Goal: Task Accomplishment & Management: Manage account settings

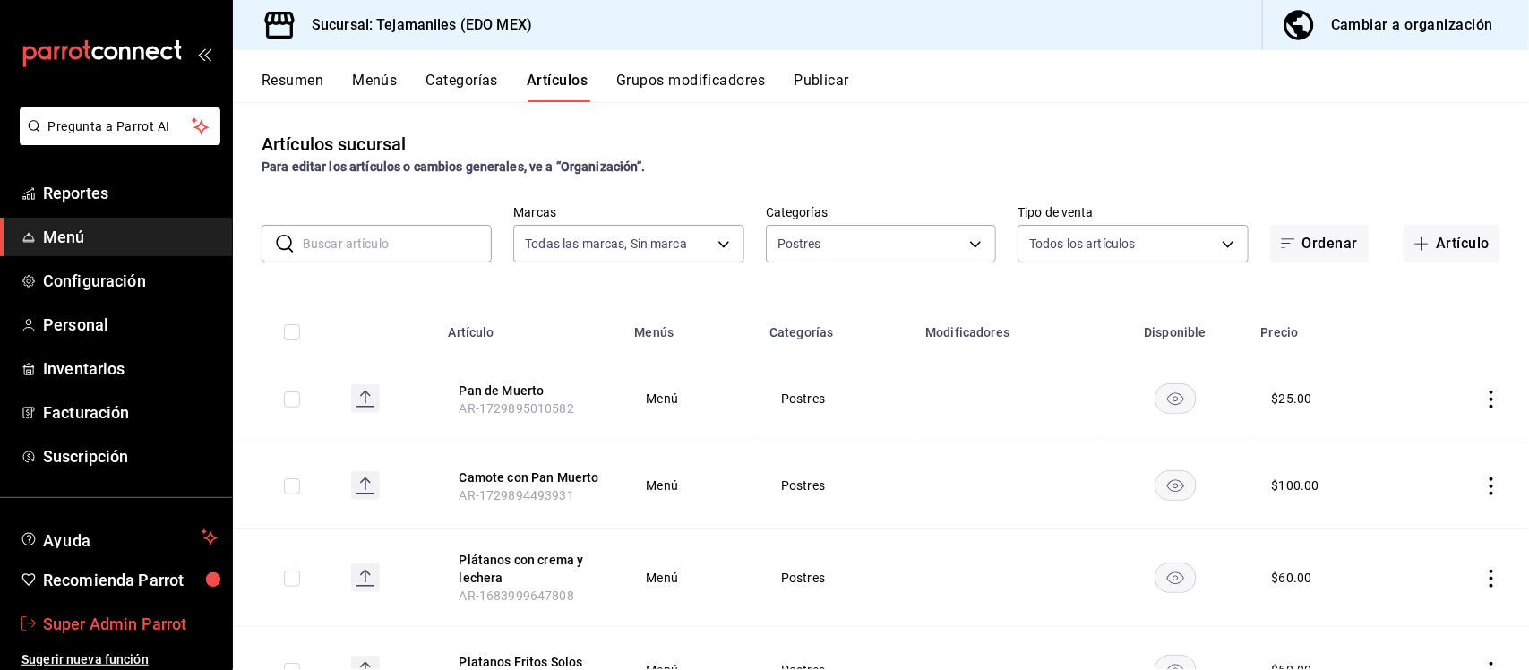
click at [179, 612] on span "Super Admin Parrot" at bounding box center [130, 624] width 175 height 24
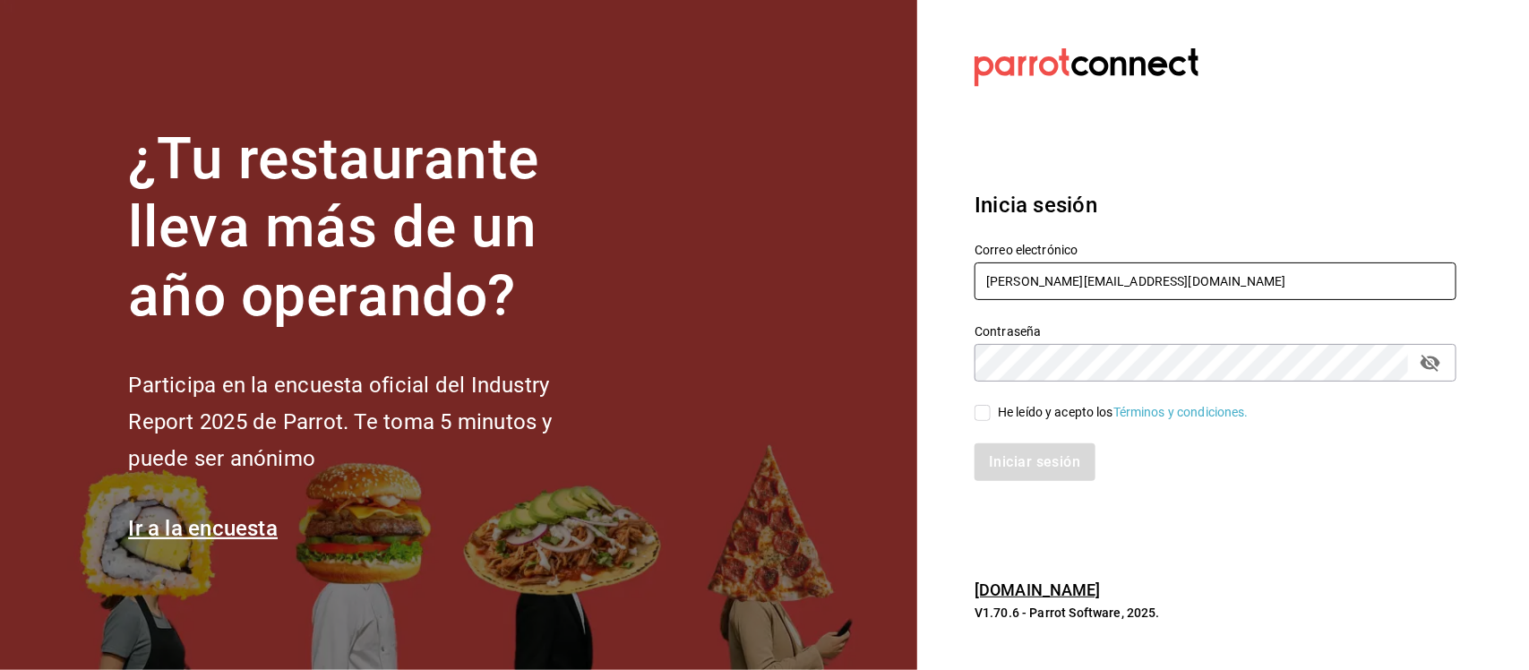
drag, startPoint x: 1152, startPoint y: 288, endPoint x: 949, endPoint y: 287, distance: 202.4
click at [949, 287] on section "Datos incorrectos. Verifica que tu Correo o Contraseña estén bien escritos. Ini…" at bounding box center [1208, 335] width 582 height 670
paste input "killer@pizza.com Parr0tConnec7"
click at [1149, 274] on input "killer@pizza.com Parr0tConnec7" at bounding box center [1215, 281] width 482 height 38
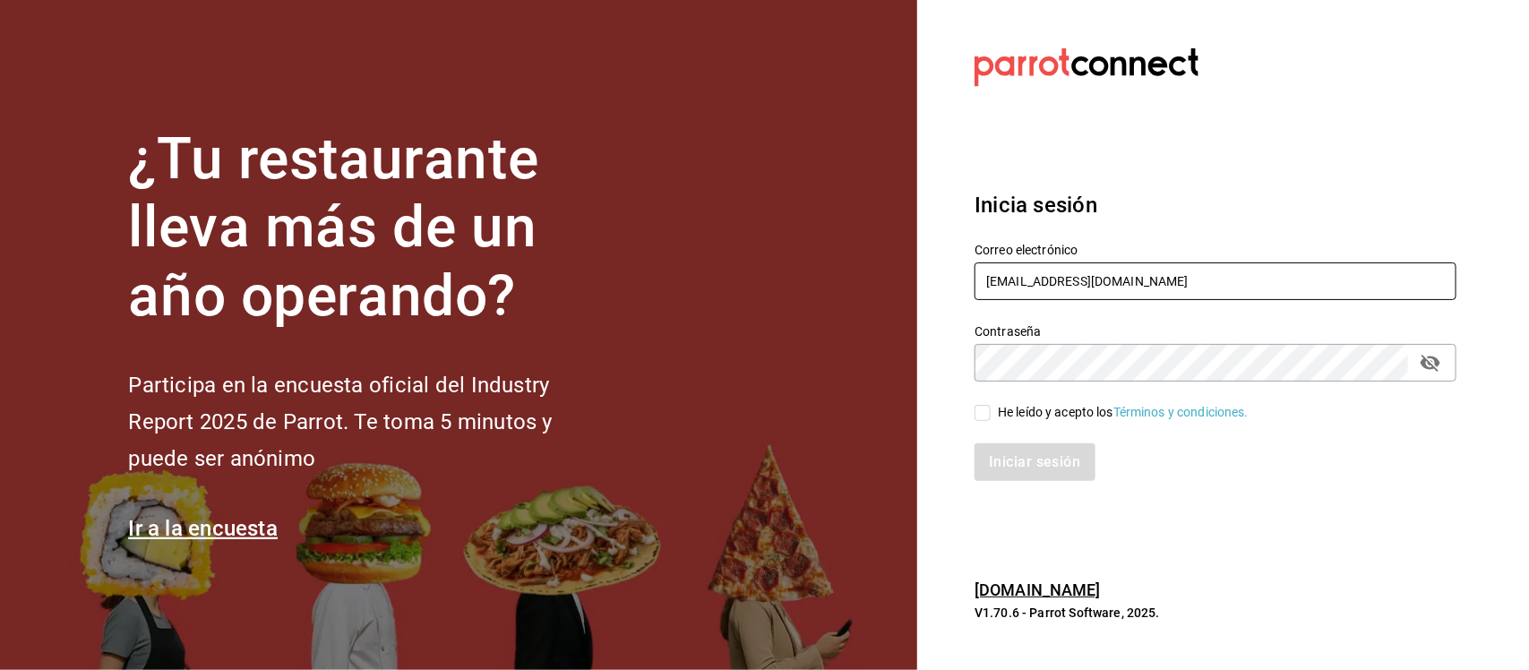
type input "killer@pizza.com"
click at [946, 364] on section "Datos incorrectos. Verifica que tu Correo o Contraseña estén bien escritos. Ini…" at bounding box center [1208, 335] width 582 height 670
click at [977, 414] on input "He leído y acepto los Términos y condiciones." at bounding box center [982, 413] width 16 height 16
checkbox input "true"
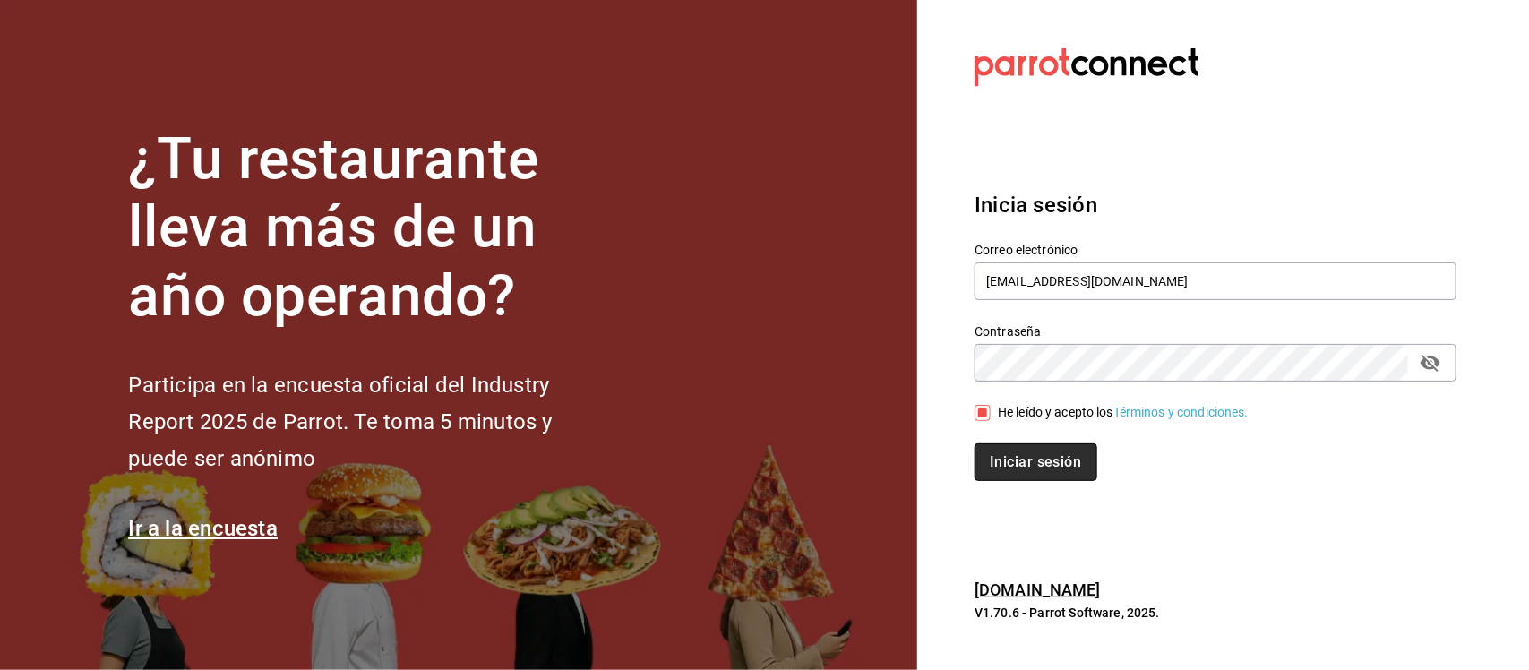
click at [1001, 449] on button "Iniciar sesión" at bounding box center [1035, 462] width 122 height 38
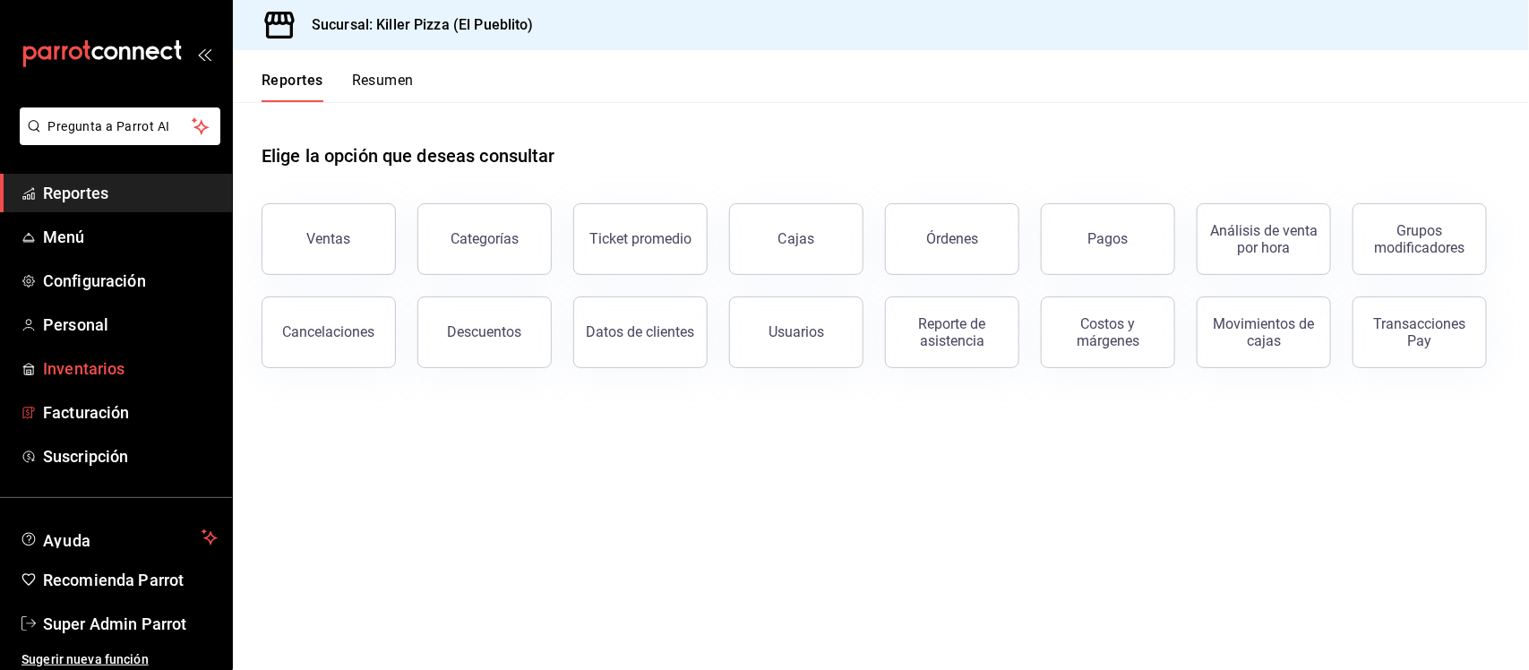
click at [122, 365] on span "Inventarios" at bounding box center [130, 368] width 175 height 24
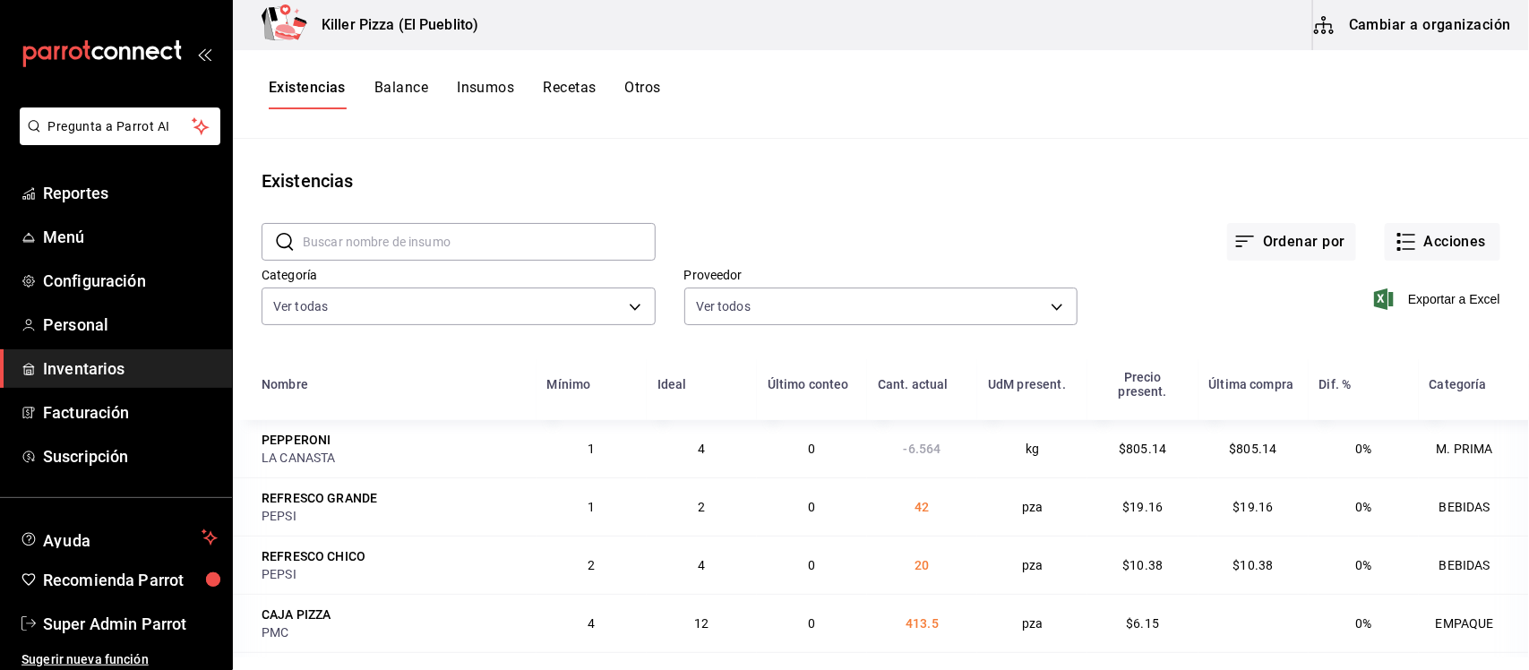
click at [562, 83] on button "Recetas" at bounding box center [569, 94] width 53 height 30
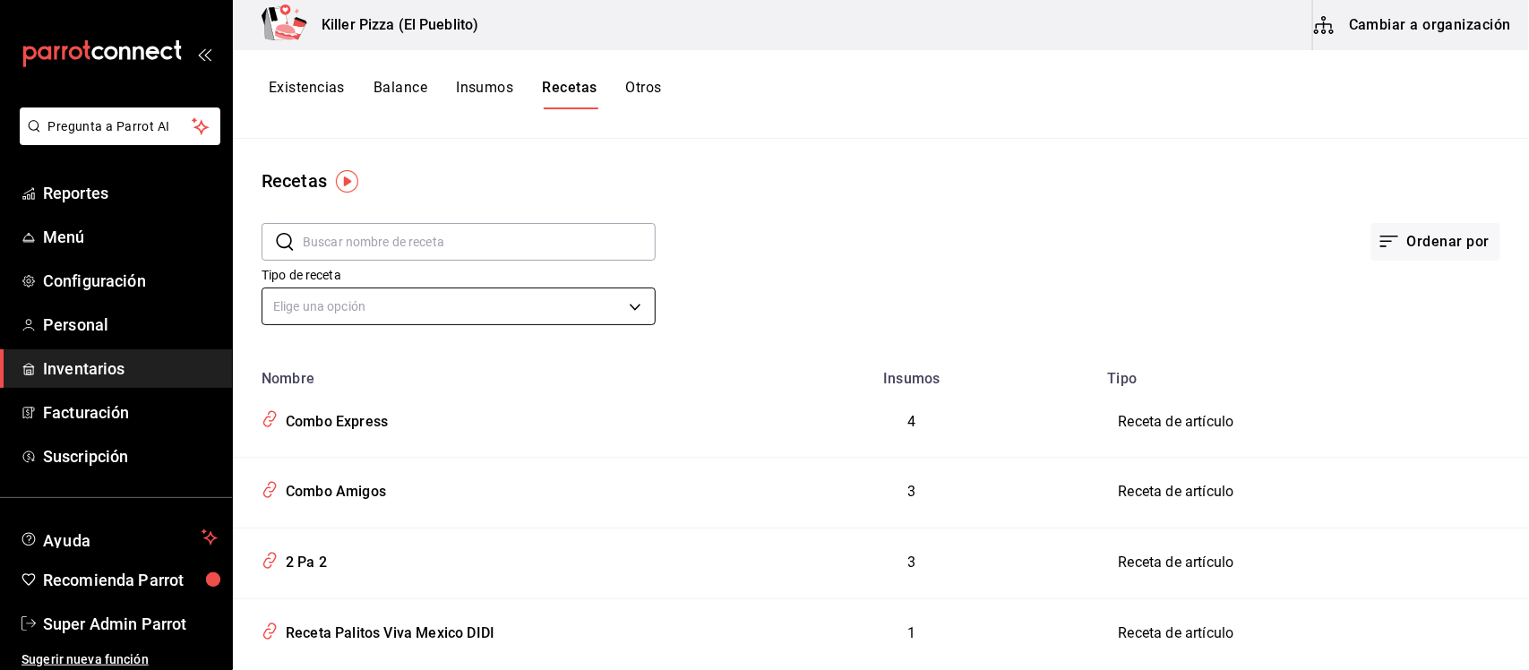
click at [410, 310] on body "Pregunta a Parrot AI Reportes Menú Configuración Personal Inventarios Facturaci…" at bounding box center [764, 328] width 1529 height 657
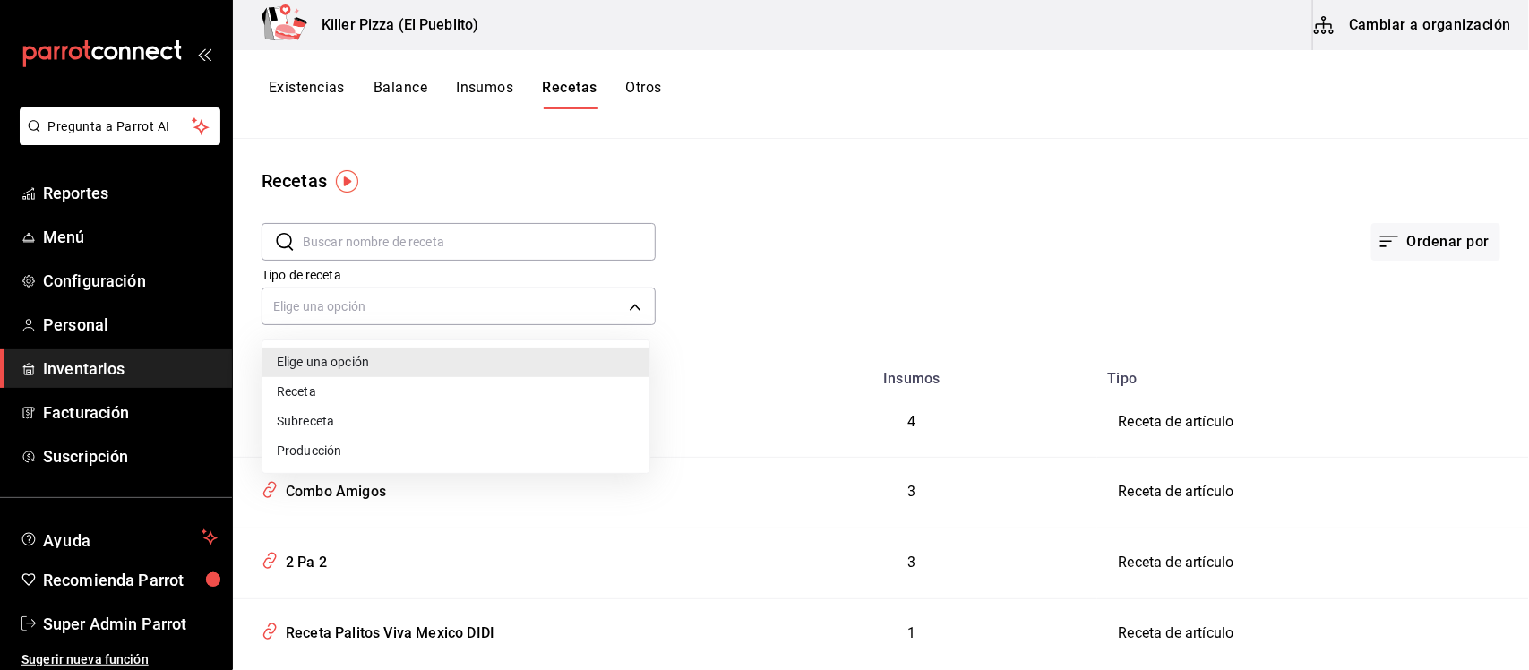
click at [298, 565] on div at bounding box center [764, 335] width 1529 height 670
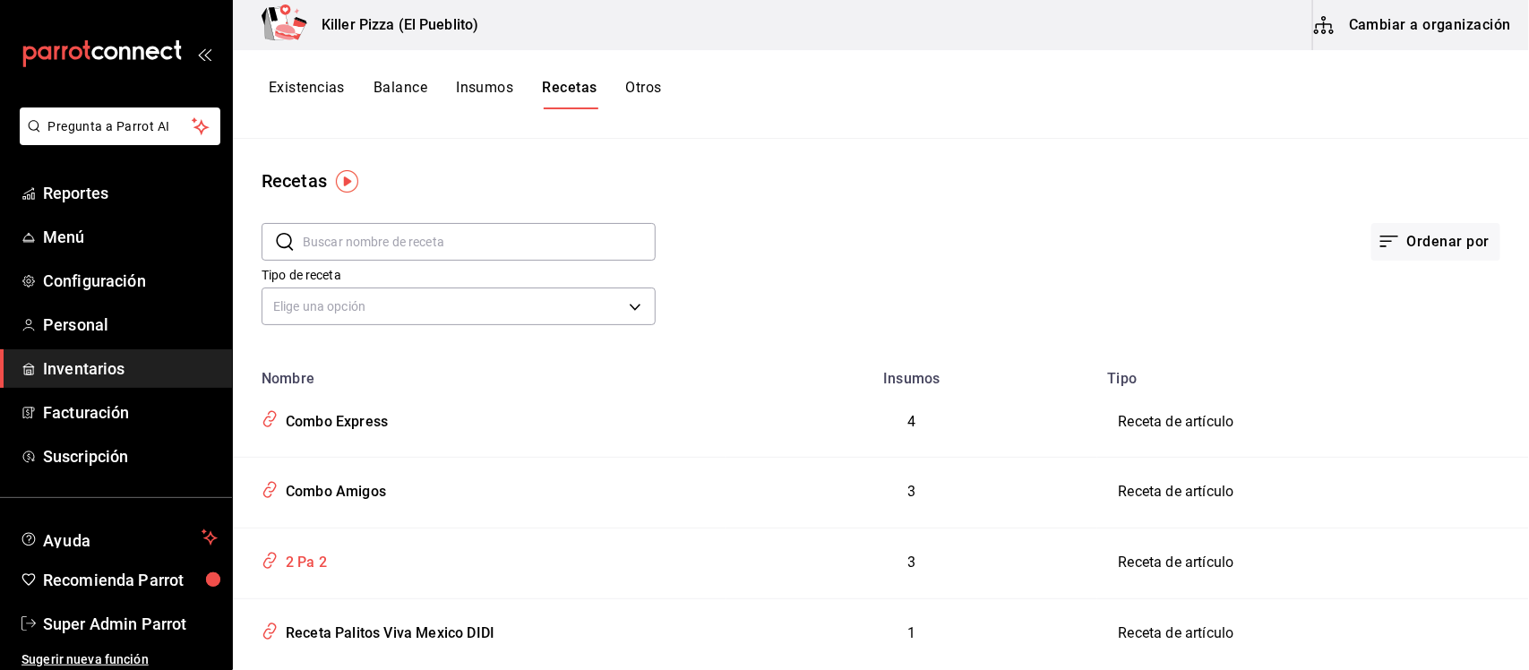
click at [318, 565] on div "2 Pa 2" at bounding box center [303, 559] width 48 height 28
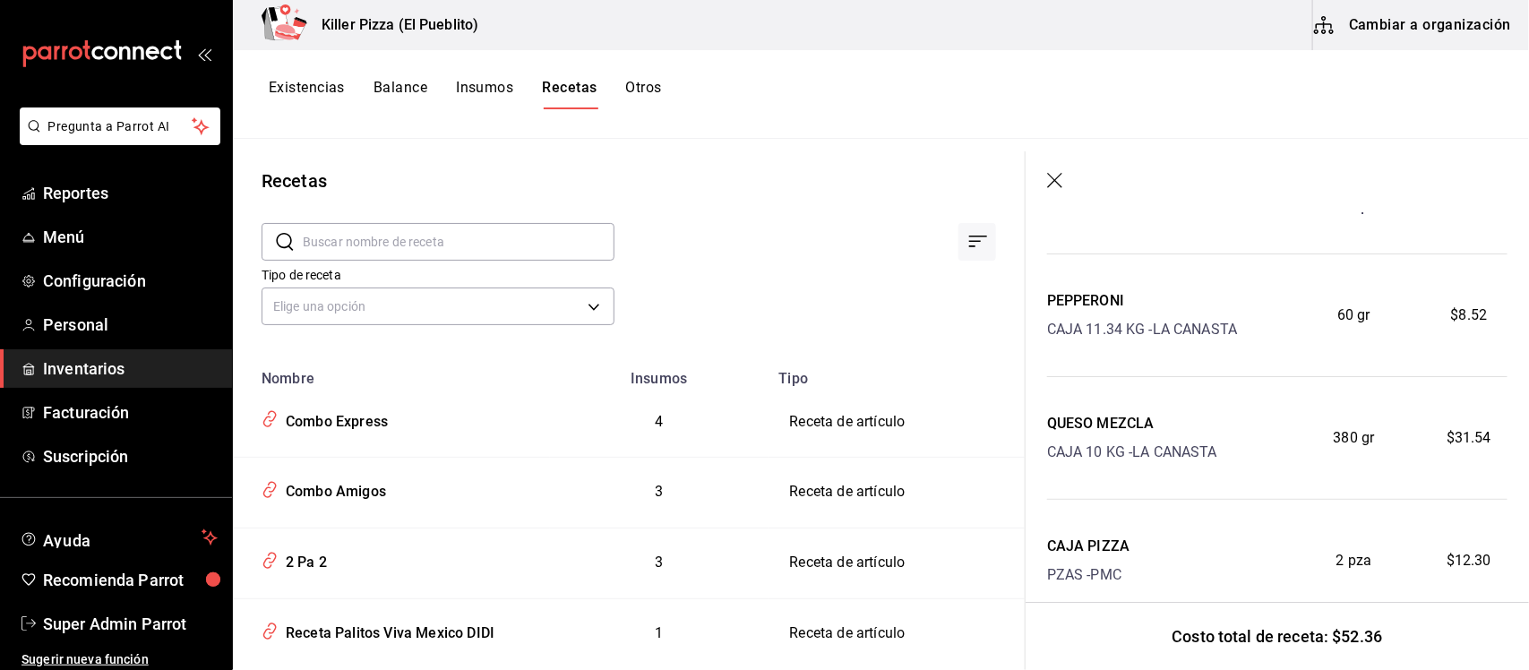
scroll to position [172, 0]
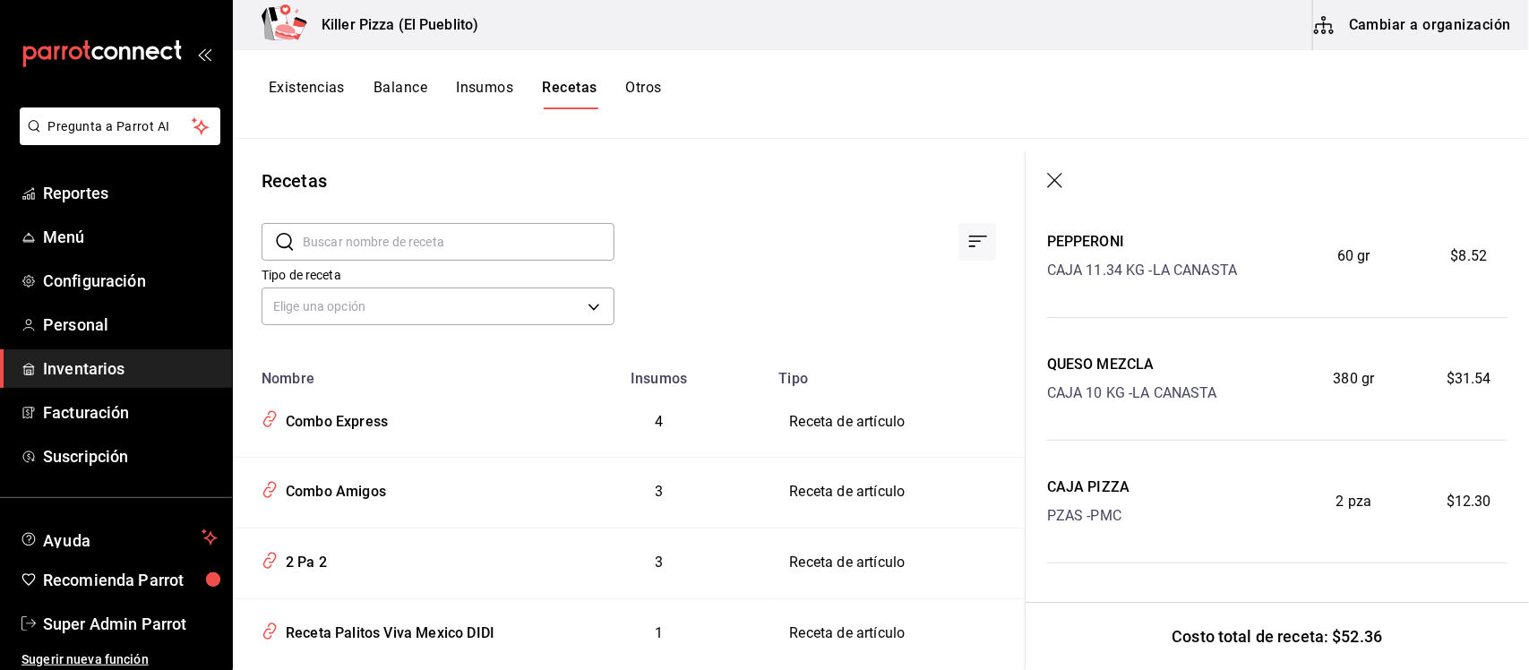
click at [636, 85] on button "Otros" at bounding box center [644, 94] width 36 height 30
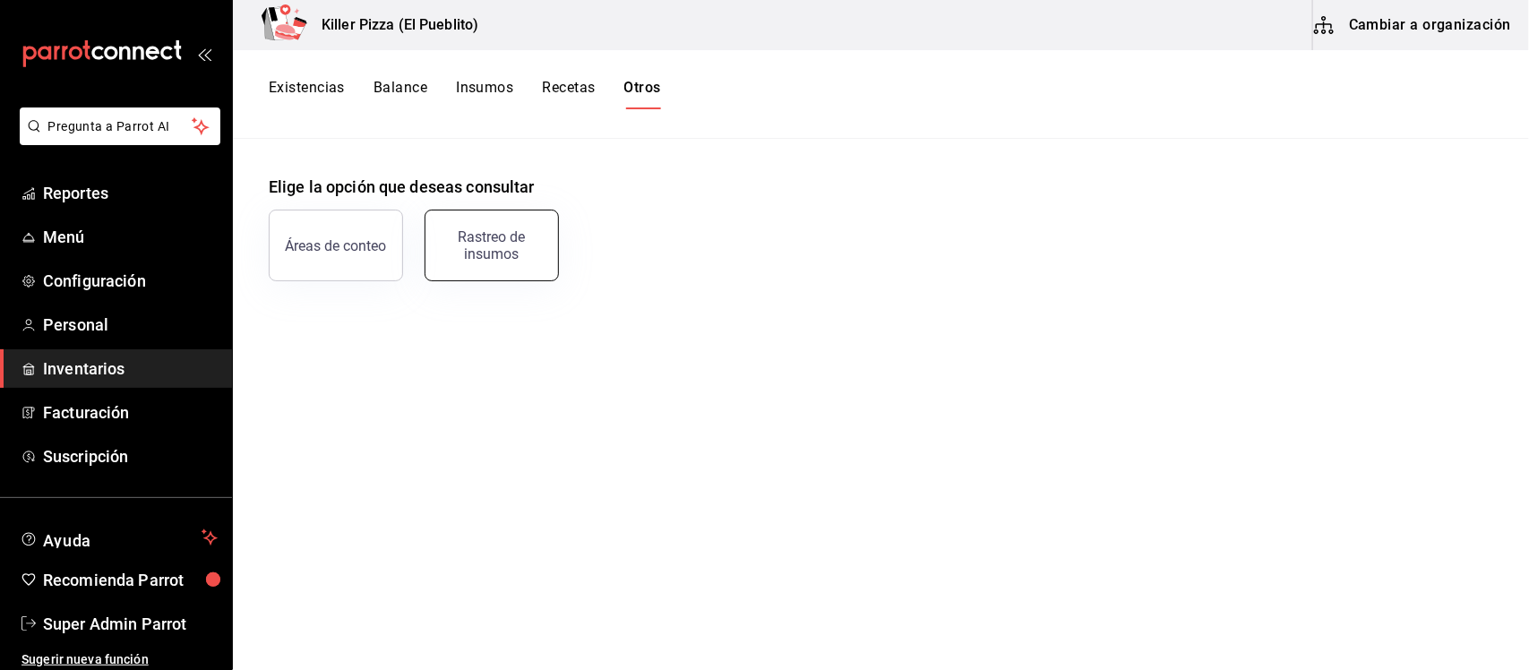
click at [494, 238] on div "Rastreo de insumos" at bounding box center [491, 245] width 111 height 34
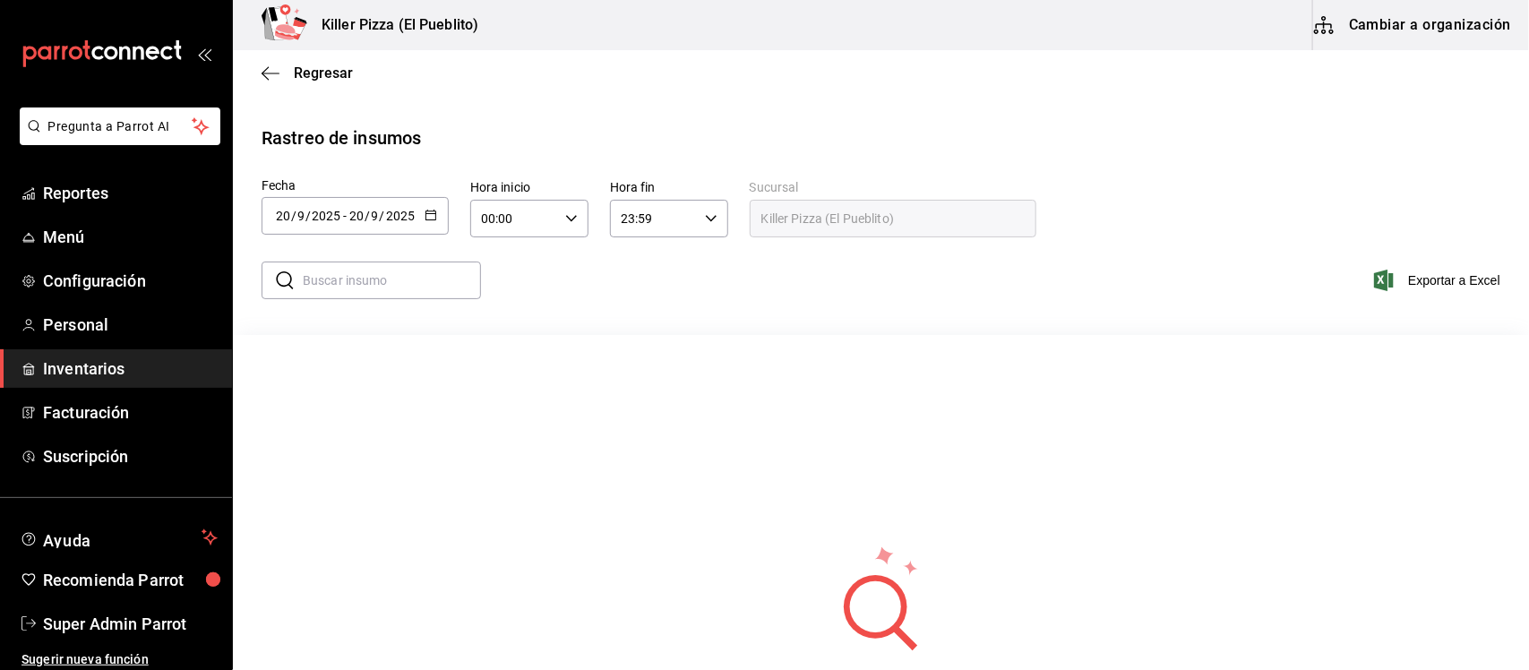
click at [428, 211] on icon "button" at bounding box center [431, 215] width 13 height 13
click at [612, 347] on div "No hay información que mostrar" at bounding box center [881, 618] width 1296 height 567
click at [430, 213] on \(Stroke\) "button" at bounding box center [430, 213] width 10 height 1
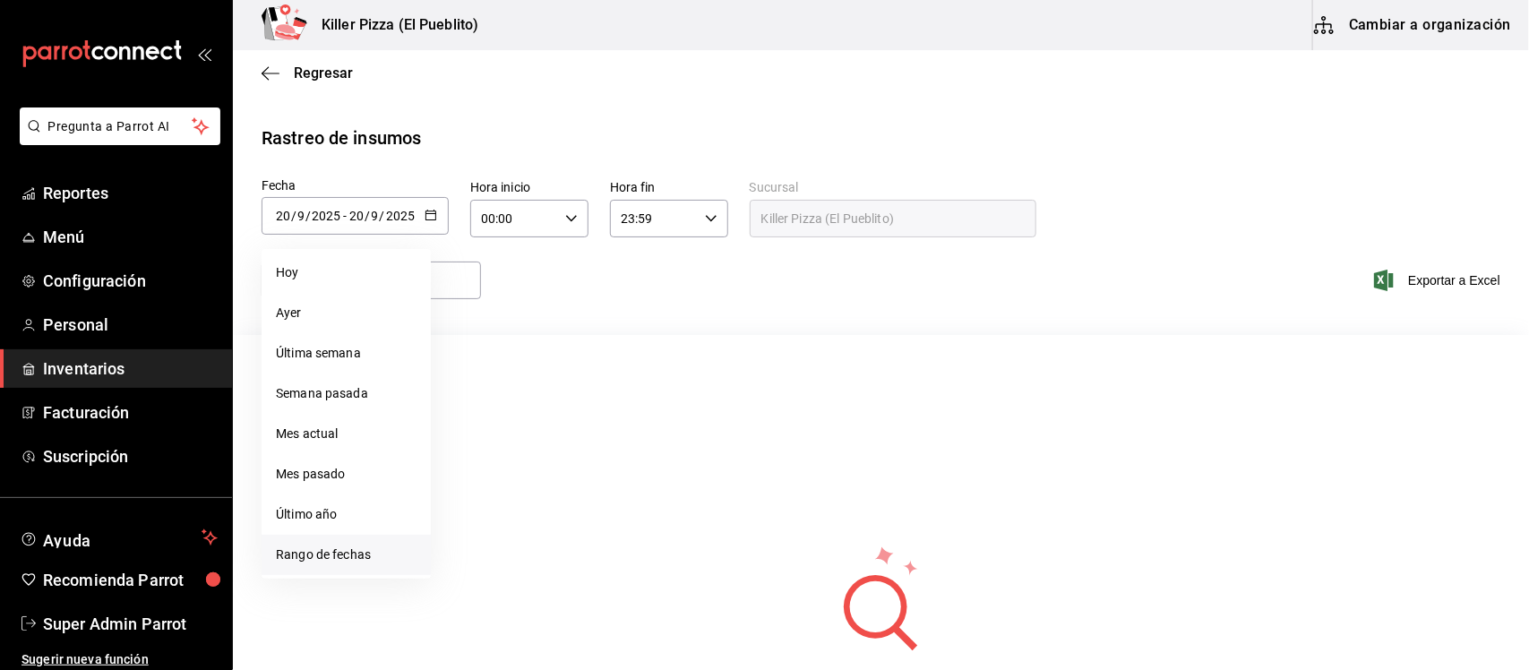
click at [342, 551] on li "Rango de fechas" at bounding box center [346, 555] width 169 height 40
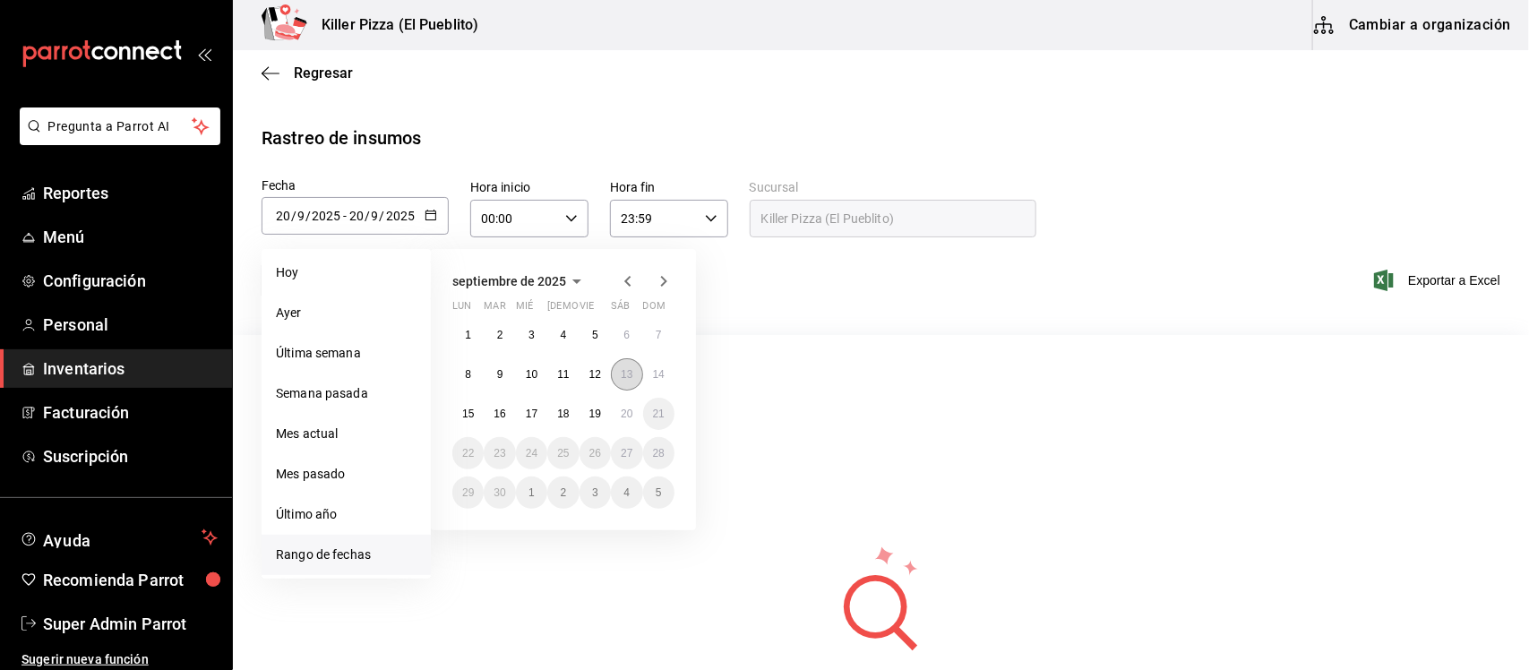
click at [623, 369] on abbr "13" at bounding box center [627, 374] width 12 height 13
type input "[DATE]"
type input "13"
type input "[DATE]"
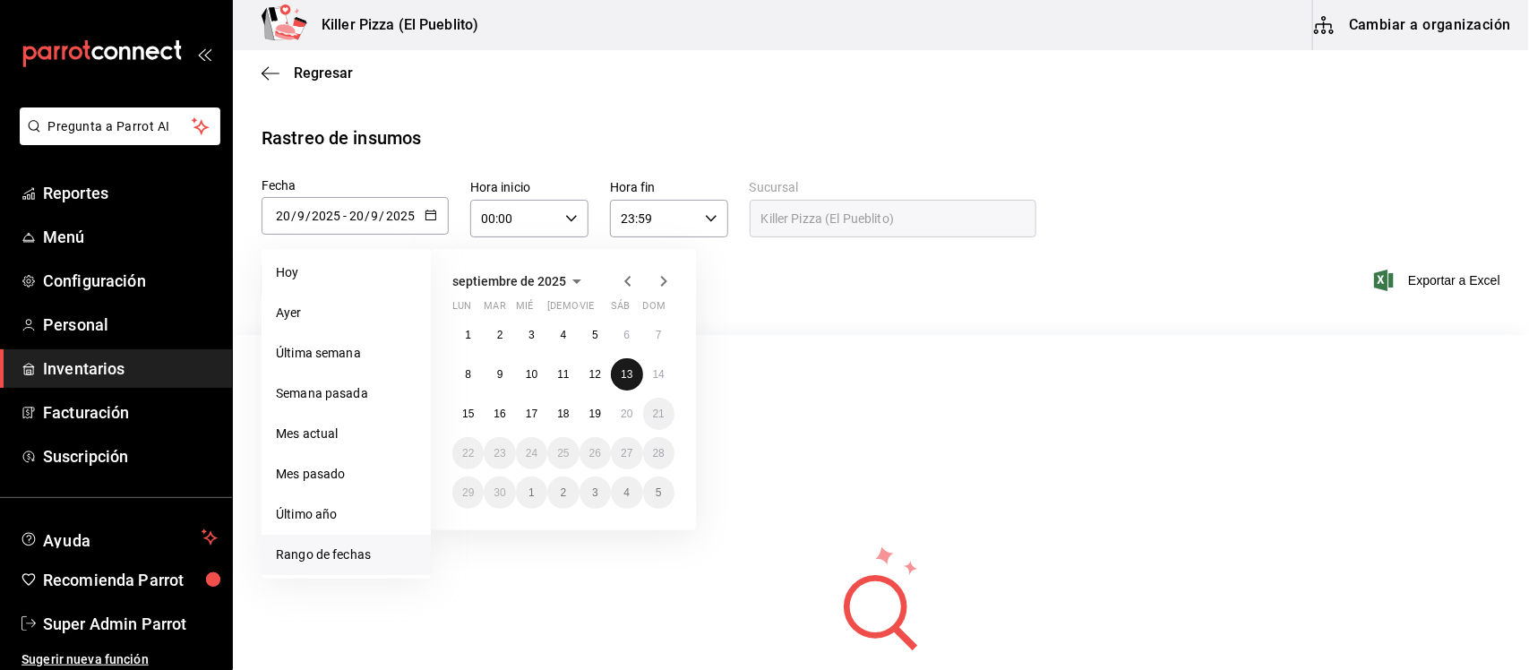
type input "13"
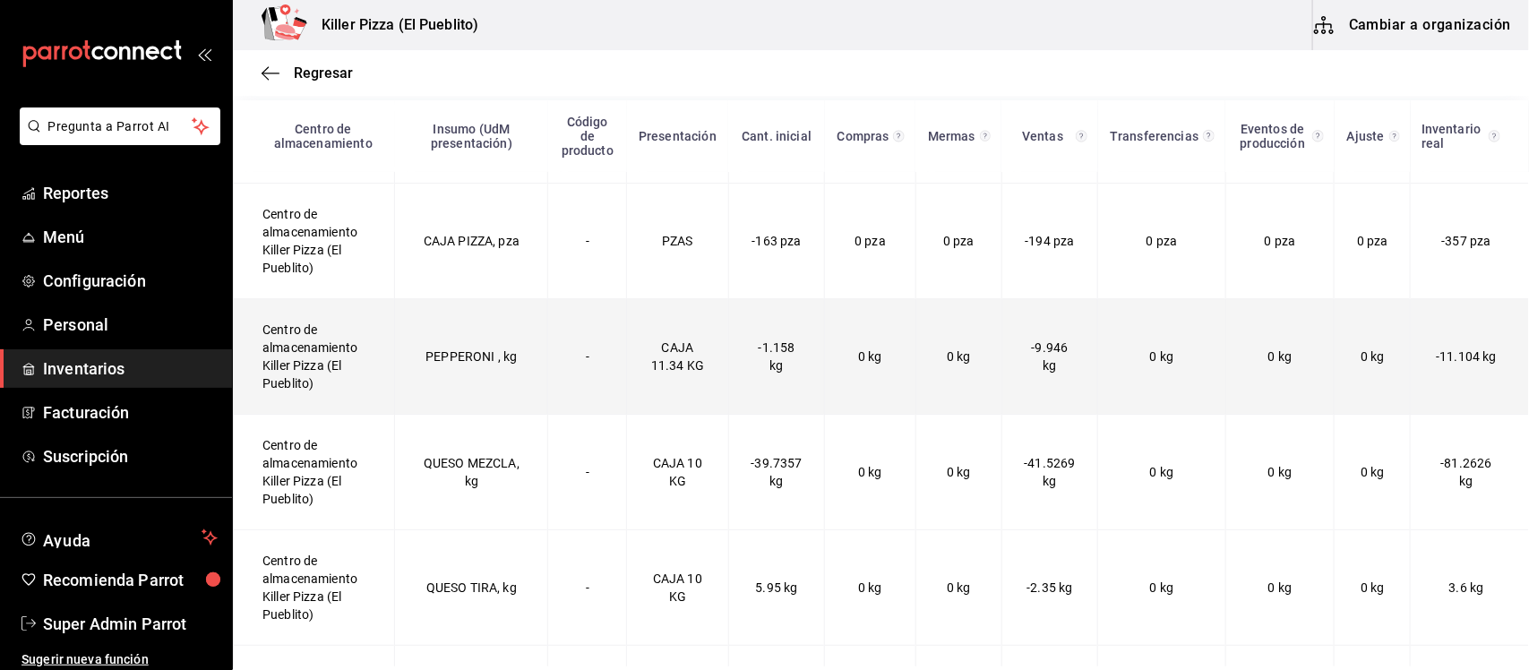
scroll to position [94, 0]
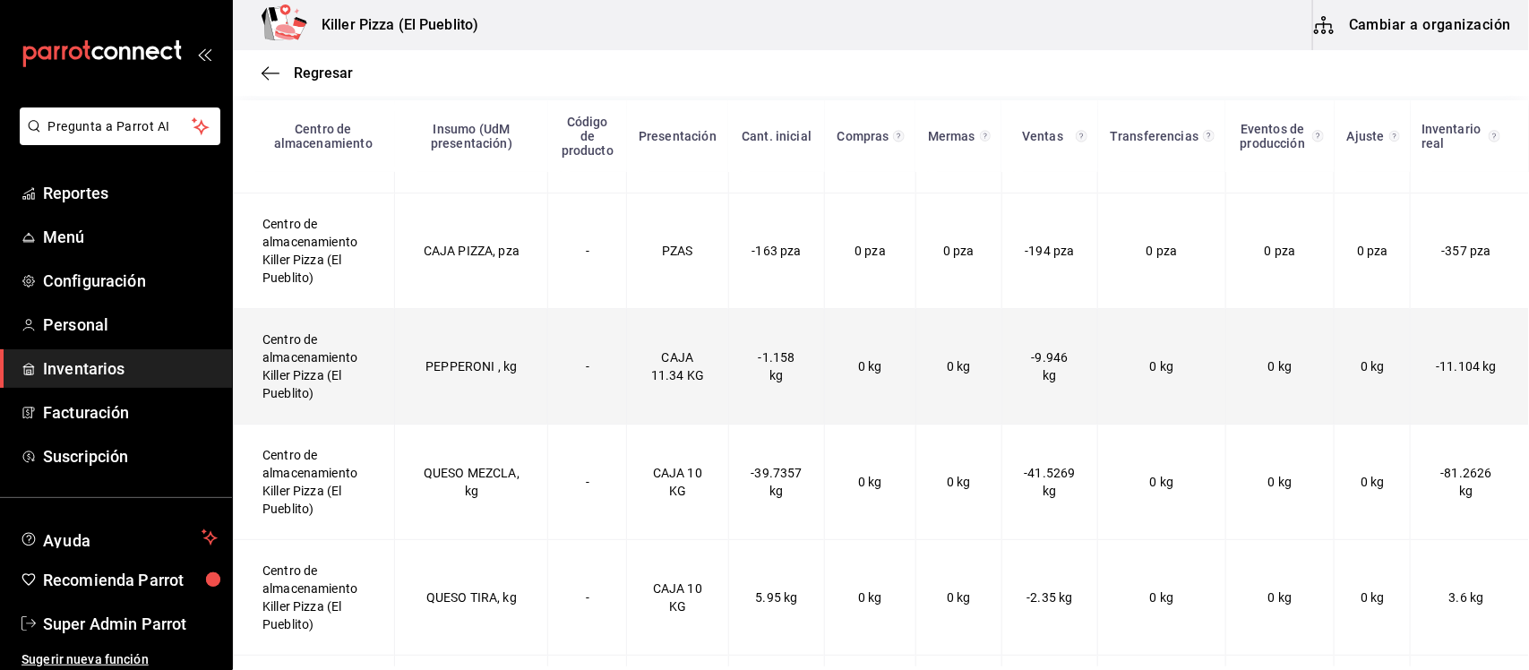
click at [446, 351] on td "PEPPERONI , kg" at bounding box center [471, 367] width 153 height 116
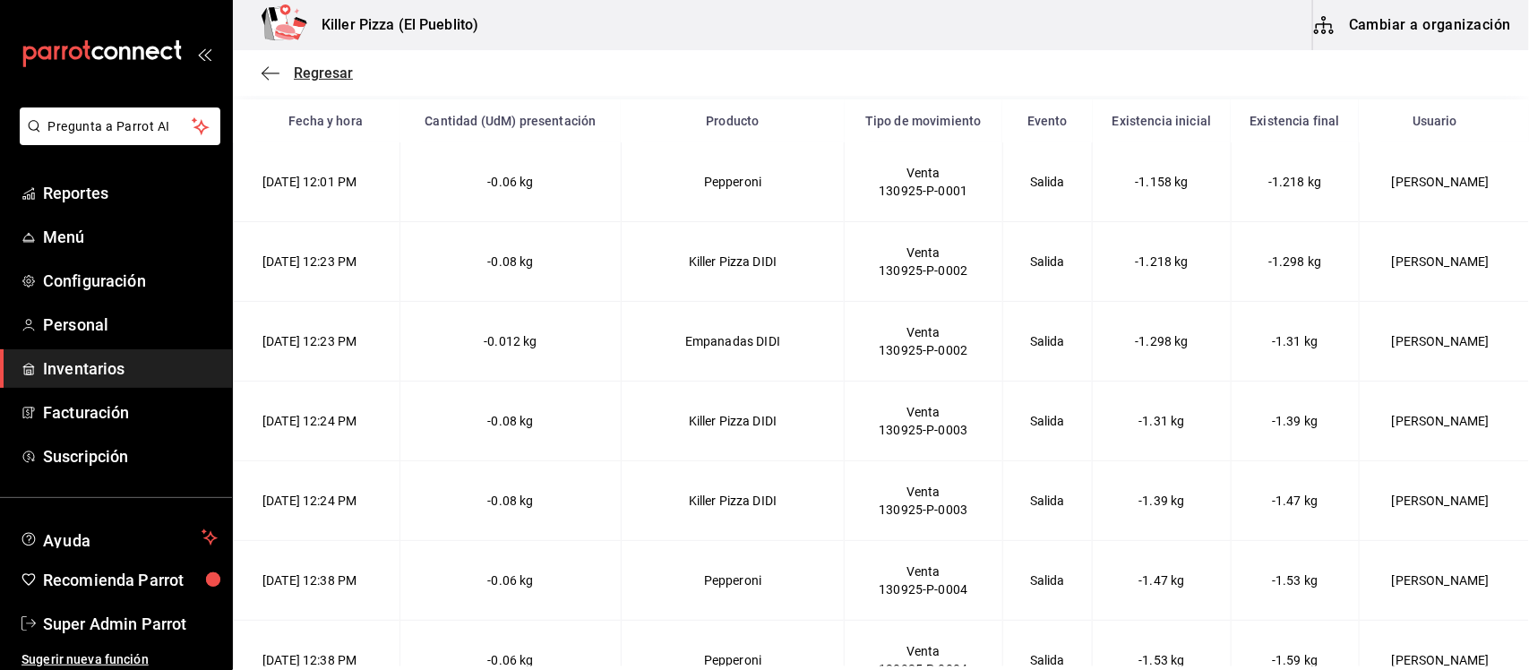
click at [333, 77] on span "Regresar" at bounding box center [323, 72] width 59 height 17
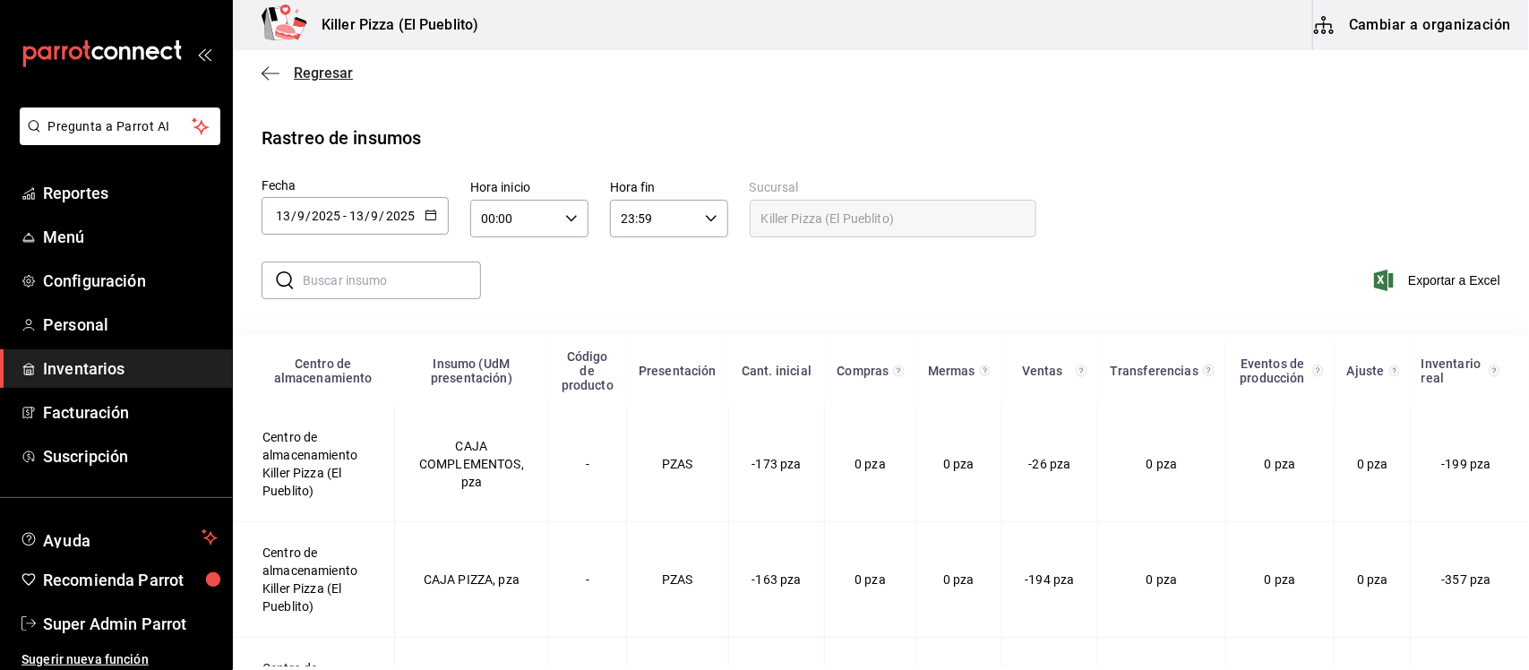
click at [314, 73] on span "Regresar" at bounding box center [323, 72] width 59 height 17
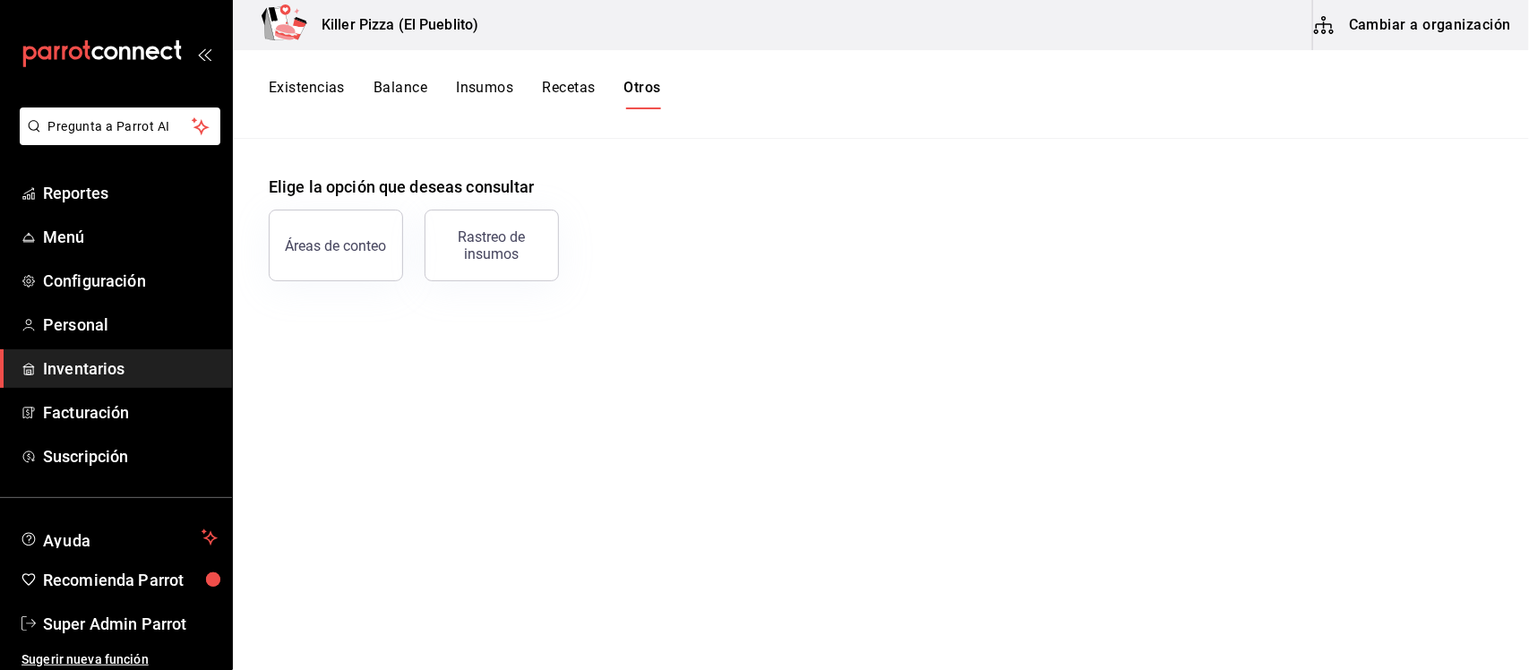
click at [486, 88] on button "Insumos" at bounding box center [484, 94] width 57 height 30
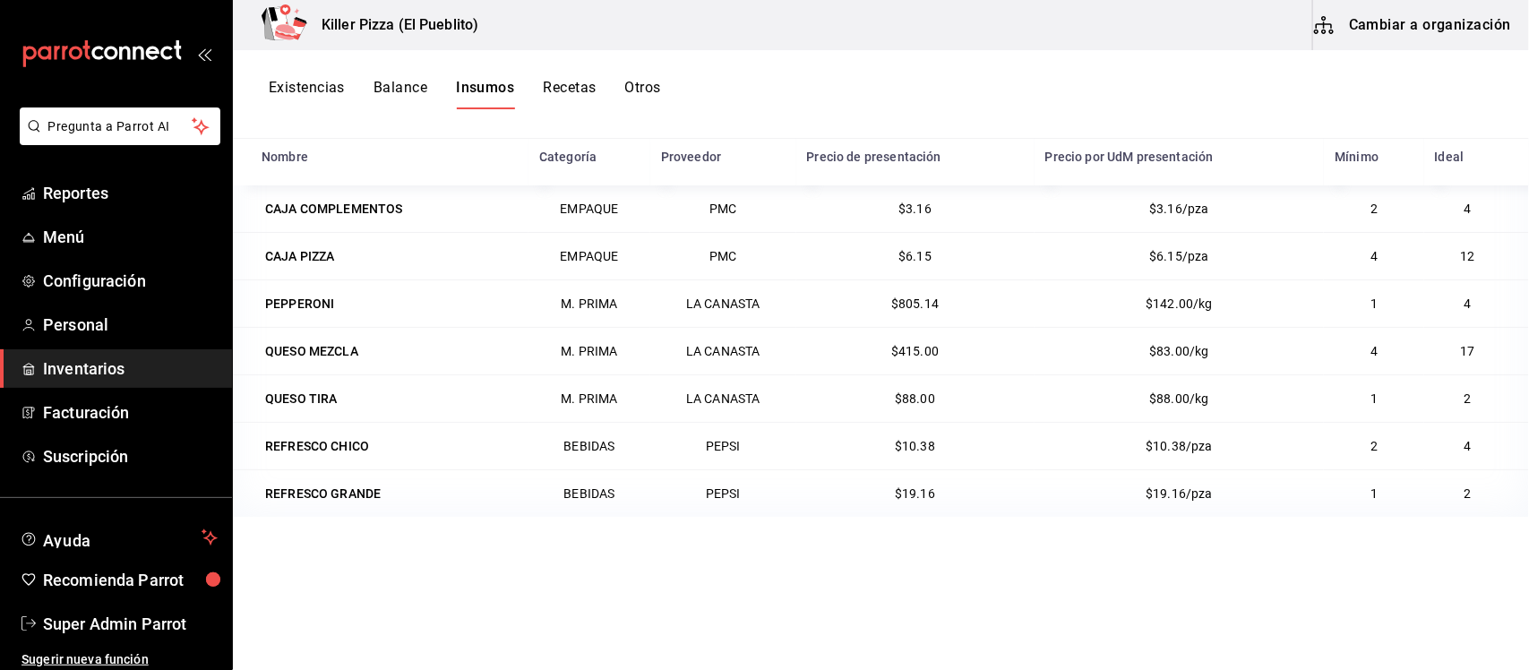
scroll to position [108, 0]
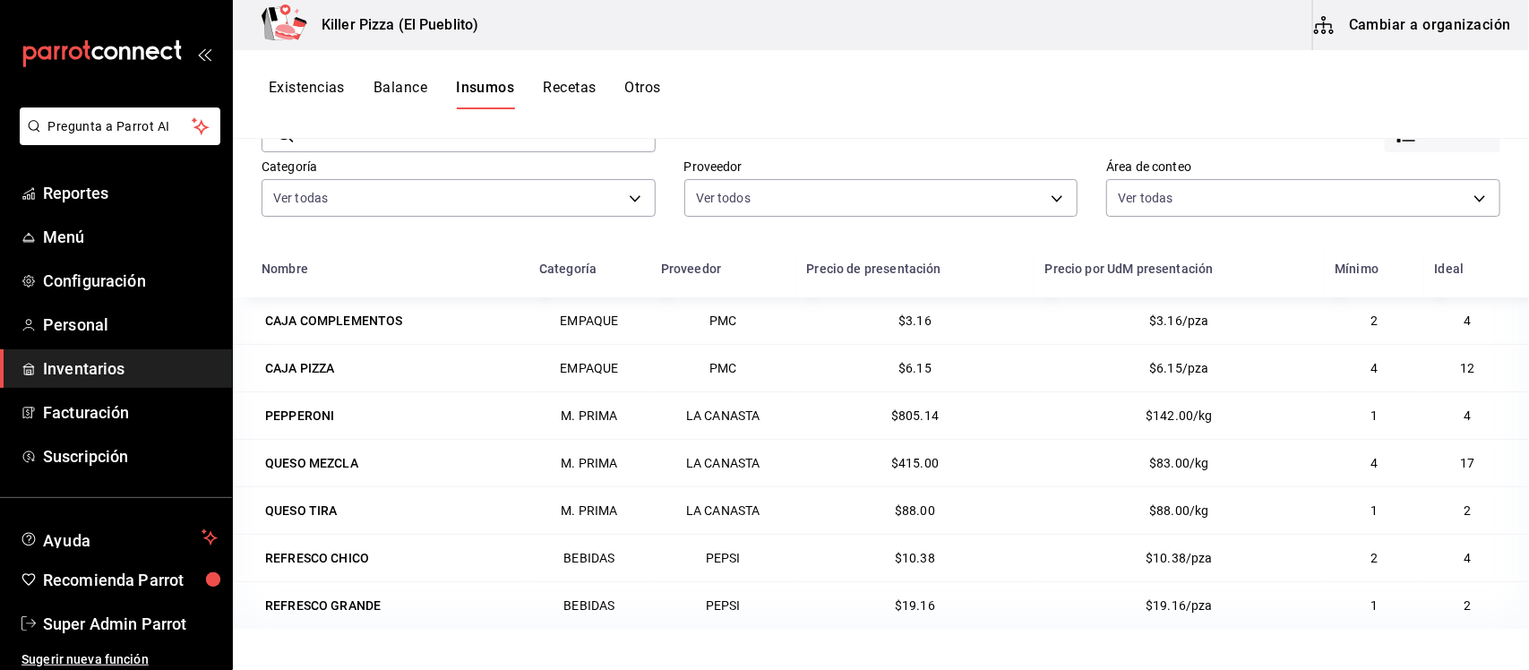
click at [560, 87] on button "Recetas" at bounding box center [569, 94] width 53 height 30
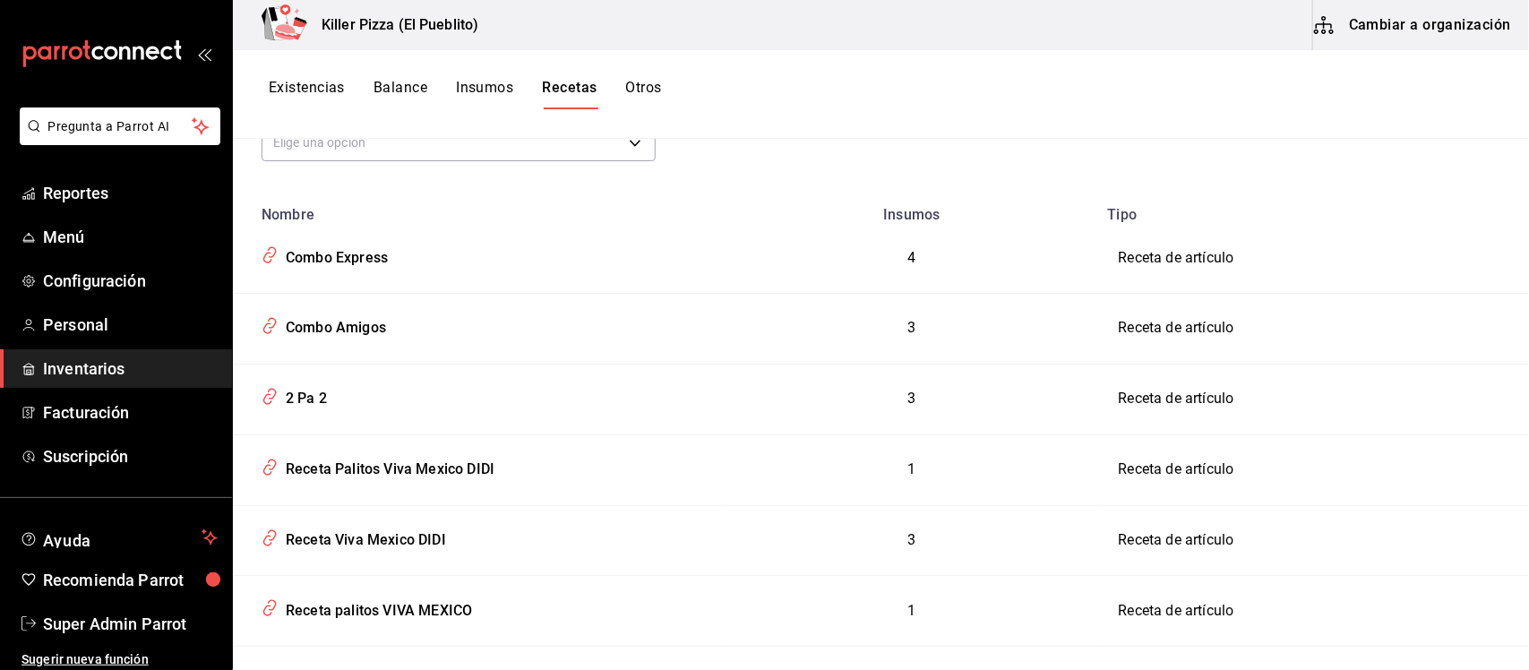
scroll to position [224, 0]
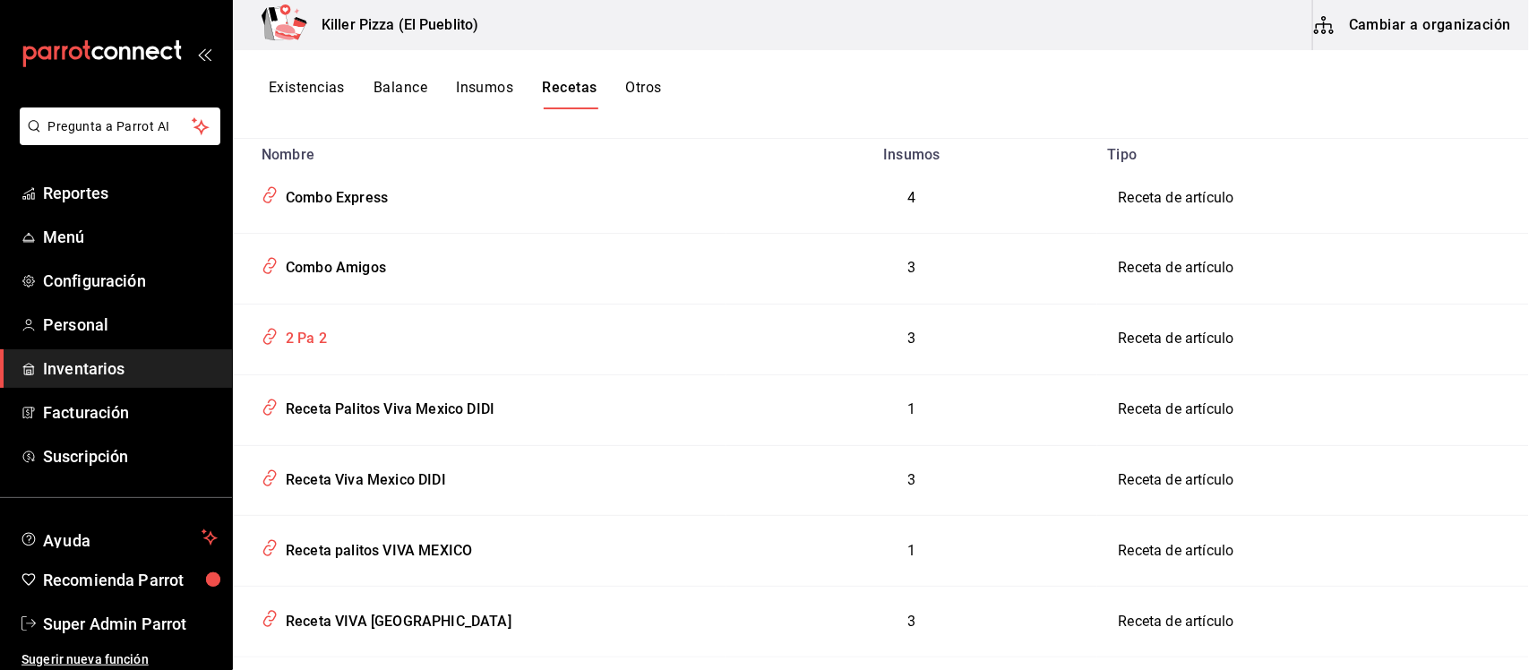
click at [319, 332] on div "2 Pa 2" at bounding box center [303, 336] width 48 height 28
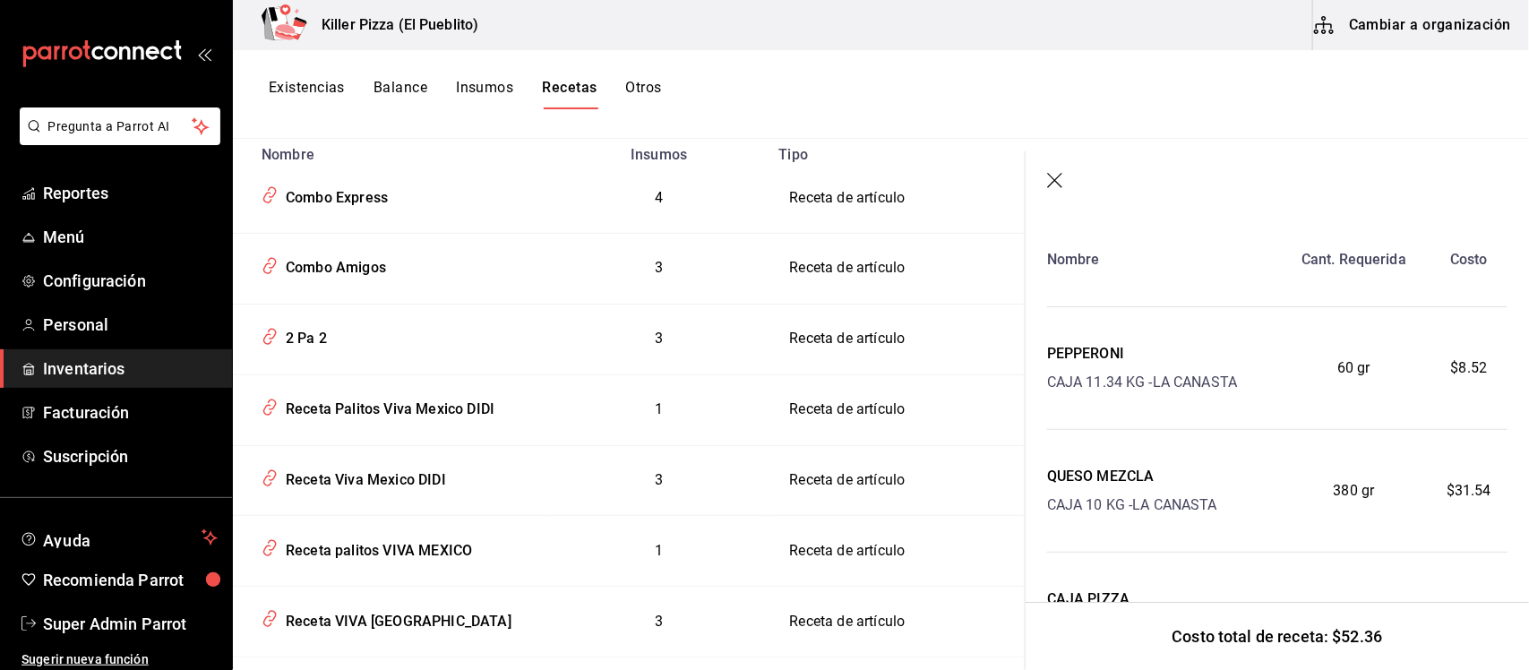
scroll to position [172, 0]
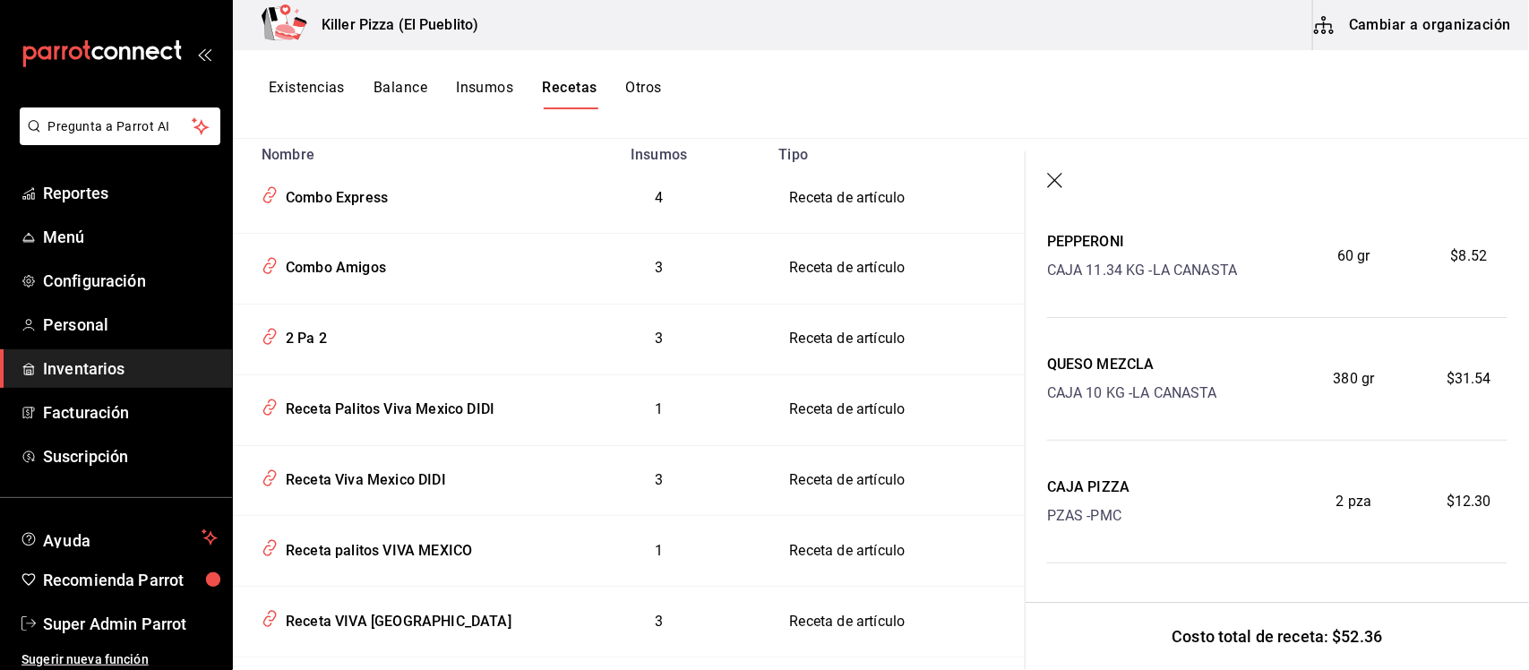
click at [1057, 177] on icon "button" at bounding box center [1054, 180] width 15 height 15
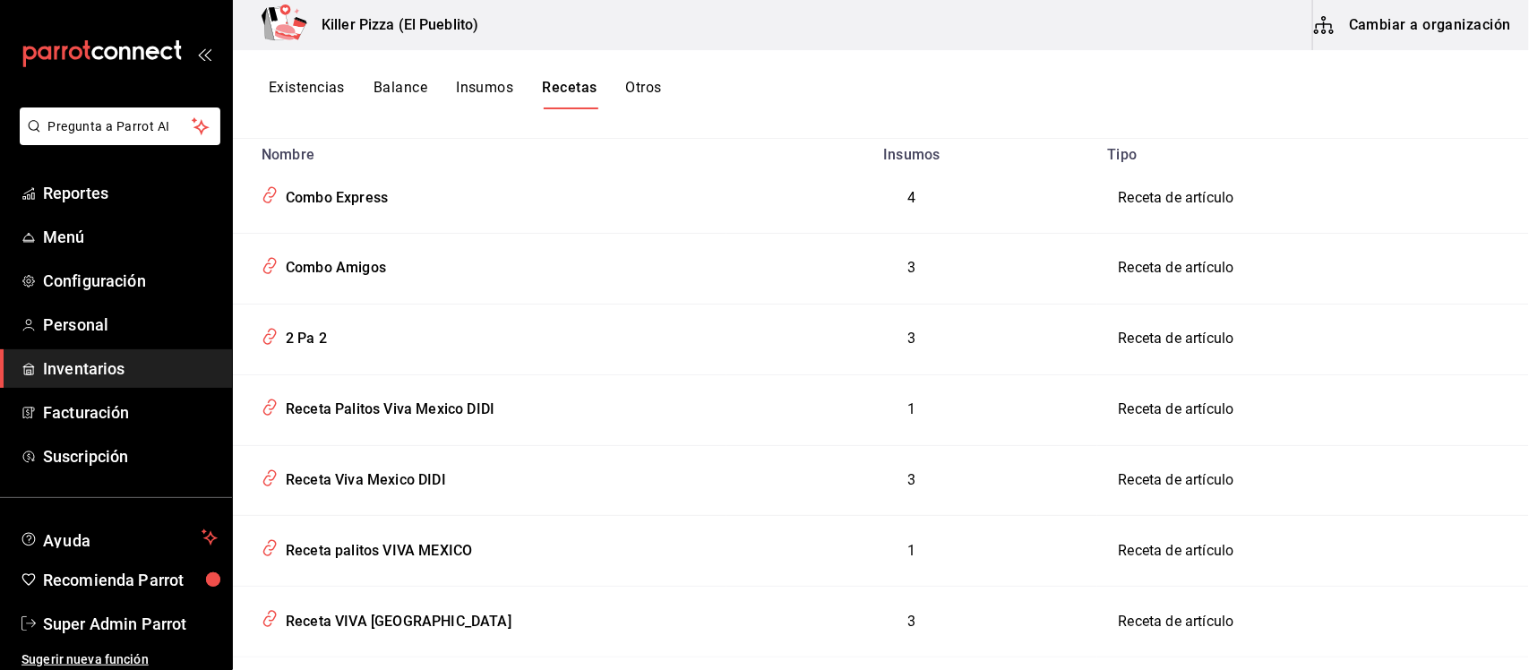
click at [641, 88] on button "Otros" at bounding box center [644, 94] width 36 height 30
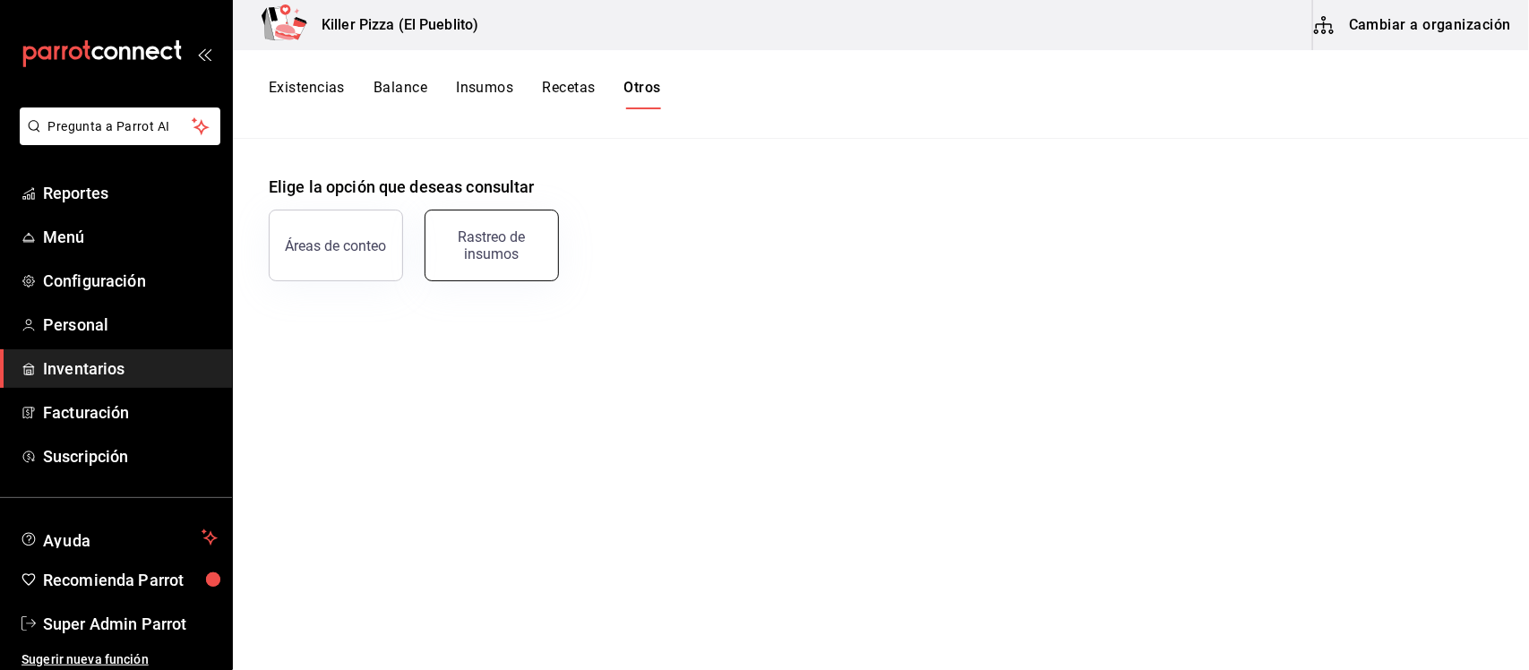
click at [489, 260] on div "Rastreo de insumos" at bounding box center [491, 245] width 111 height 34
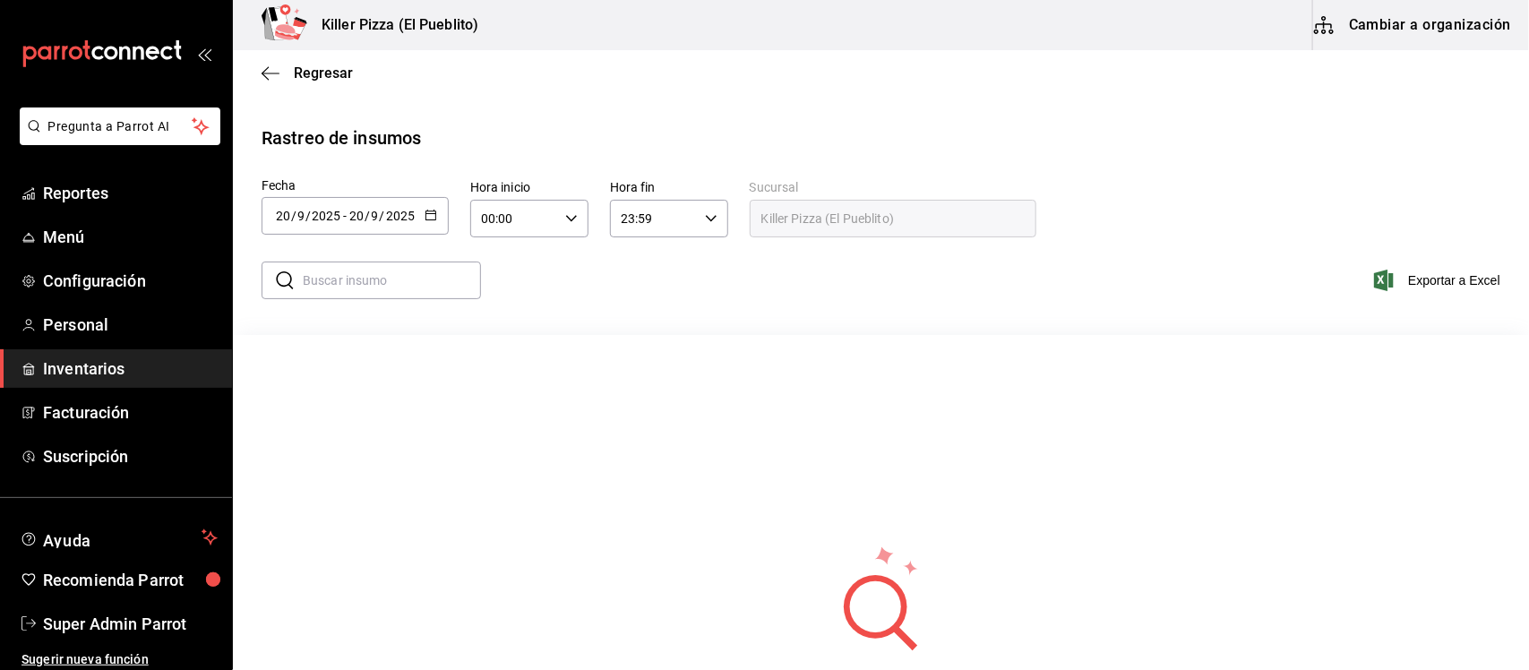
click at [430, 211] on icon "button" at bounding box center [431, 215] width 13 height 13
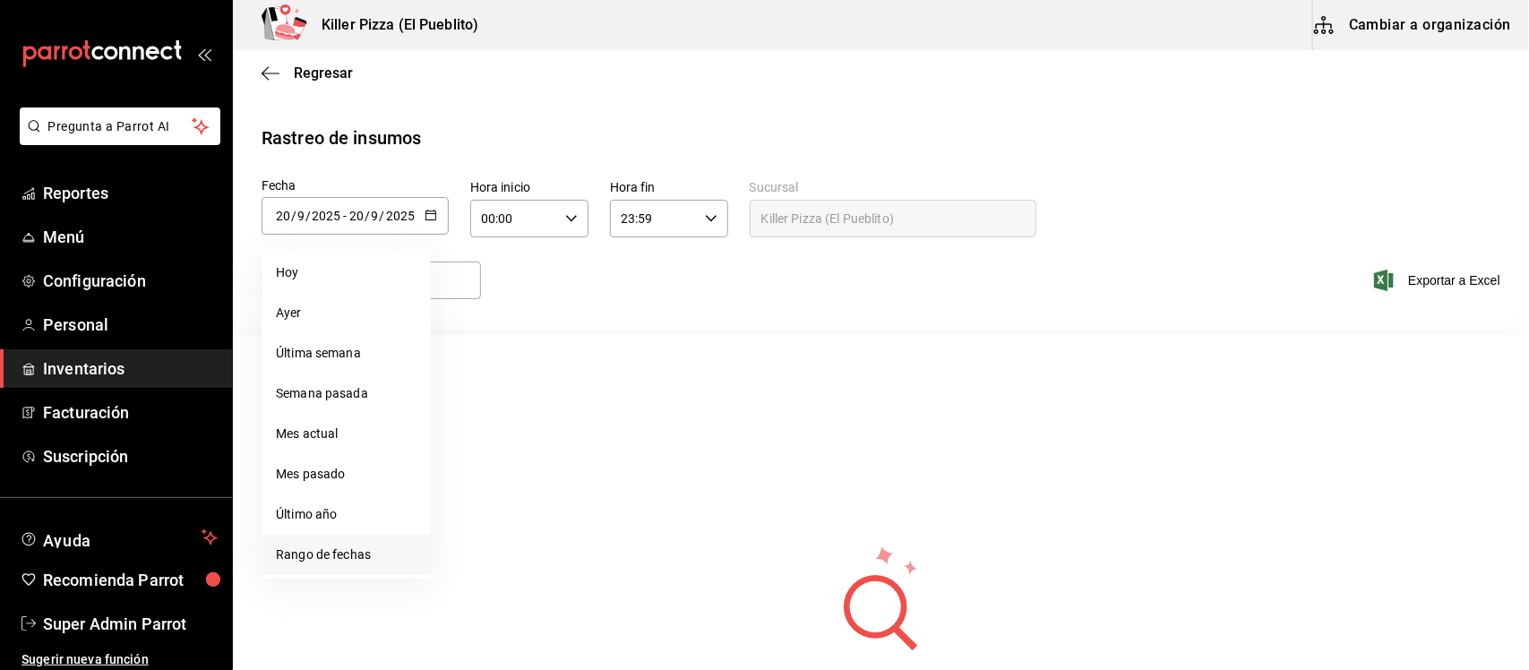
click at [359, 548] on li "Rango de fechas" at bounding box center [346, 555] width 169 height 40
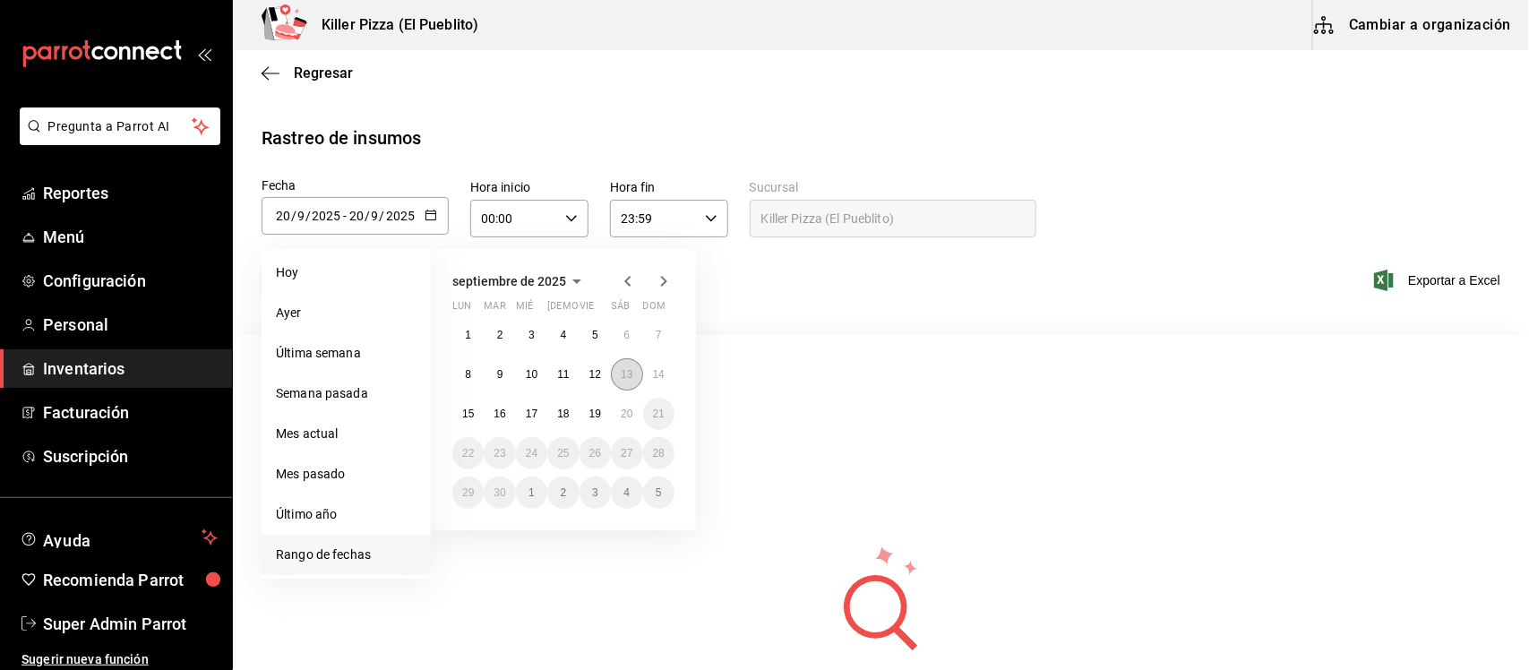
click at [621, 378] on abbr "13" at bounding box center [627, 374] width 12 height 13
click at [663, 378] on abbr "14" at bounding box center [659, 374] width 12 height 13
type input "[DATE]"
type input "13"
type input "[DATE]"
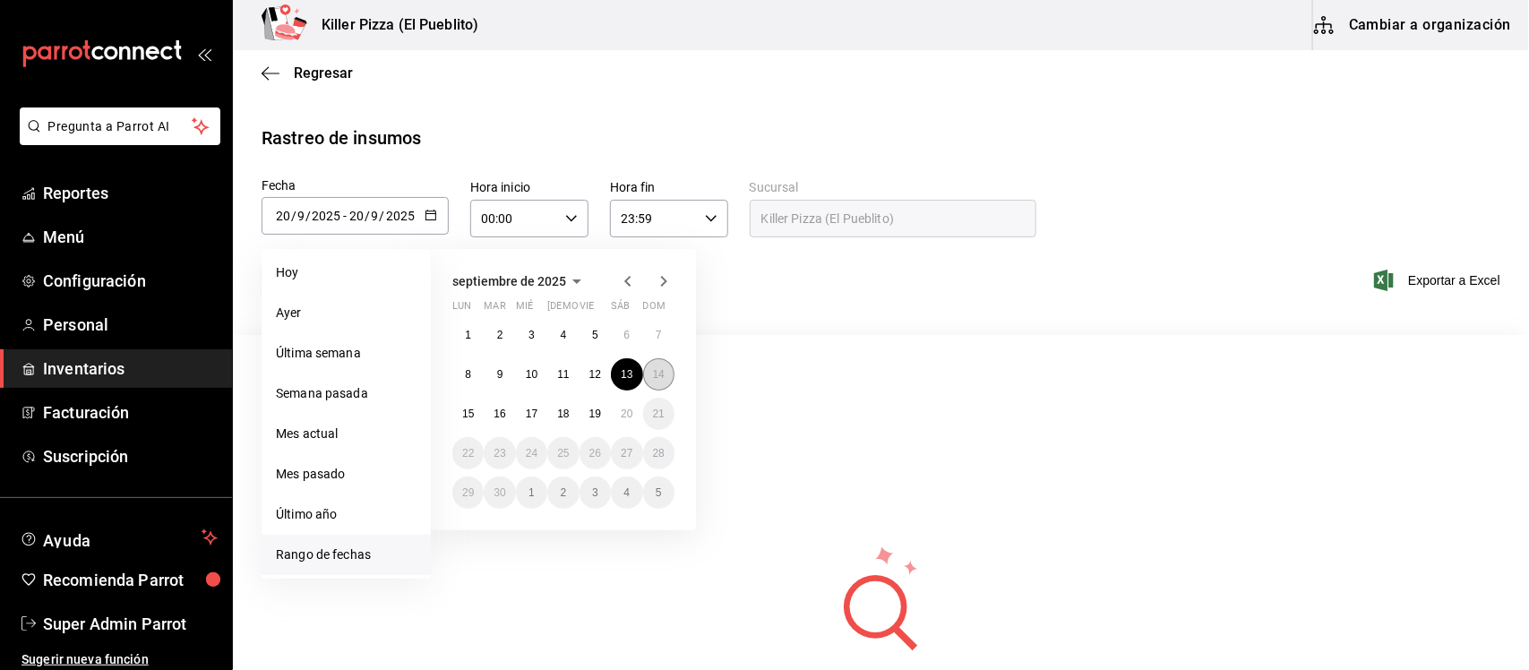
type input "14"
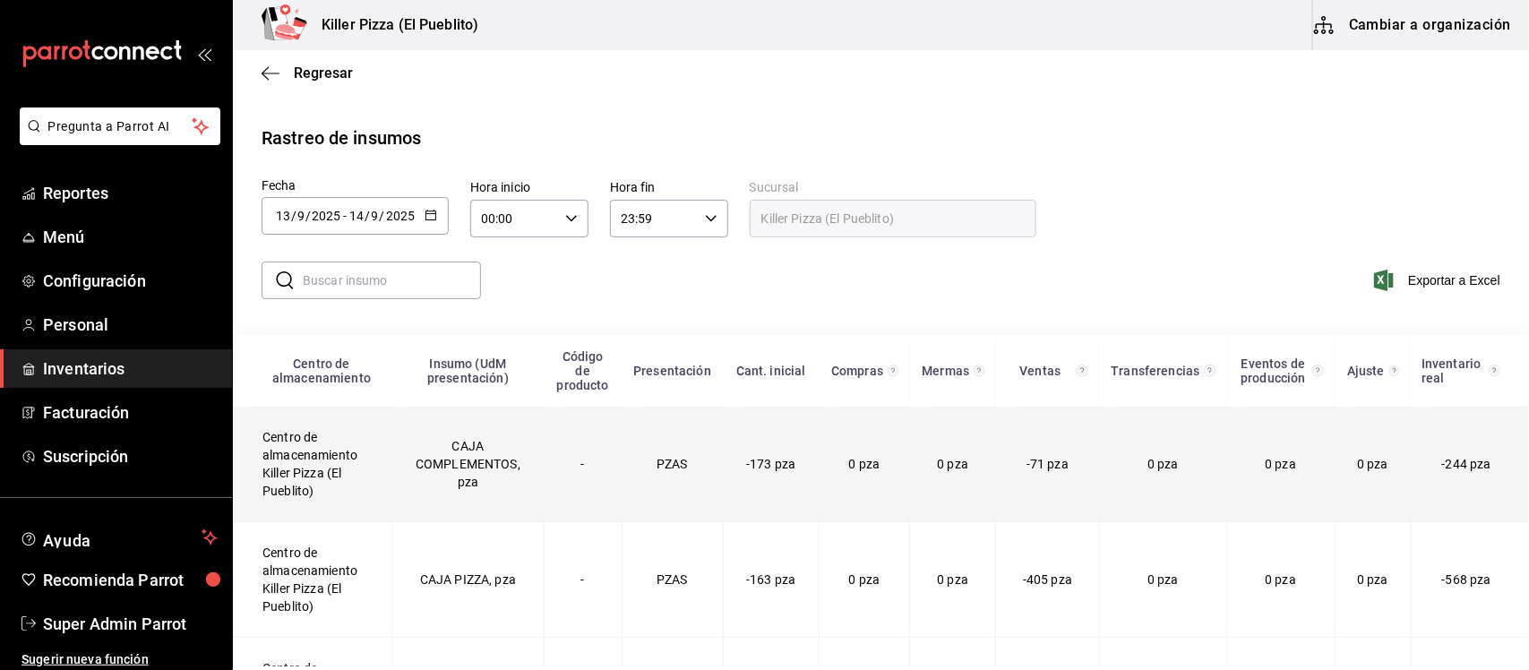
click at [457, 472] on td "CAJA COMPLEMENTOS, pza" at bounding box center [467, 465] width 152 height 116
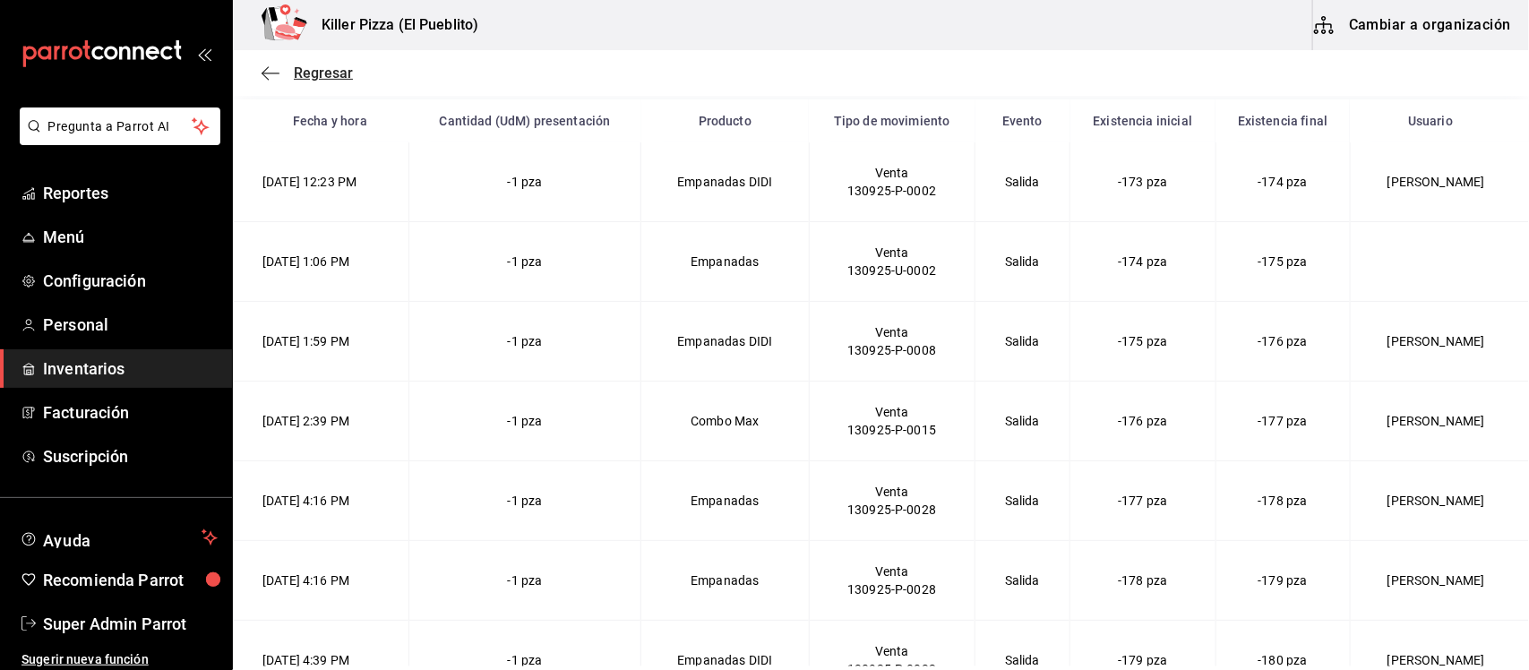
click at [296, 69] on span "Regresar" at bounding box center [323, 72] width 59 height 17
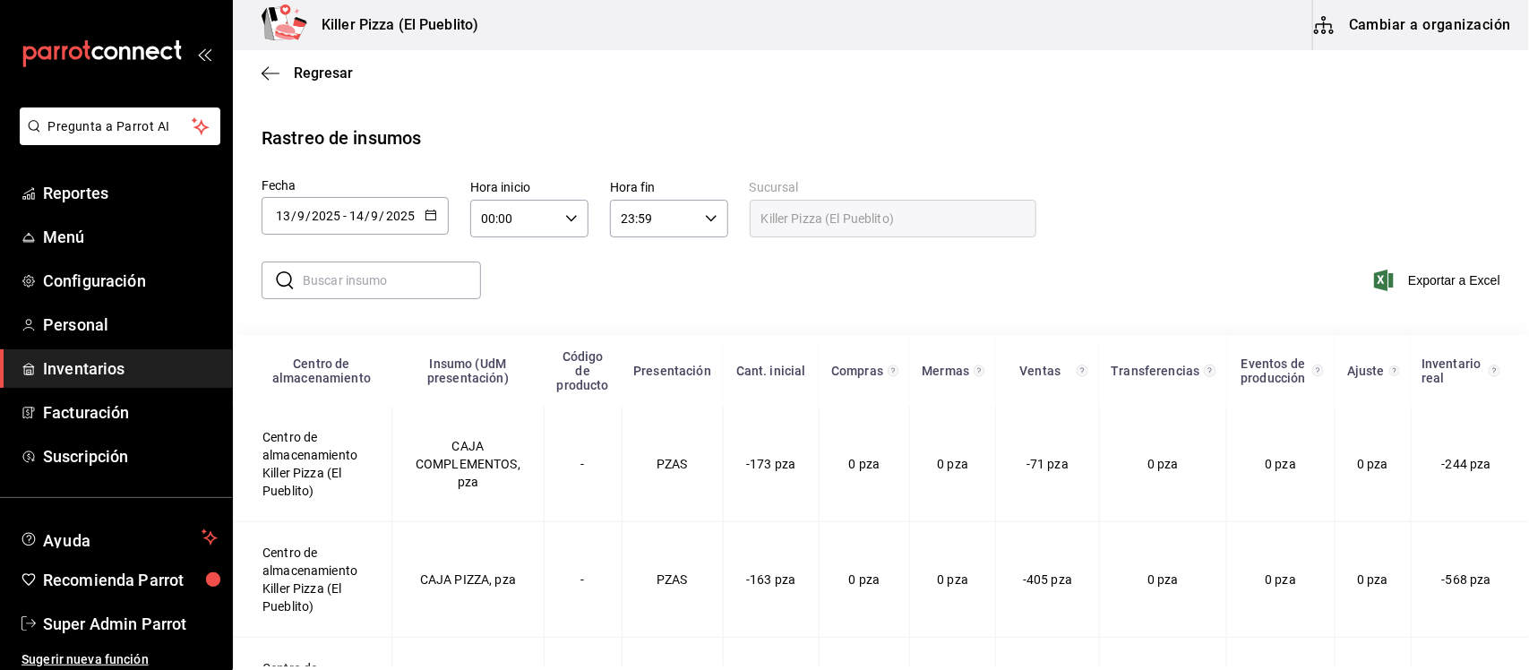
click at [434, 218] on \(Stroke\) "button" at bounding box center [430, 215] width 11 height 10
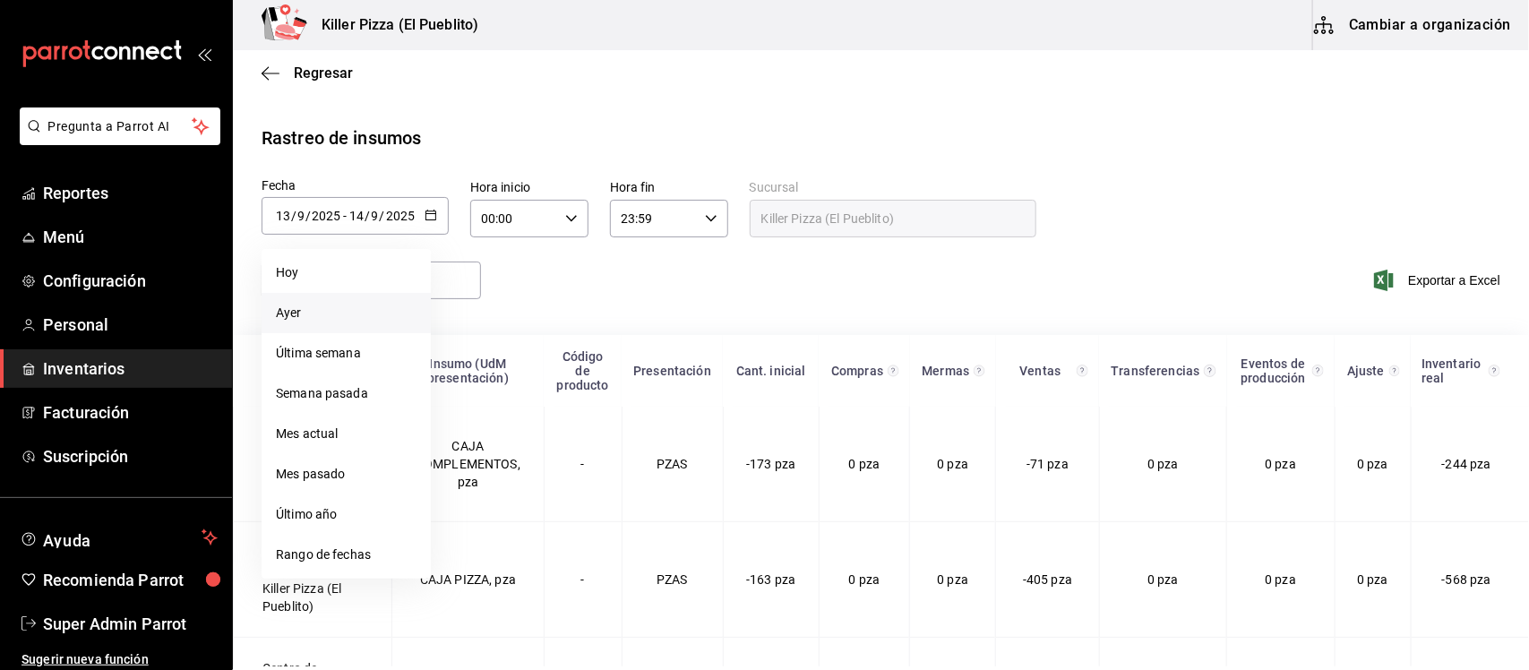
click at [307, 309] on li "Ayer" at bounding box center [346, 313] width 169 height 40
type input "[DATE]"
type input "19"
type input "[DATE]"
type input "19"
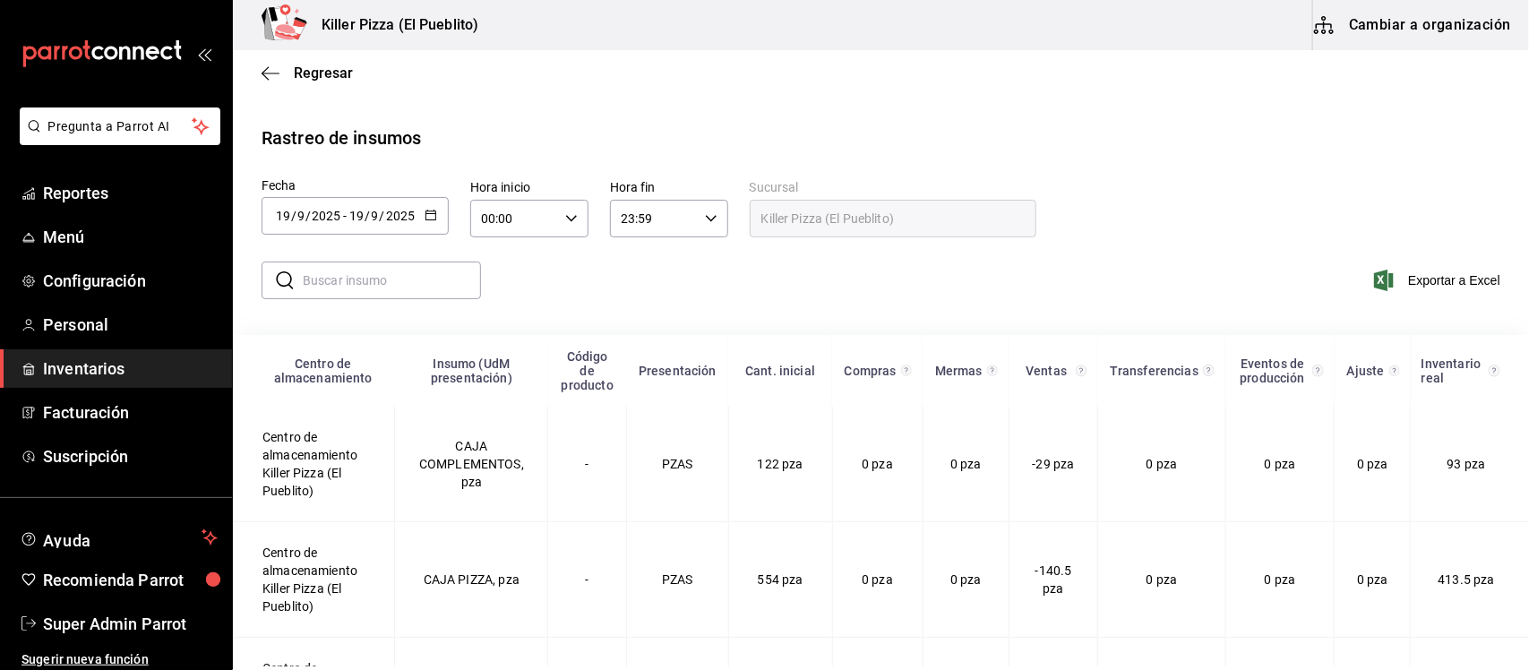
click at [435, 212] on icon "button" at bounding box center [431, 215] width 13 height 13
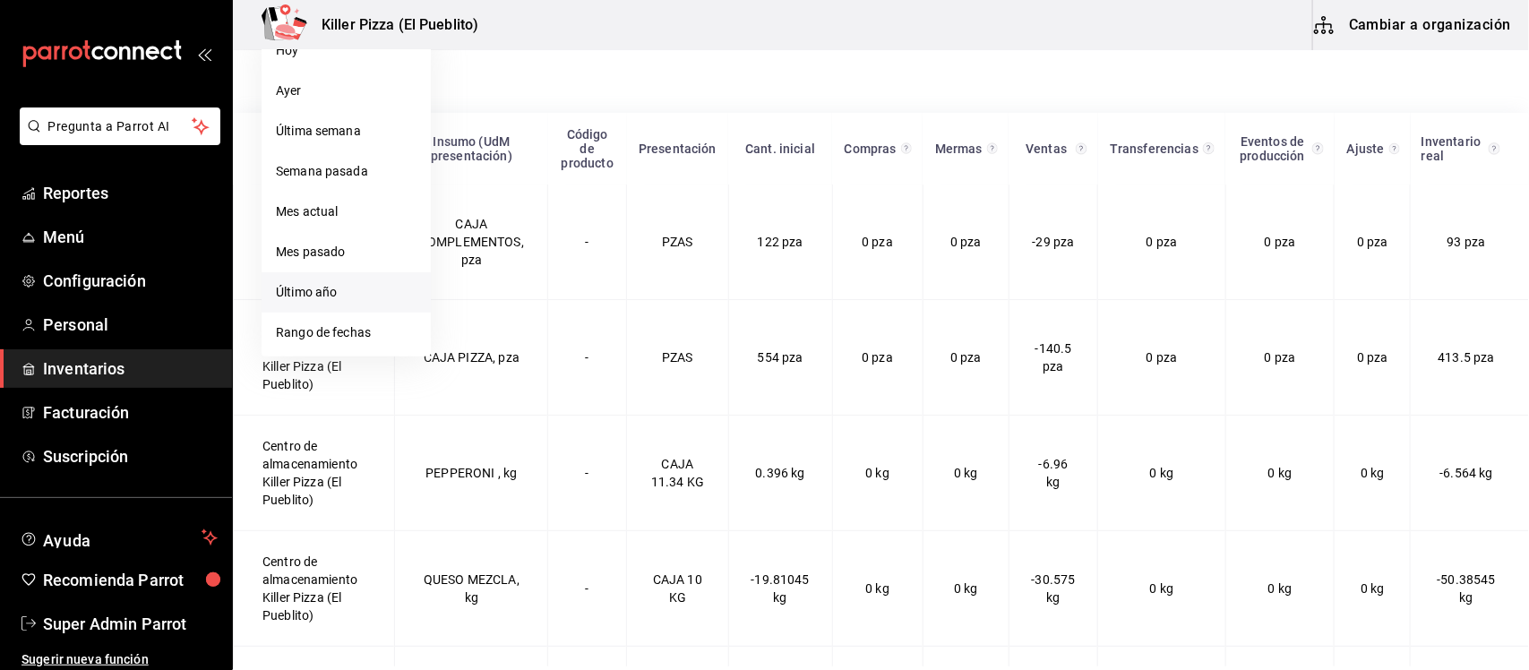
scroll to position [224, 0]
click at [342, 330] on li "Rango de fechas" at bounding box center [346, 331] width 169 height 40
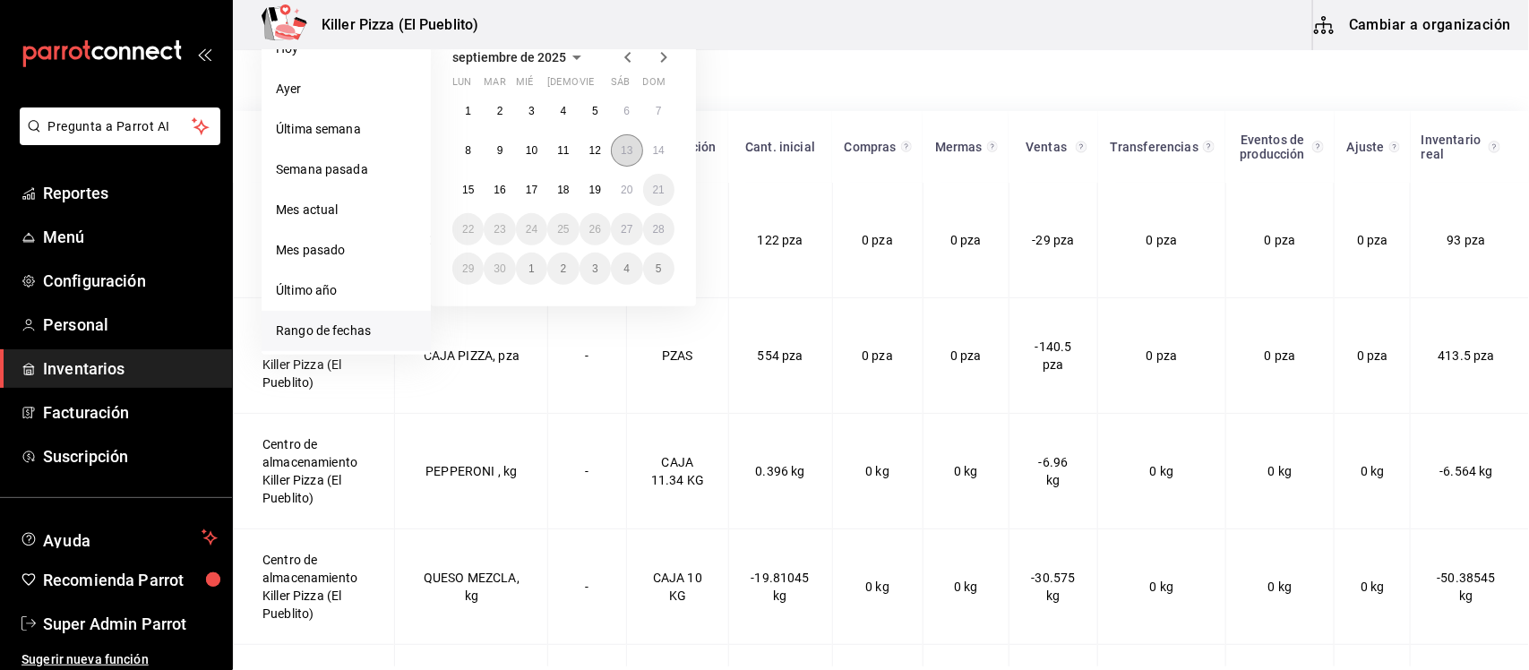
click at [627, 154] on abbr "13" at bounding box center [627, 150] width 12 height 13
click at [665, 152] on button "14" at bounding box center [658, 150] width 31 height 32
type input "[DATE]"
type input "13"
type input "[DATE]"
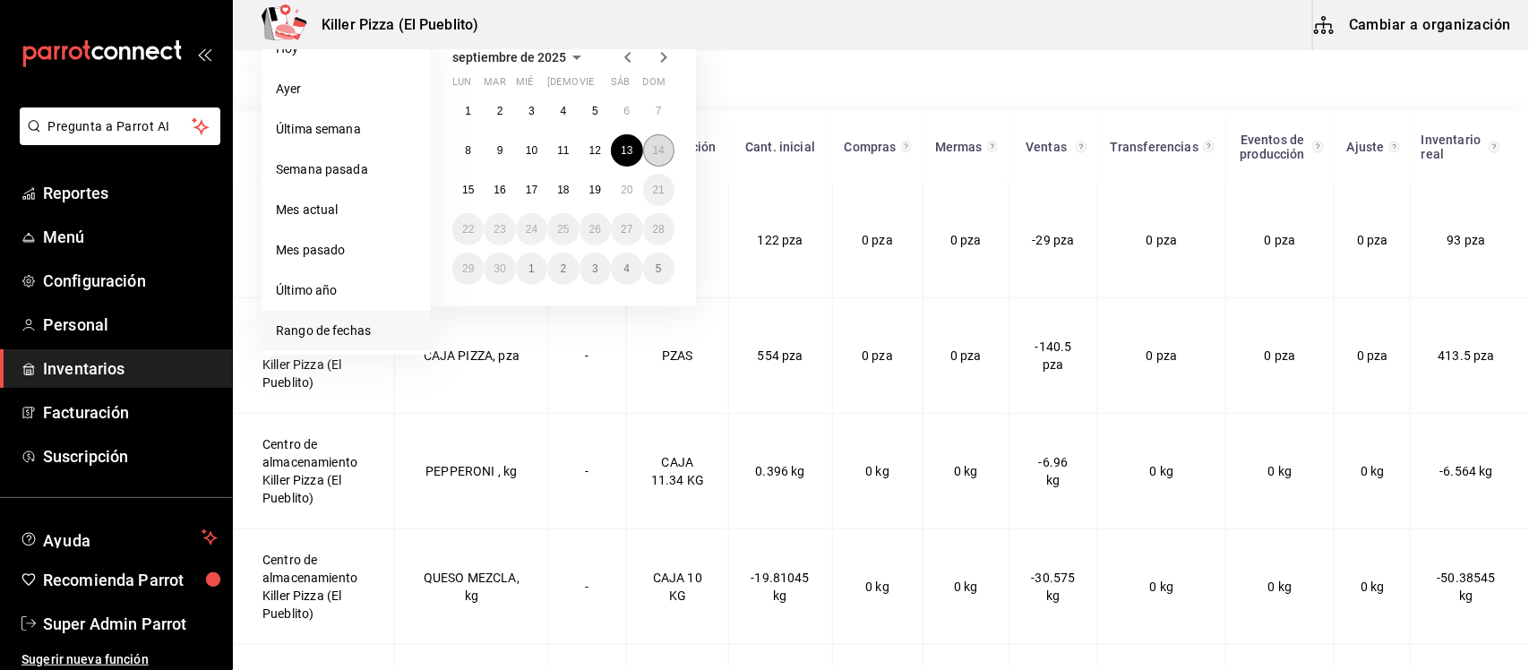
type input "14"
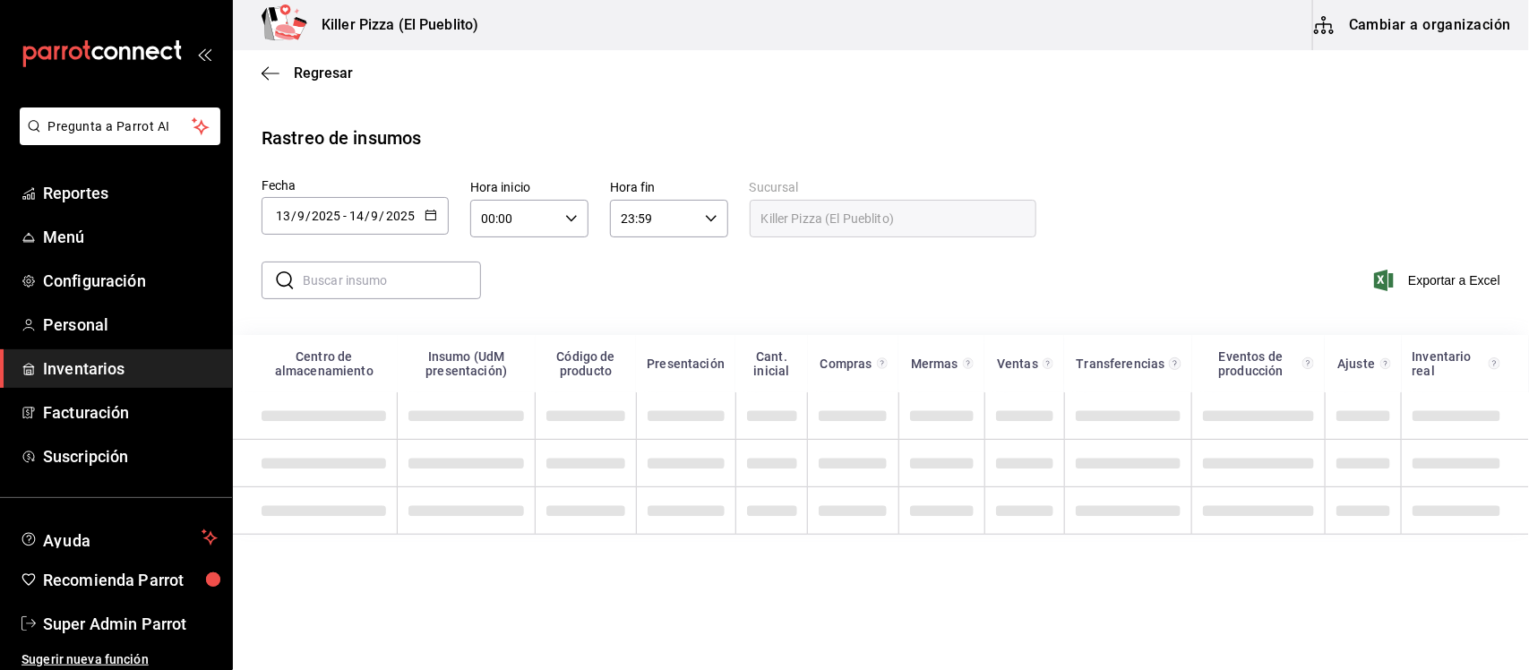
scroll to position [0, 0]
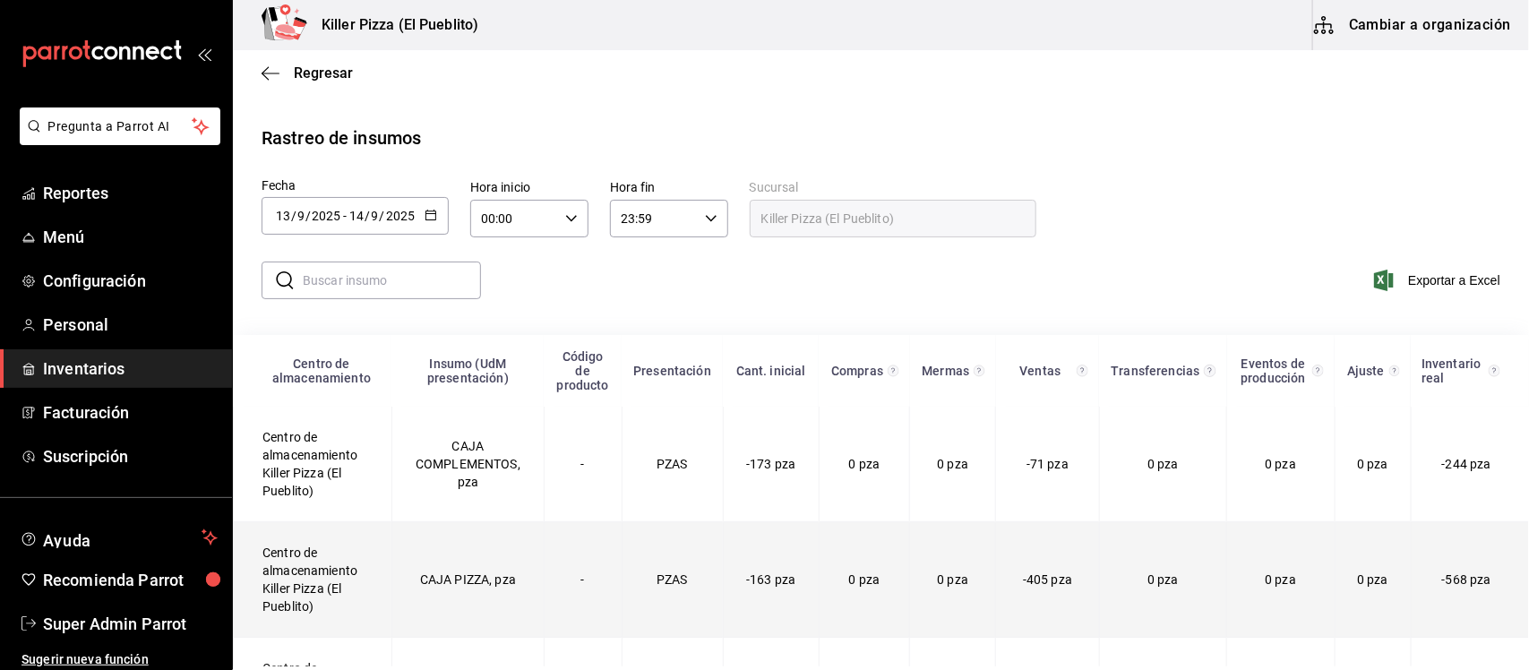
click at [305, 588] on td "Centro de almacenamiento Killer Pizza (El Pueblito)" at bounding box center [313, 580] width 159 height 116
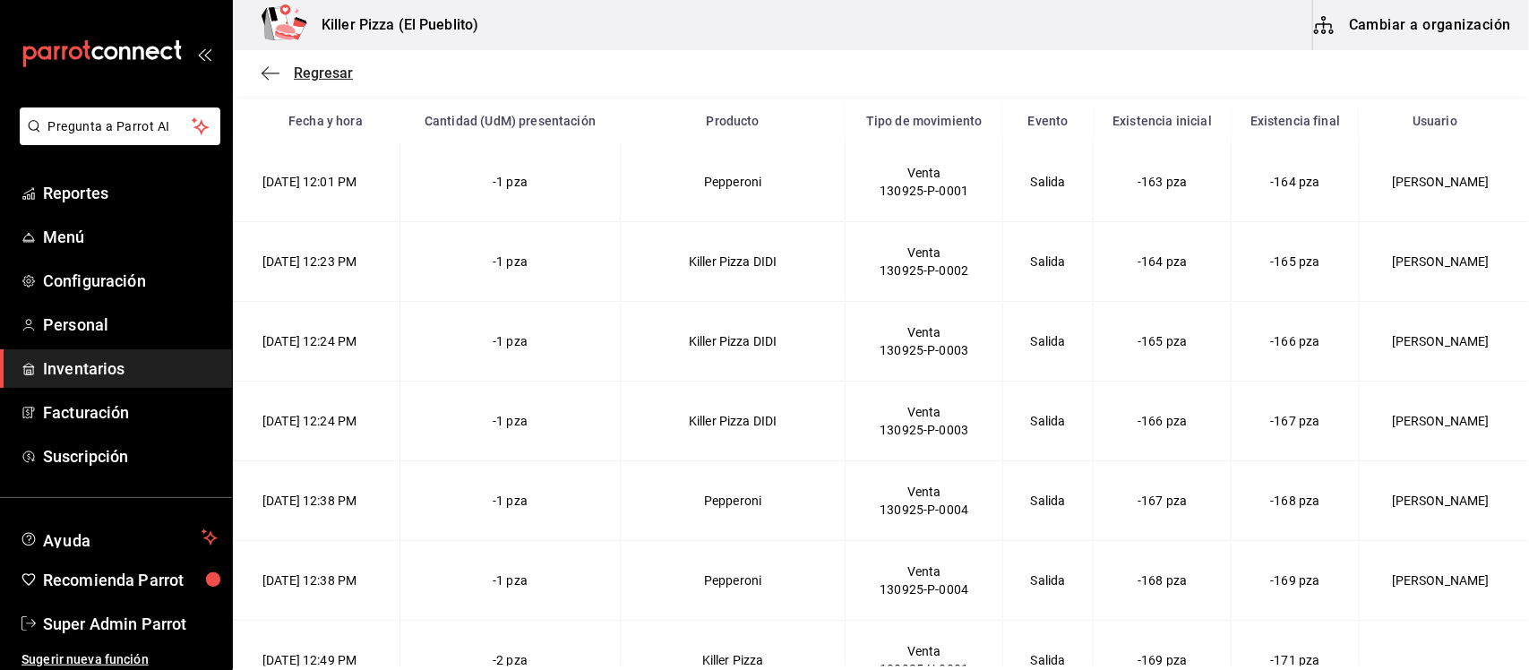
click at [337, 72] on span "Regresar" at bounding box center [323, 72] width 59 height 17
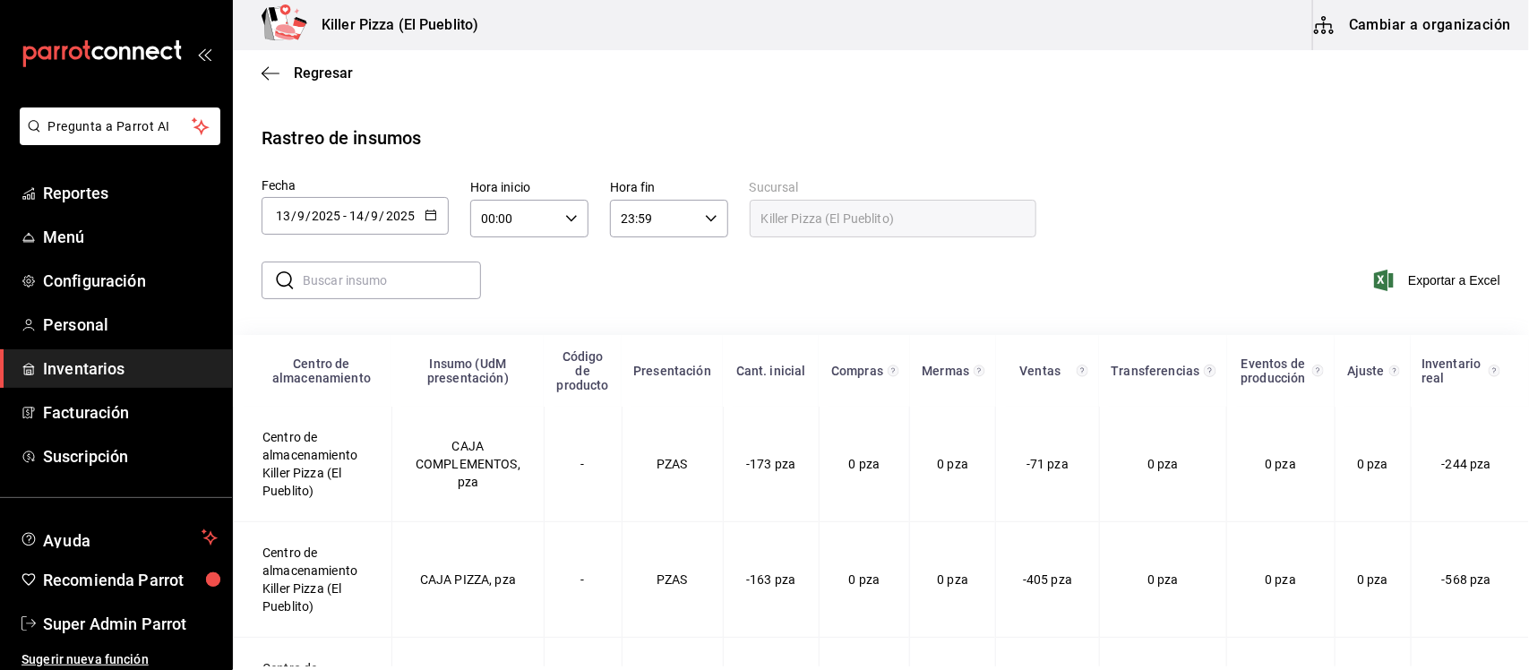
click at [421, 209] on div "[DATE] [DATE] - [DATE] [DATE]" at bounding box center [355, 216] width 187 height 38
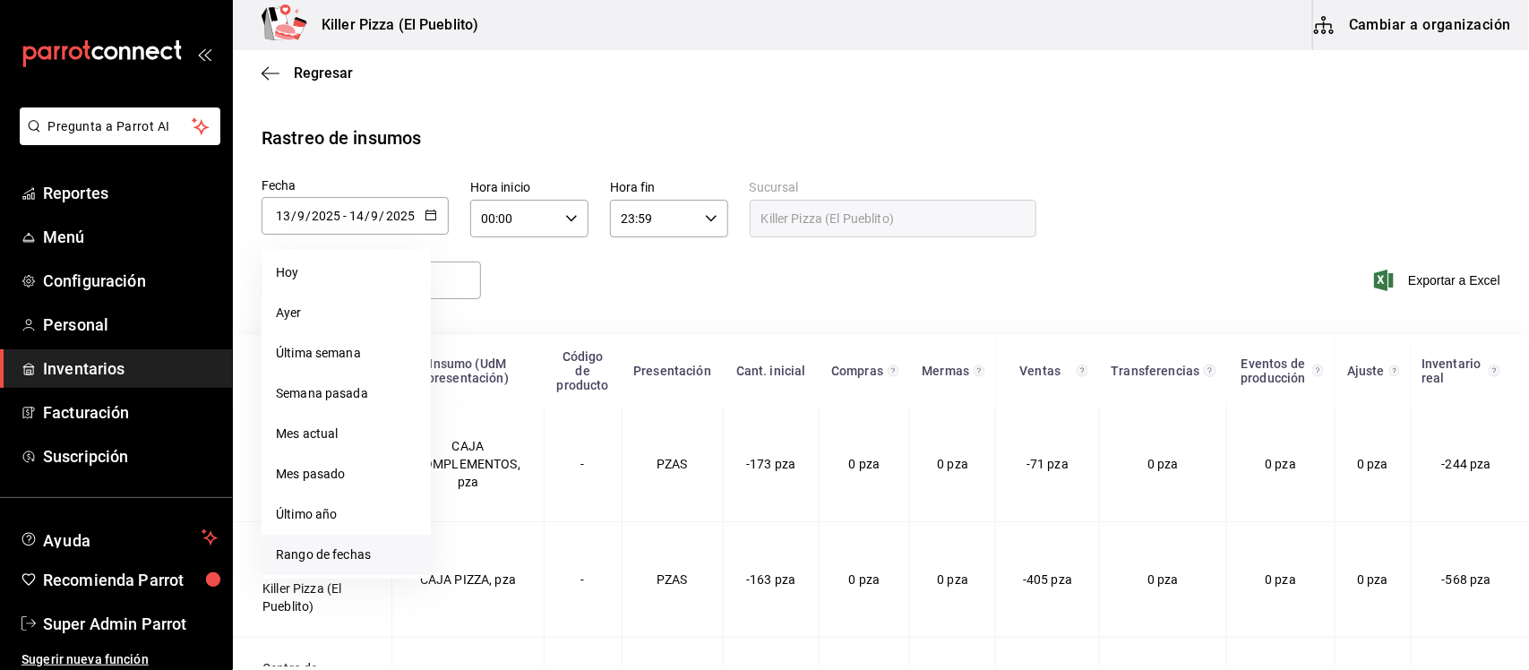
click at [315, 549] on li "Rango de fechas" at bounding box center [346, 555] width 169 height 40
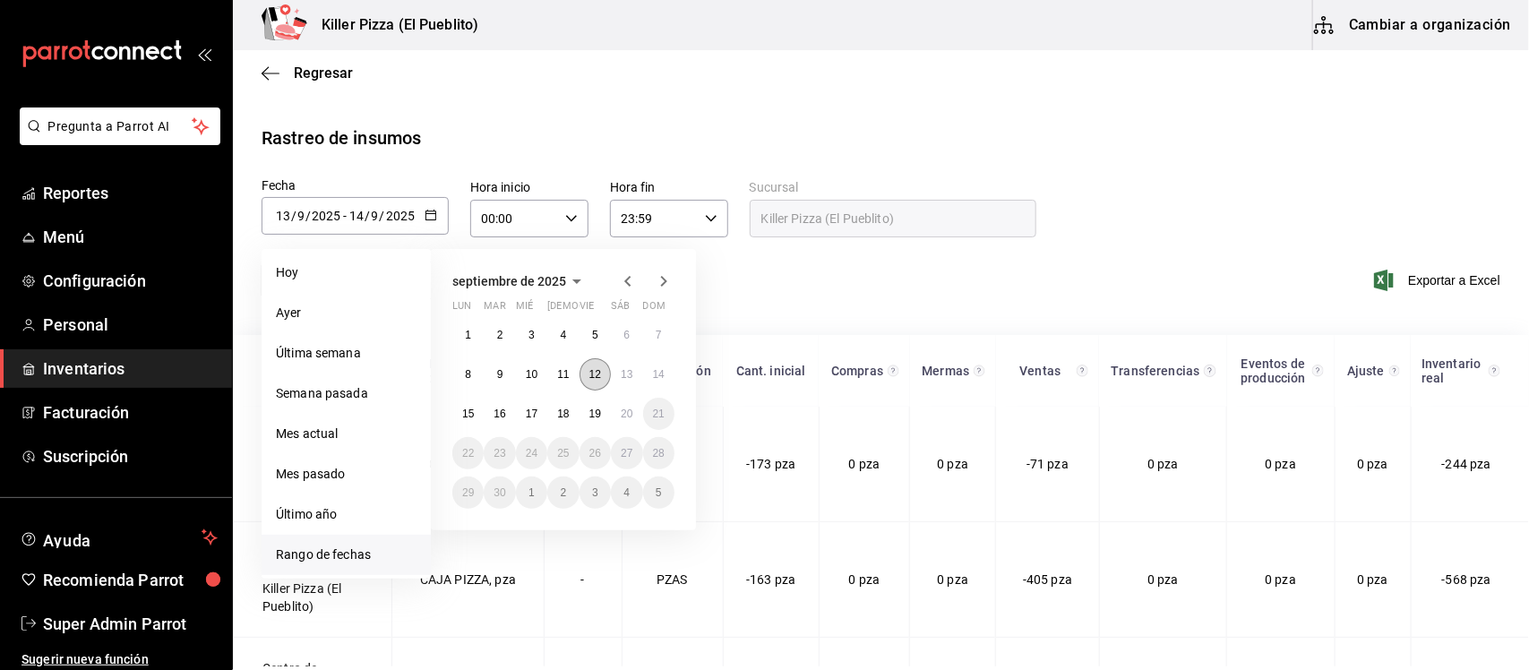
click at [596, 369] on abbr "12" at bounding box center [595, 374] width 12 height 13
click at [459, 417] on button "15" at bounding box center [467, 414] width 31 height 32
type input "[DATE]"
type input "12"
type input "[DATE]"
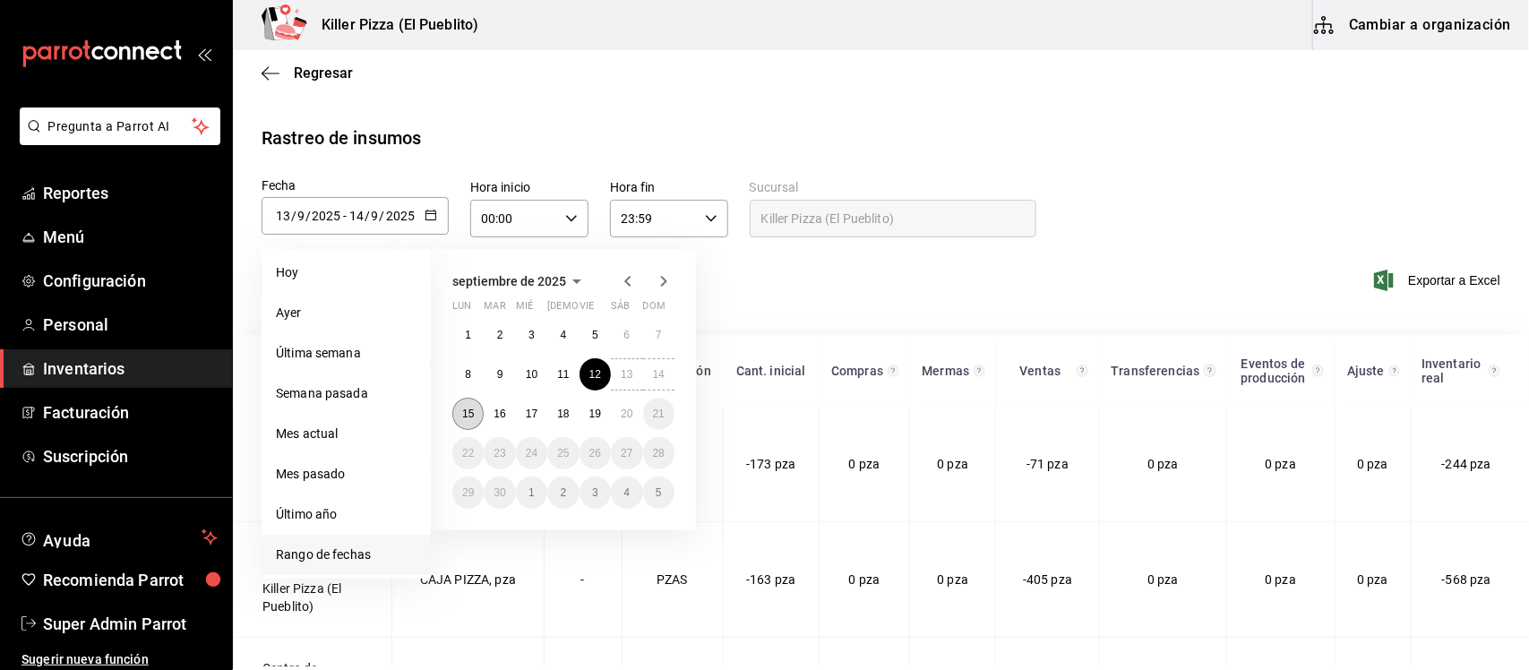
type input "15"
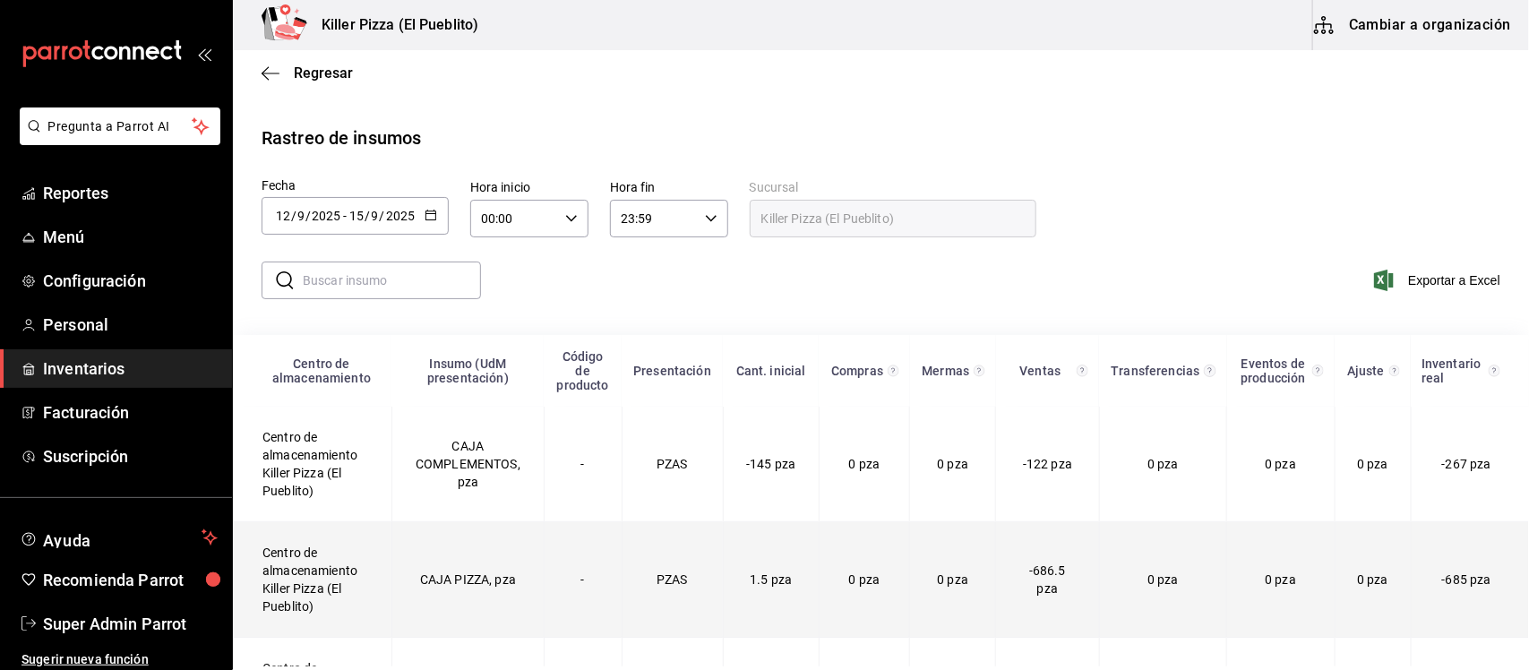
click at [301, 585] on td "Centro de almacenamiento Killer Pizza (El Pueblito)" at bounding box center [313, 580] width 159 height 116
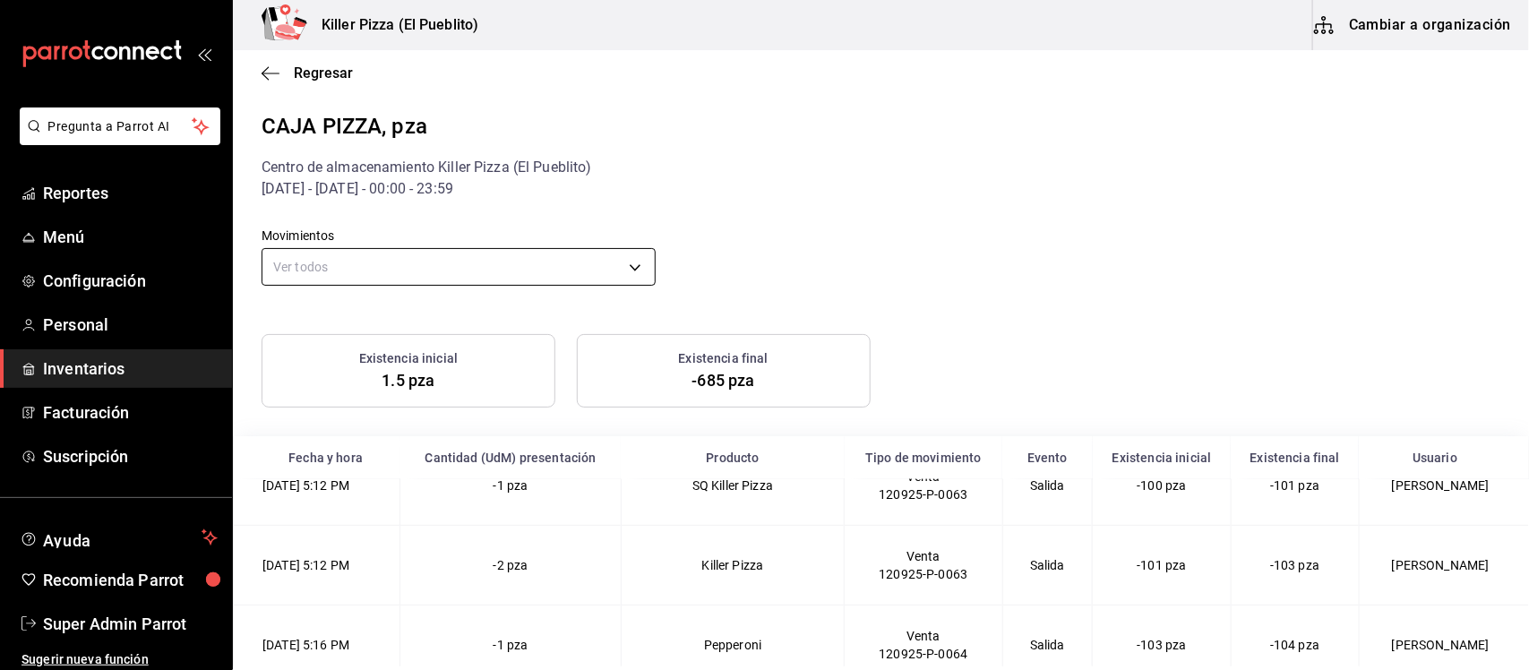
click at [598, 273] on body "Pregunta a Parrot AI Reportes Menú Configuración Personal Inventarios Facturaci…" at bounding box center [764, 333] width 1529 height 666
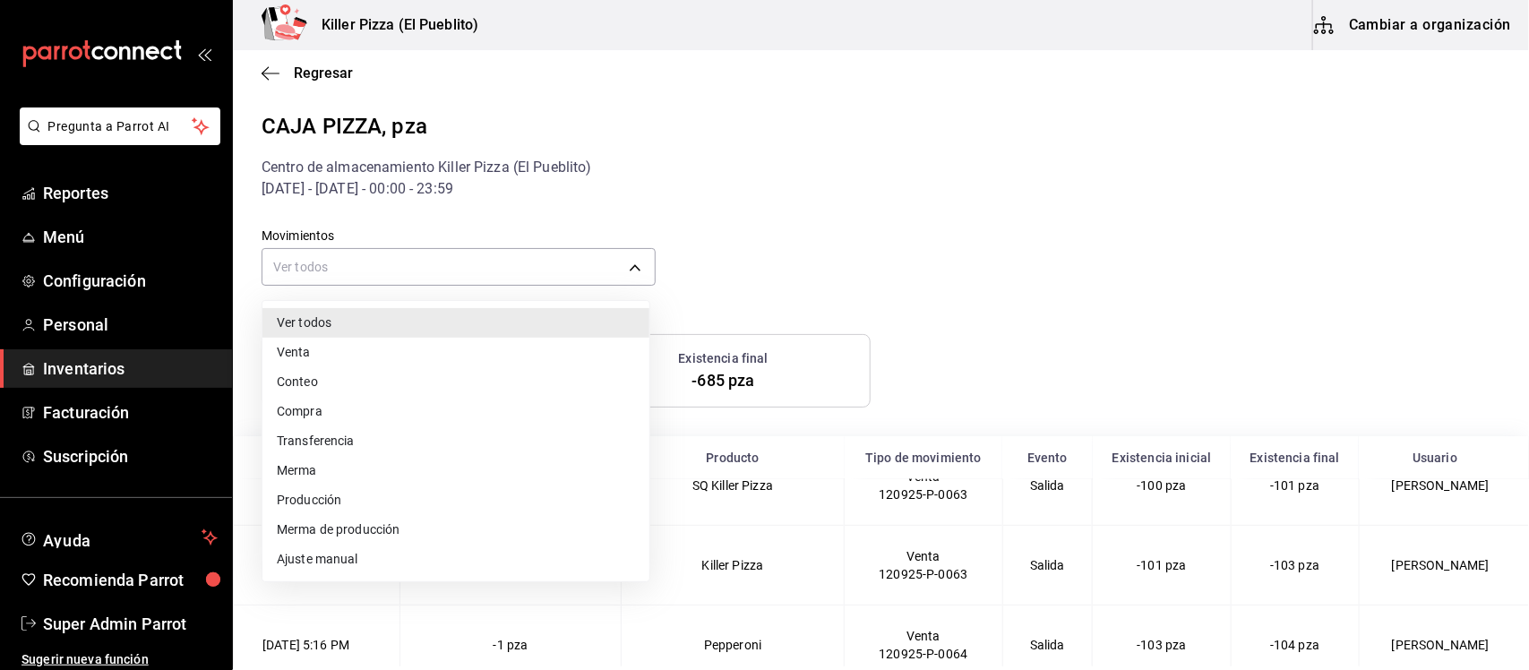
click at [482, 345] on li "Venta" at bounding box center [455, 353] width 387 height 30
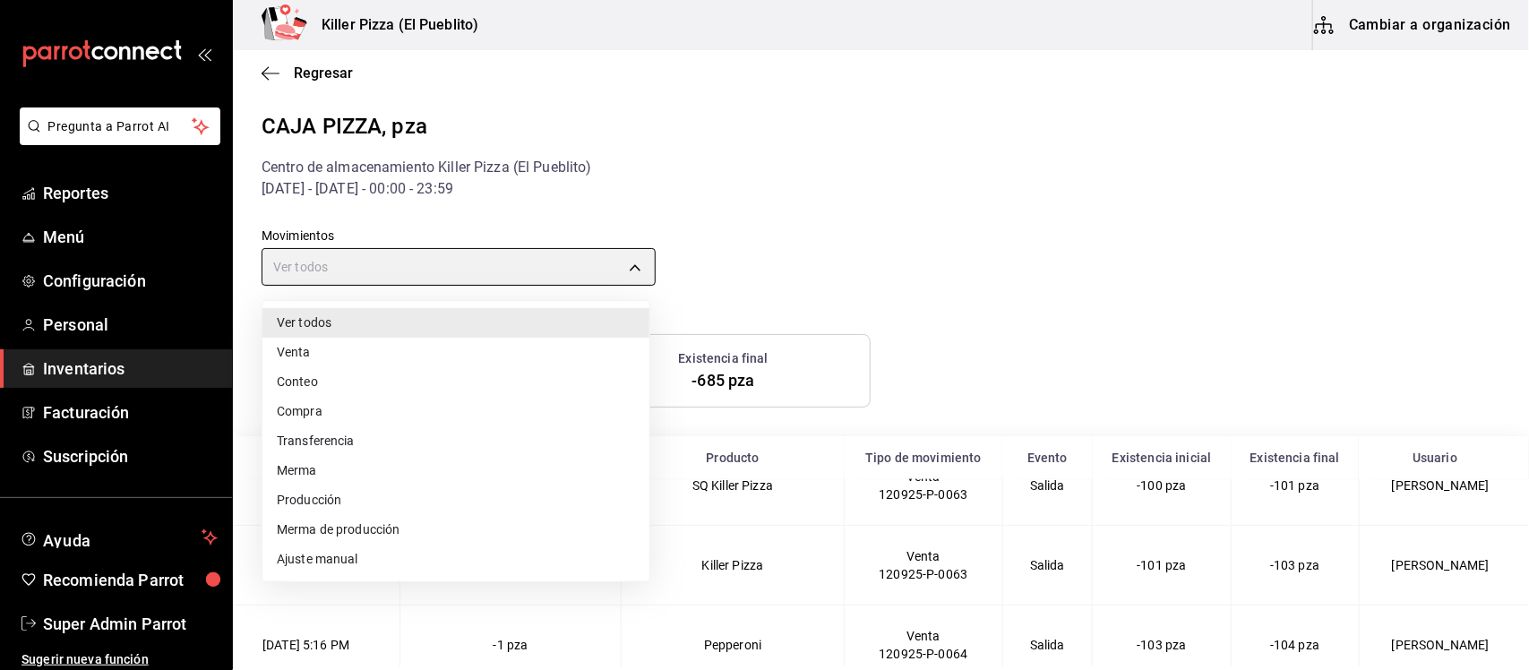
type input "ORDER"
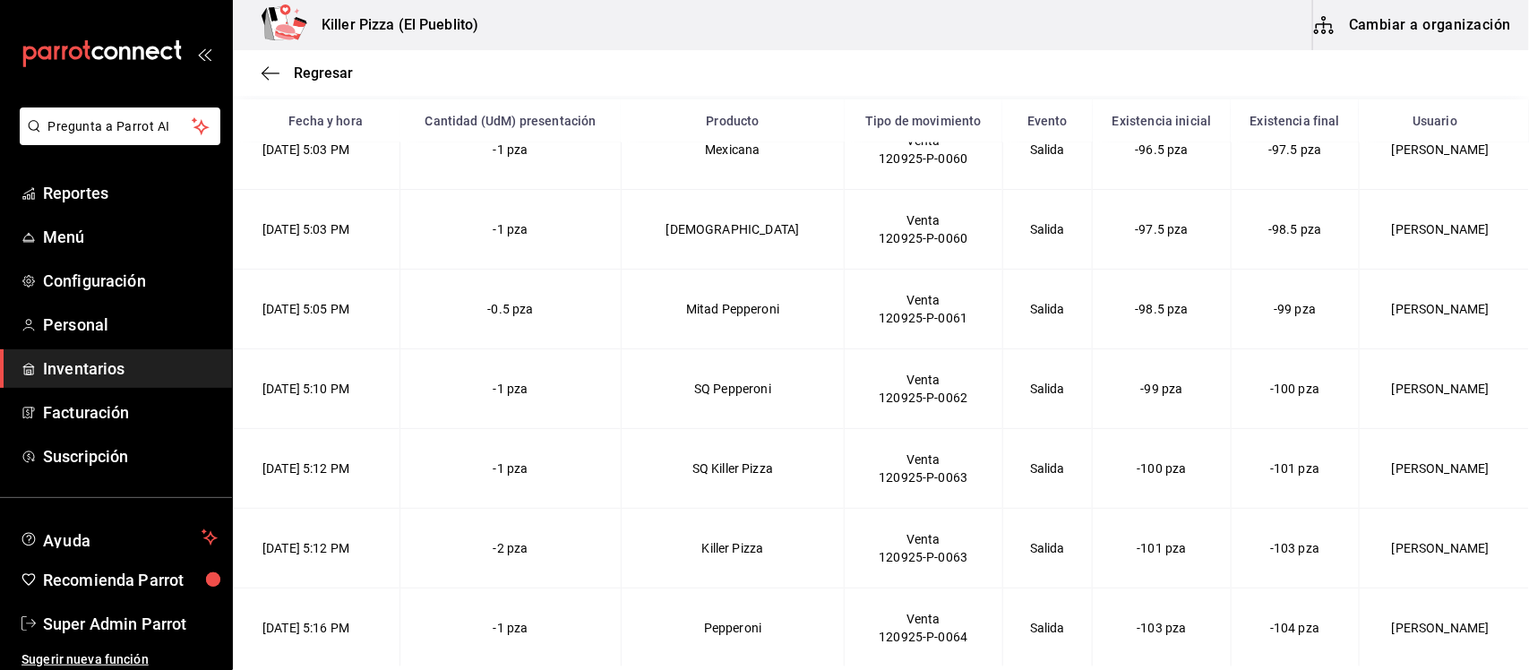
scroll to position [6686, 0]
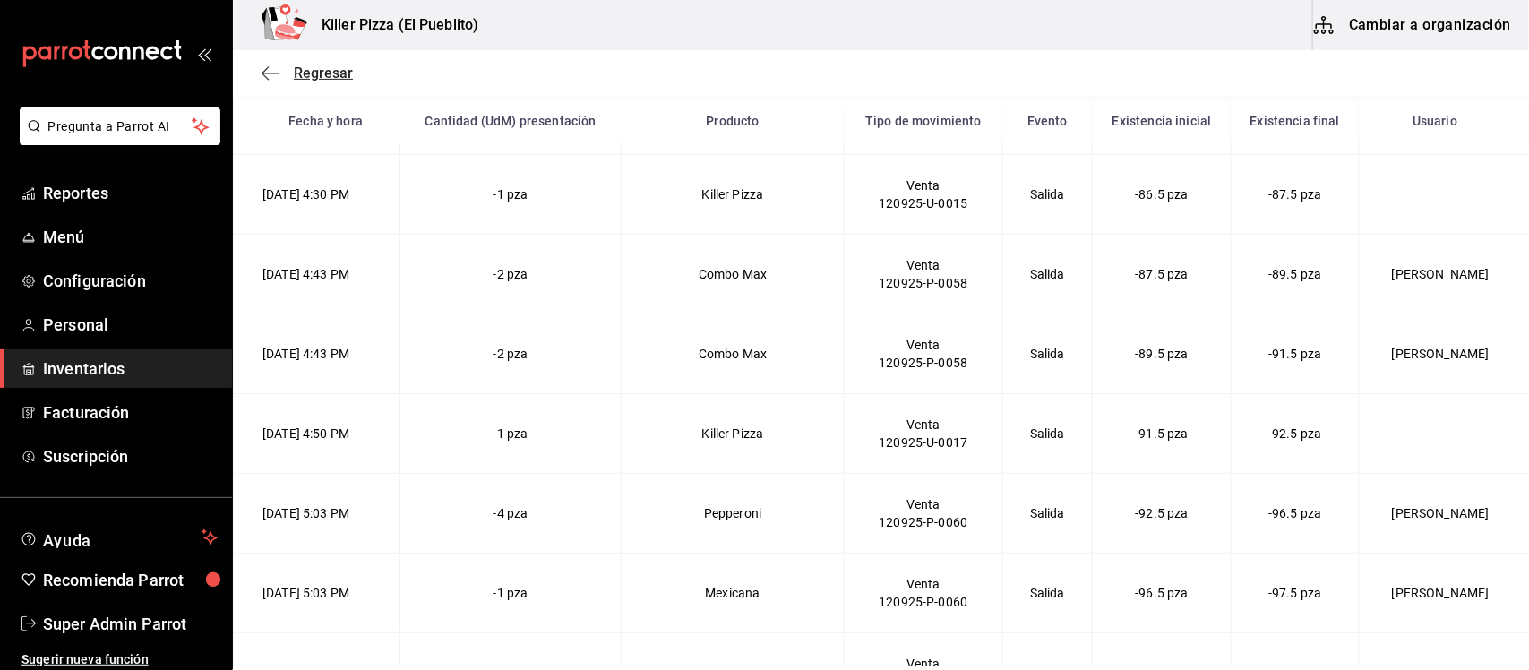
click at [275, 74] on icon "button" at bounding box center [271, 73] width 18 height 16
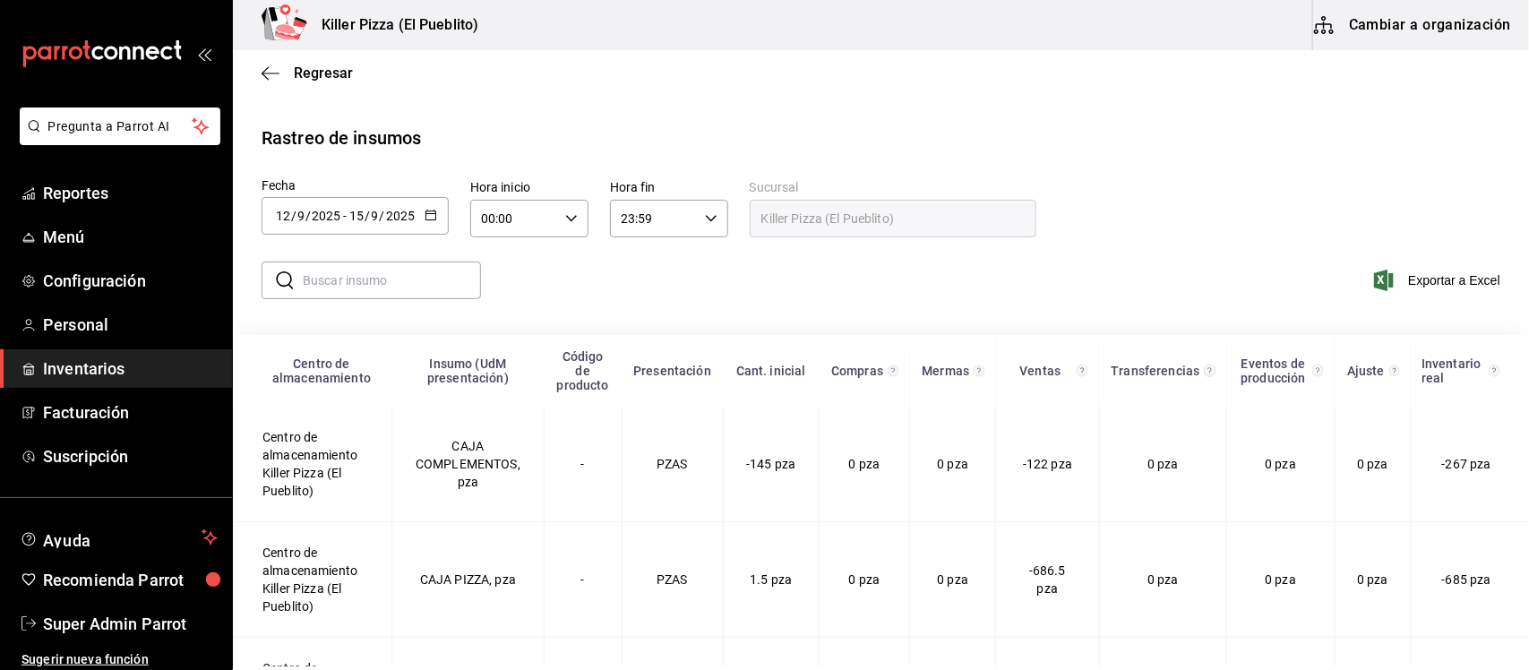
click at [441, 213] on div "[DATE] [DATE] - [DATE] [DATE]" at bounding box center [355, 216] width 187 height 38
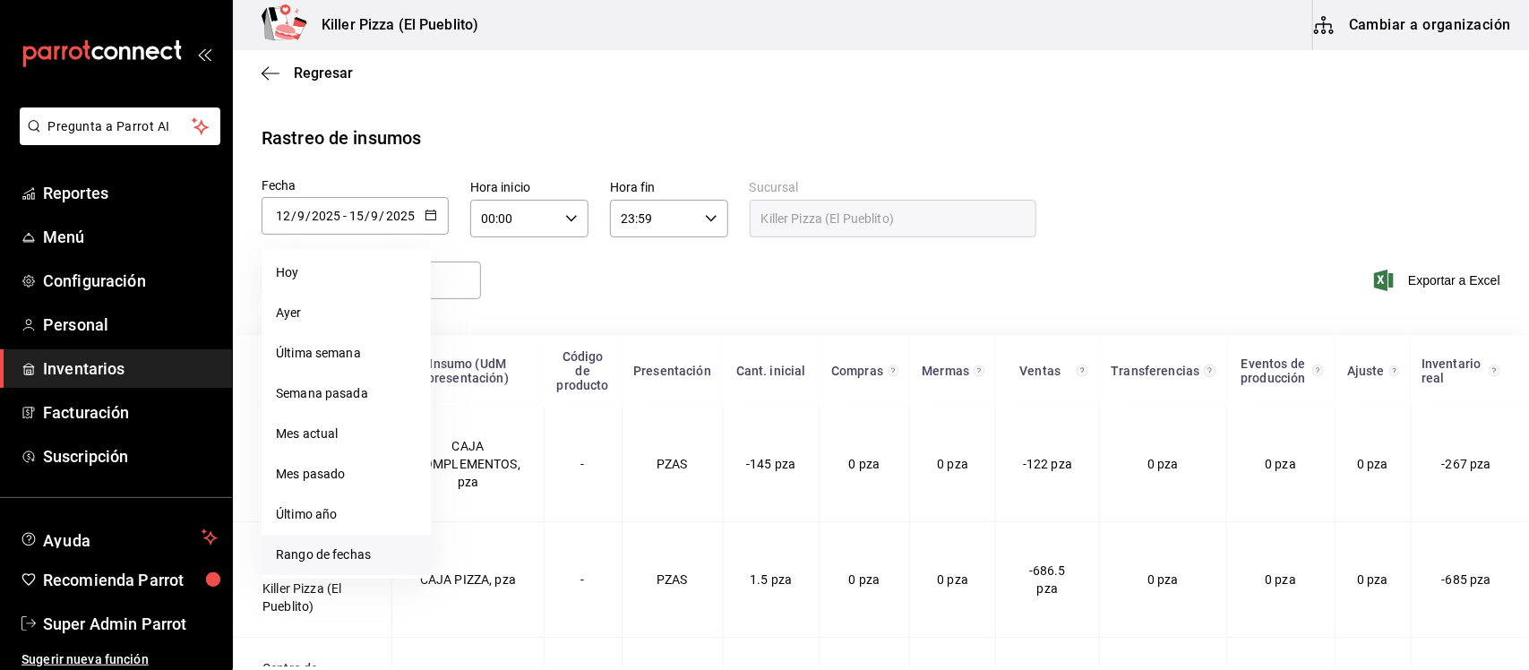
click at [315, 553] on li "Rango de fechas" at bounding box center [346, 555] width 169 height 40
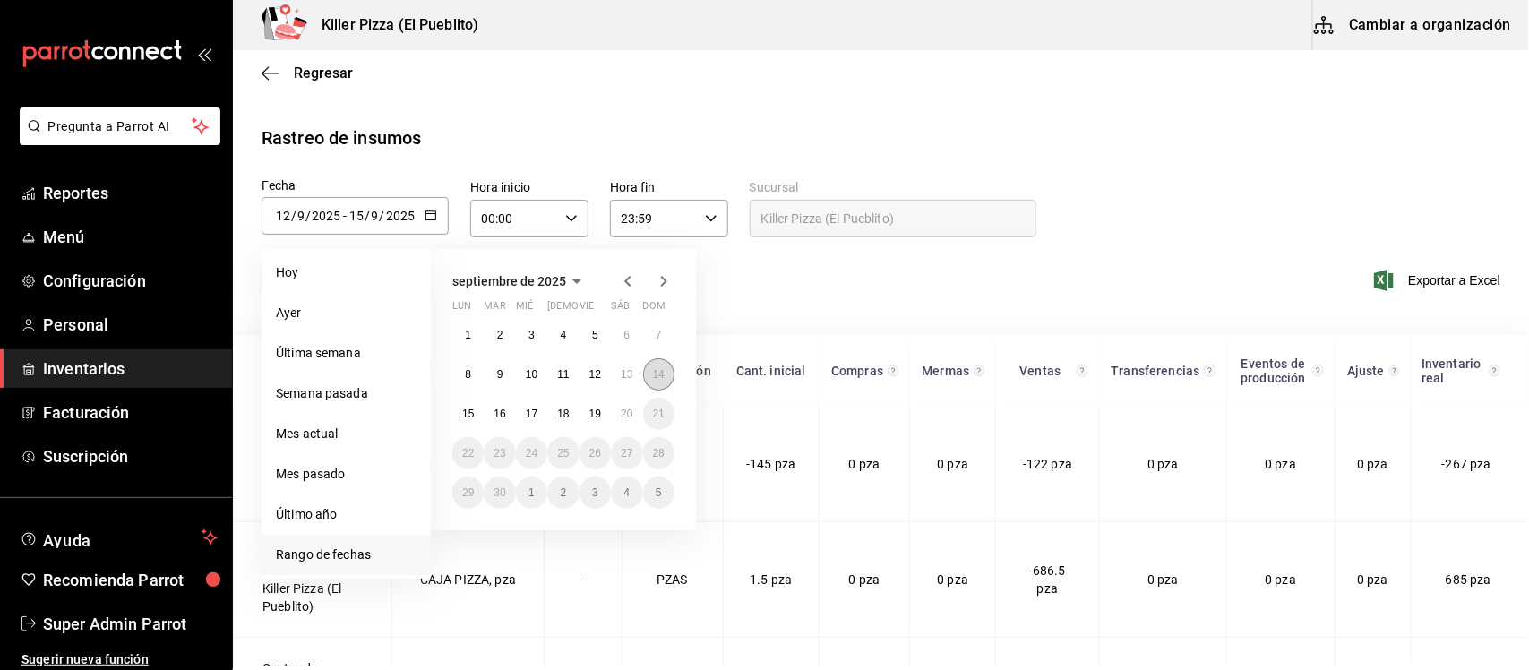
click at [655, 378] on abbr "14" at bounding box center [659, 374] width 12 height 13
type input "[DATE]"
type input "14"
type input "[DATE]"
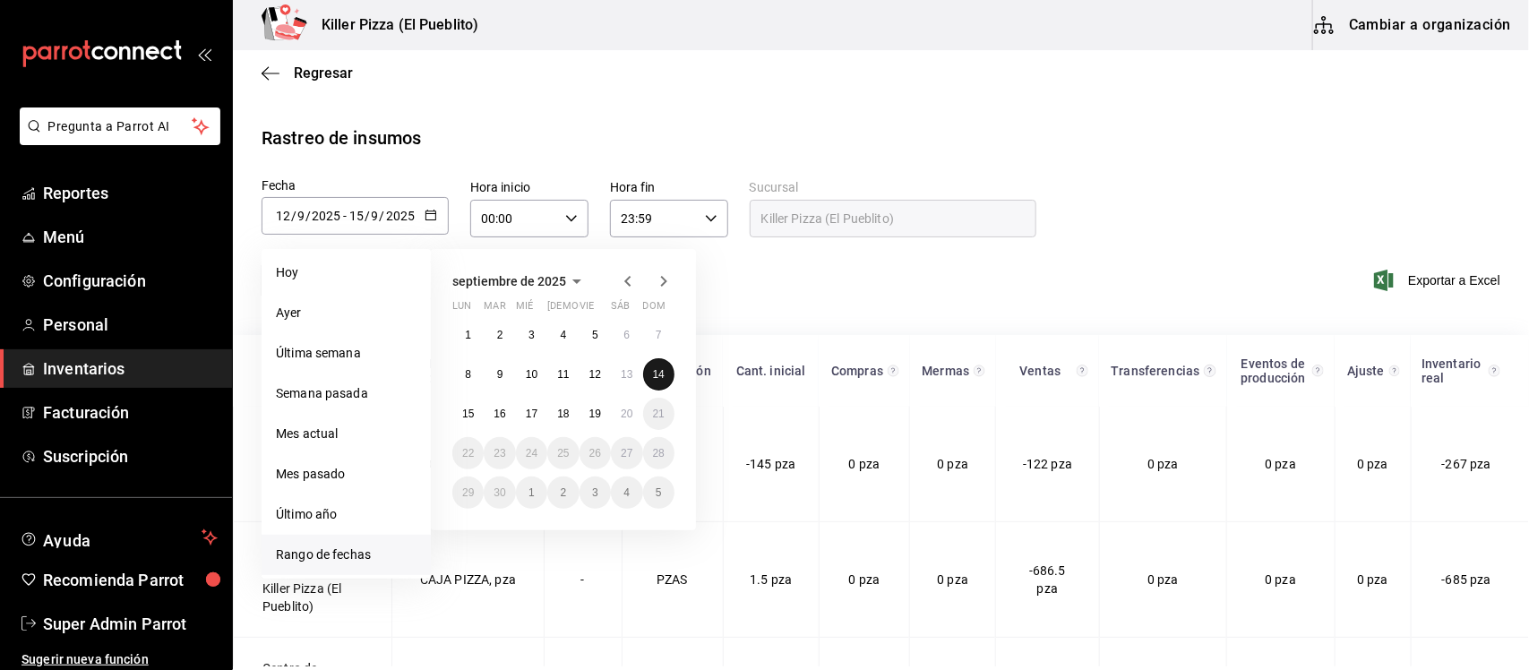
type input "14"
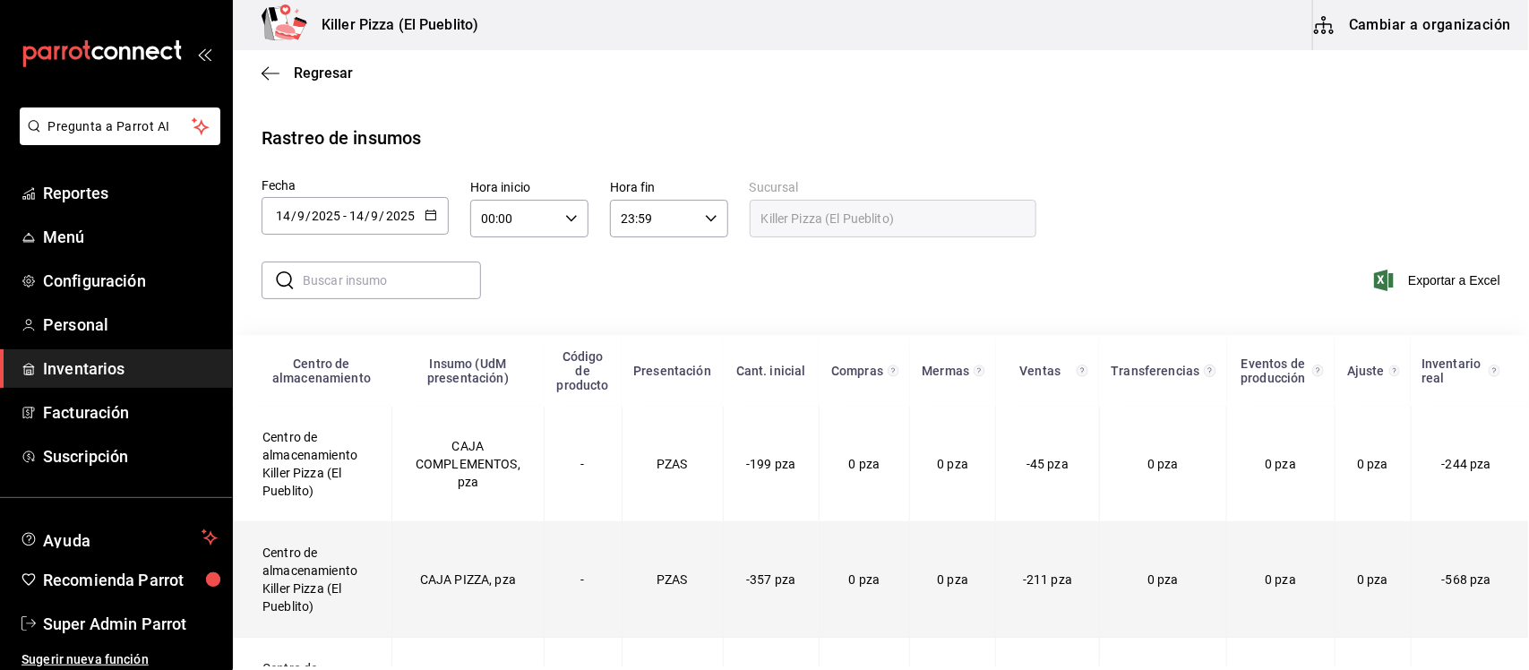
click at [280, 571] on td "Centro de almacenamiento Killer Pizza (El Pueblito)" at bounding box center [313, 580] width 159 height 116
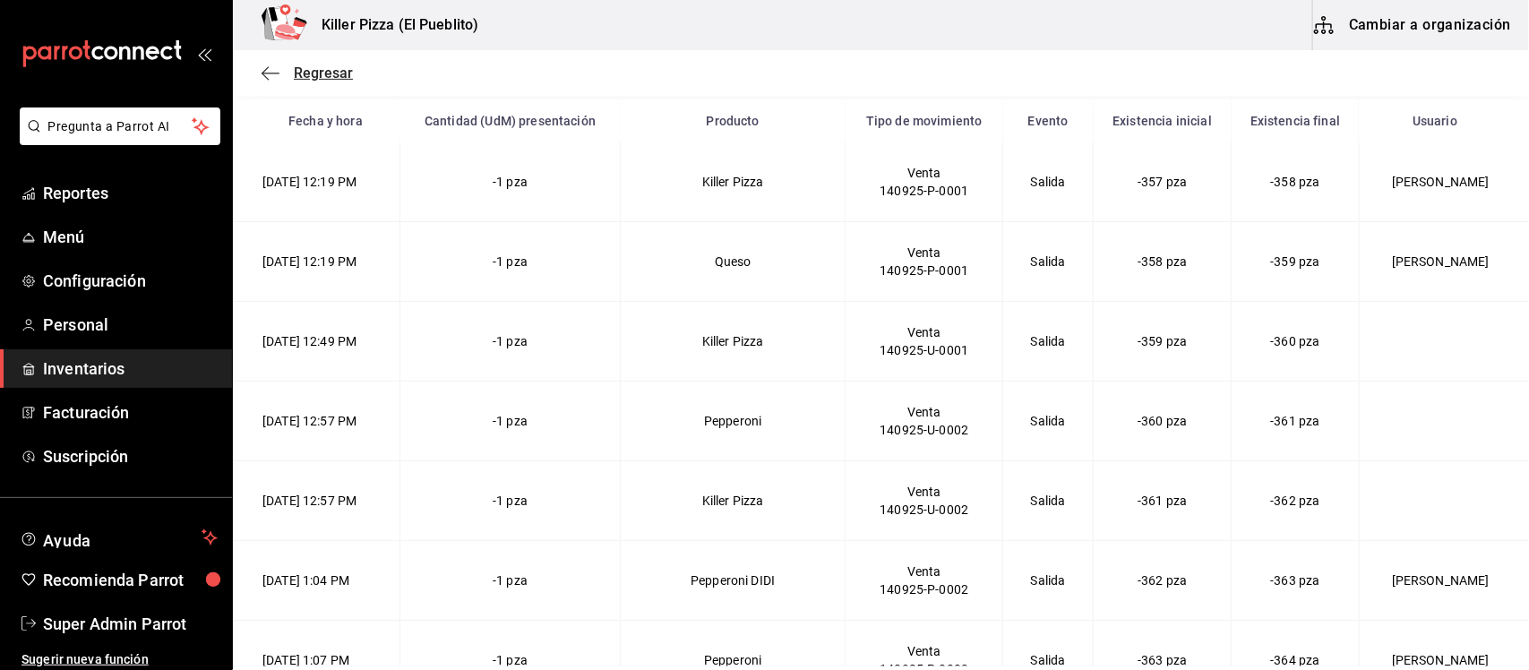
click at [327, 79] on span "Regresar" at bounding box center [323, 72] width 59 height 17
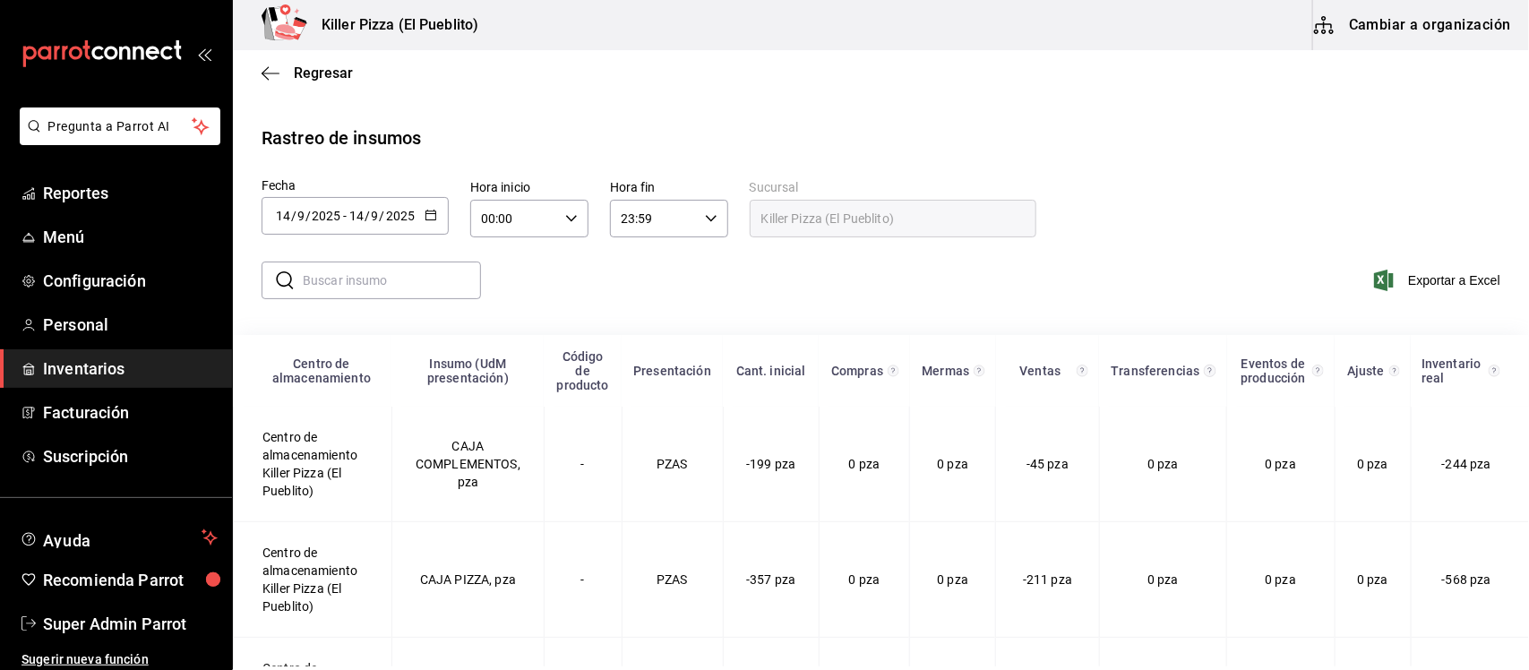
click at [425, 206] on div "[DATE] [DATE] - [DATE] [DATE]" at bounding box center [355, 216] width 187 height 38
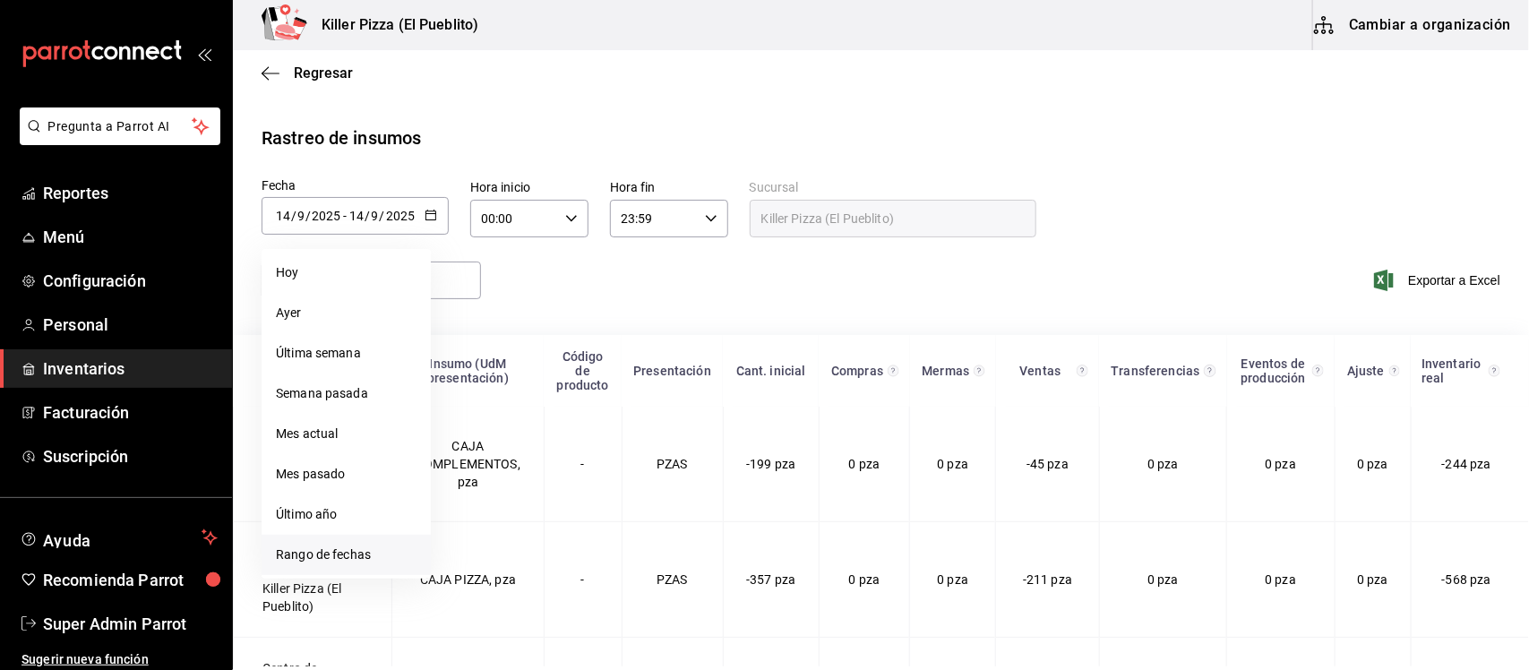
click at [354, 556] on li "Rango de fechas" at bounding box center [346, 555] width 169 height 40
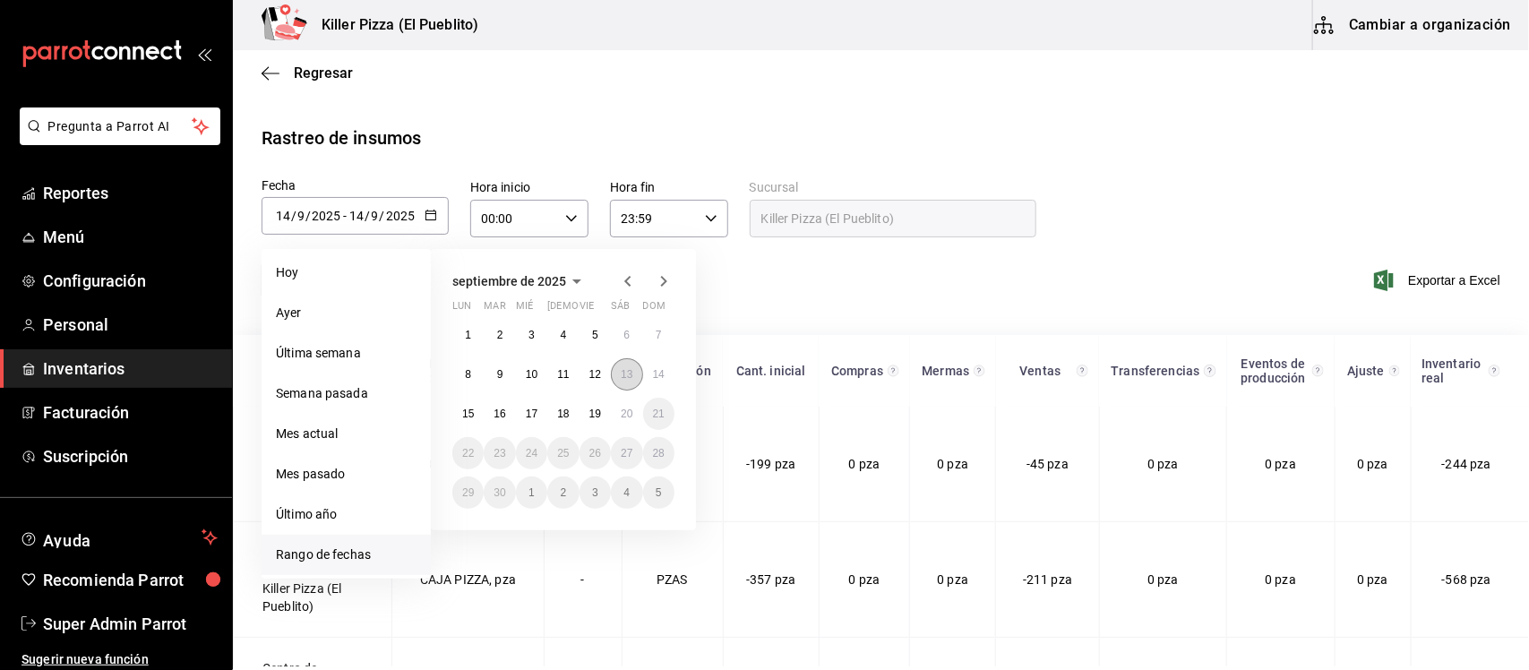
click at [615, 376] on button "13" at bounding box center [626, 374] width 31 height 32
type input "[DATE]"
type input "13"
type input "[DATE]"
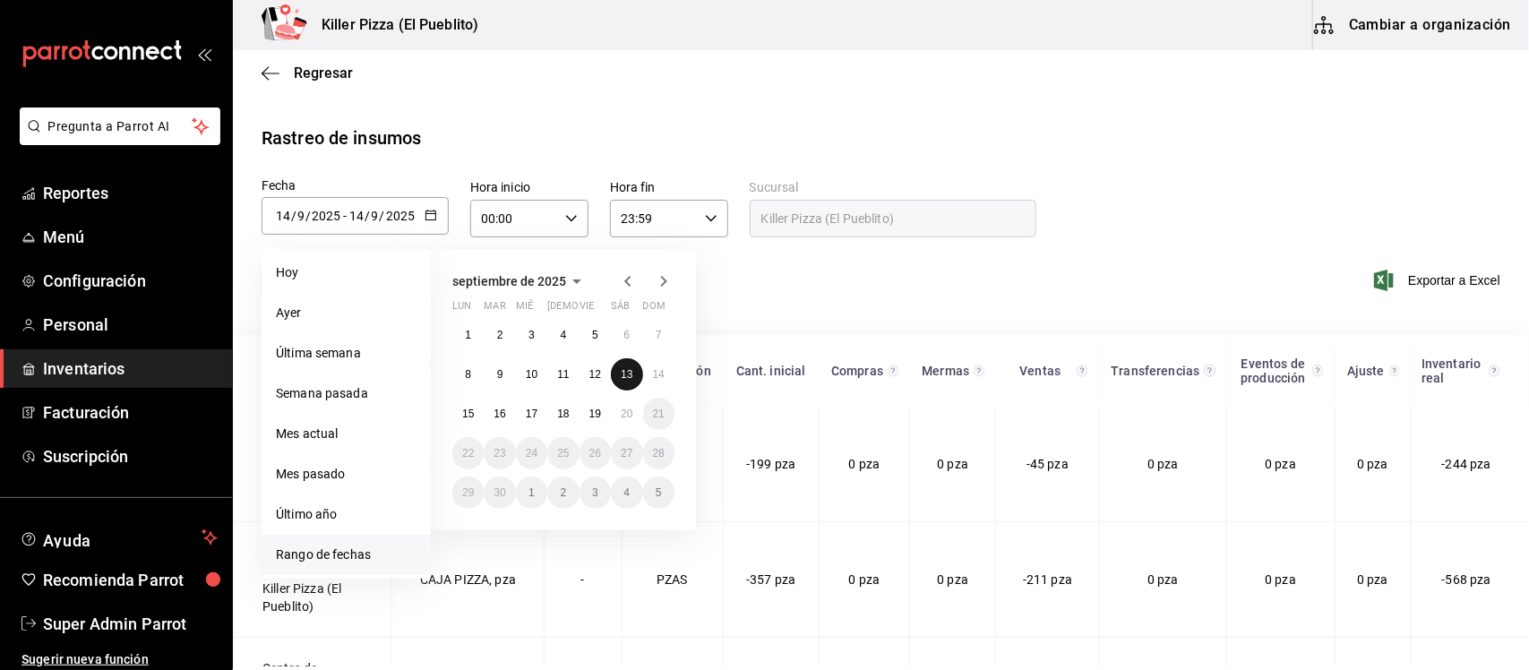
type input "13"
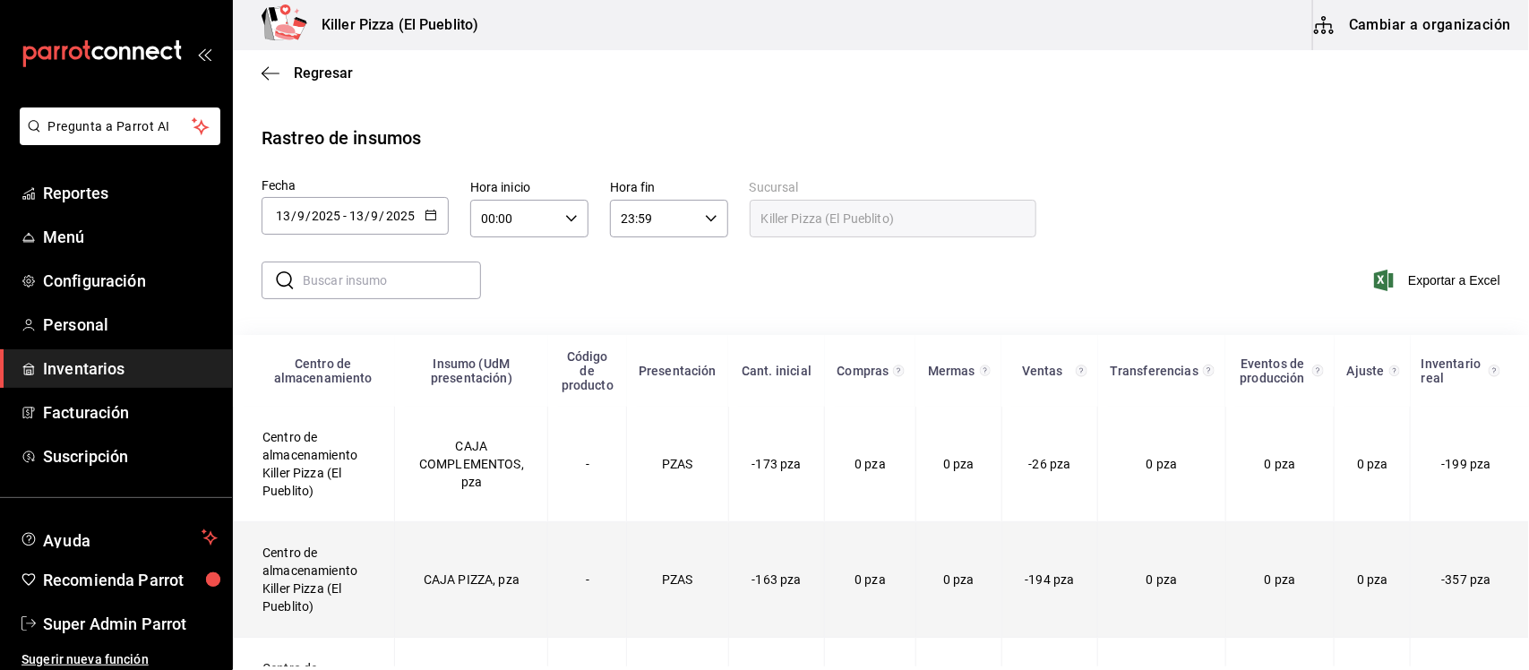
click at [313, 588] on td "Centro de almacenamiento Killer Pizza (El Pueblito)" at bounding box center [314, 580] width 161 height 116
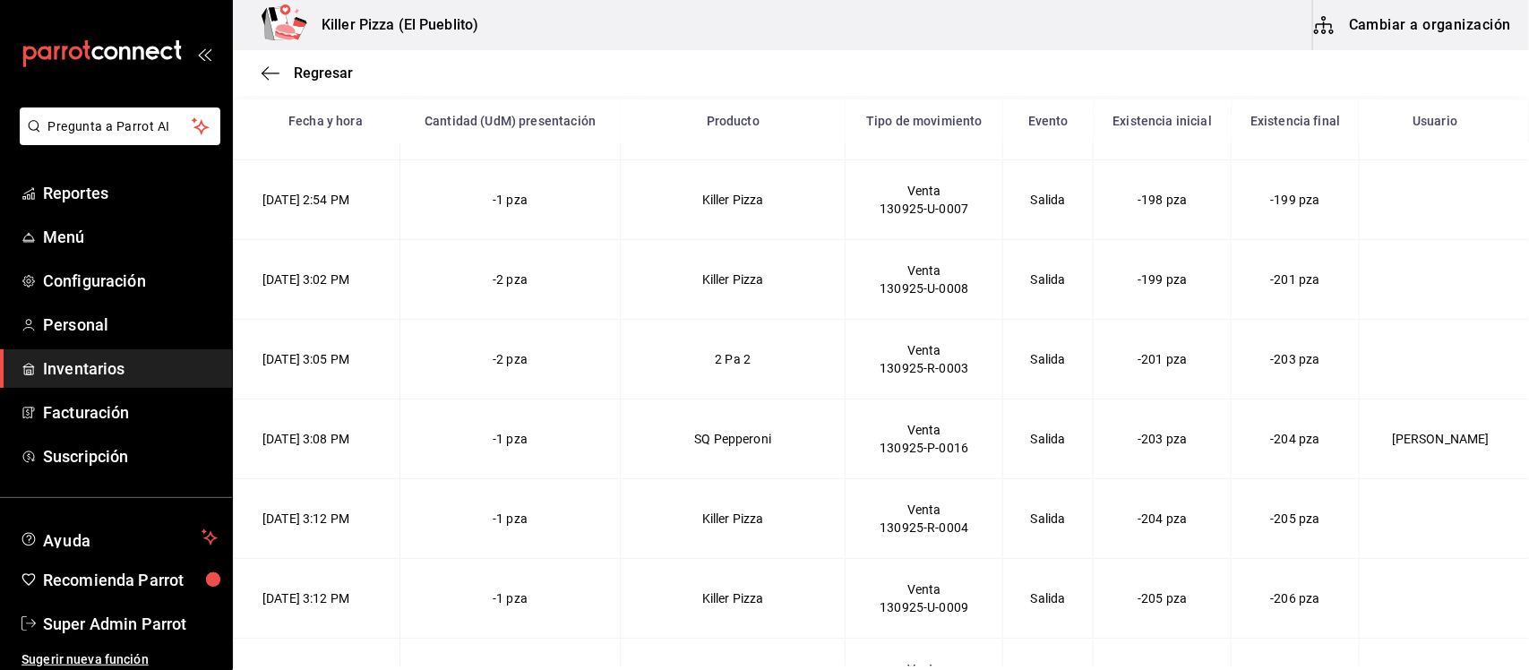
scroll to position [2463, 0]
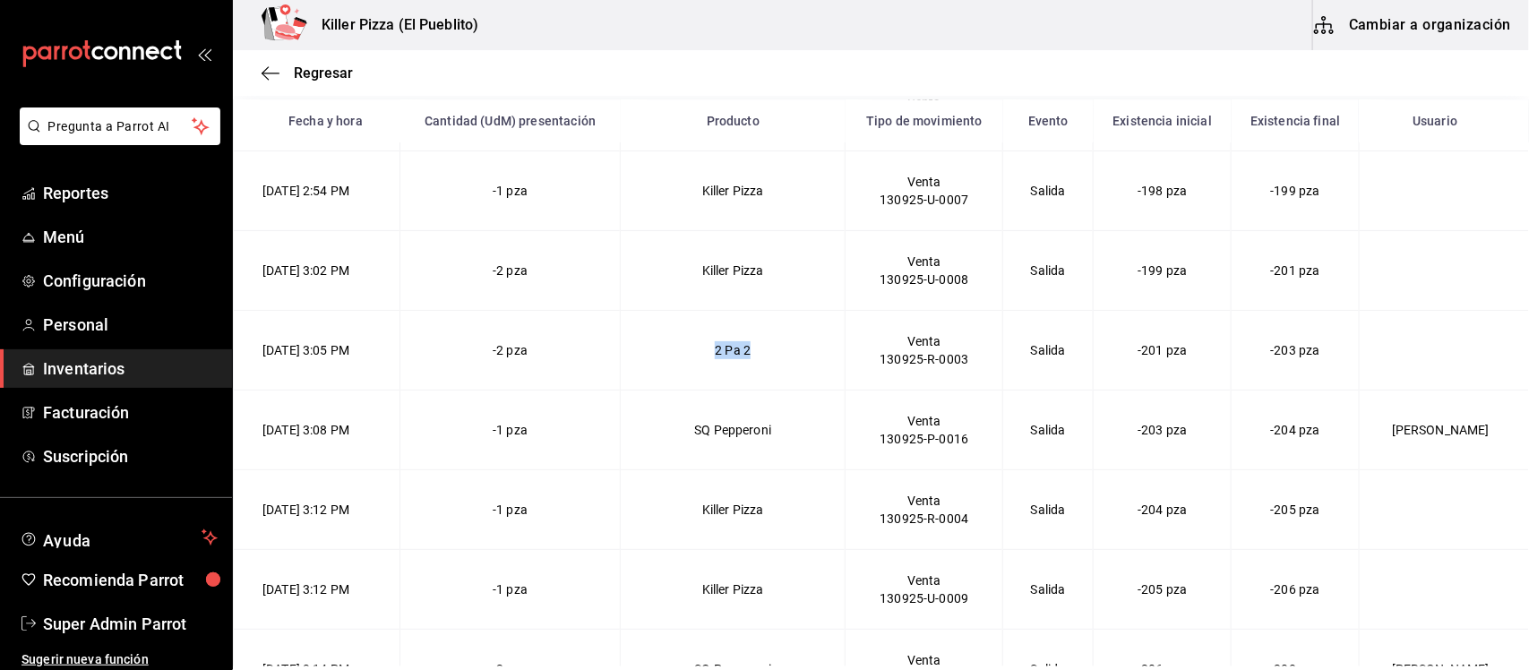
drag, startPoint x: 785, startPoint y: 365, endPoint x: 741, endPoint y: 365, distance: 44.8
click at [741, 365] on td "2 Pa 2" at bounding box center [733, 351] width 225 height 80
copy td "2 Pa 2"
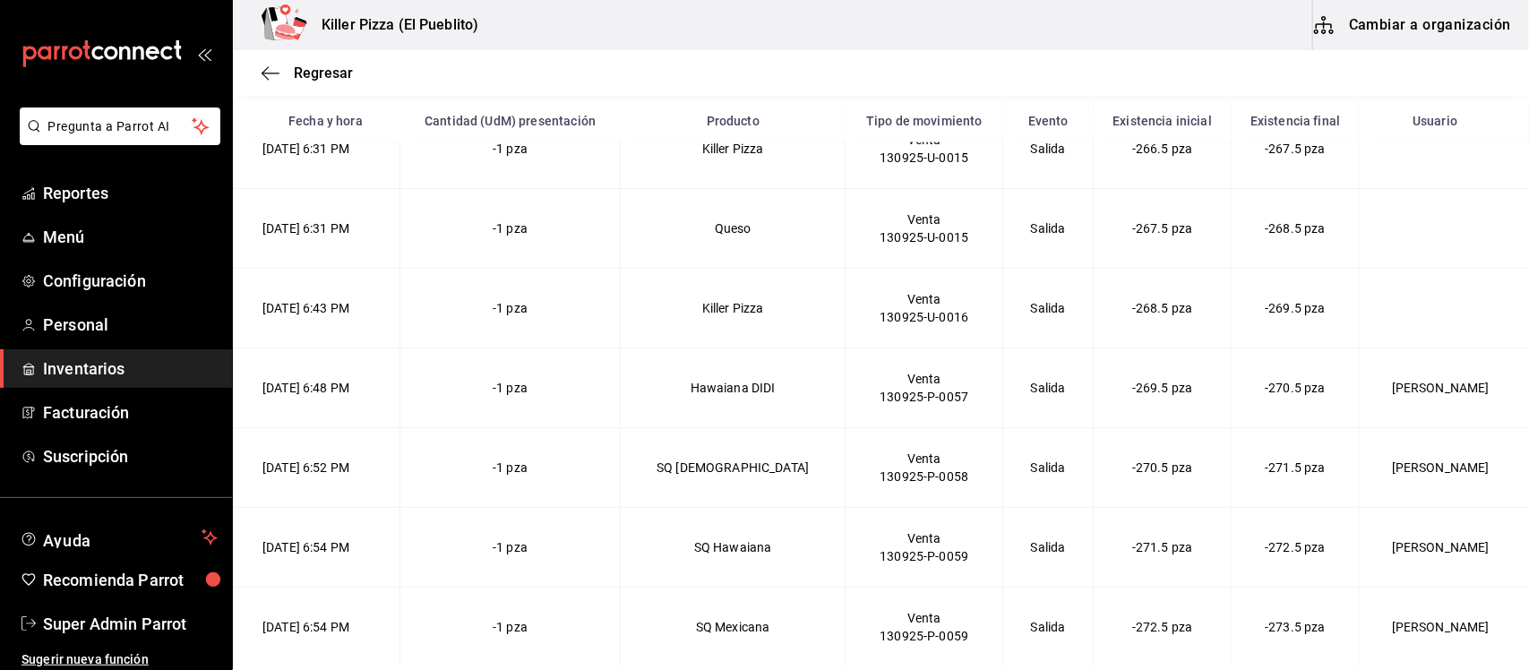
scroll to position [7469, 0]
click at [311, 67] on span "Regresar" at bounding box center [323, 72] width 59 height 17
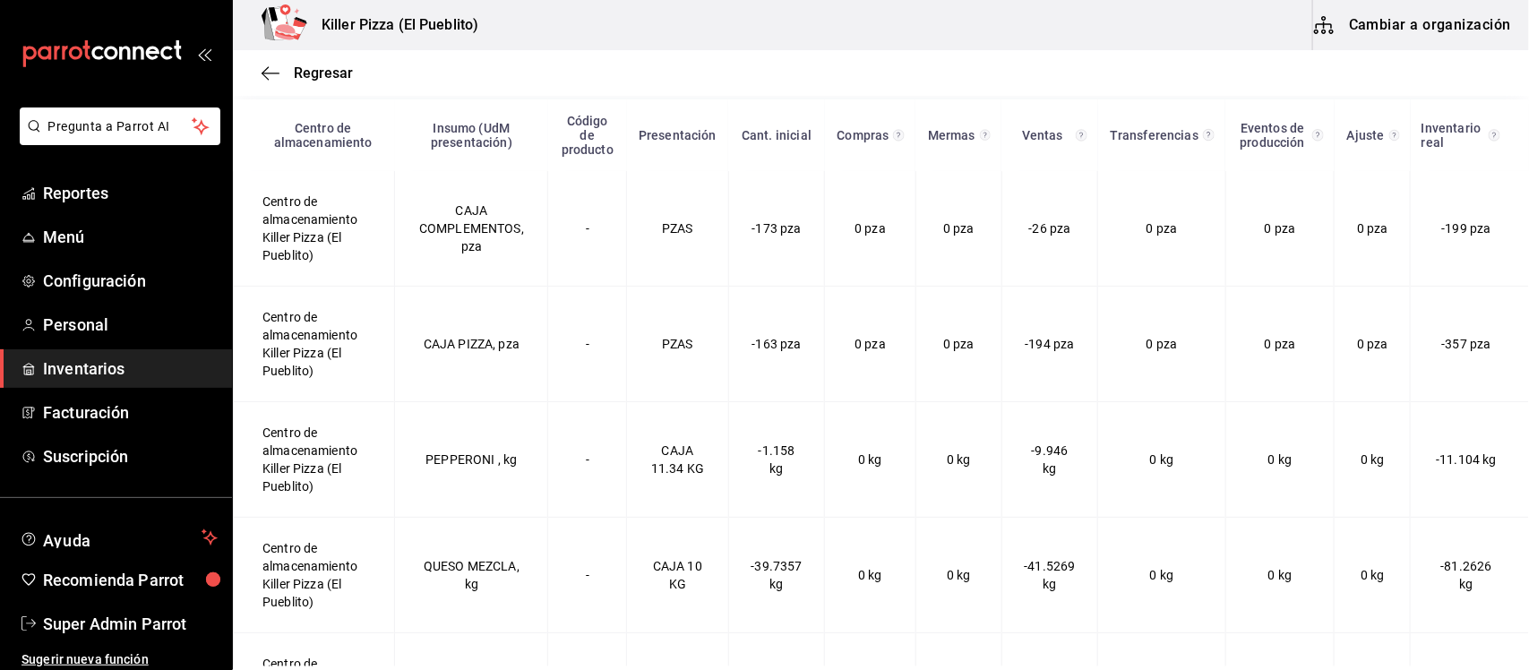
scroll to position [235, 0]
click at [329, 81] on div "Regresar" at bounding box center [881, 73] width 1296 height 46
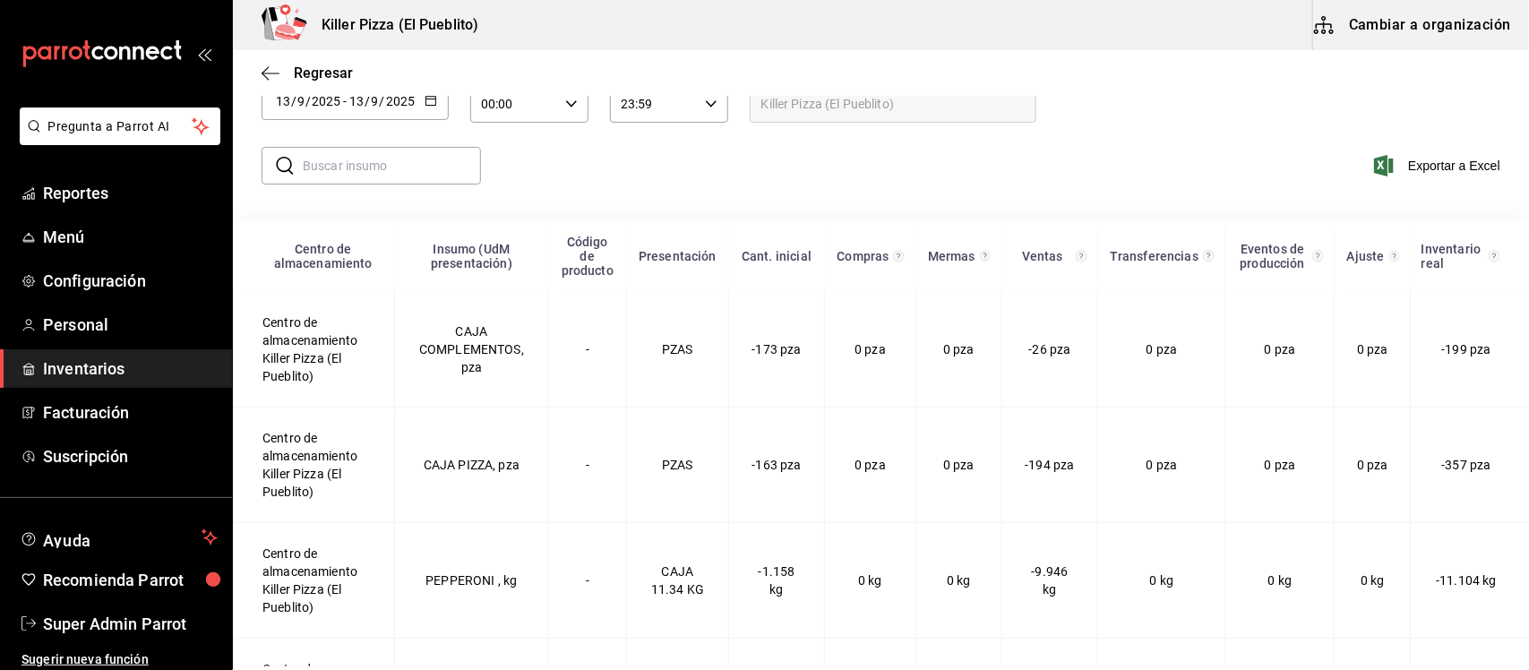
scroll to position [0, 0]
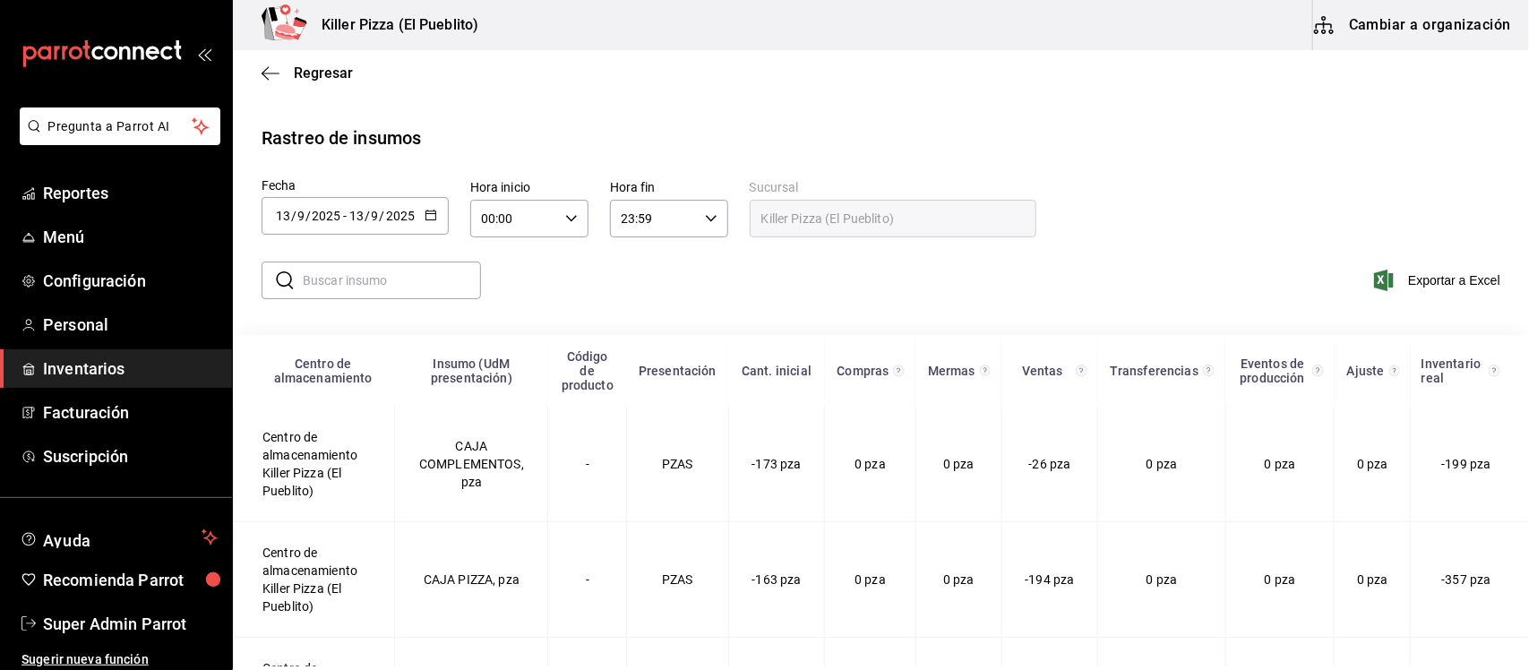
click at [524, 221] on input "00:00" at bounding box center [514, 219] width 88 height 36
click at [504, 390] on span "18" at bounding box center [499, 397] width 30 height 14
type input "18:00"
click at [888, 296] on div at bounding box center [764, 335] width 1529 height 670
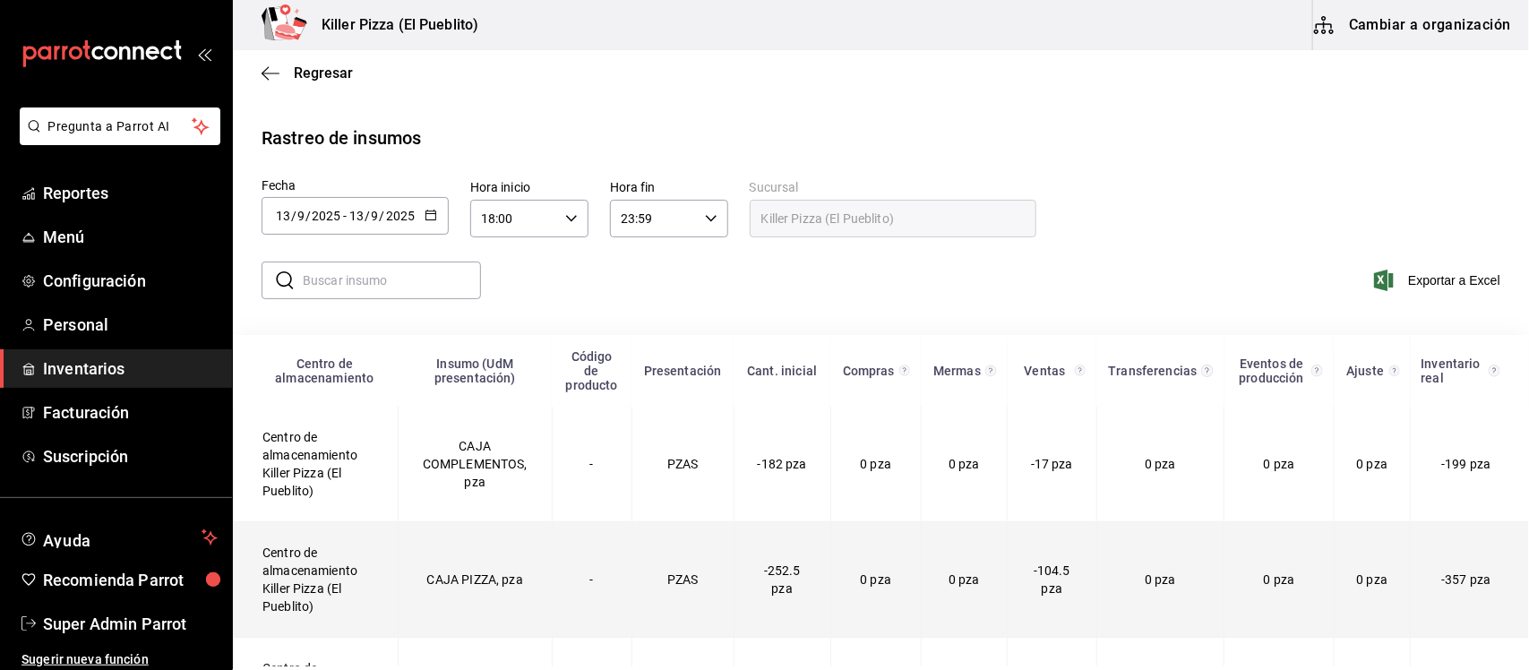
click at [315, 552] on td "Centro de almacenamiento Killer Pizza (El Pueblito)" at bounding box center [316, 580] width 165 height 116
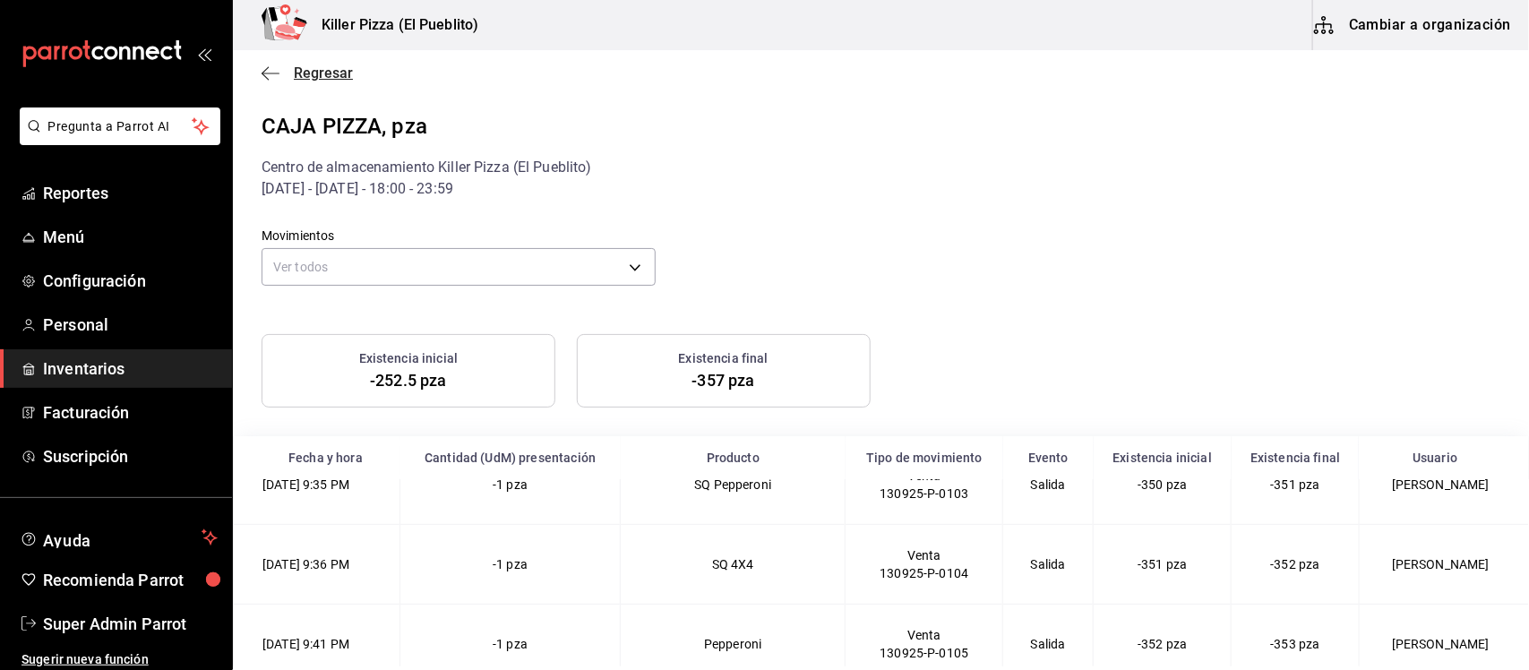
click at [288, 65] on span "Regresar" at bounding box center [307, 72] width 91 height 17
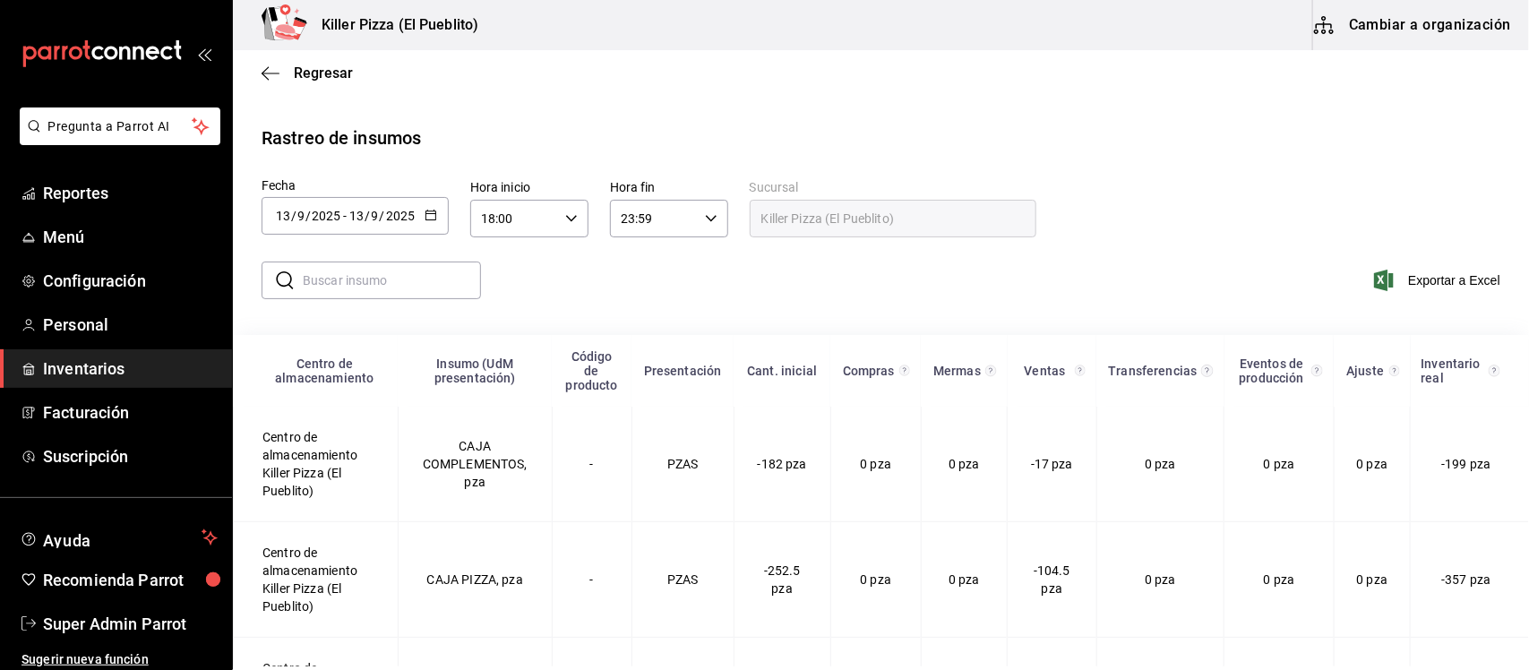
click at [513, 222] on input "18:00" at bounding box center [514, 219] width 88 height 36
click at [583, 145] on div at bounding box center [764, 335] width 1529 height 670
click at [485, 222] on input "18:00" at bounding box center [514, 219] width 88 height 36
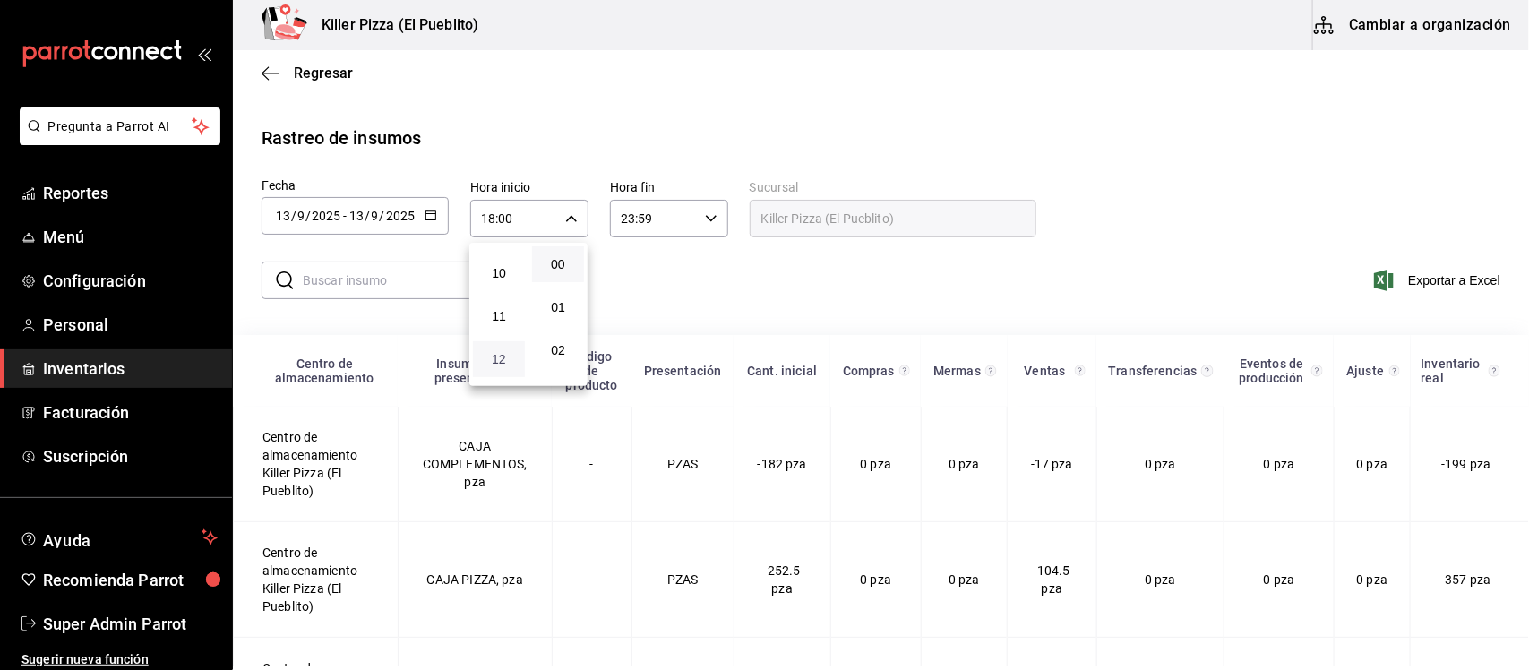
click at [504, 352] on span "12" at bounding box center [499, 359] width 30 height 14
type input "12:00"
click at [710, 218] on div at bounding box center [764, 335] width 1529 height 670
click at [710, 218] on icon "button" at bounding box center [711, 218] width 13 height 13
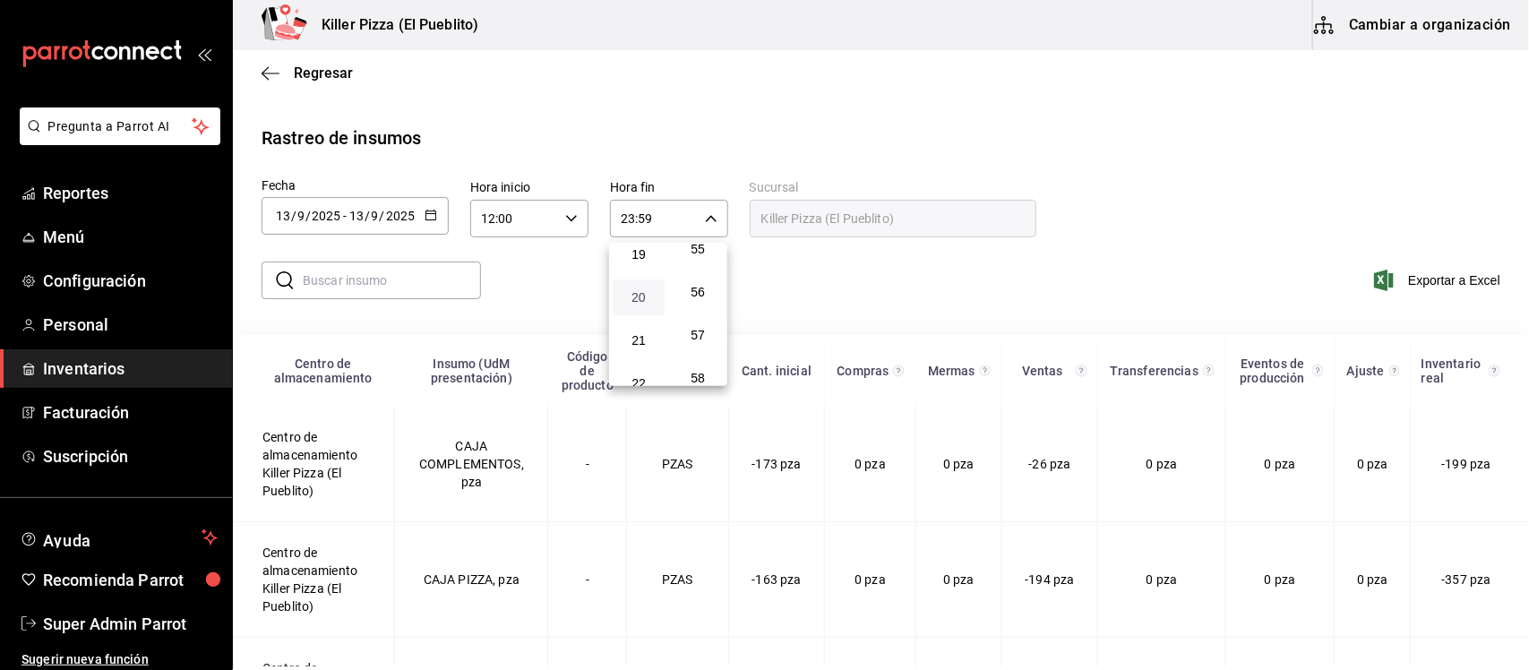
scroll to position [865, 0]
click at [640, 295] on span "21" at bounding box center [638, 302] width 30 height 14
click at [703, 287] on span "30" at bounding box center [697, 294] width 30 height 14
type input "21:30"
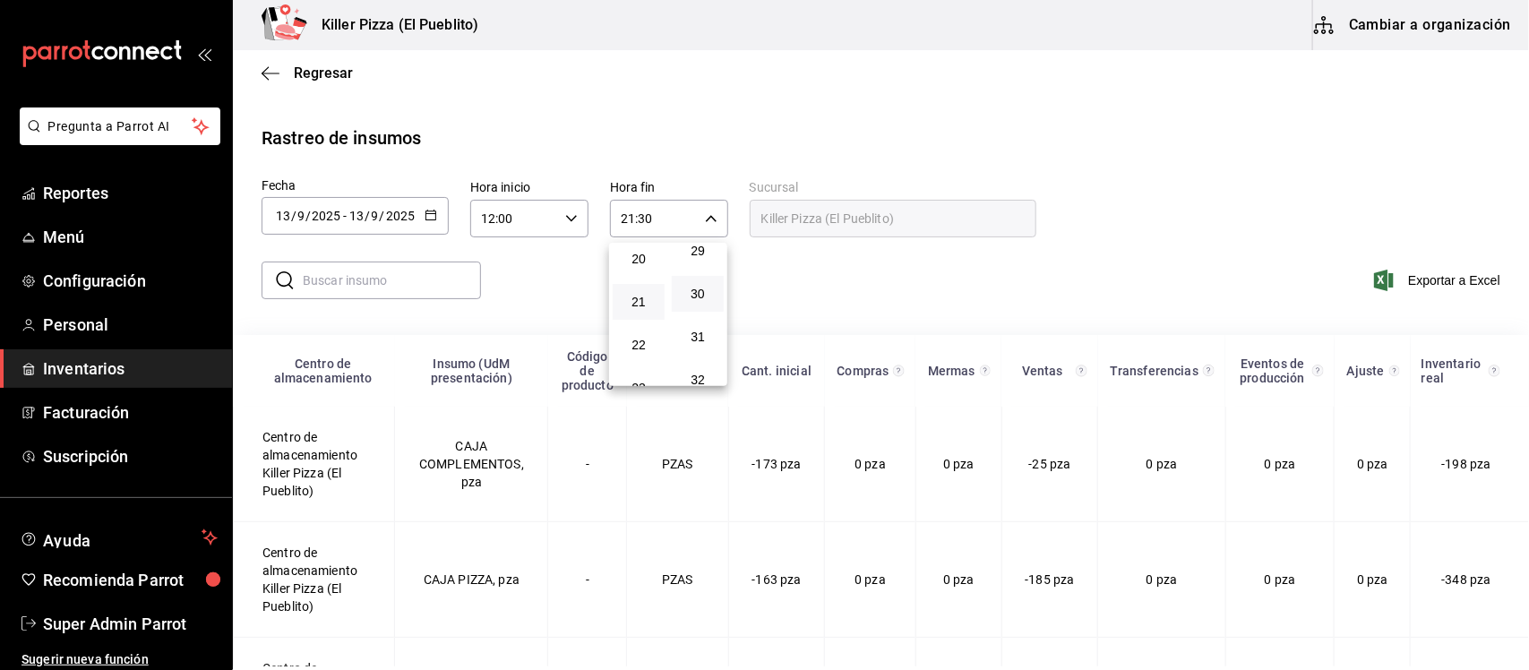
click at [865, 125] on div at bounding box center [764, 335] width 1529 height 670
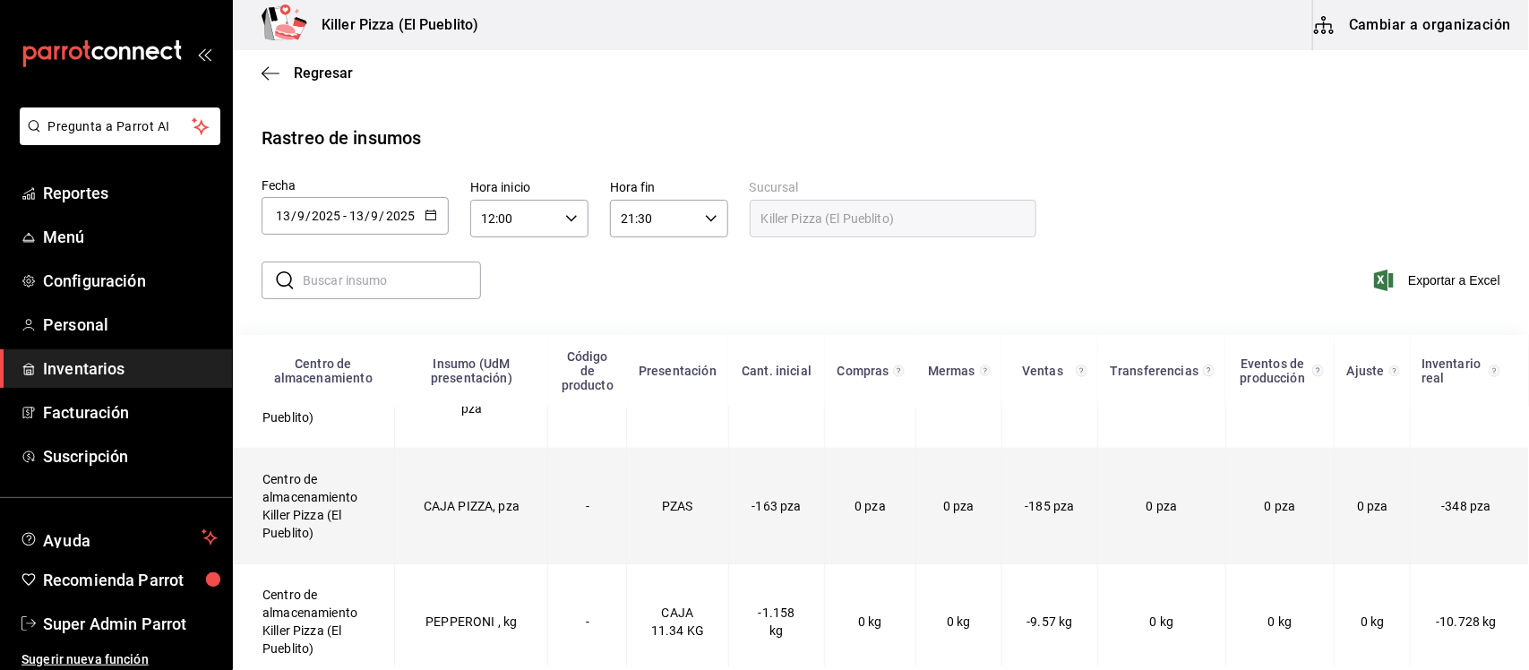
scroll to position [112, 0]
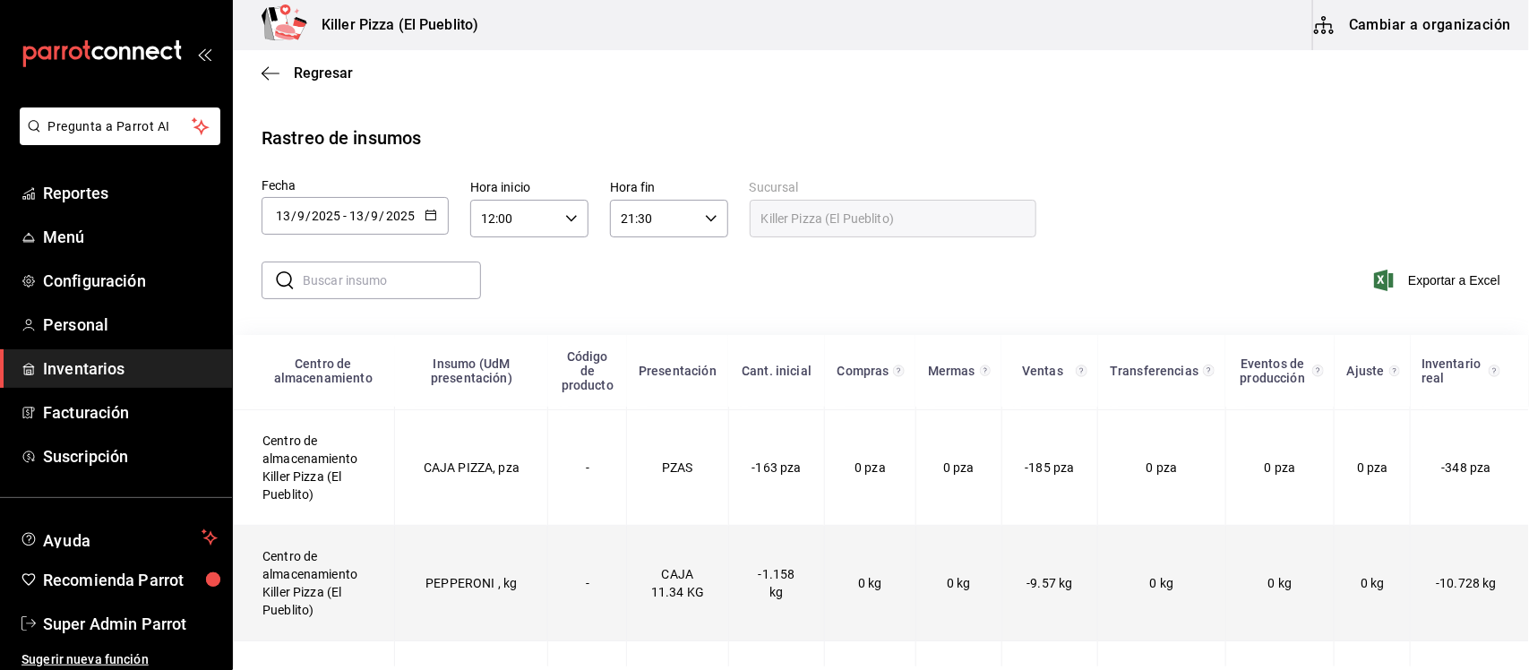
click at [300, 594] on td "Centro de almacenamiento Killer Pizza (El Pueblito)" at bounding box center [314, 584] width 161 height 116
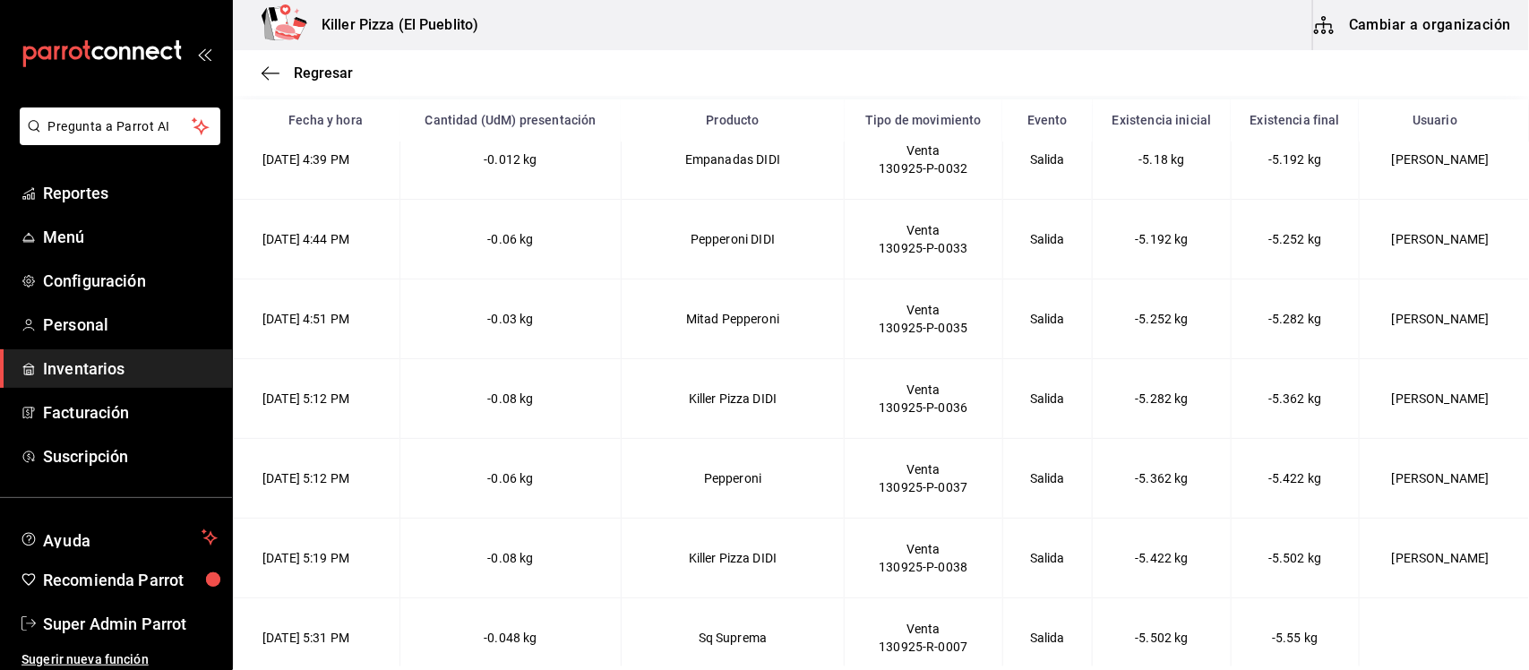
scroll to position [4335, 0]
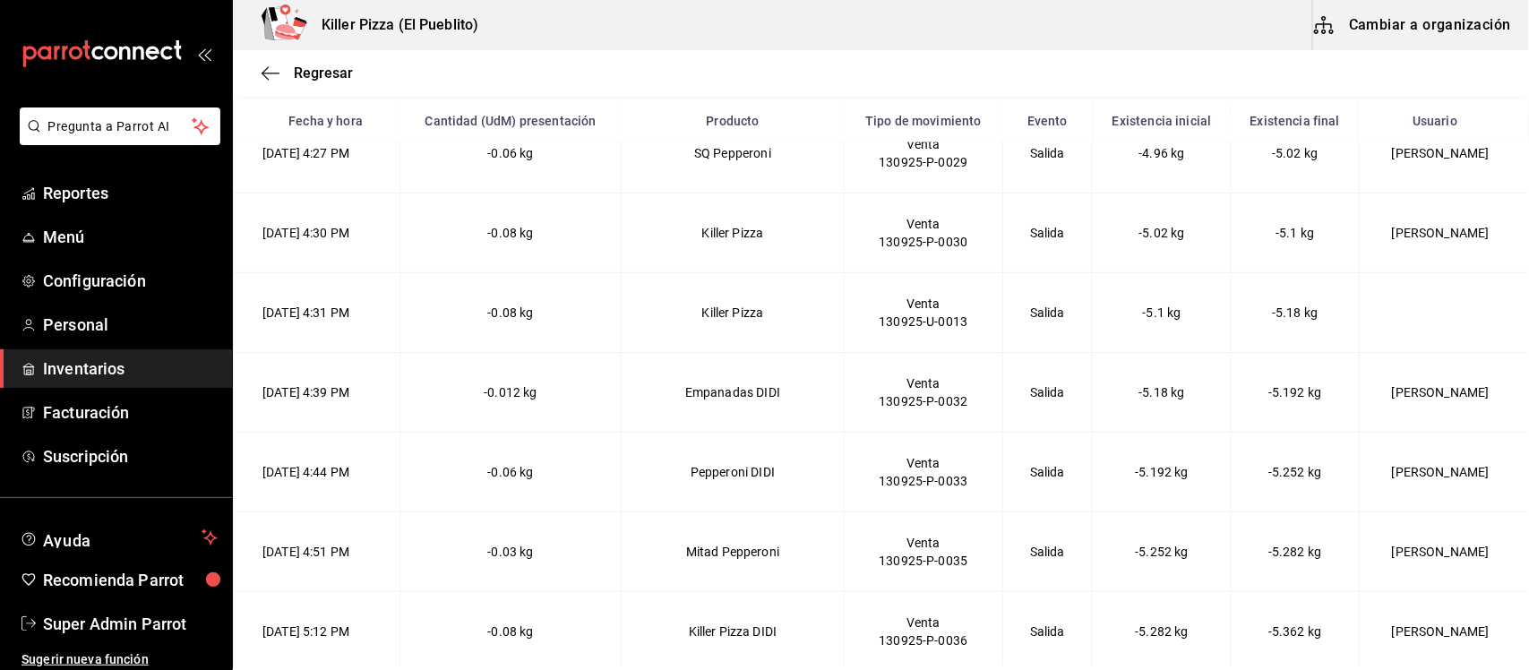
click at [1382, 33] on button "Cambiar a organización" at bounding box center [1414, 25] width 202 height 50
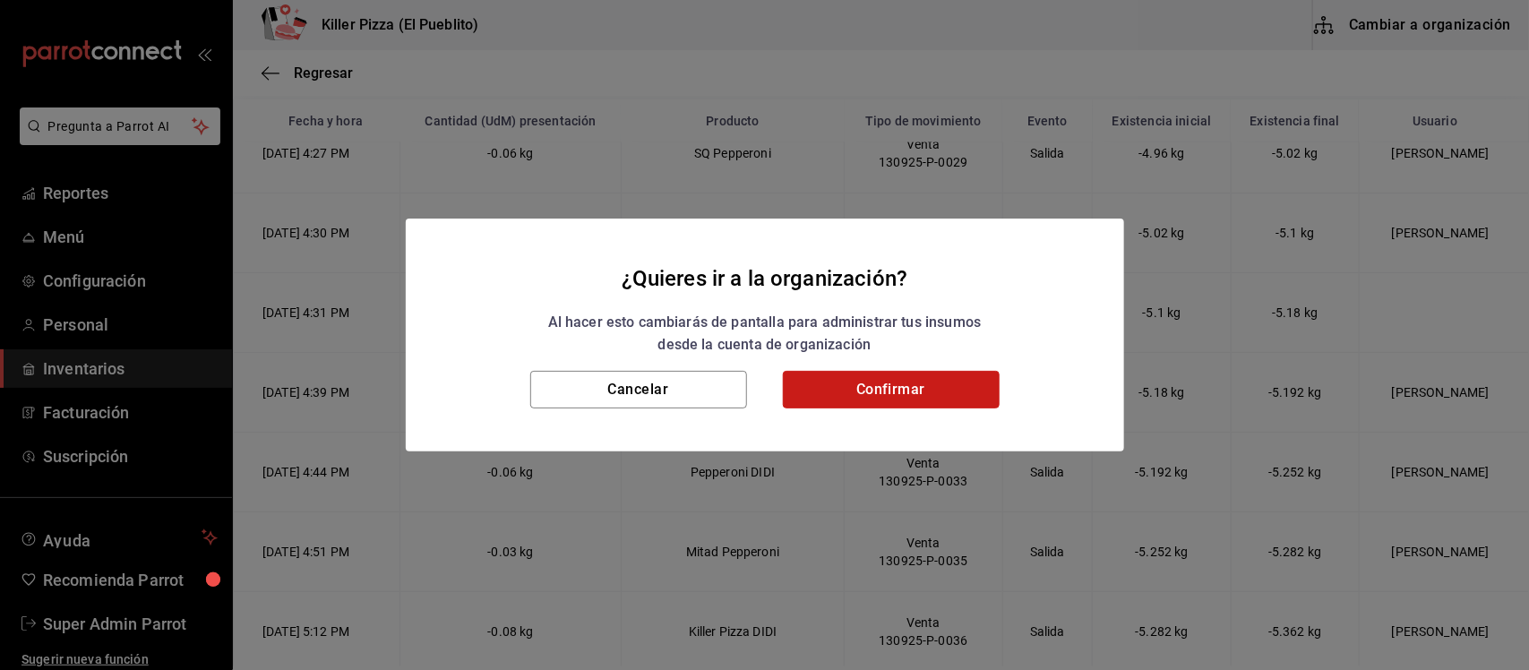
click at [883, 382] on button "Confirmar" at bounding box center [891, 390] width 217 height 38
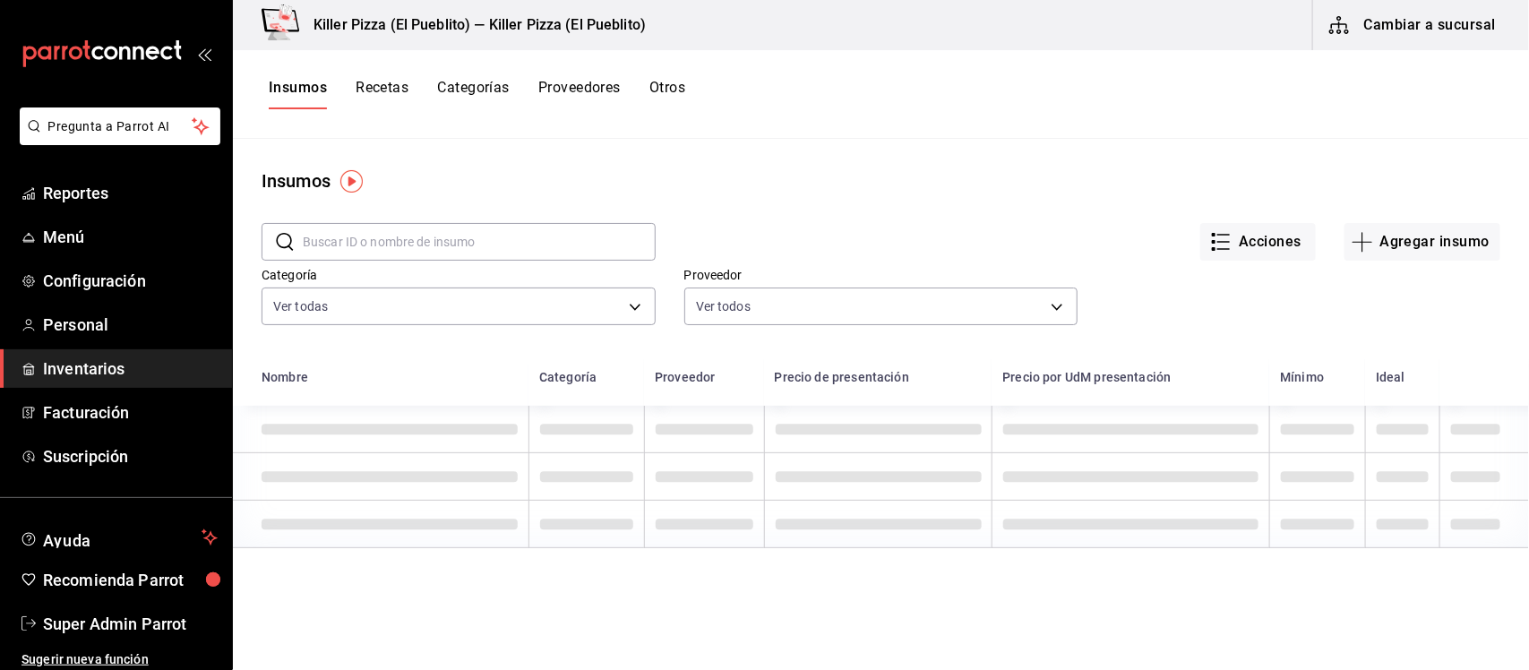
click at [670, 77] on div "Insumos Recetas Categorías Proveedores Otros" at bounding box center [881, 94] width 1296 height 89
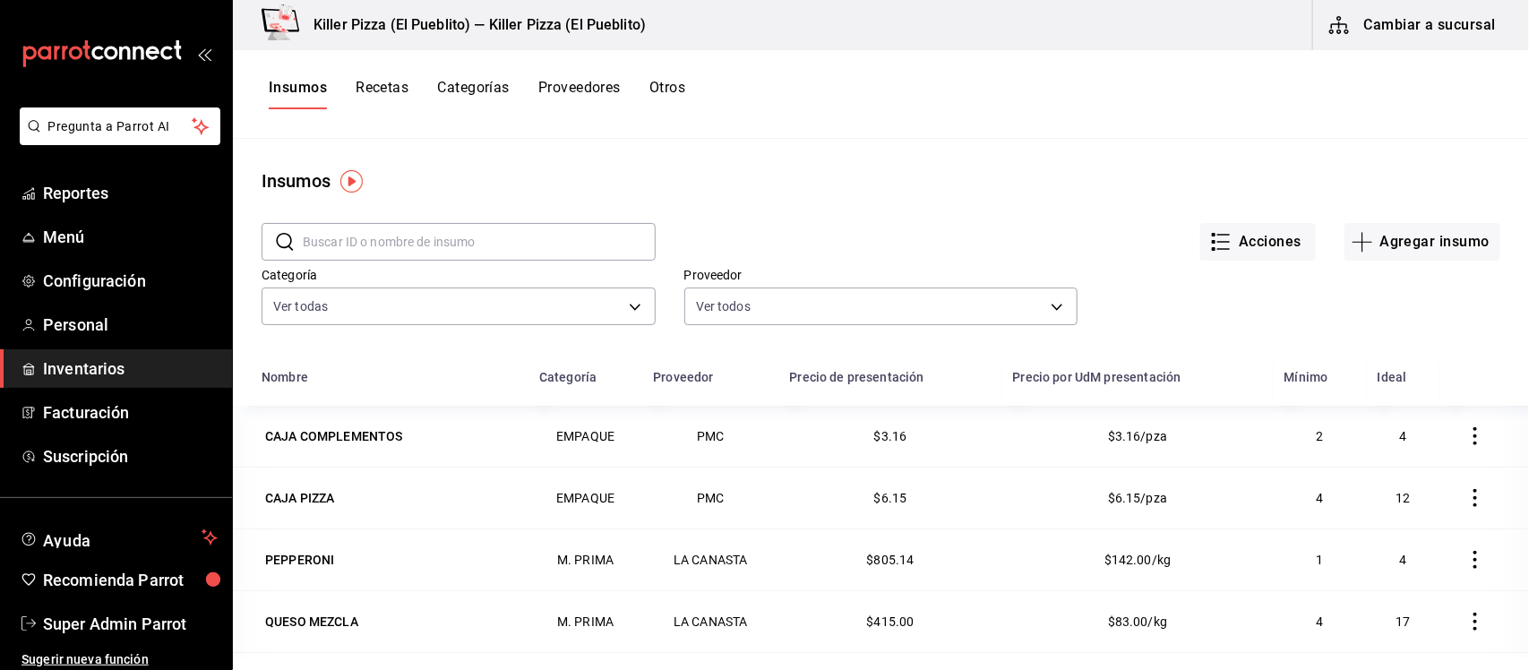
click at [672, 94] on button "Otros" at bounding box center [667, 94] width 36 height 30
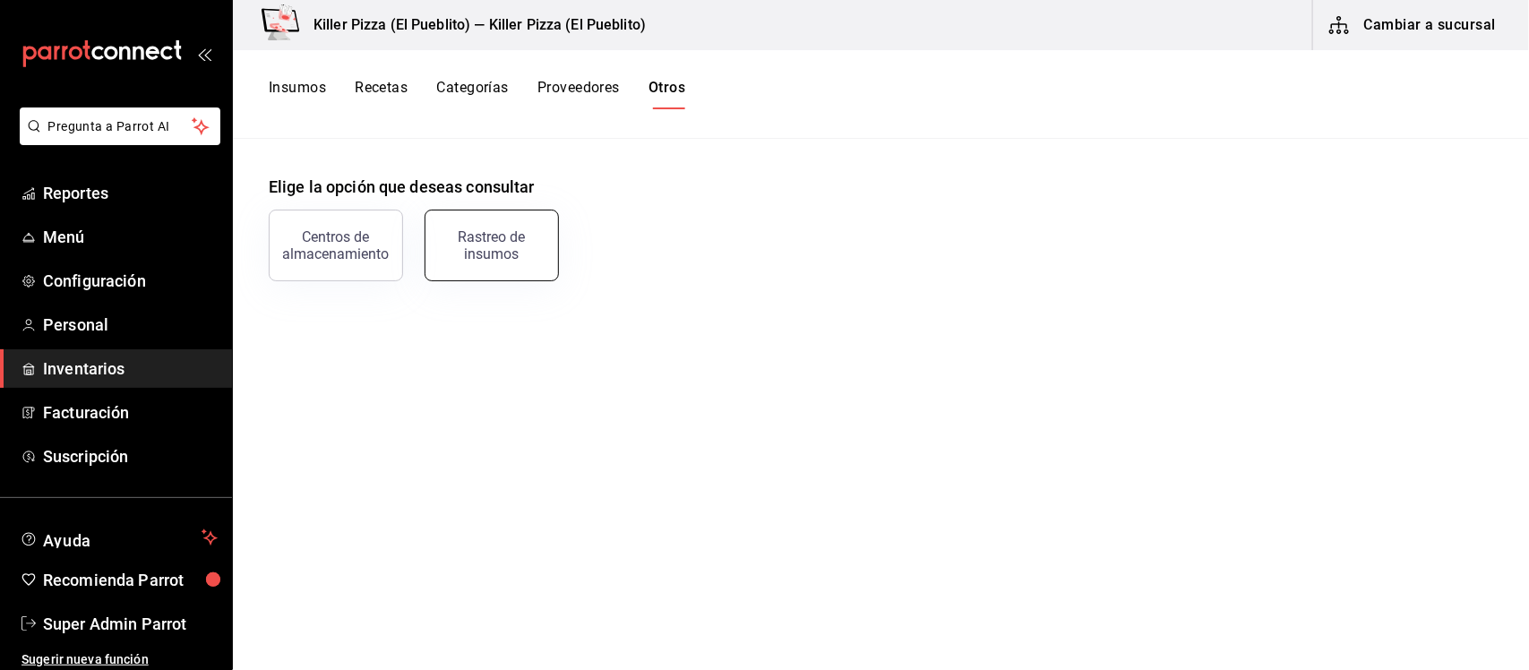
click at [528, 244] on div "Rastreo de insumos" at bounding box center [491, 245] width 111 height 34
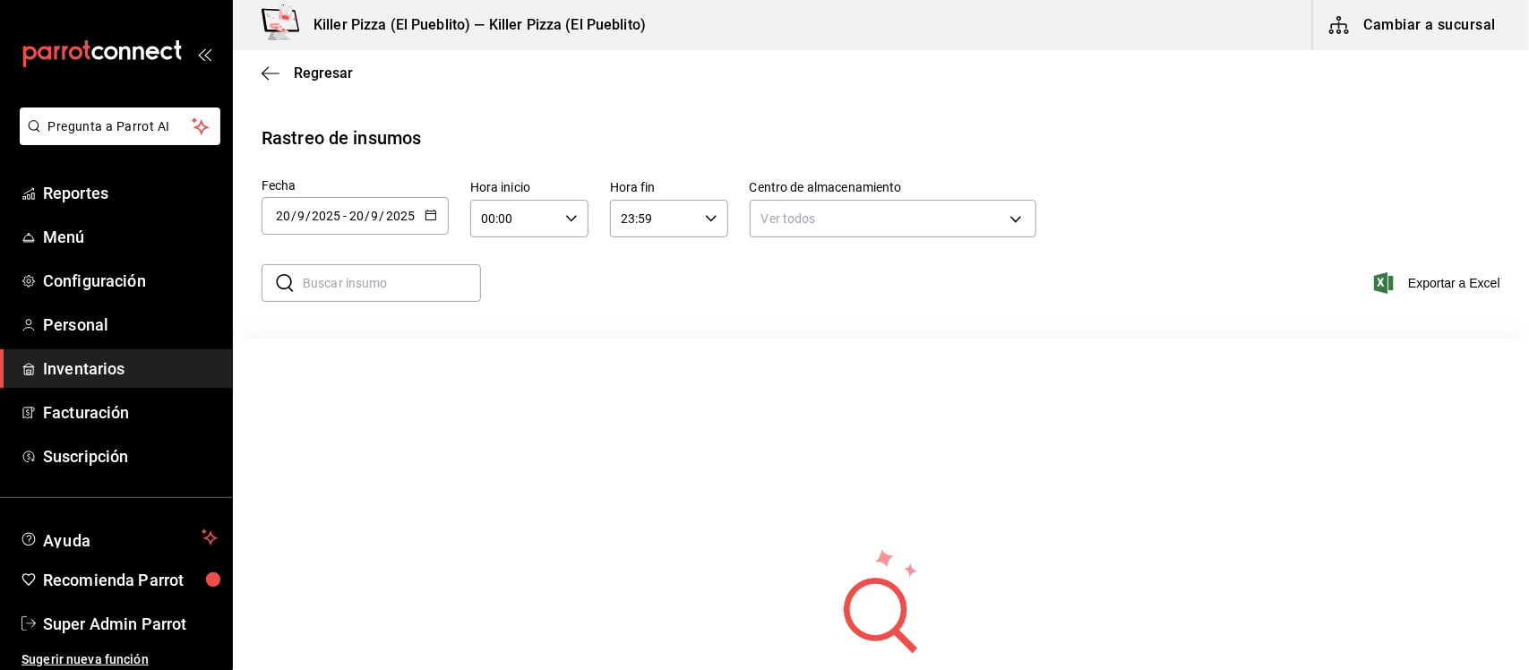
click at [425, 211] on icon "button" at bounding box center [431, 215] width 13 height 13
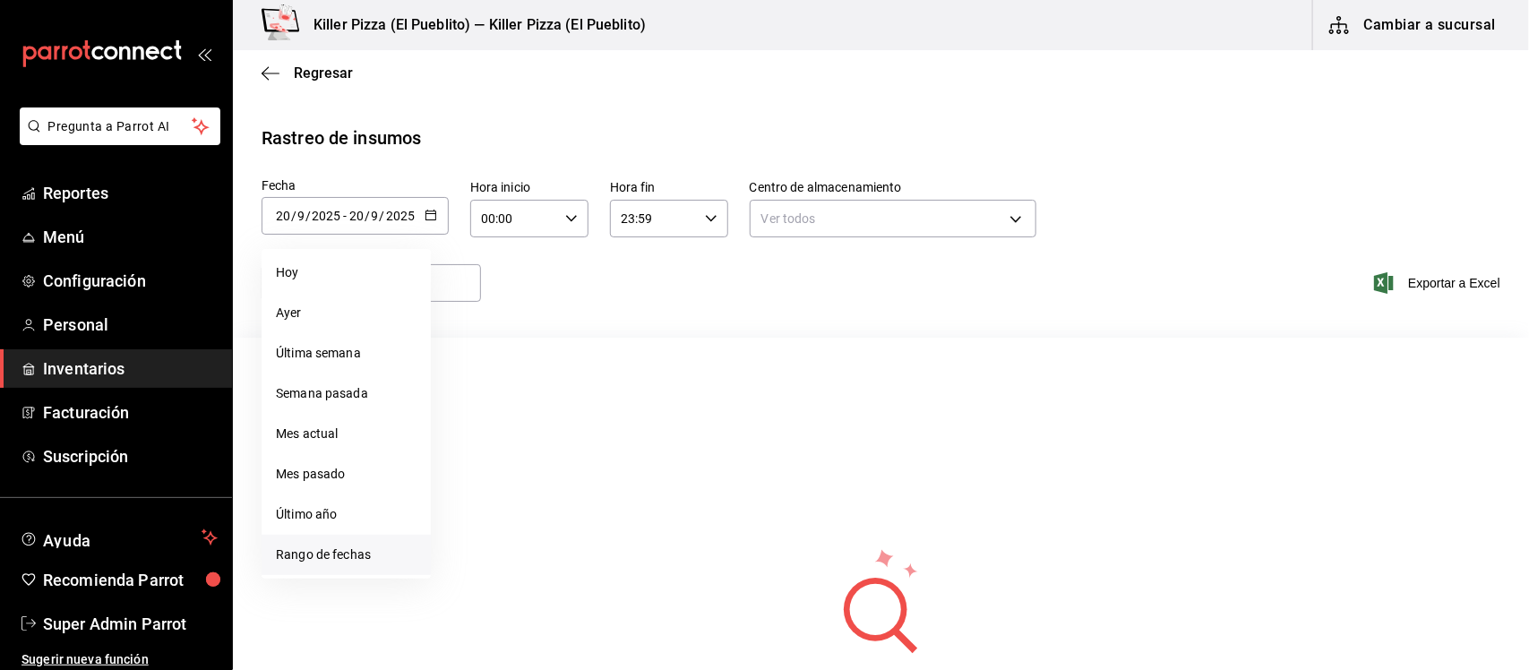
click at [316, 561] on li "Rango de fechas" at bounding box center [346, 555] width 169 height 40
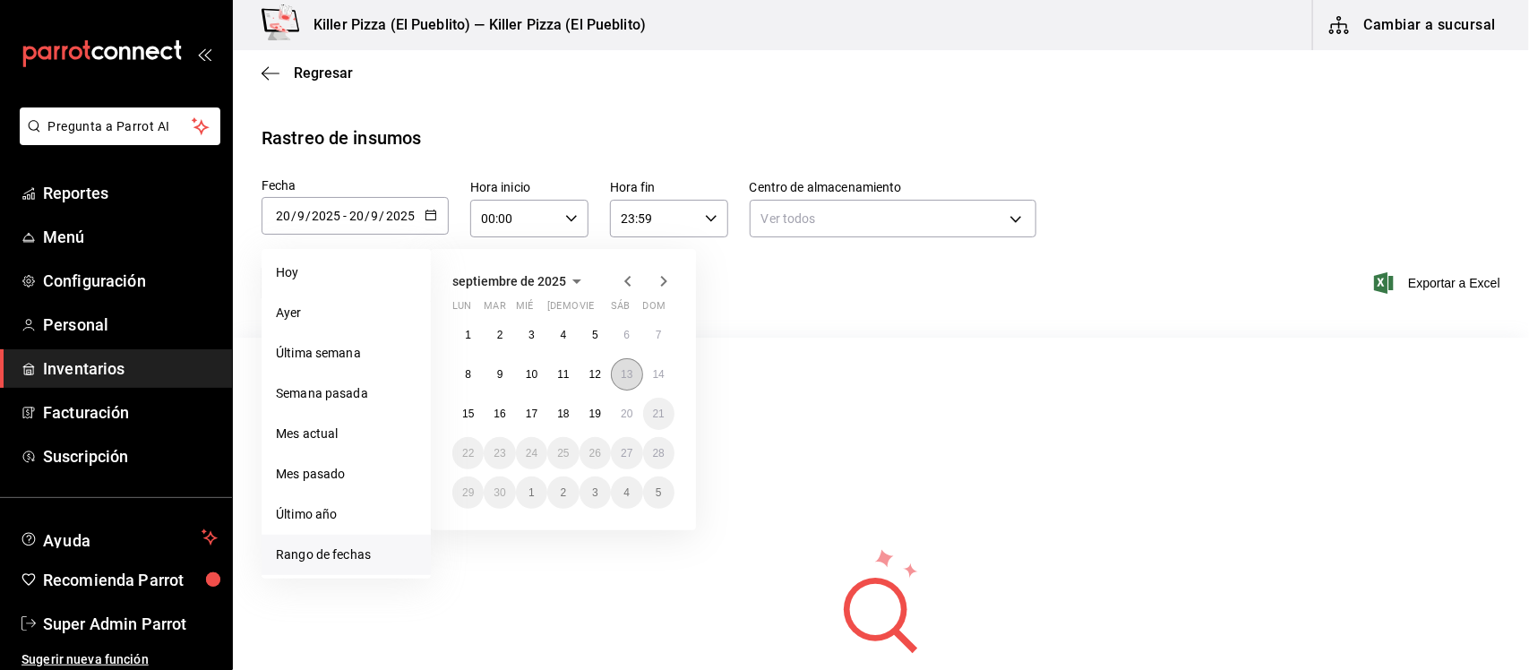
click at [633, 372] on button "13" at bounding box center [626, 374] width 31 height 32
type input "[DATE]"
type input "13"
type input "[DATE]"
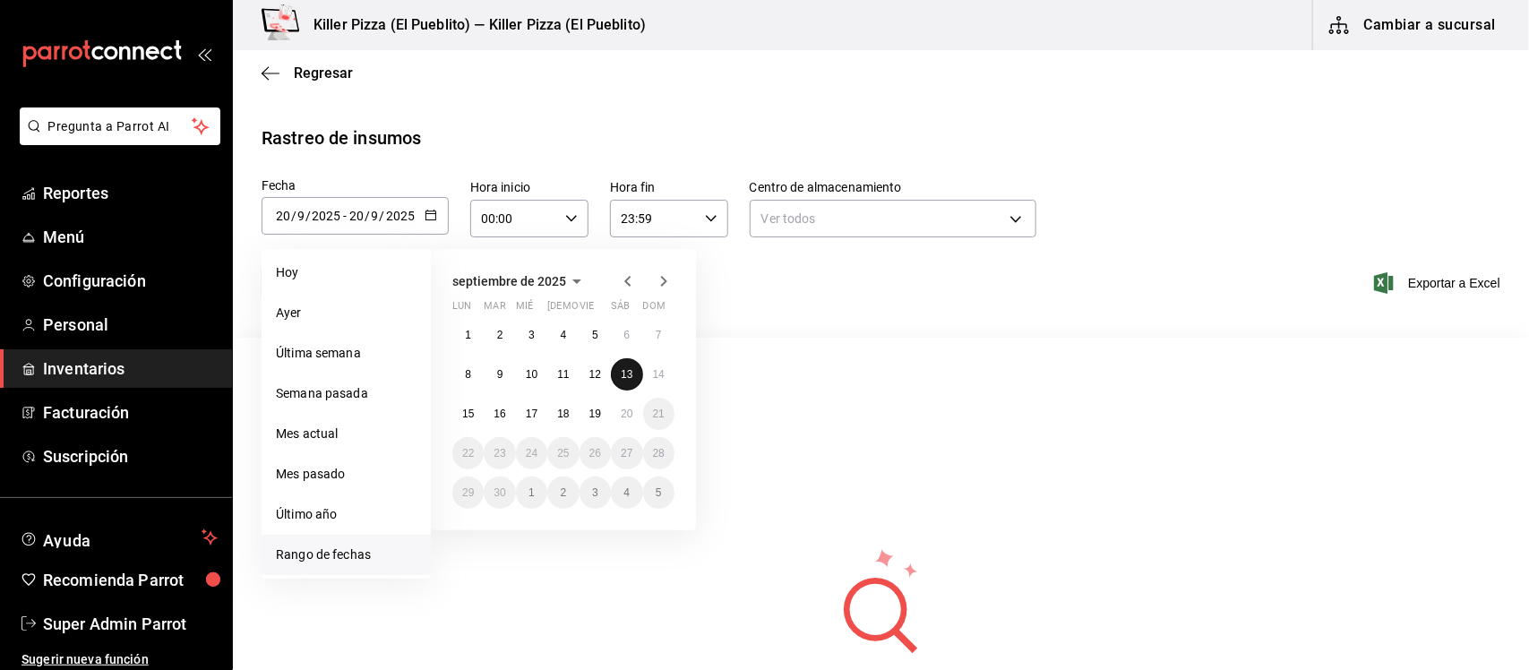
type input "13"
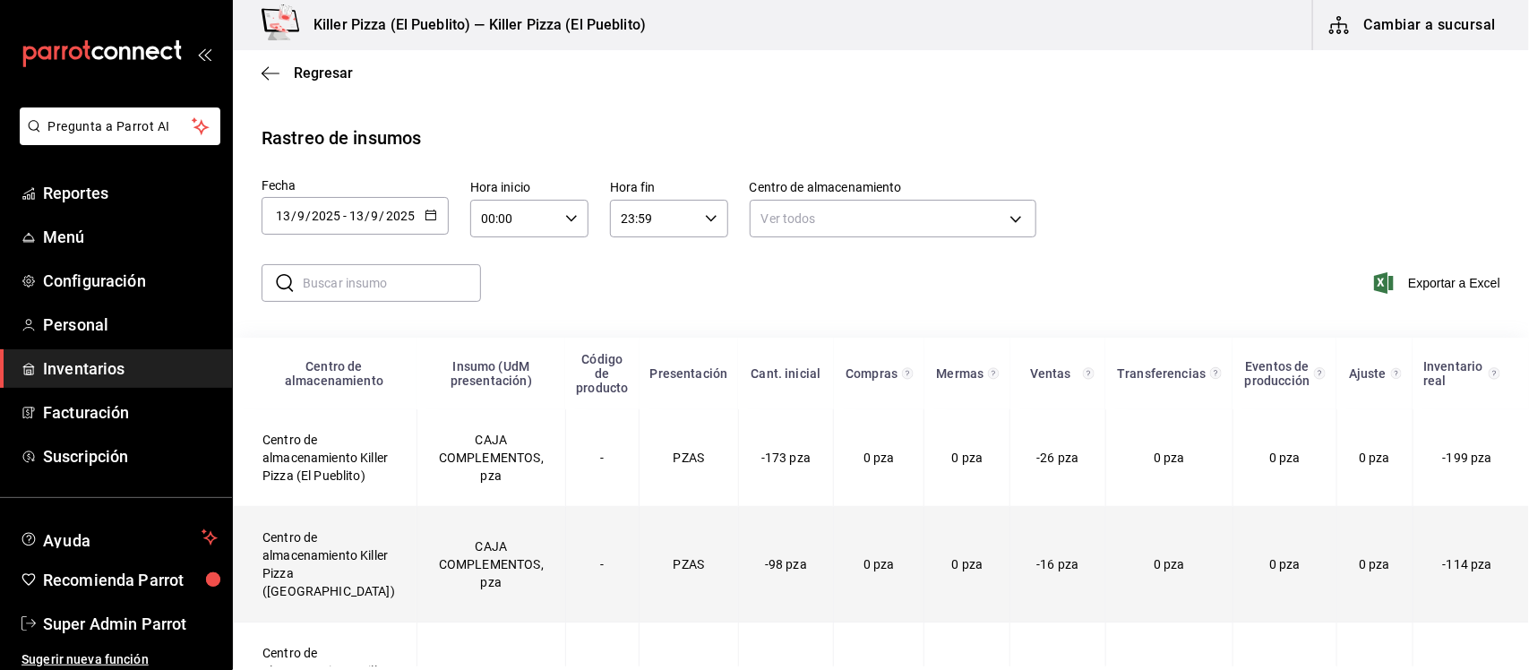
click at [318, 597] on td "Centro de almacenamiento Killer Pizza ([GEOGRAPHIC_DATA])" at bounding box center [326, 565] width 184 height 116
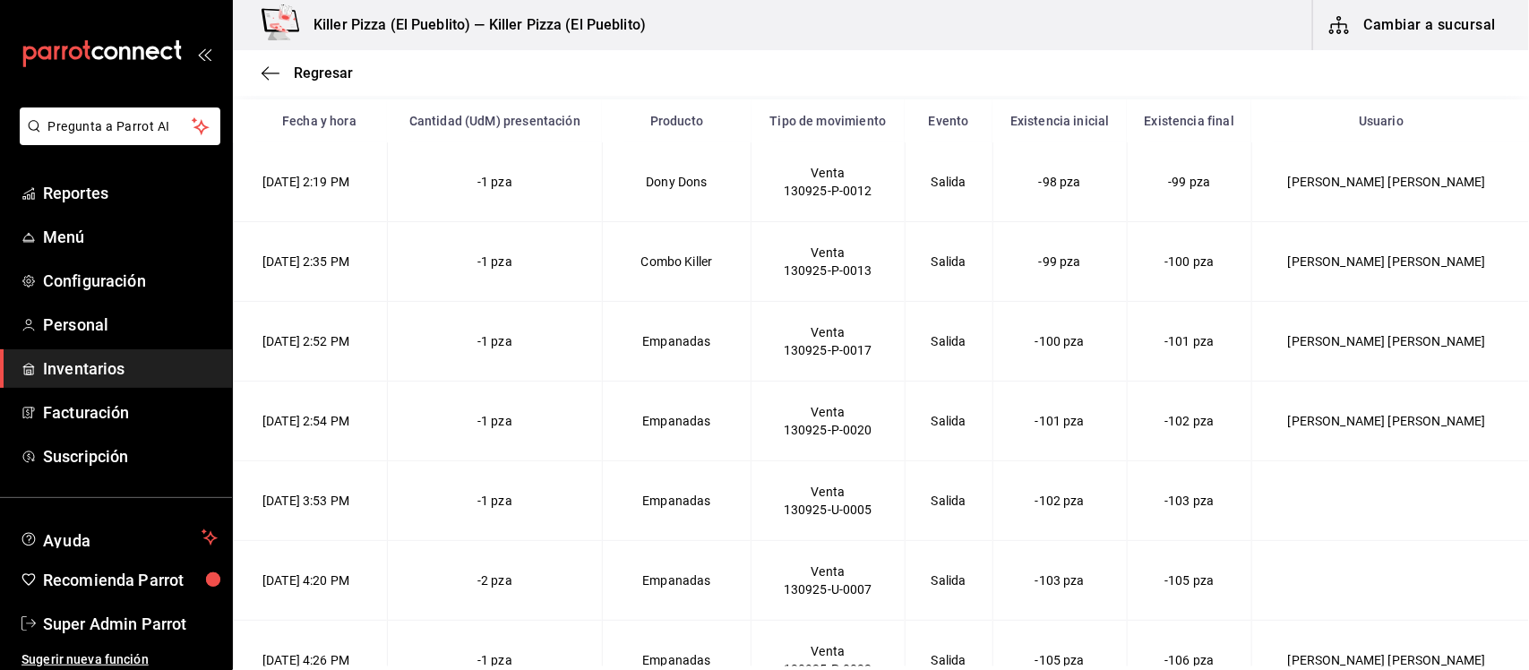
click at [1455, 19] on button "Cambiar a sucursal" at bounding box center [1414, 25] width 202 height 50
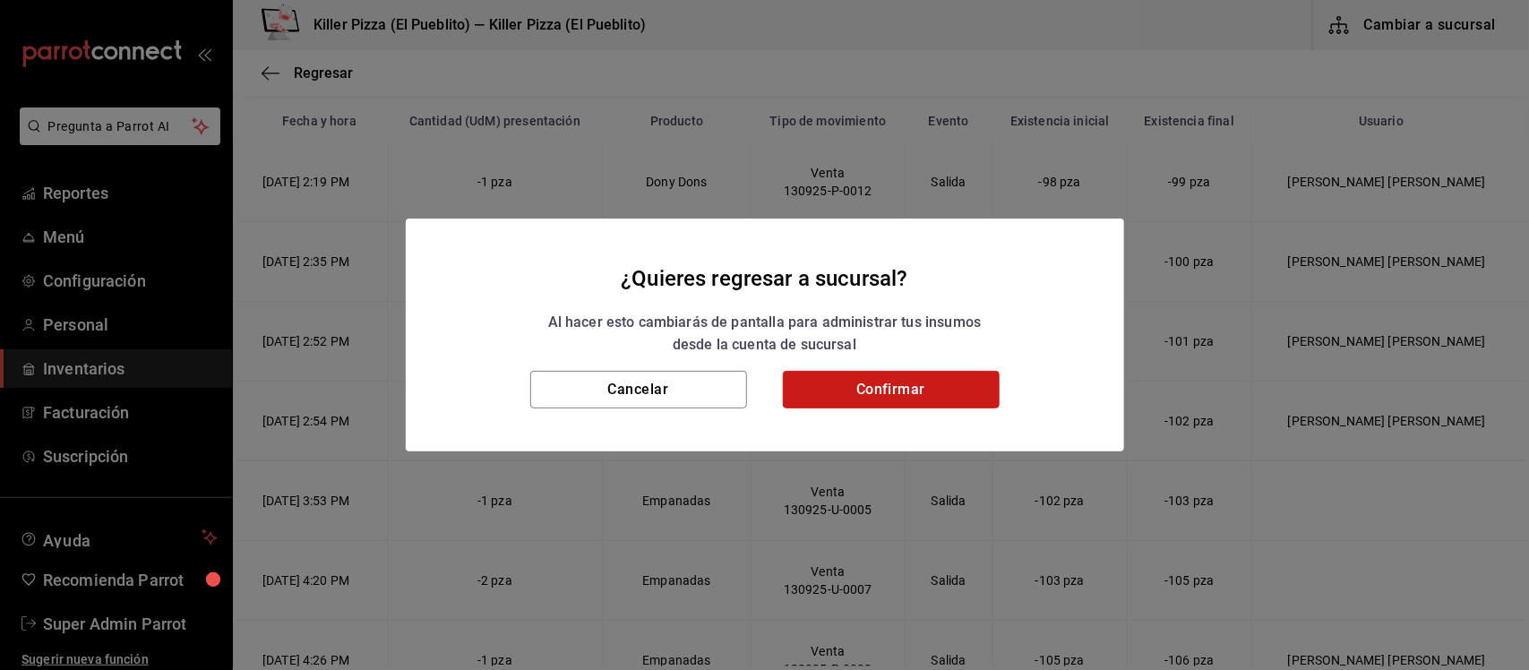
click at [897, 381] on button "Confirmar" at bounding box center [891, 390] width 217 height 38
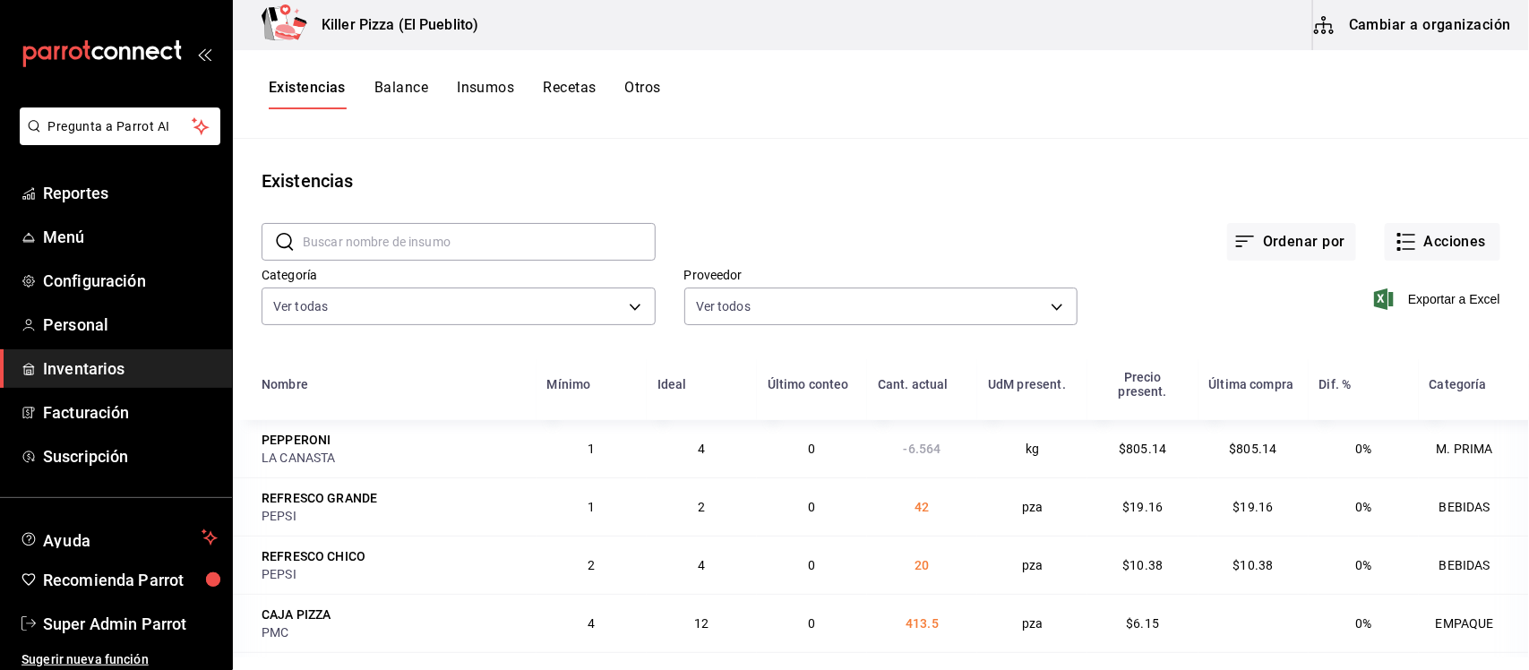
click at [475, 79] on button "Insumos" at bounding box center [485, 94] width 57 height 30
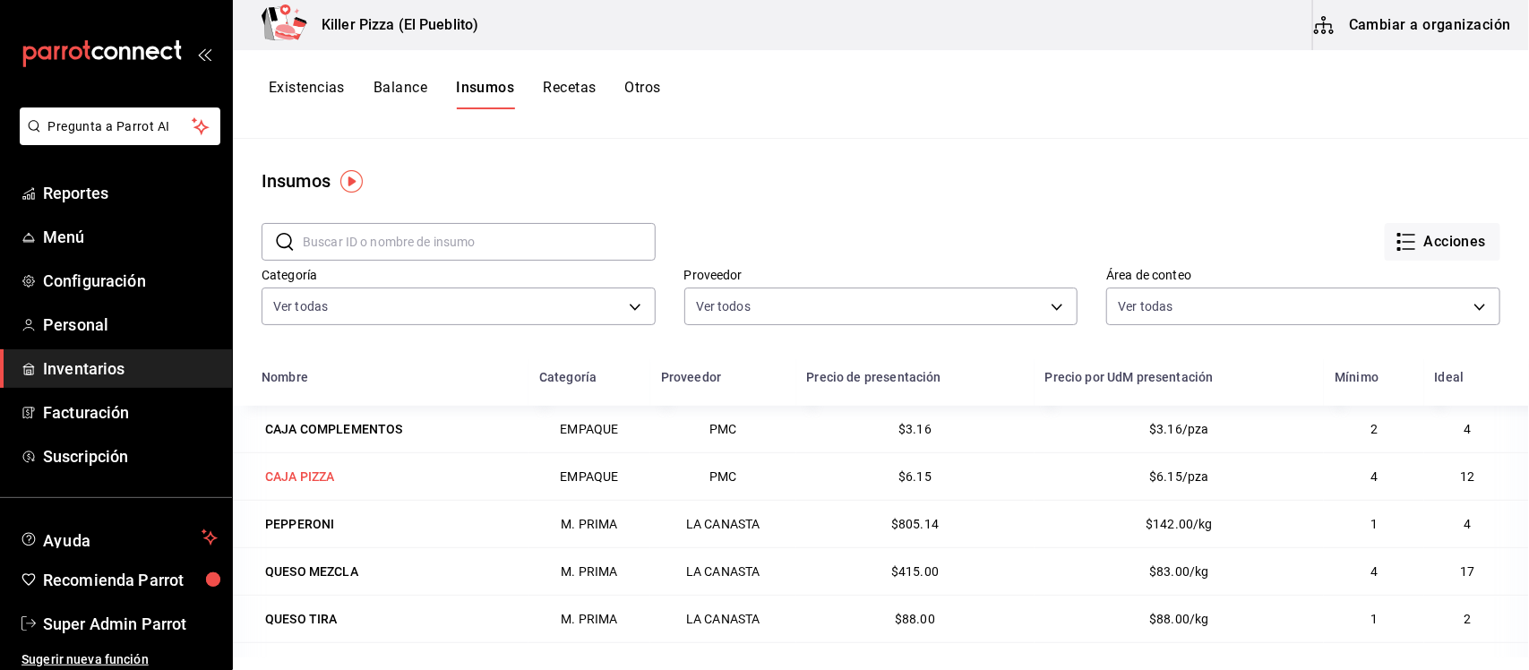
click at [287, 477] on div "CAJA PIZZA" at bounding box center [300, 477] width 70 height 18
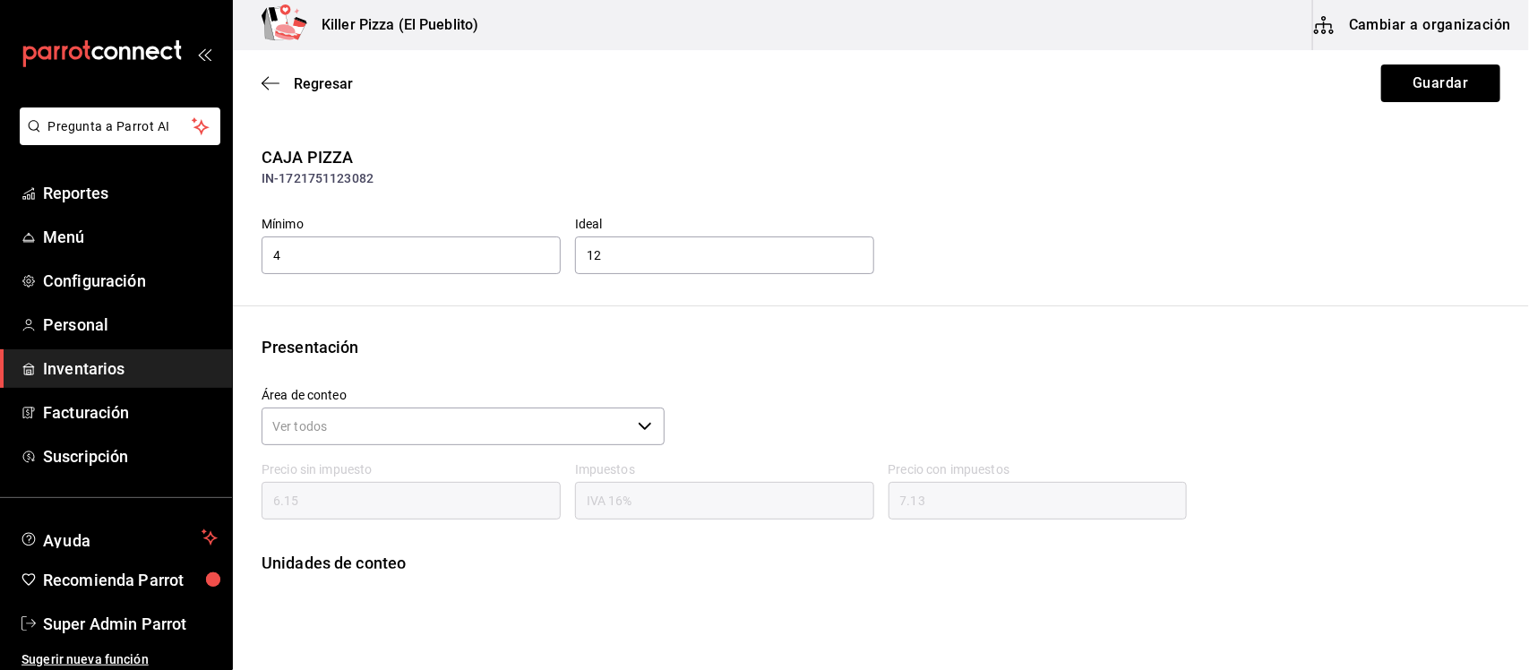
scroll to position [176, 0]
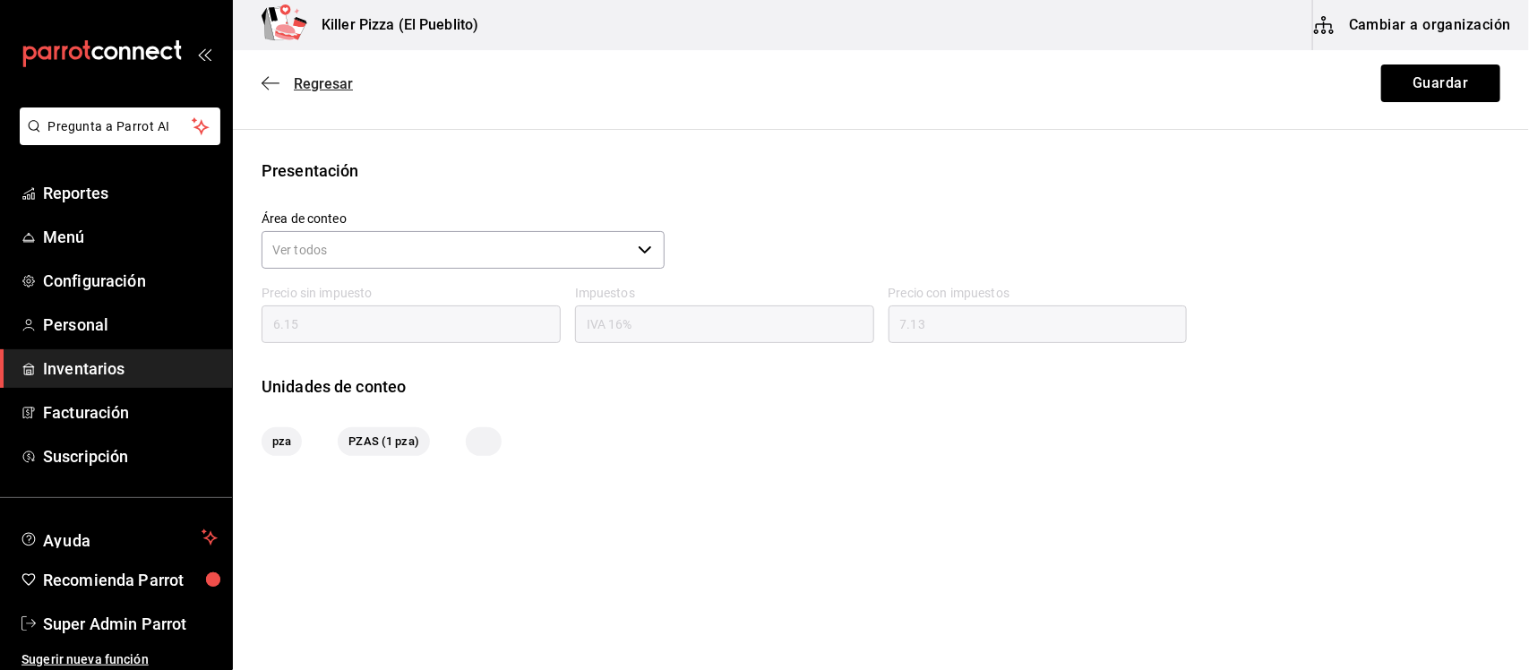
click at [291, 79] on span "Regresar" at bounding box center [307, 83] width 91 height 17
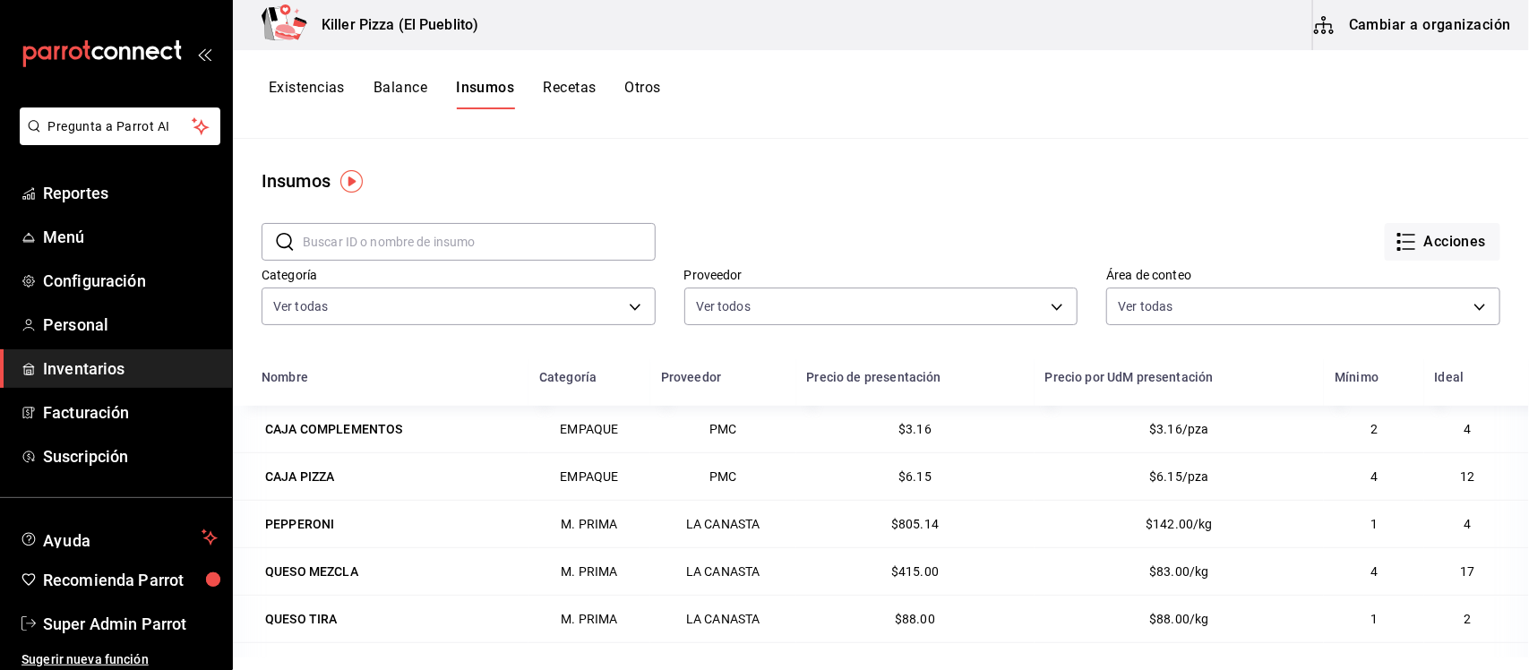
click at [307, 94] on button "Existencias" at bounding box center [307, 94] width 76 height 30
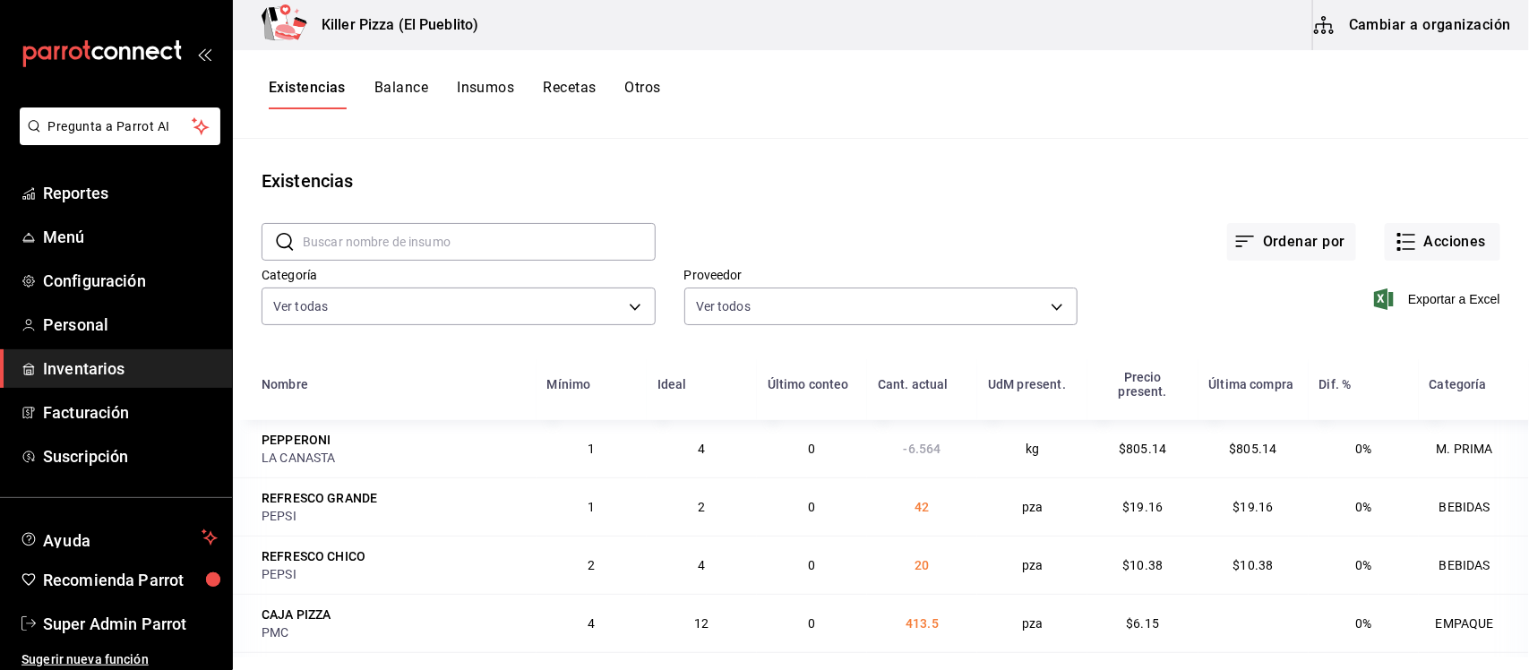
click at [634, 81] on button "Otros" at bounding box center [643, 94] width 36 height 30
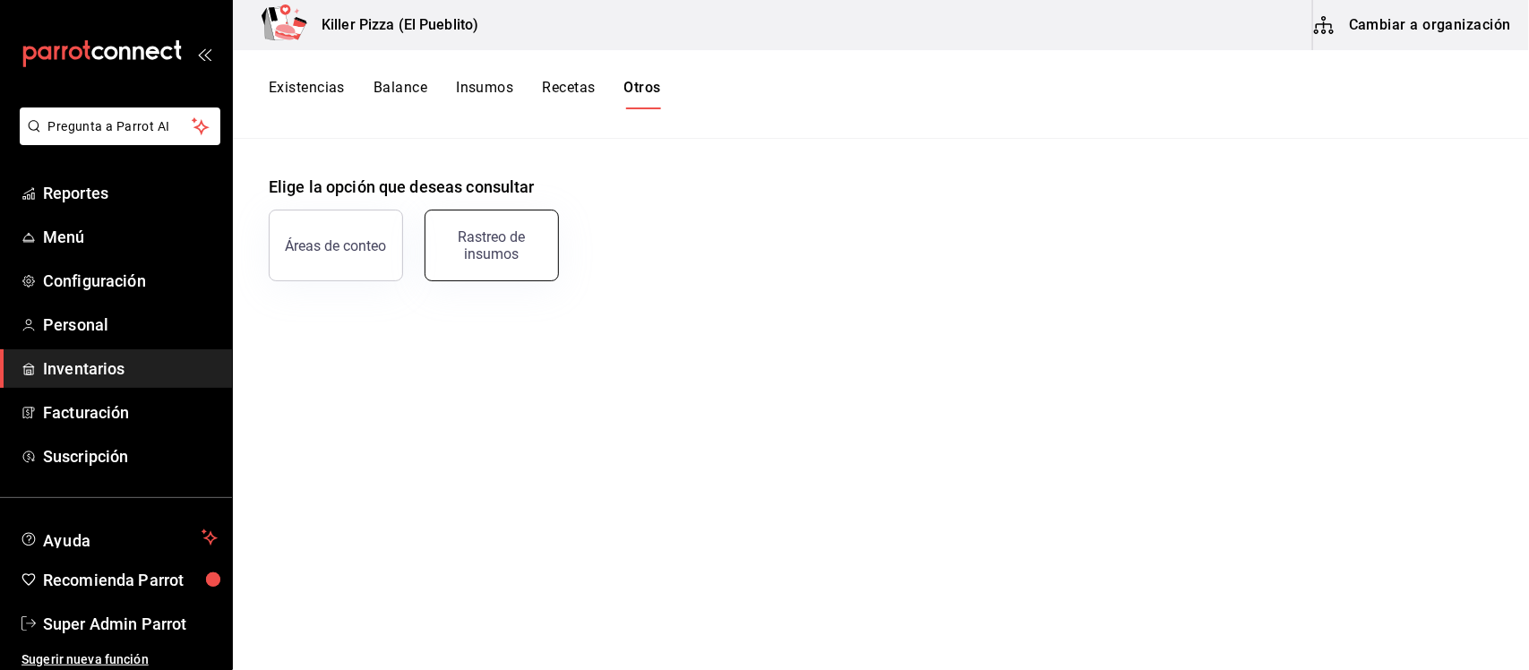
click at [525, 231] on div "Rastreo de insumos" at bounding box center [491, 245] width 111 height 34
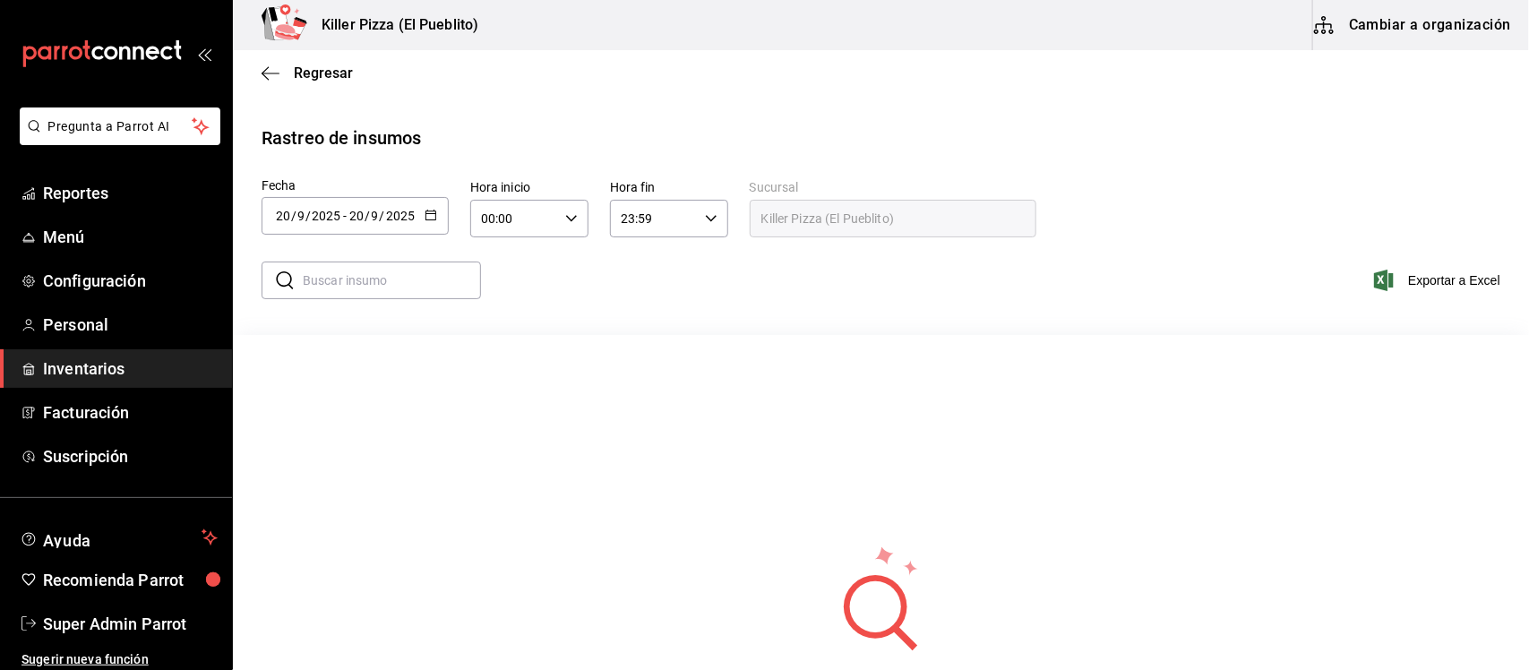
click at [428, 211] on icon "button" at bounding box center [431, 215] width 13 height 13
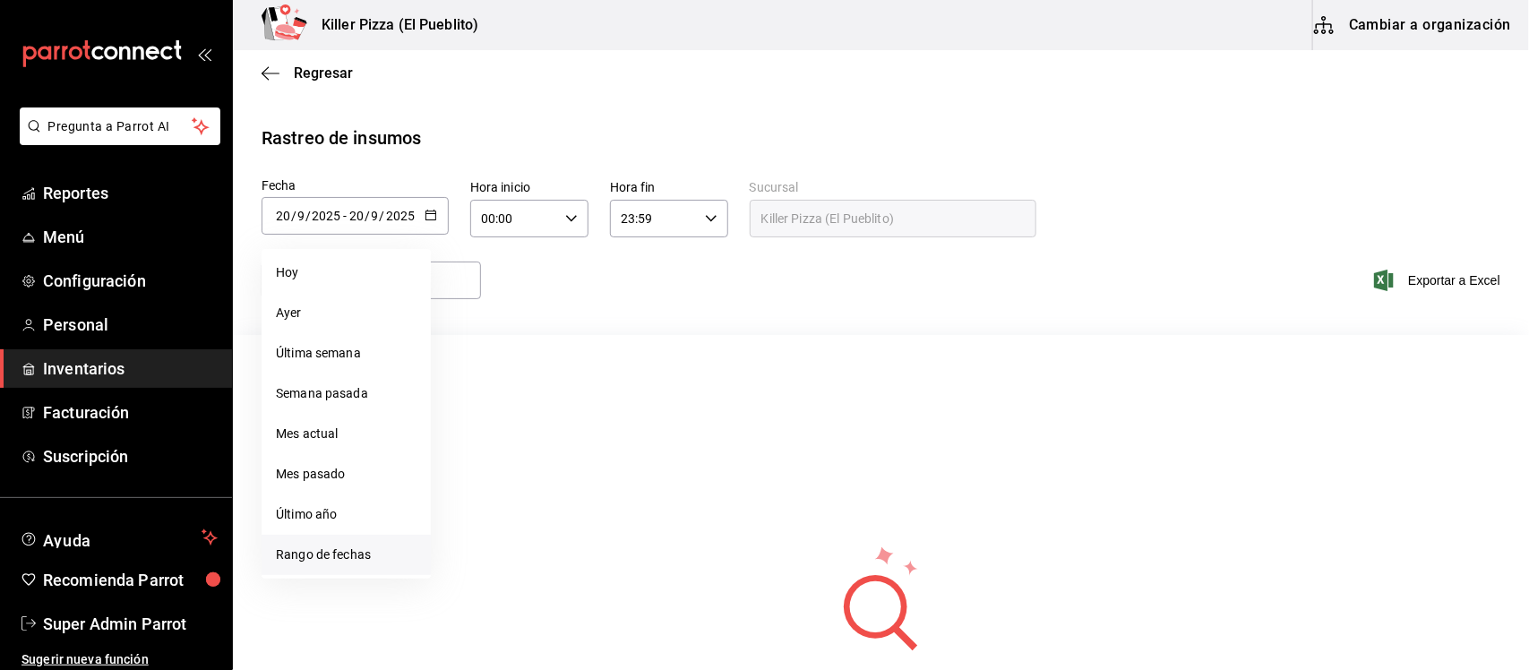
click at [293, 551] on li "Rango de fechas" at bounding box center [346, 555] width 169 height 40
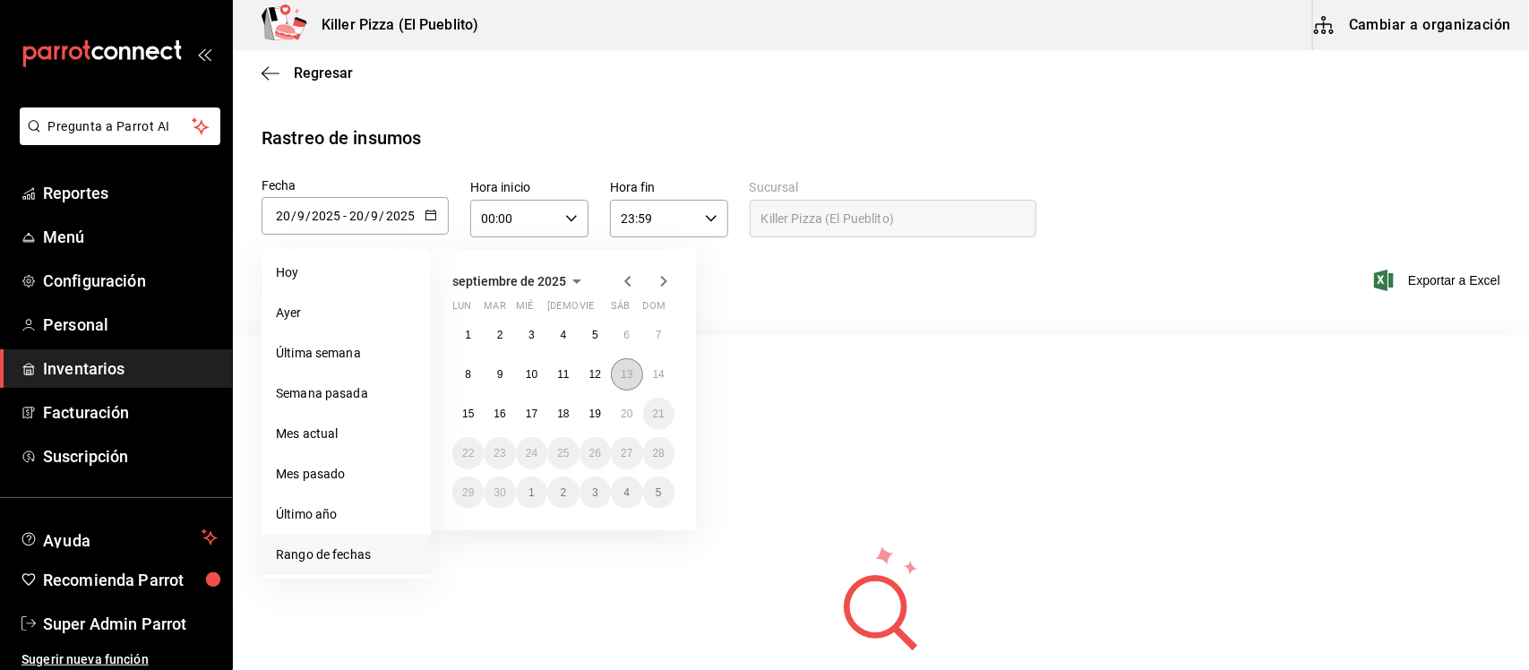
click at [623, 378] on abbr "13" at bounding box center [627, 374] width 12 height 13
type input "[DATE]"
type input "13"
type input "[DATE]"
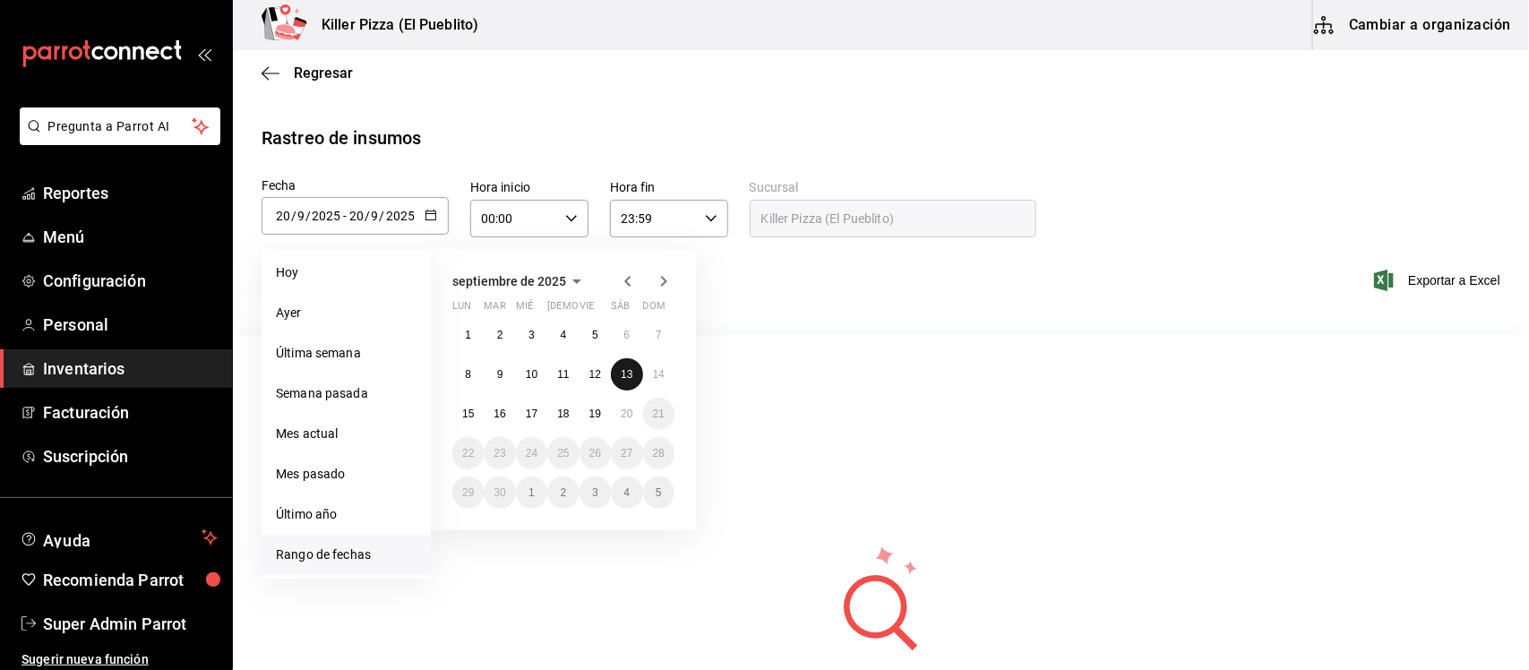
type input "13"
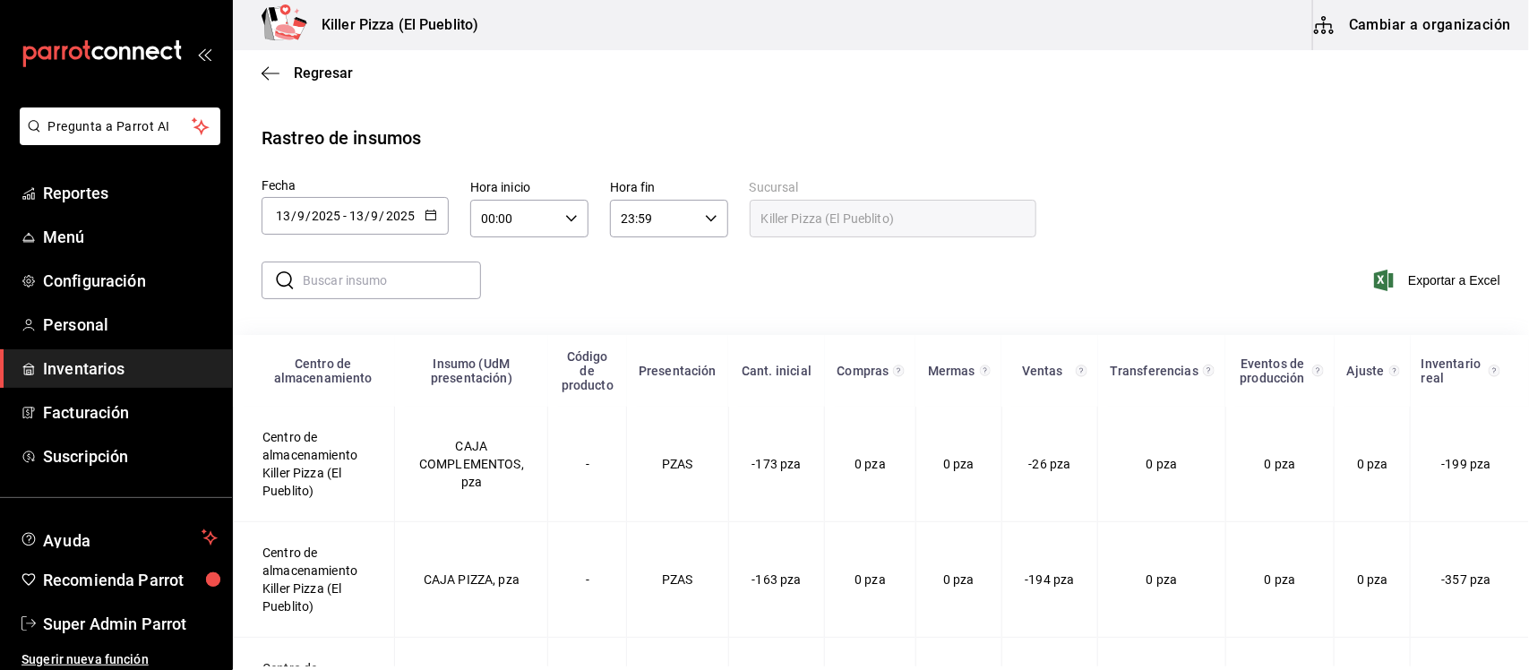
click at [575, 217] on icon "button" at bounding box center [571, 218] width 13 height 13
click at [504, 333] on span "20" at bounding box center [499, 340] width 30 height 14
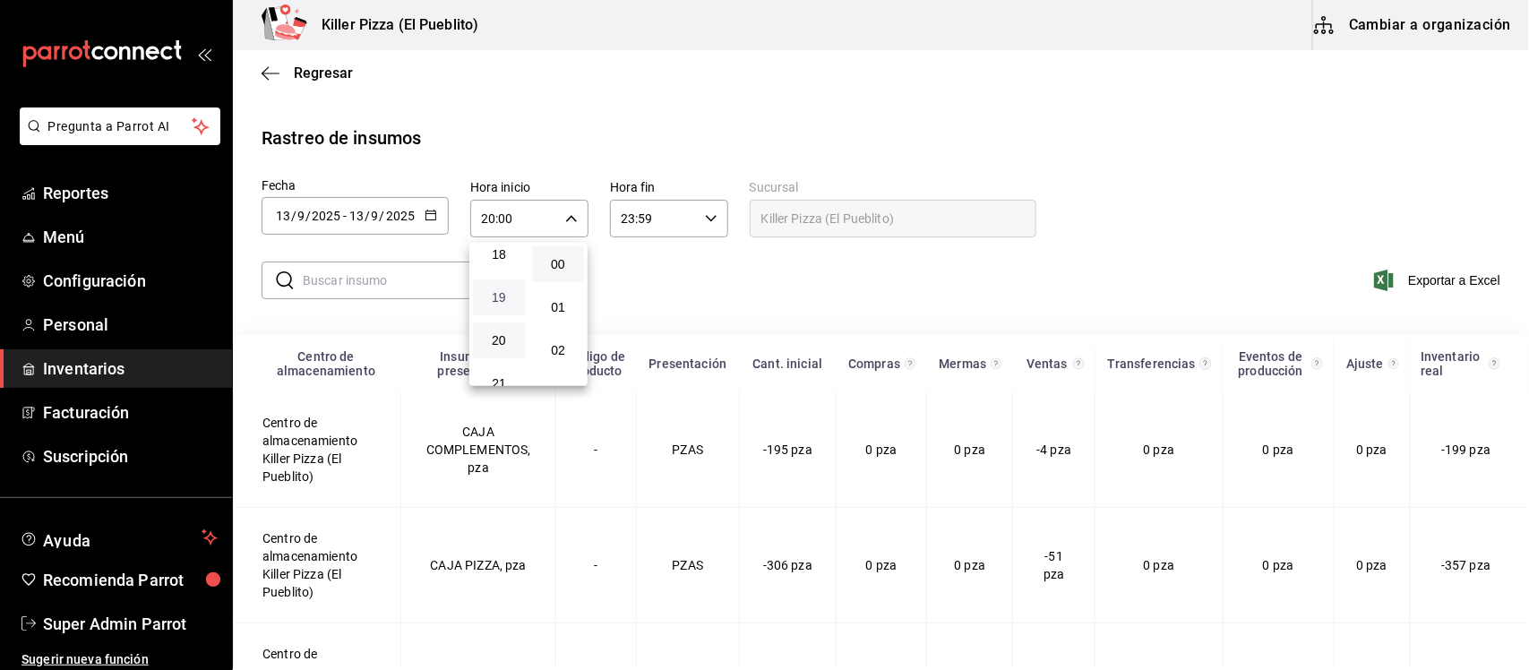
click at [502, 290] on span "19" at bounding box center [499, 297] width 30 height 14
click at [557, 315] on span "30" at bounding box center [558, 322] width 30 height 14
type input "19:30"
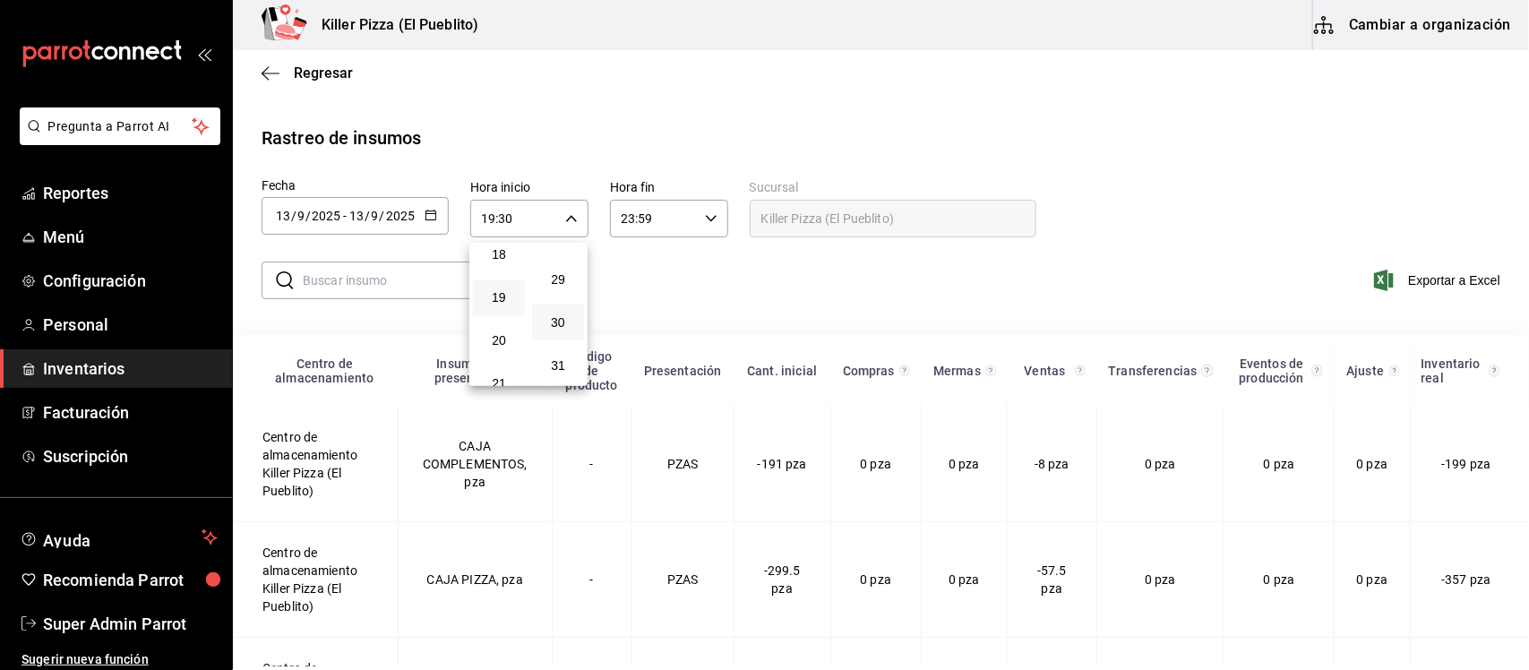
click at [665, 220] on div at bounding box center [764, 335] width 1529 height 670
click at [697, 220] on div "23:59 Hora fin" at bounding box center [669, 219] width 118 height 38
click at [637, 363] on span "20" at bounding box center [638, 370] width 30 height 14
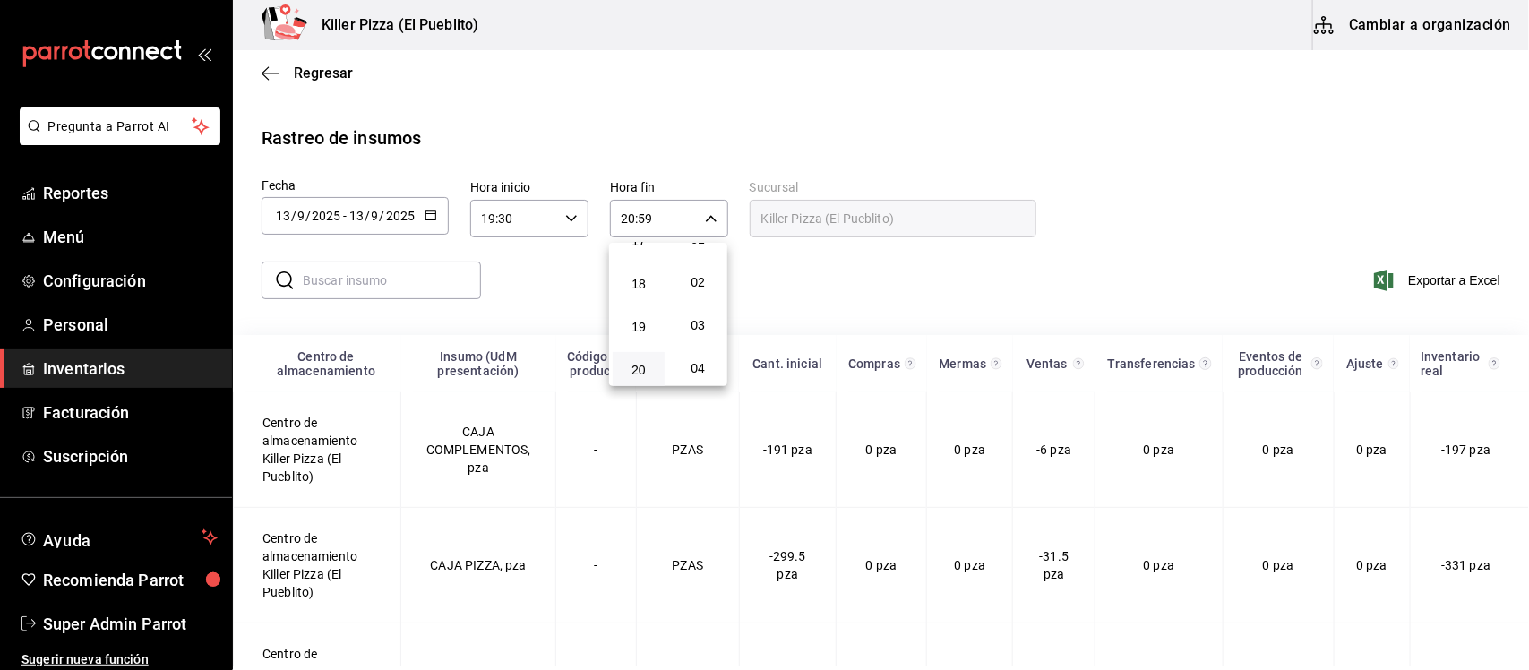
scroll to position [0, 0]
click at [701, 262] on span "00" at bounding box center [697, 264] width 30 height 14
type input "20:00"
click at [1077, 122] on div at bounding box center [764, 335] width 1529 height 670
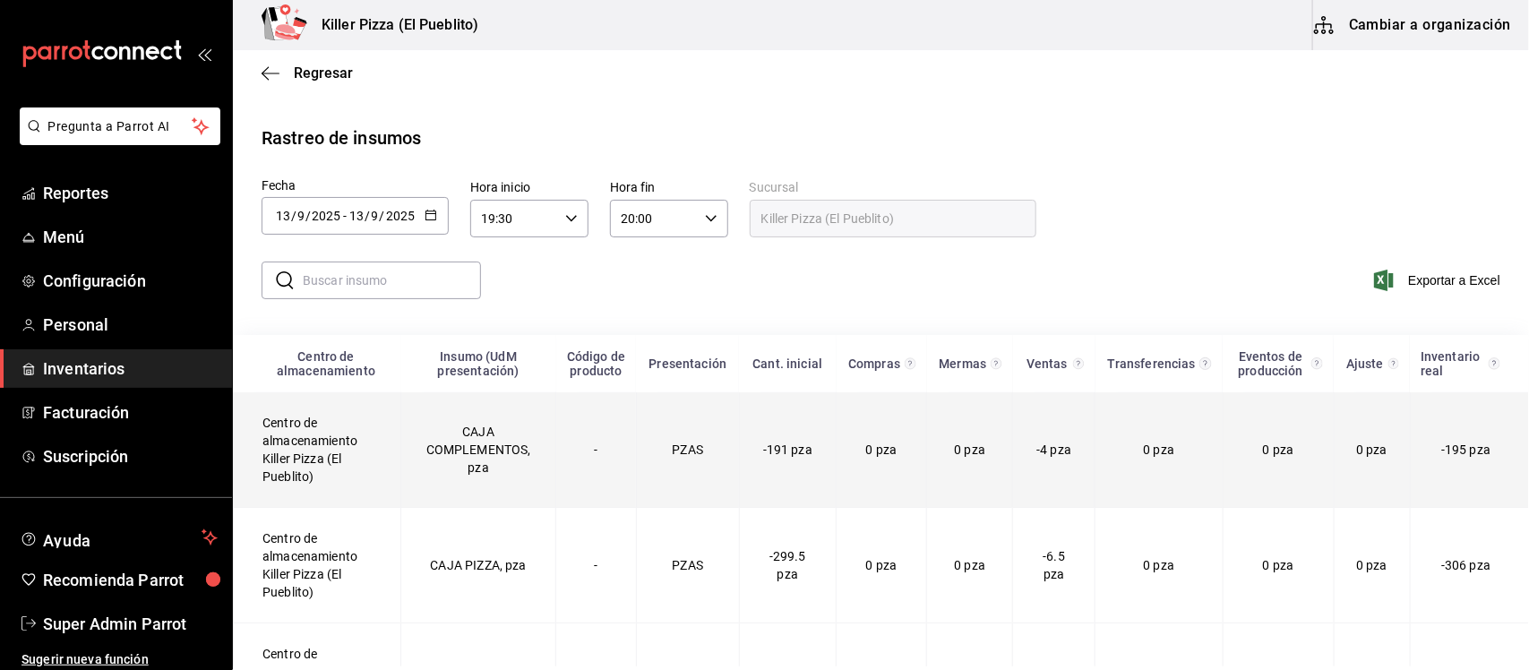
click at [310, 462] on td "Centro de almacenamiento Killer Pizza (El Pueblito)" at bounding box center [317, 450] width 167 height 116
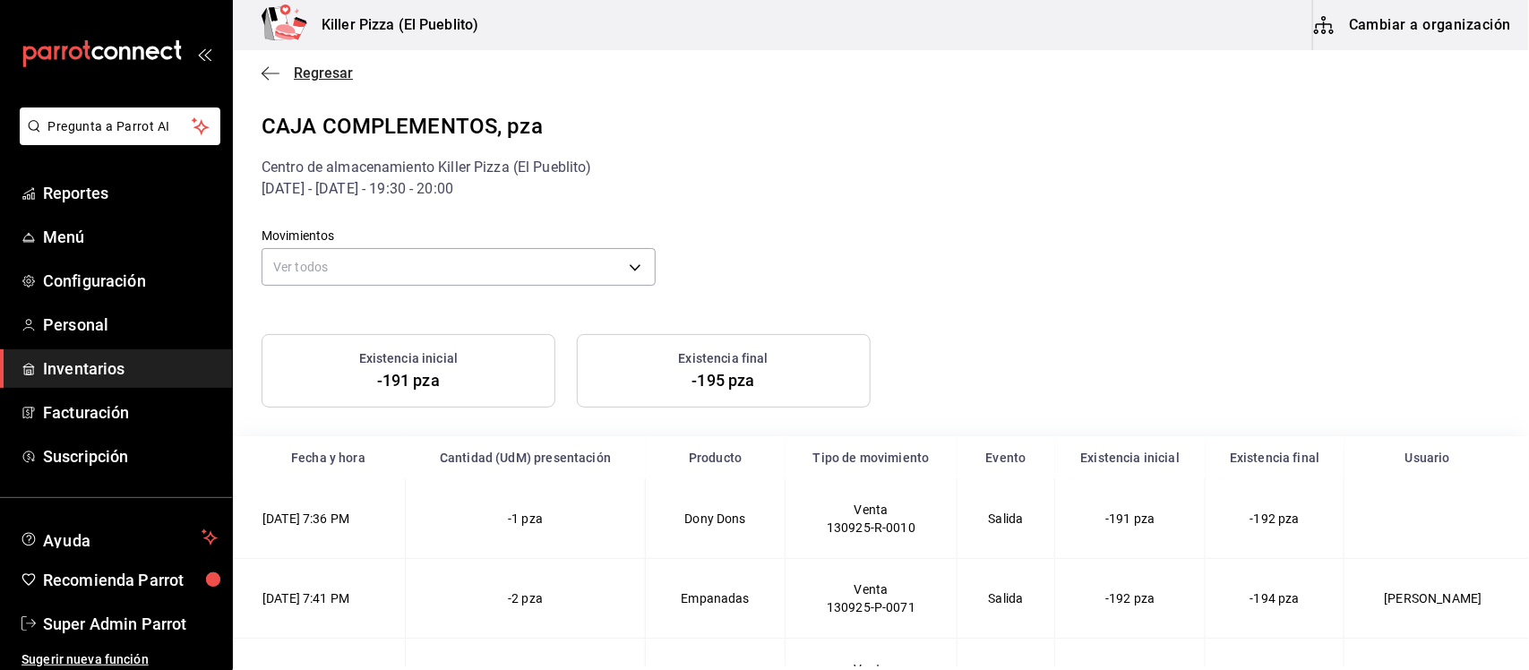
click at [294, 73] on span "Regresar" at bounding box center [323, 72] width 59 height 17
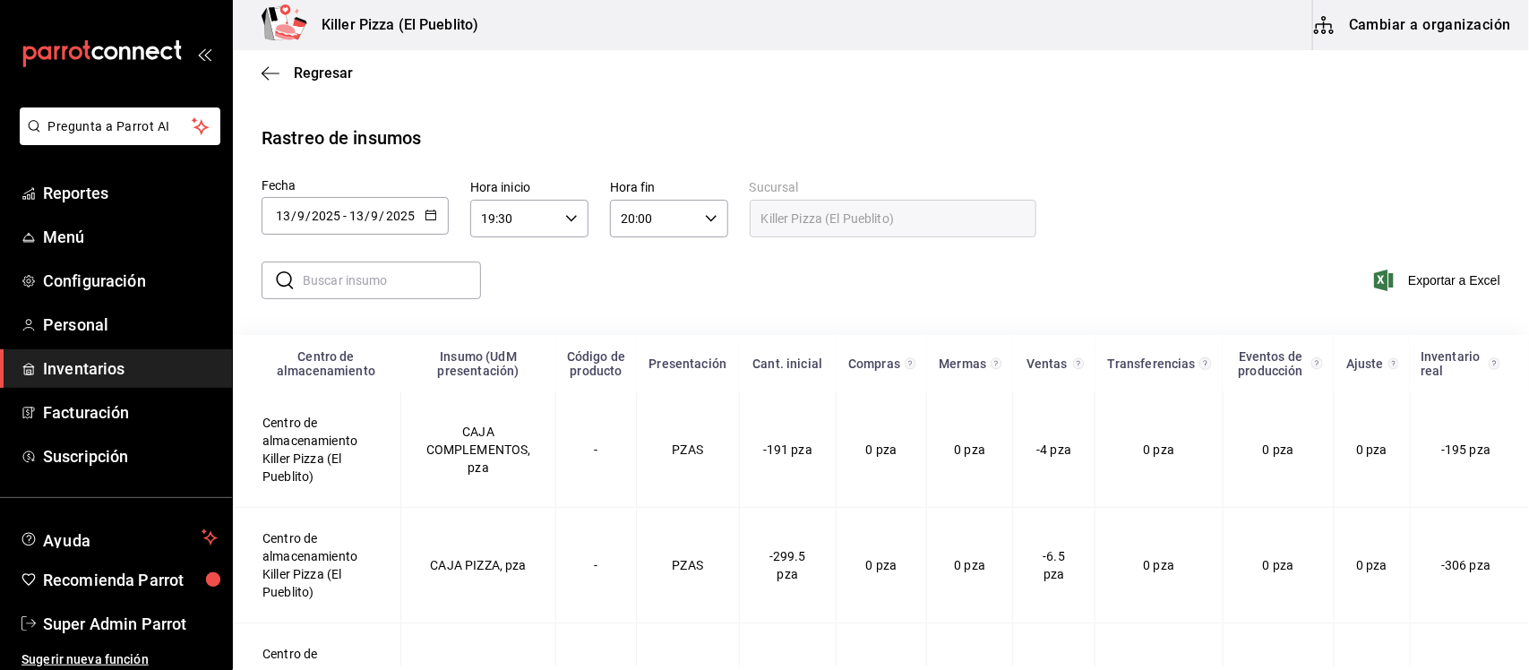
click at [511, 213] on input "19:30" at bounding box center [514, 219] width 88 height 36
click at [499, 301] on span "17" at bounding box center [499, 308] width 30 height 14
type input "17:30"
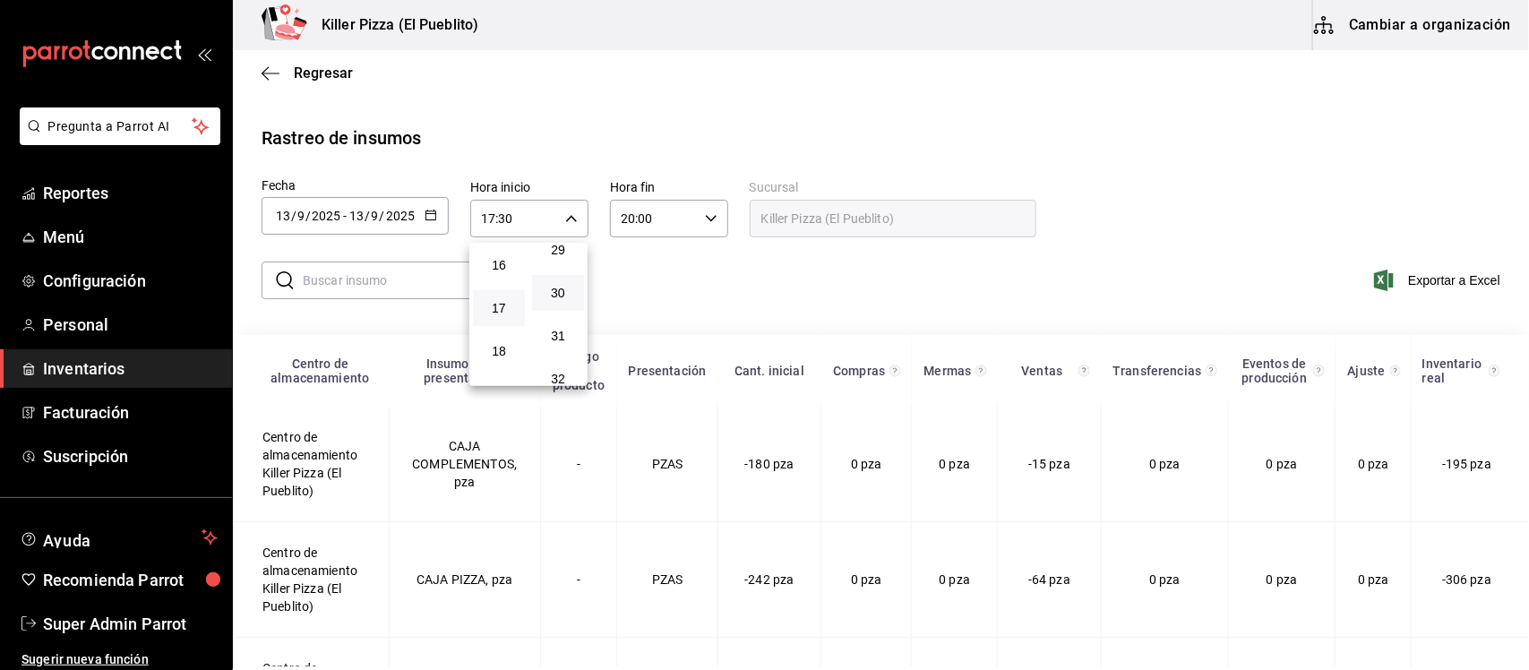
click at [857, 106] on div at bounding box center [764, 335] width 1529 height 670
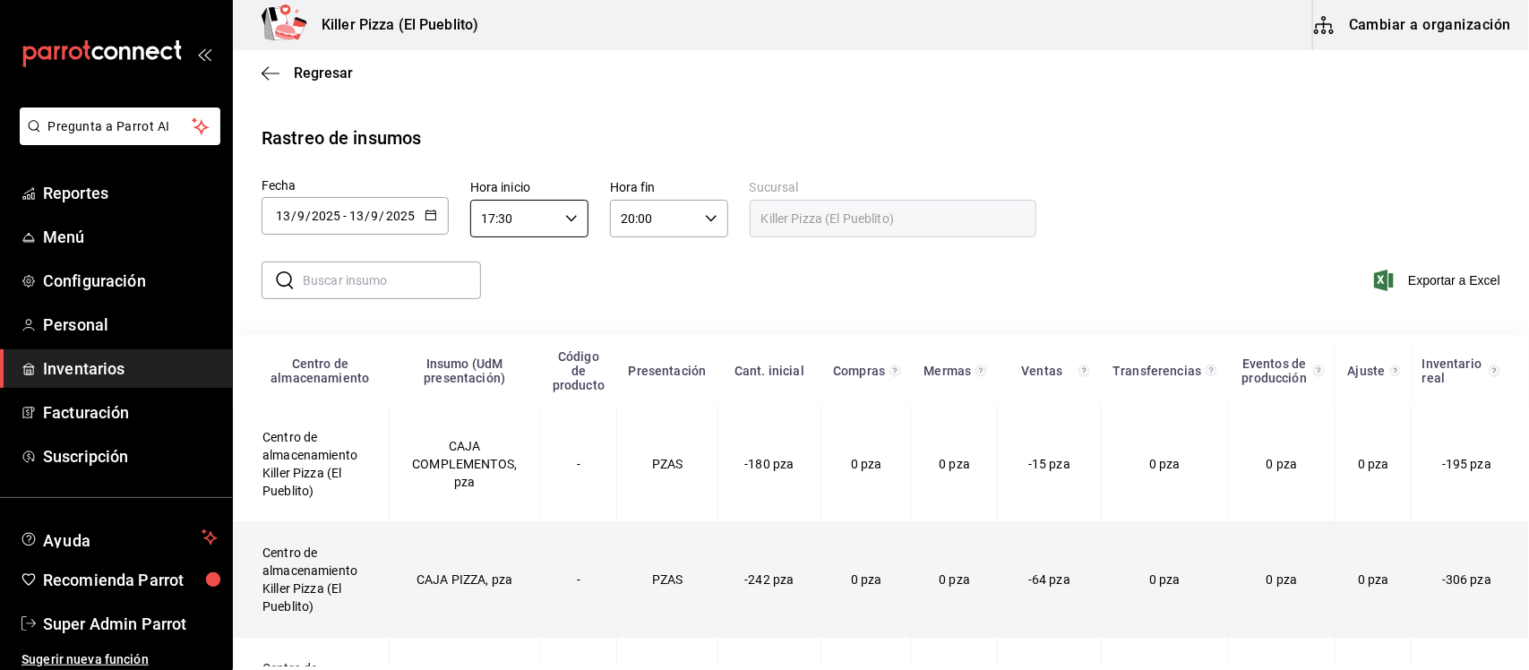
click at [285, 582] on td "Centro de almacenamiento Killer Pizza (El Pueblito)" at bounding box center [312, 580] width 156 height 116
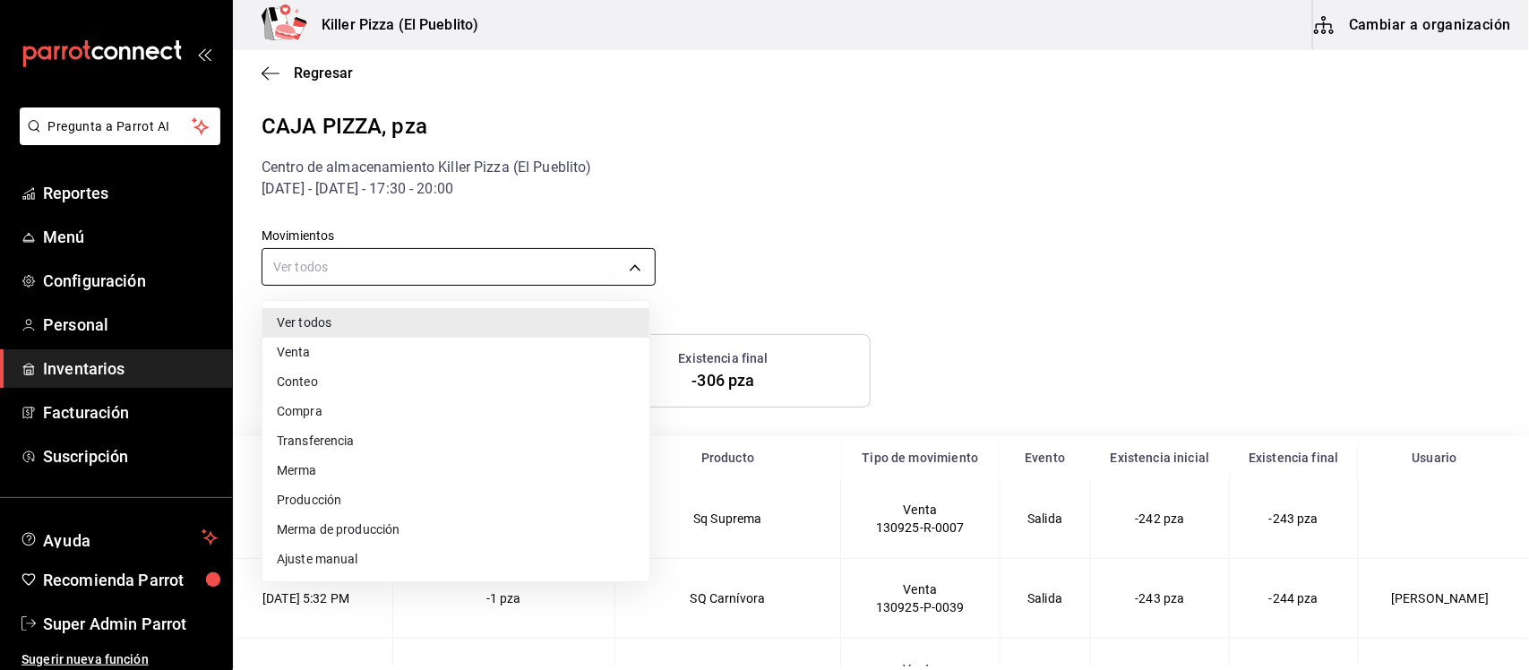
click at [627, 267] on body "Pregunta a Parrot AI Reportes Menú Configuración Personal Inventarios Facturaci…" at bounding box center [764, 333] width 1529 height 666
click at [643, 226] on div at bounding box center [764, 335] width 1529 height 670
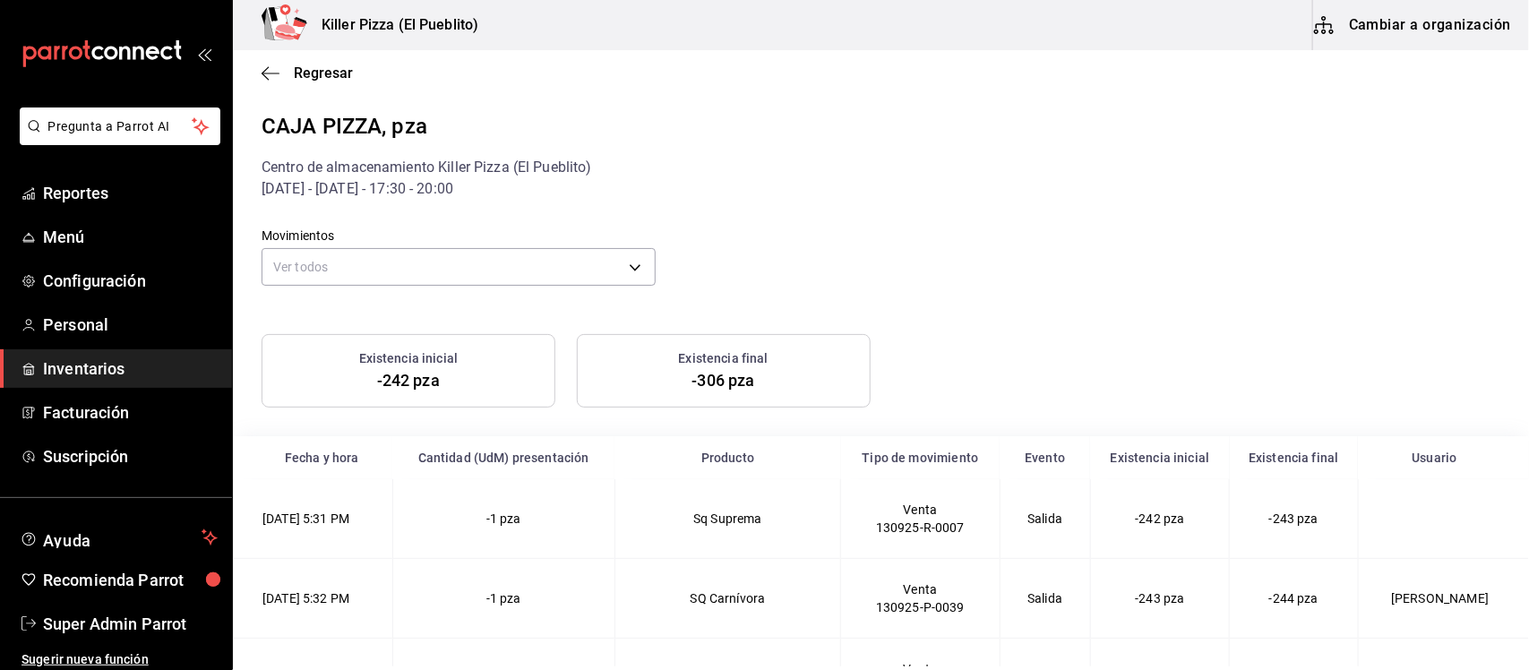
click at [257, 72] on div "Regresar" at bounding box center [881, 73] width 1296 height 46
click at [270, 65] on icon "button" at bounding box center [271, 73] width 18 height 16
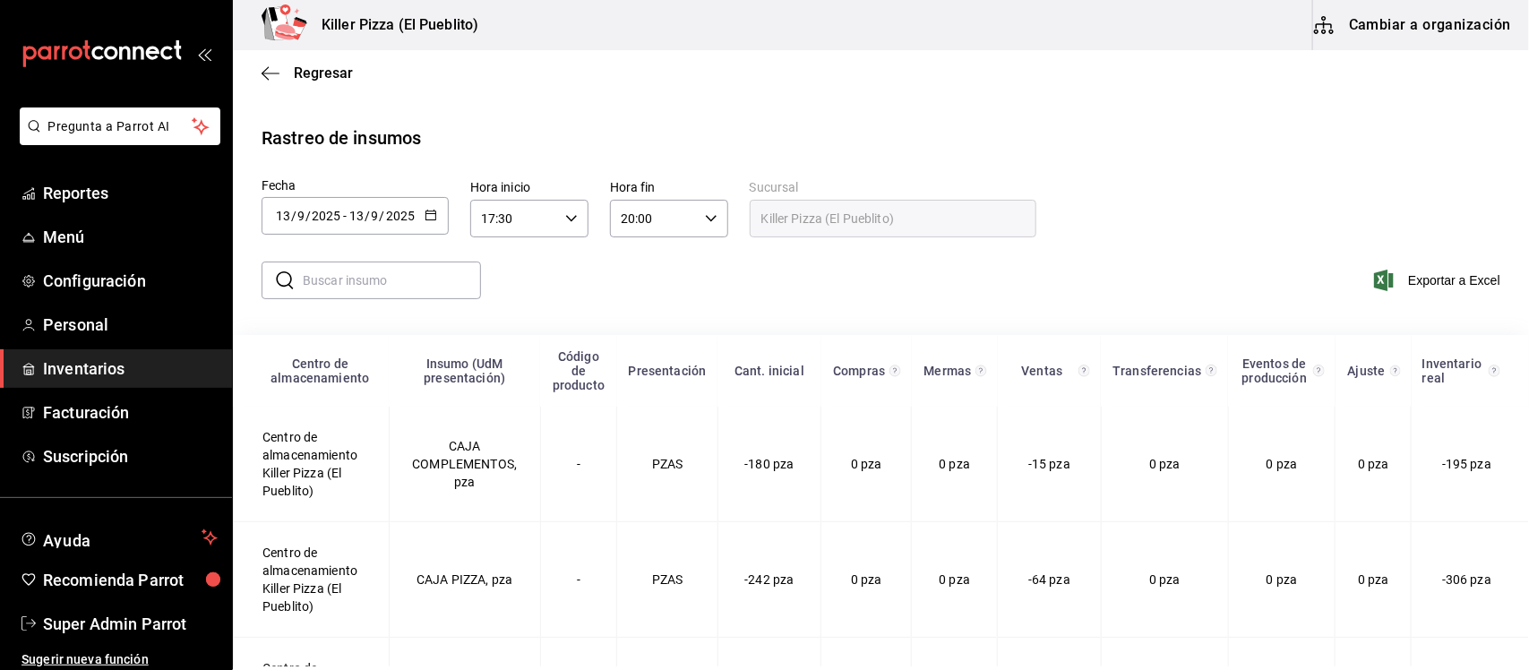
click at [570, 215] on icon "button" at bounding box center [571, 218] width 13 height 13
click at [502, 262] on span "00" at bounding box center [499, 264] width 30 height 14
click at [571, 220] on div at bounding box center [764, 335] width 1529 height 670
click at [579, 212] on div "00:30 Hora inicio" at bounding box center [529, 219] width 118 height 38
click at [562, 264] on span "00" at bounding box center [558, 264] width 30 height 14
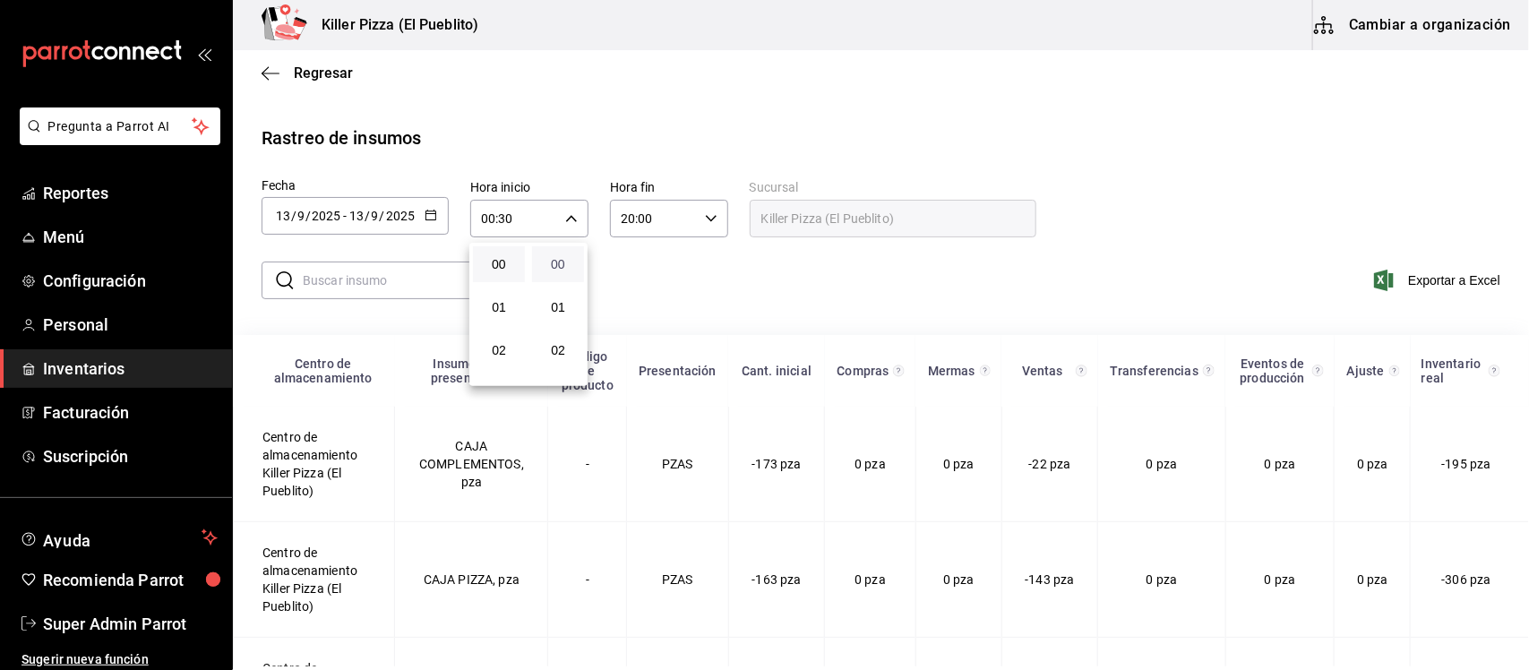
type input "00:00"
click at [709, 218] on div at bounding box center [764, 335] width 1529 height 670
click at [714, 210] on div "20:00 Hora fin" at bounding box center [669, 219] width 118 height 38
click at [637, 381] on span "23" at bounding box center [638, 388] width 30 height 14
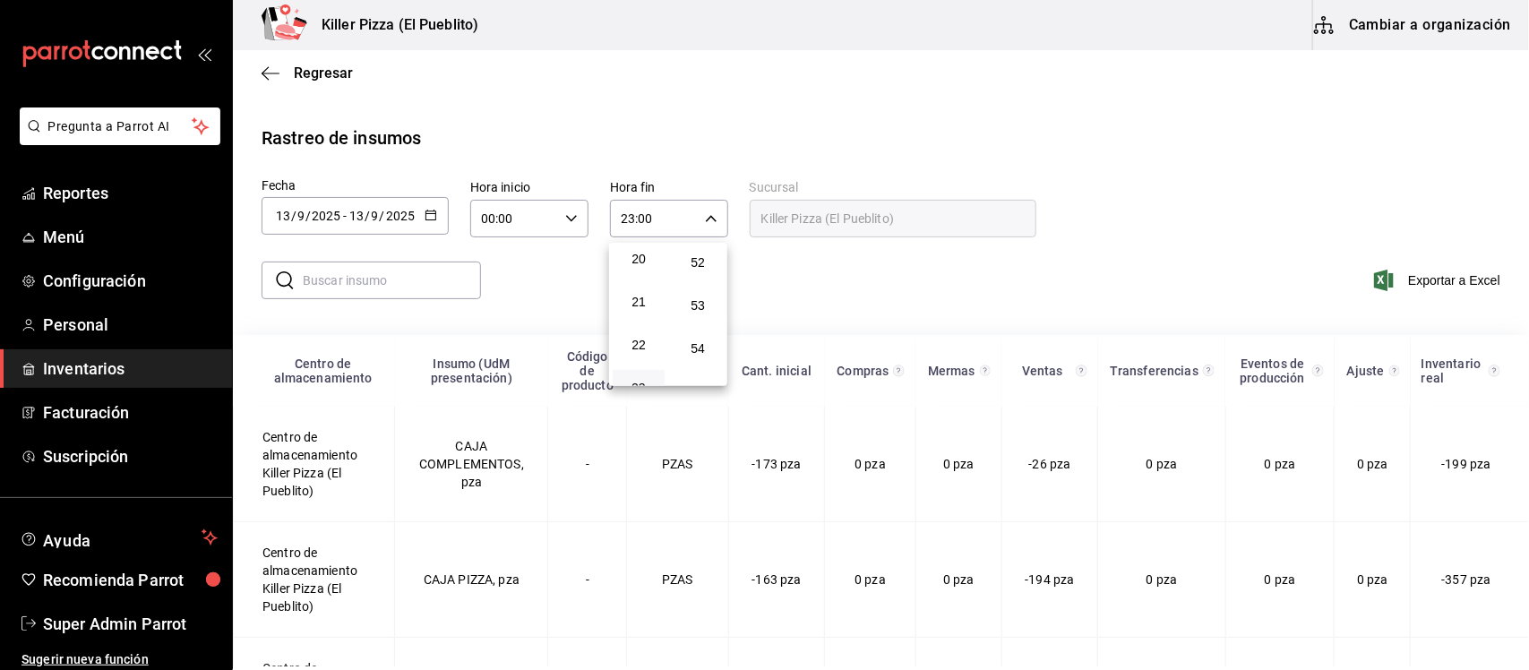
scroll to position [2380, 0]
click at [696, 414] on span "59" at bounding box center [697, 421] width 30 height 14
type input "23:59"
click at [723, 140] on div at bounding box center [764, 335] width 1529 height 670
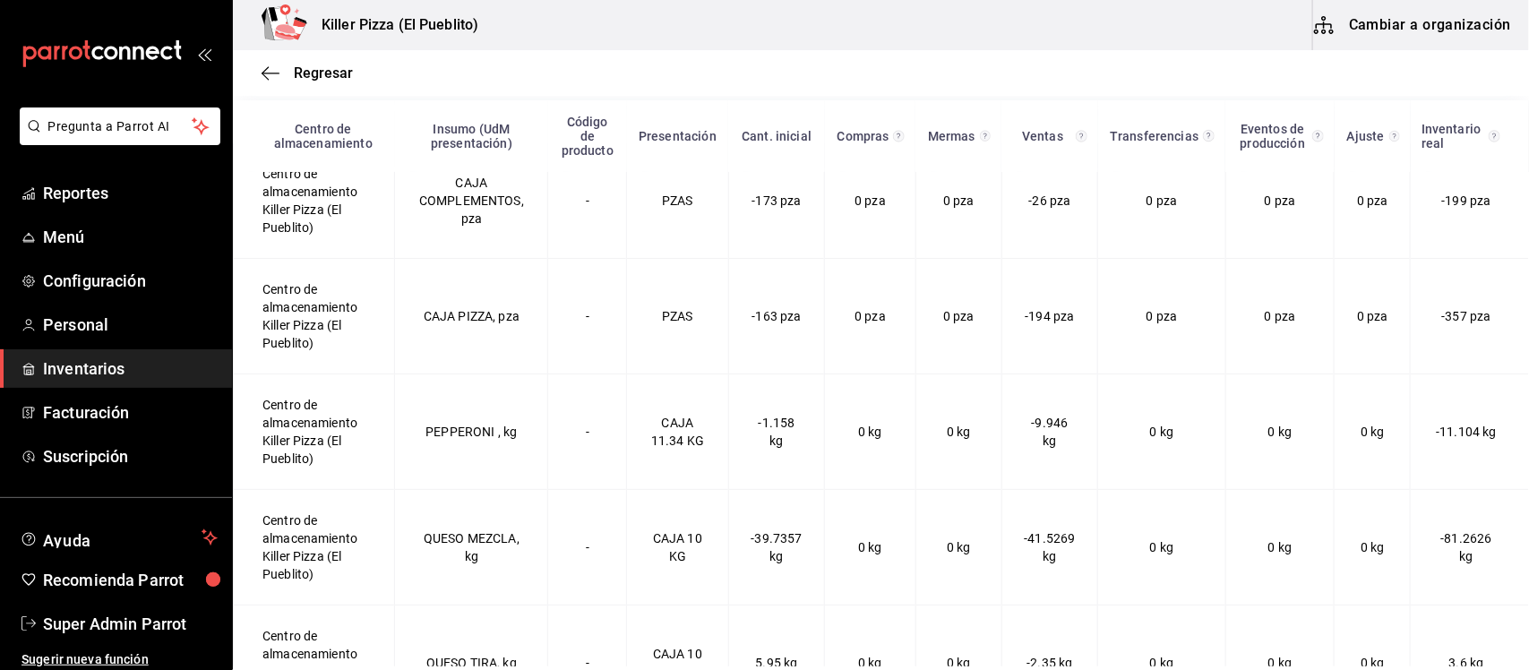
scroll to position [0, 0]
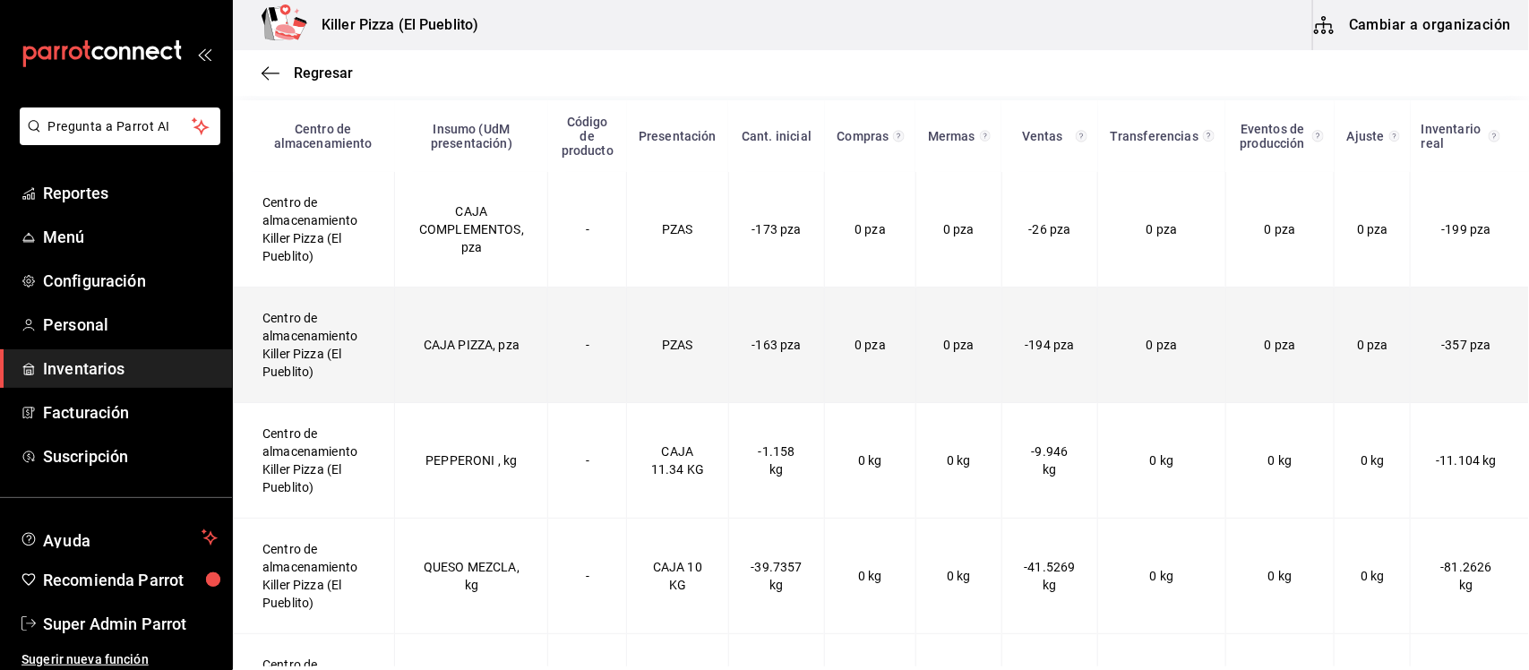
click at [316, 349] on td "Centro de almacenamiento Killer Pizza (El Pueblito)" at bounding box center [314, 345] width 161 height 116
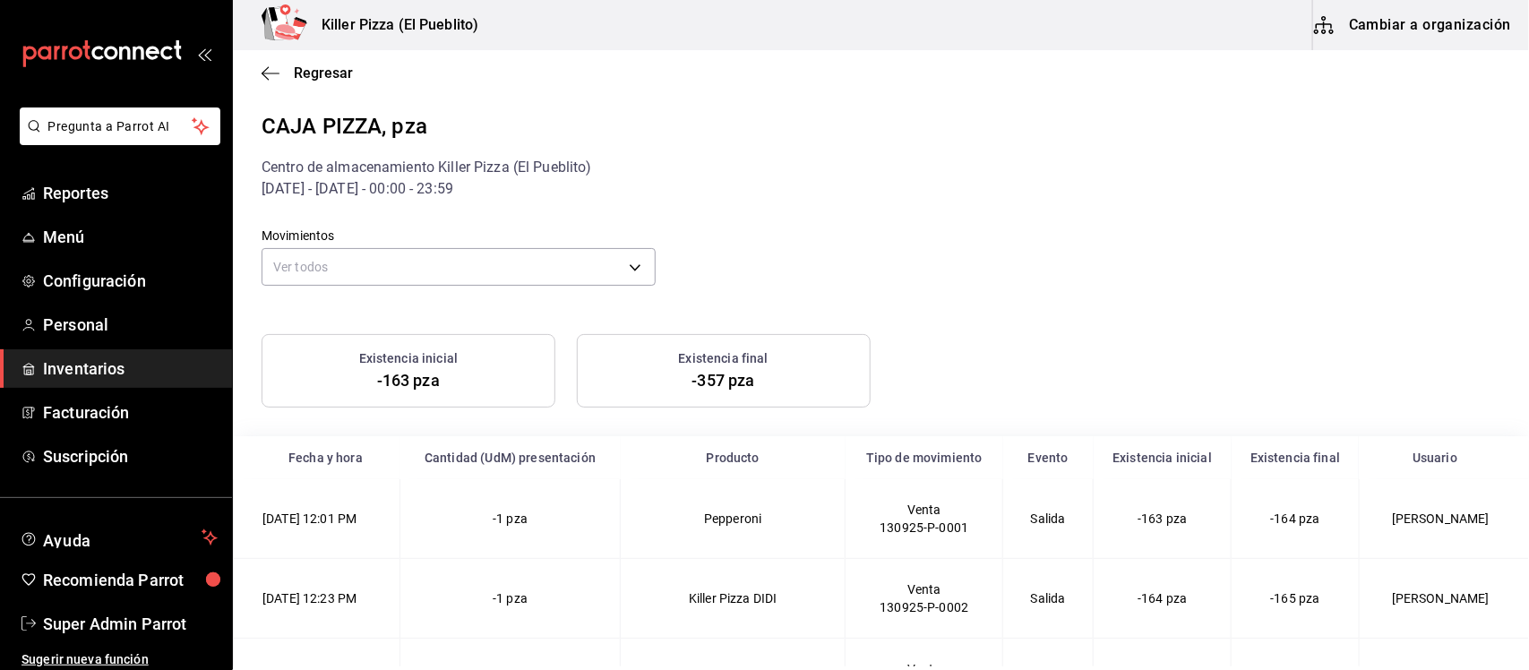
drag, startPoint x: 439, startPoint y: 189, endPoint x: 528, endPoint y: 189, distance: 89.6
click at [528, 189] on div "[DATE] - [DATE] - 00:00 - 23:59" at bounding box center [881, 188] width 1239 height 21
click at [820, 221] on div "Movimientos Ver todos default" at bounding box center [866, 245] width 1267 height 91
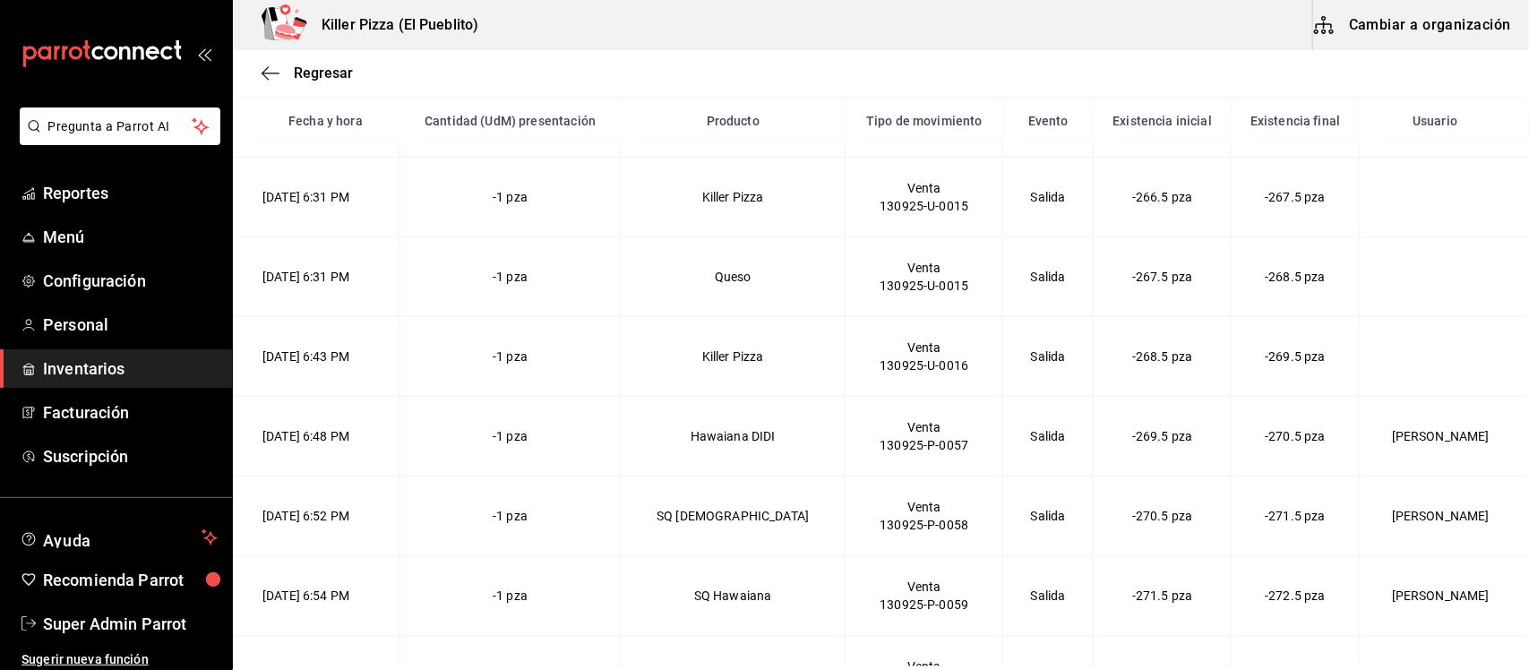
scroll to position [7469, 0]
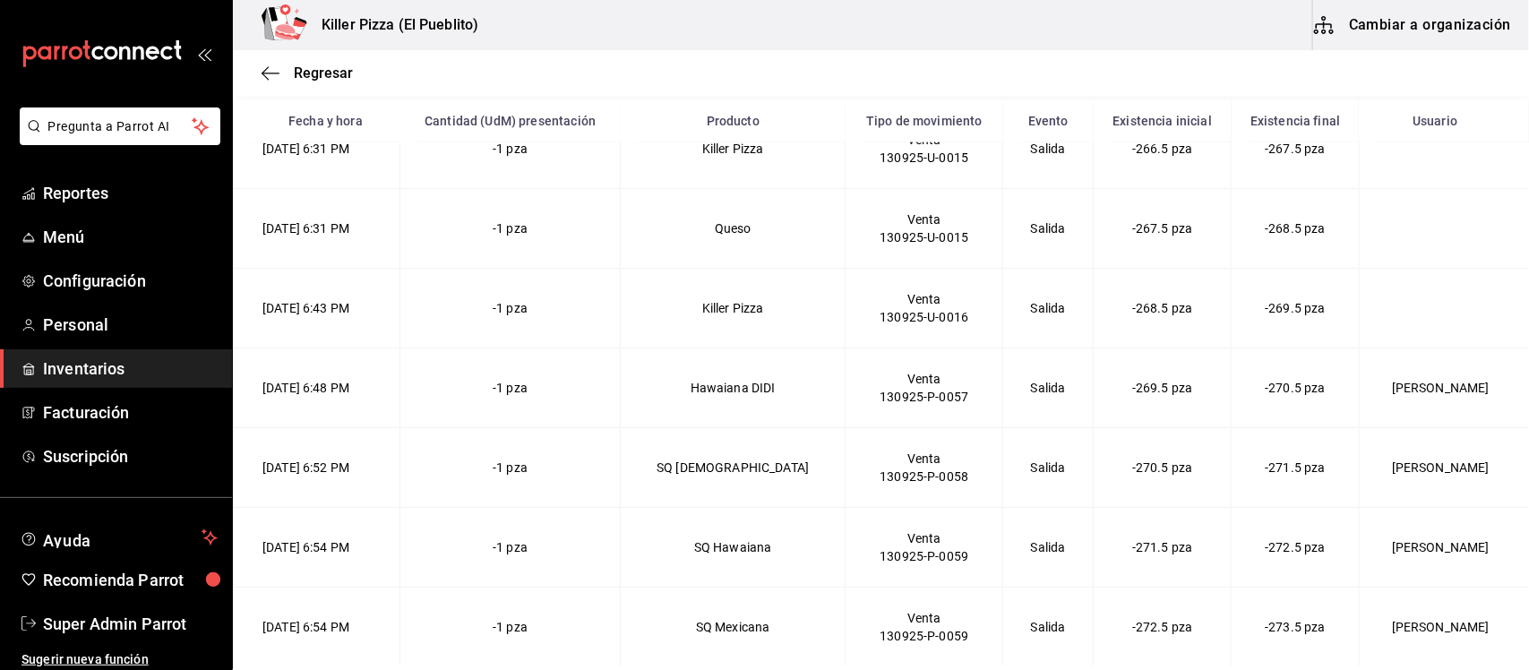
drag, startPoint x: 328, startPoint y: 628, endPoint x: 379, endPoint y: 625, distance: 51.1
click at [379, 625] on td "[DATE] 6:54 PM" at bounding box center [317, 628] width 167 height 80
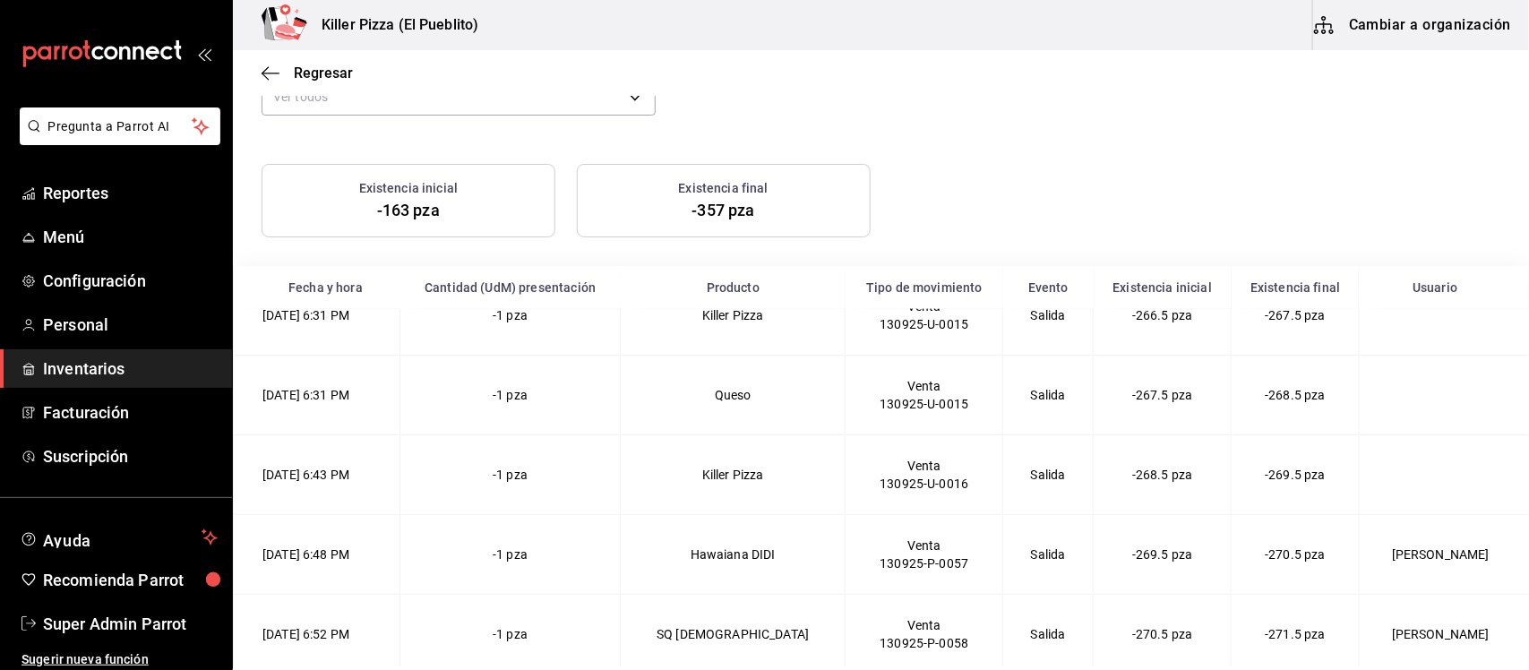
scroll to position [0, 0]
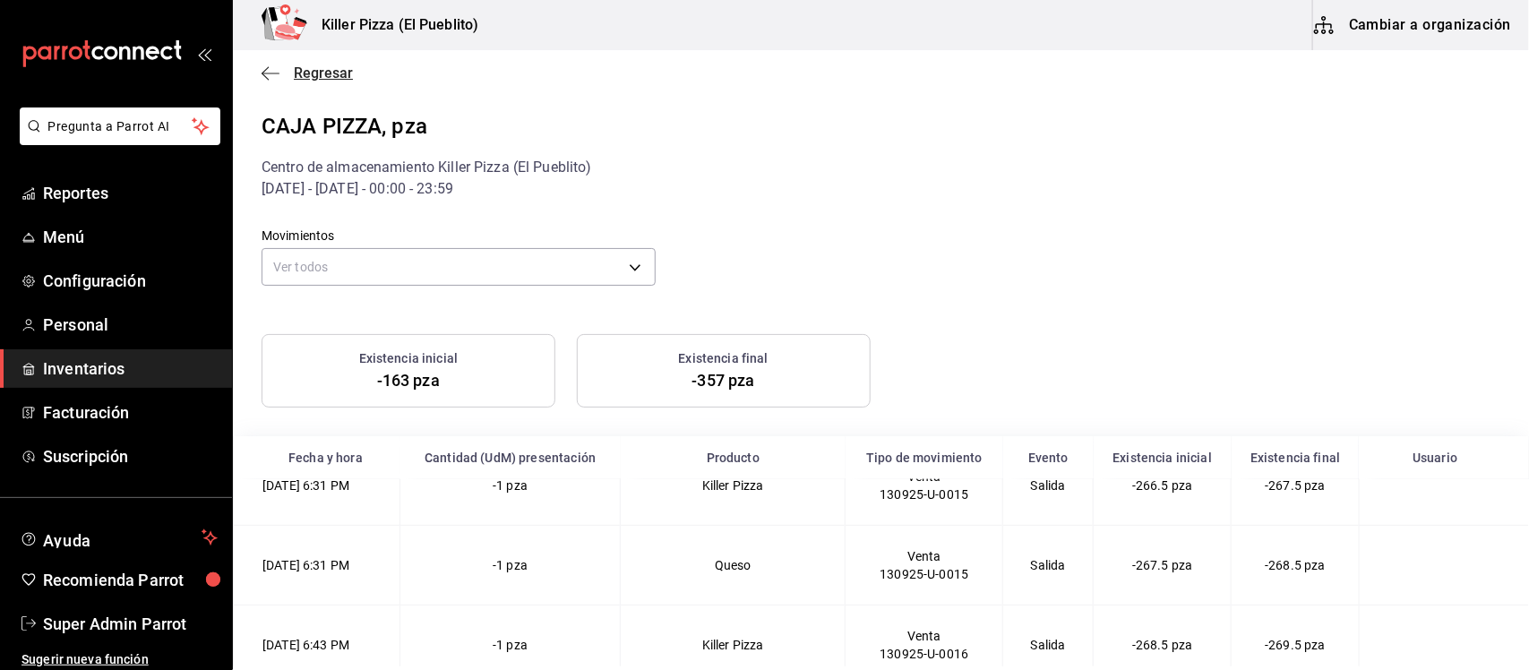
click at [262, 73] on icon "button" at bounding box center [265, 72] width 7 height 13
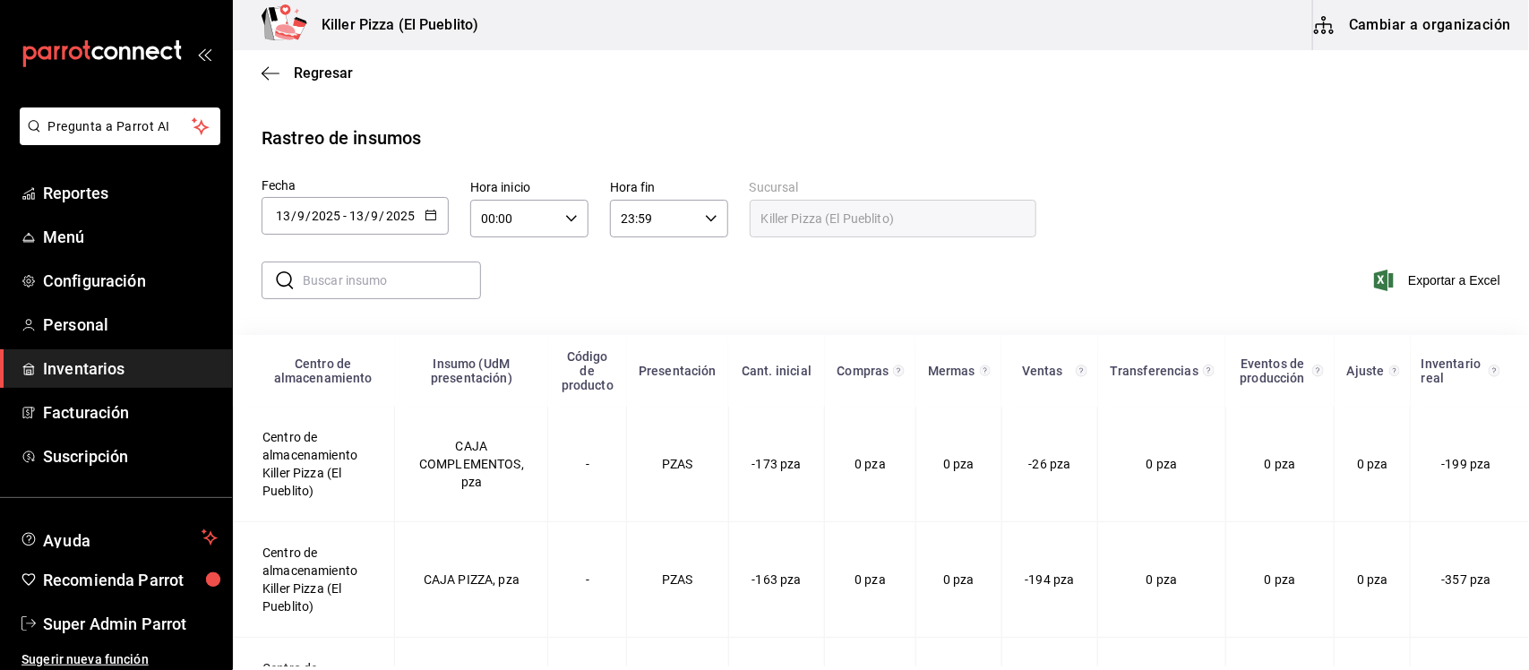
click at [548, 219] on input "00:00" at bounding box center [514, 219] width 88 height 36
click at [502, 359] on span "18" at bounding box center [499, 366] width 30 height 14
type input "18:00"
click at [677, 264] on div at bounding box center [764, 335] width 1529 height 670
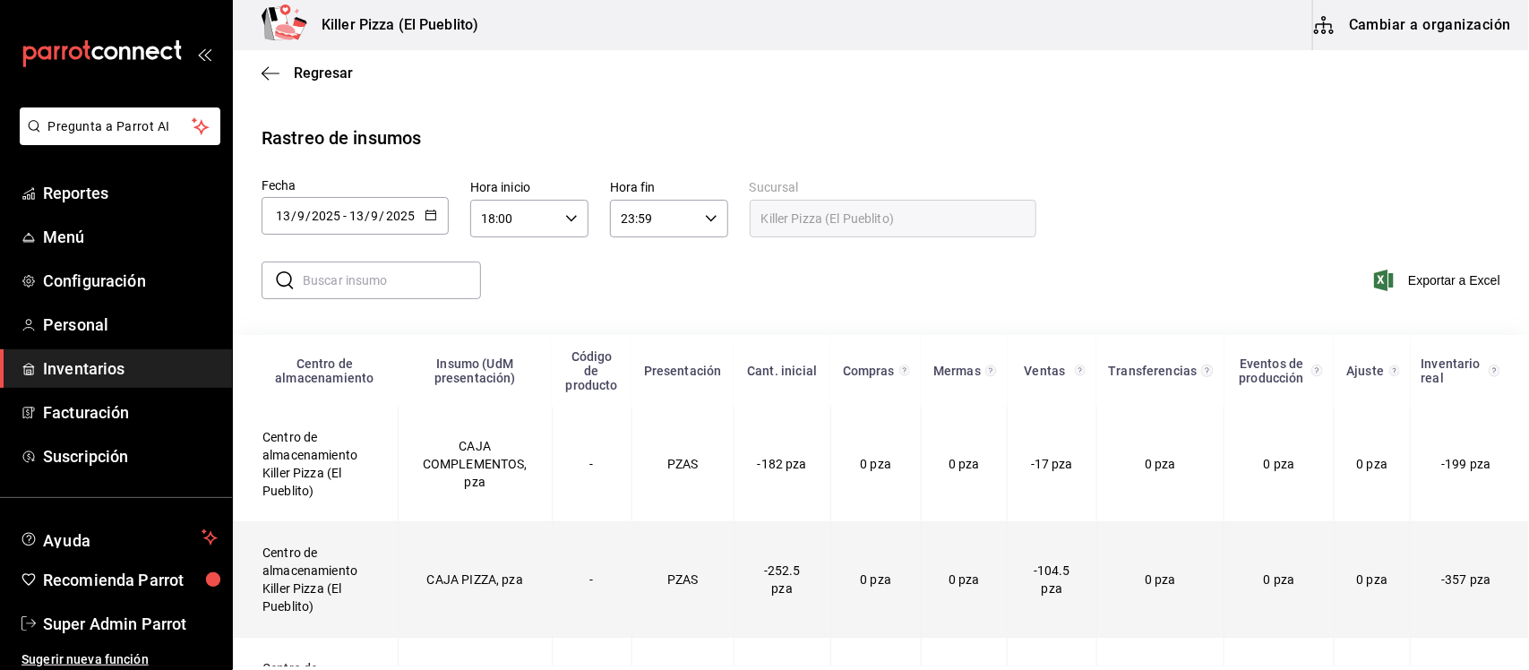
click at [302, 578] on td "Centro de almacenamiento Killer Pizza (El Pueblito)" at bounding box center [316, 580] width 165 height 116
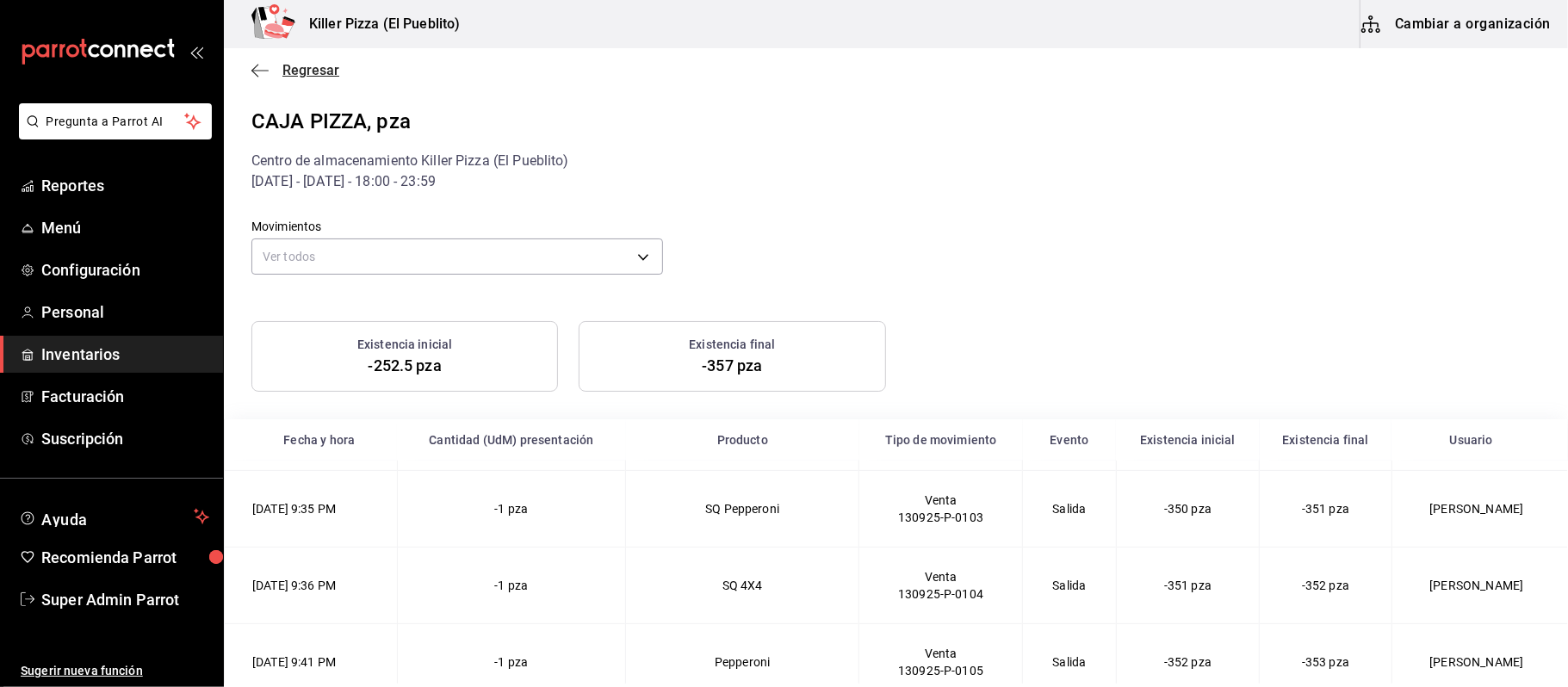
click at [293, 69] on span "Regresar" at bounding box center [311, 69] width 57 height 16
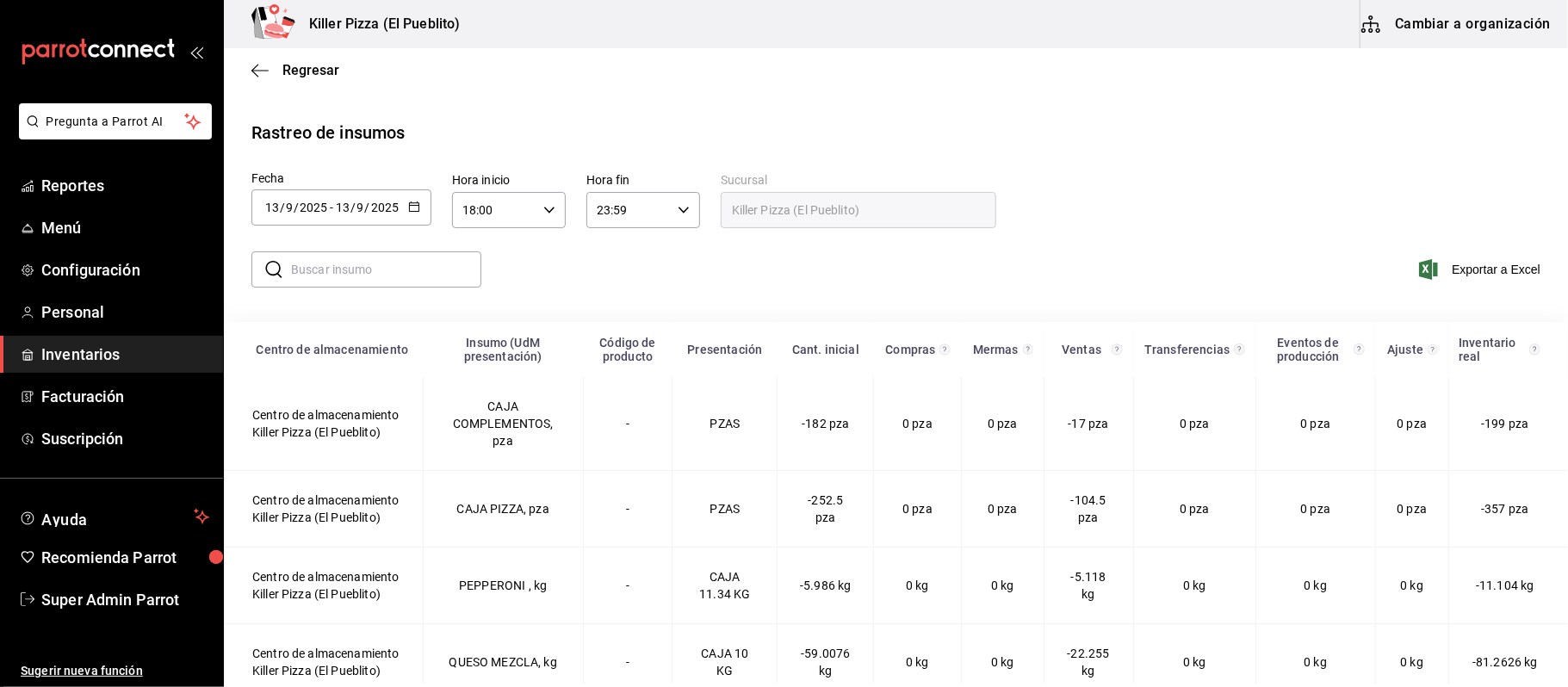
click at [476, 208] on input "18:00" at bounding box center [494, 210] width 85 height 35
click at [483, 249] on span "00" at bounding box center [480, 254] width 29 height 13
type input "00:00"
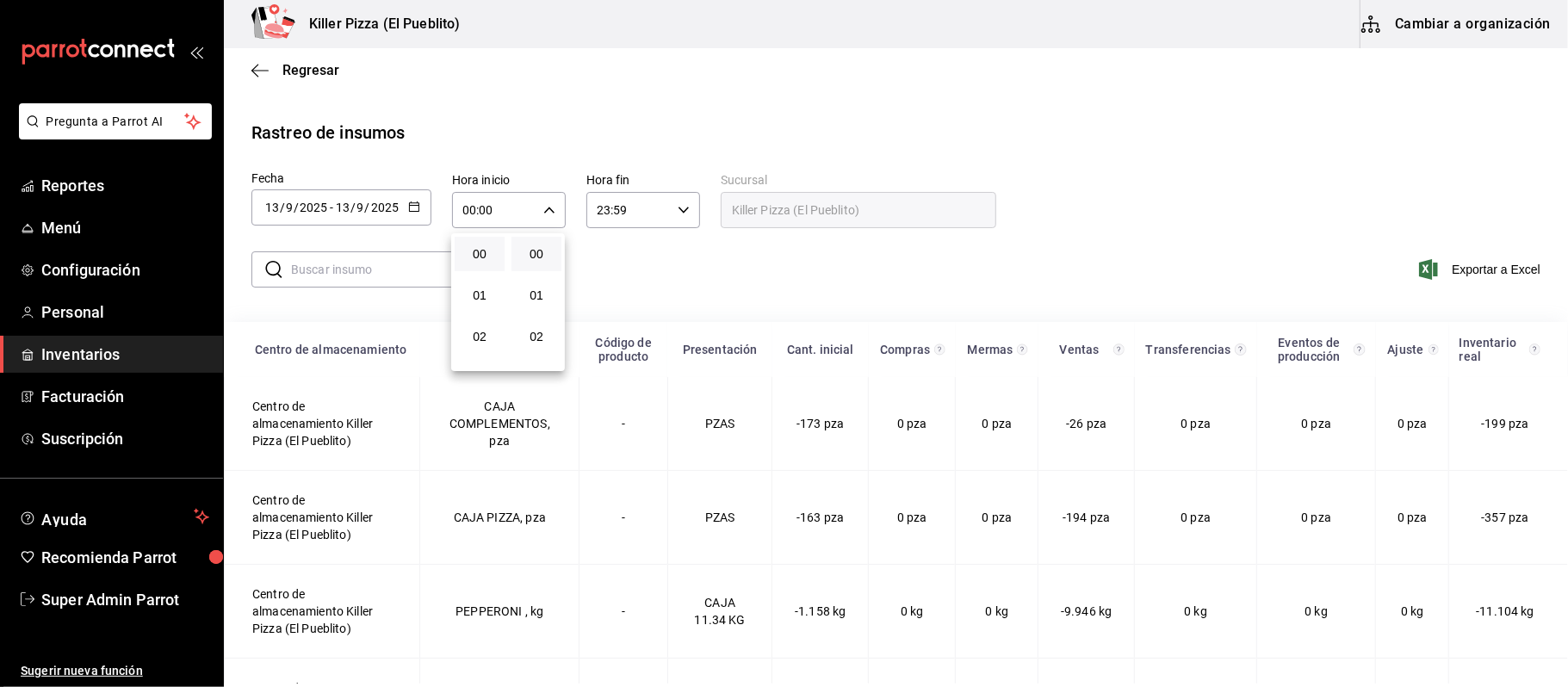
click at [1203, 237] on div at bounding box center [784, 343] width 1568 height 687
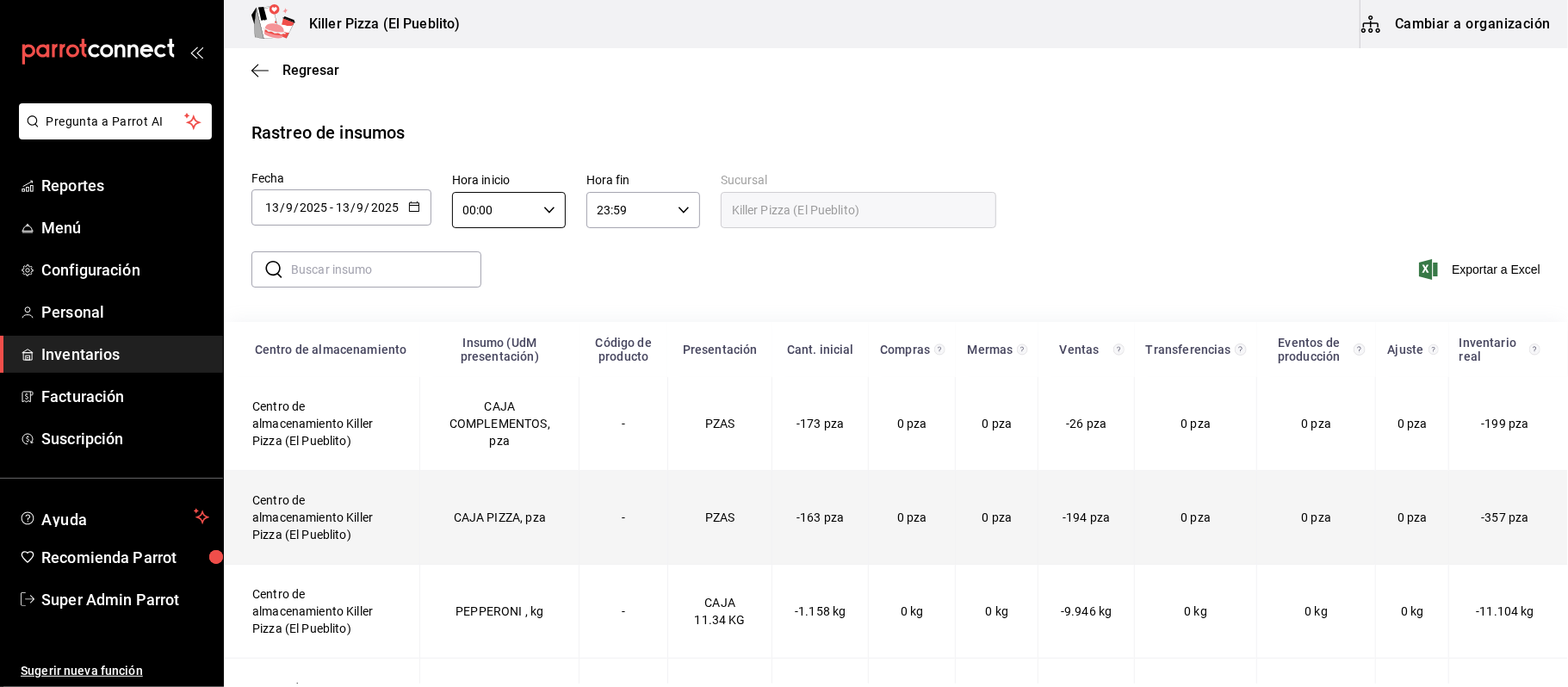
click at [289, 530] on td "Centro de almacenamiento Killer Pizza (El Pueblito)" at bounding box center [322, 518] width 195 height 94
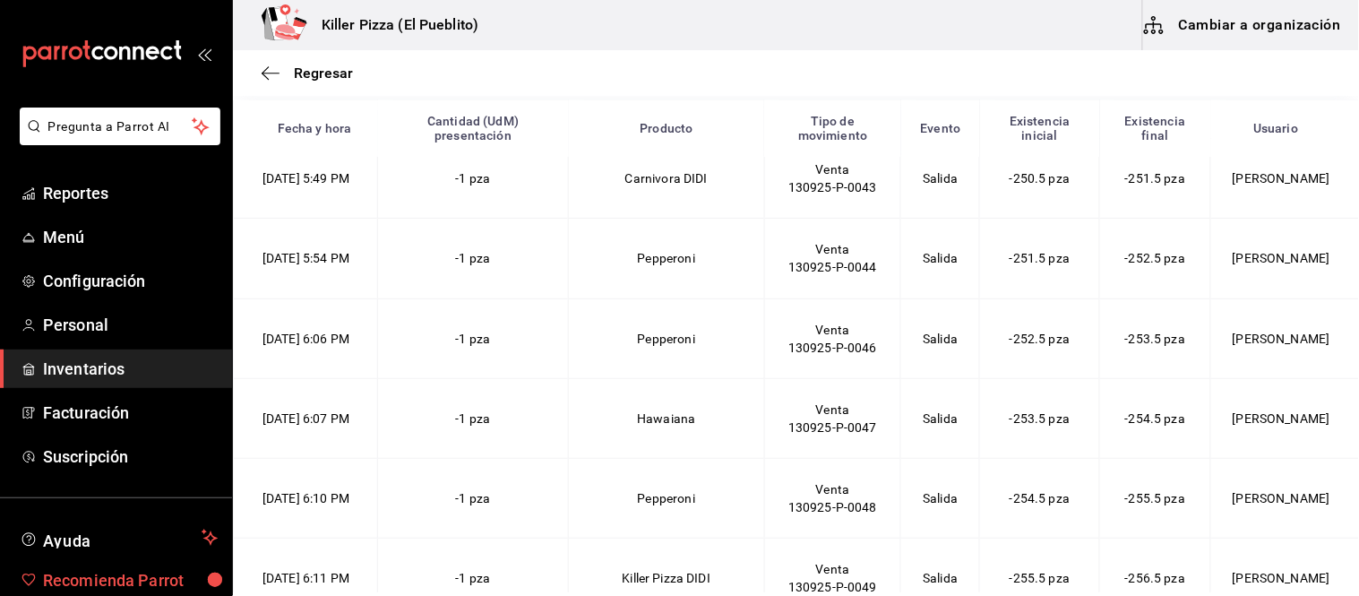
click at [105, 574] on span "Recomienda Parrot" at bounding box center [130, 580] width 175 height 24
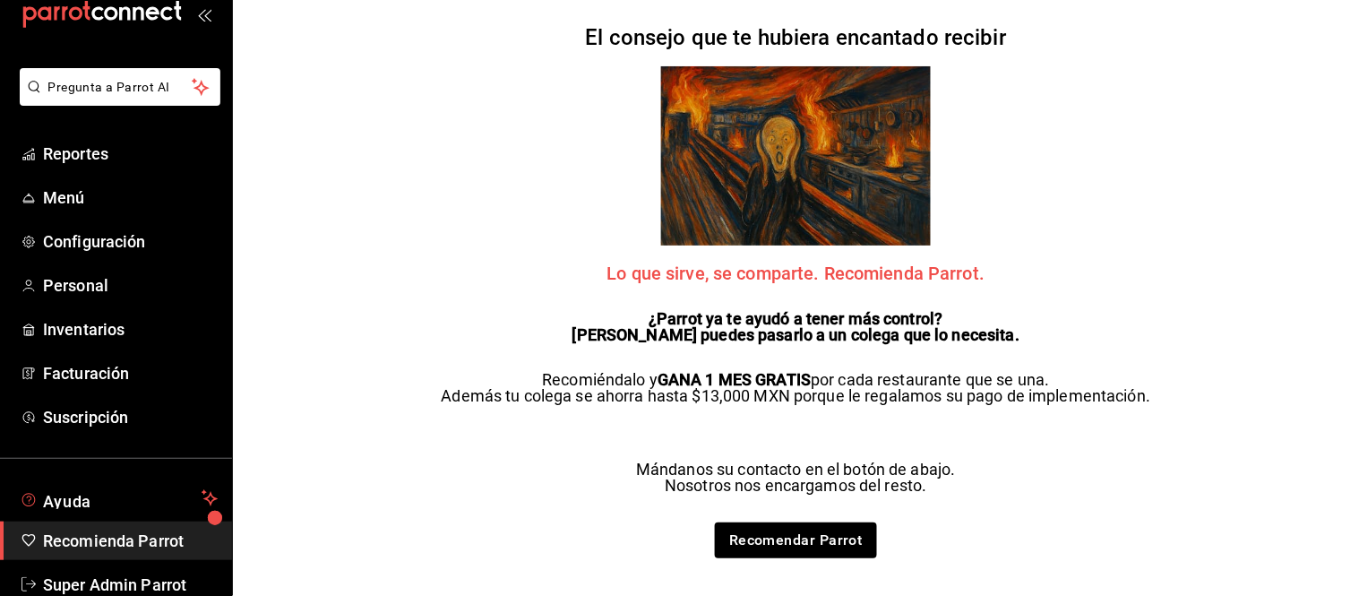
scroll to position [79, 0]
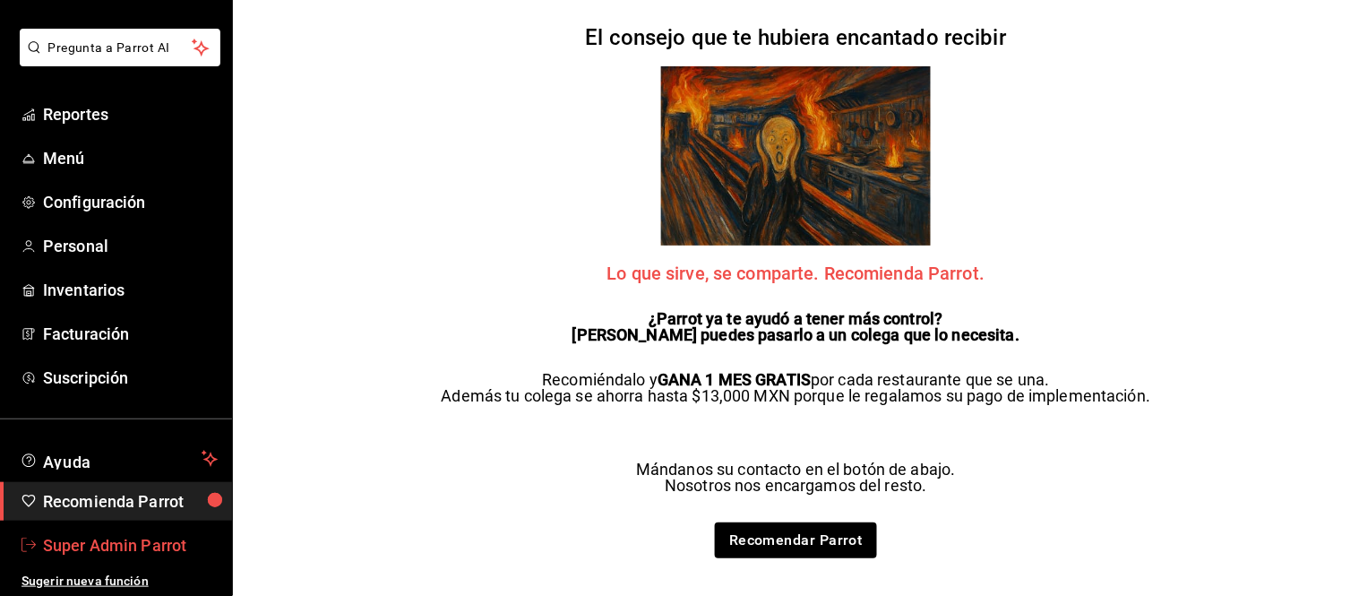
click at [106, 541] on span "Super Admin Parrot" at bounding box center [130, 545] width 175 height 24
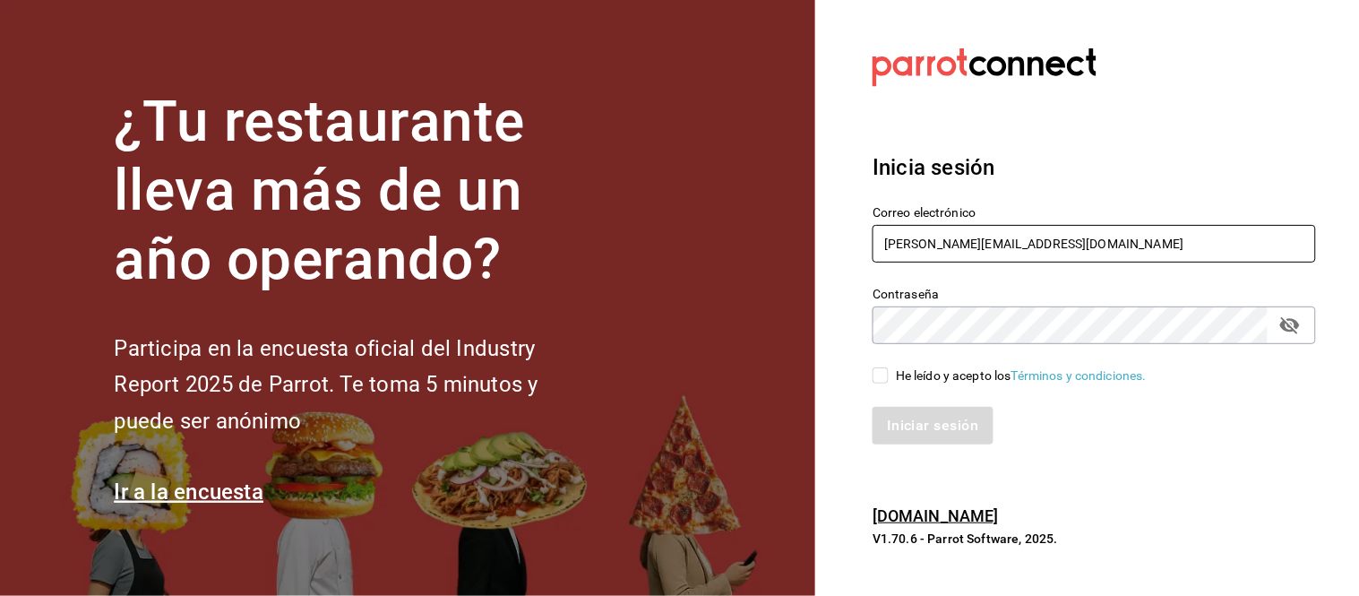
drag, startPoint x: 1057, startPoint y: 234, endPoint x: 800, endPoint y: 230, distance: 257.1
click at [800, 230] on div "¿Tu restaurante lleva más de un año operando? Participa en la encuesta oficial …" at bounding box center [679, 298] width 1359 height 596
paste input "[EMAIL_ADDRESS][DOMAIN_NAME] Parr0tConnec7"
click at [1160, 243] on input "[EMAIL_ADDRESS][DOMAIN_NAME] Parr0tConnec7" at bounding box center [1093, 244] width 443 height 38
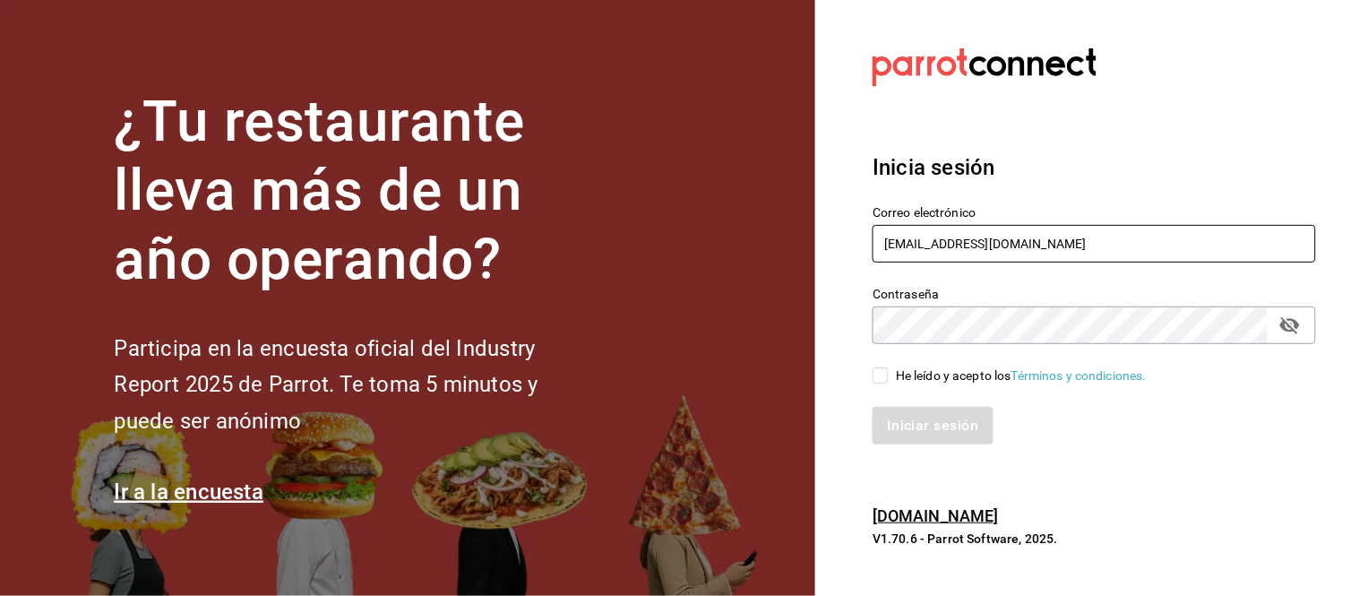
type input "[EMAIL_ADDRESS][DOMAIN_NAME]"
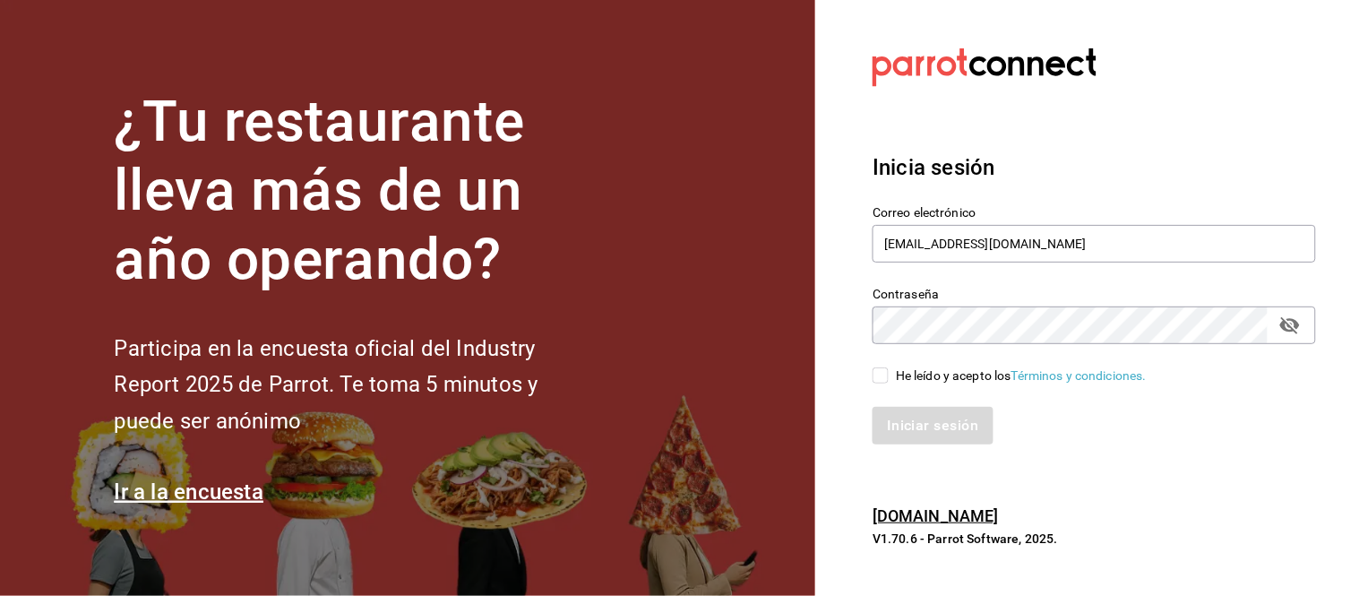
click at [783, 321] on div "¿Tu restaurante lleva más de un año operando? Participa en la encuesta oficial …" at bounding box center [679, 298] width 1359 height 596
click at [878, 374] on input "He leído y acepto los Términos y condiciones." at bounding box center [880, 375] width 16 height 16
checkbox input "true"
click at [917, 432] on button "Iniciar sesión" at bounding box center [933, 426] width 122 height 38
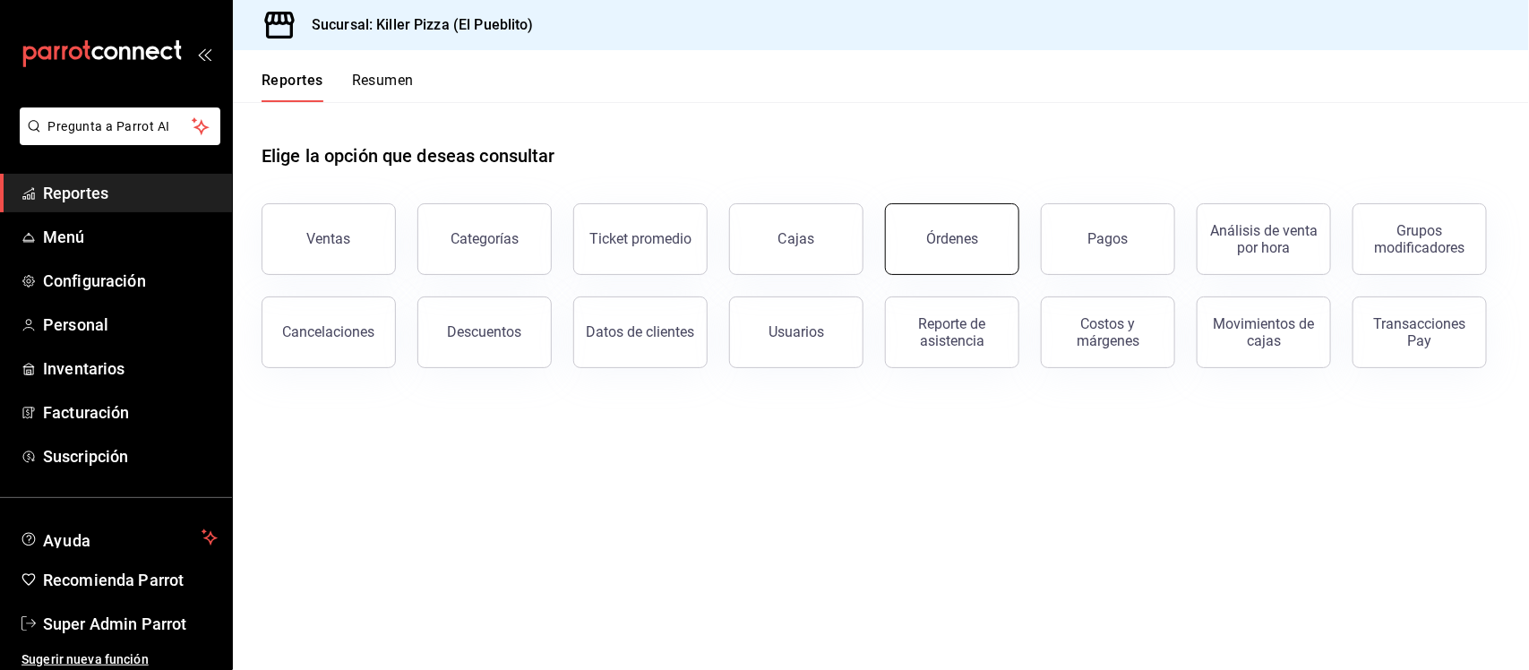
click at [905, 238] on button "Órdenes" at bounding box center [952, 239] width 134 height 72
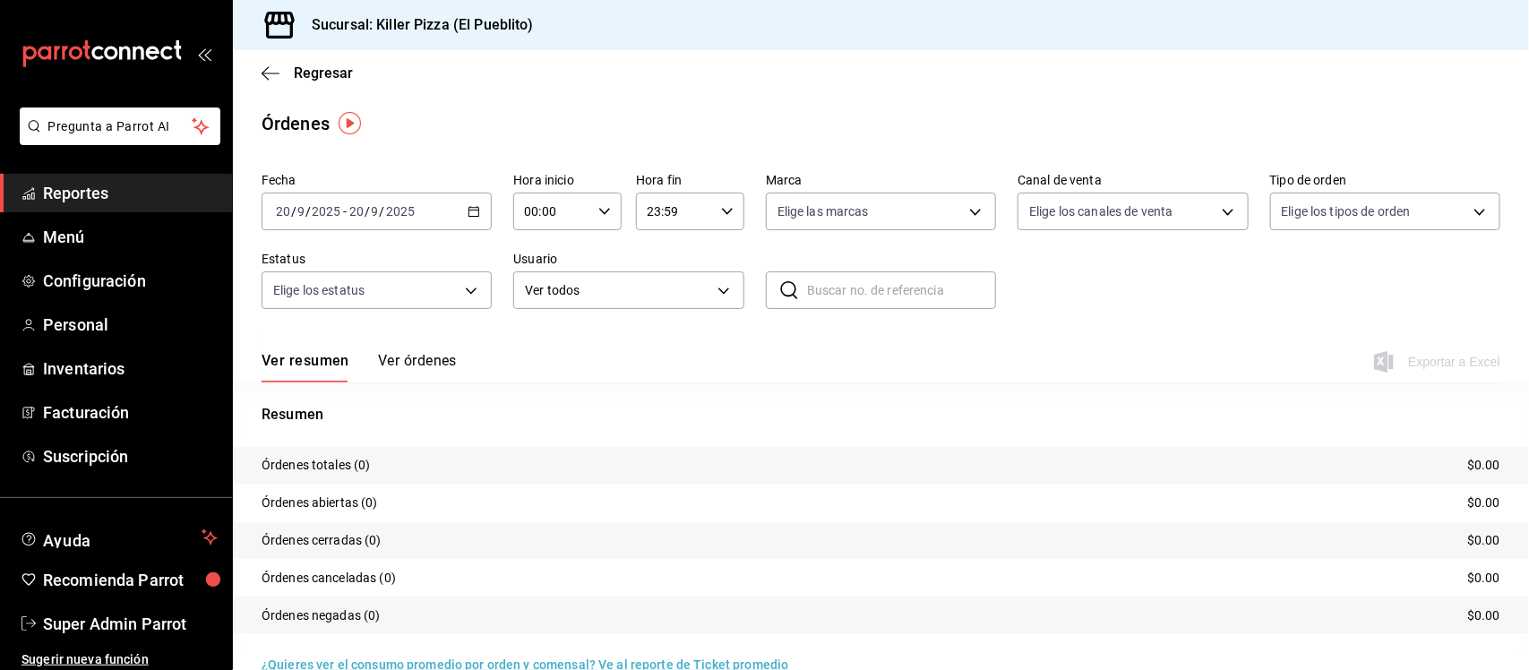
click at [475, 210] on icon "button" at bounding box center [474, 211] width 13 height 13
click at [365, 459] on span "Rango de fechas" at bounding box center [346, 467] width 139 height 19
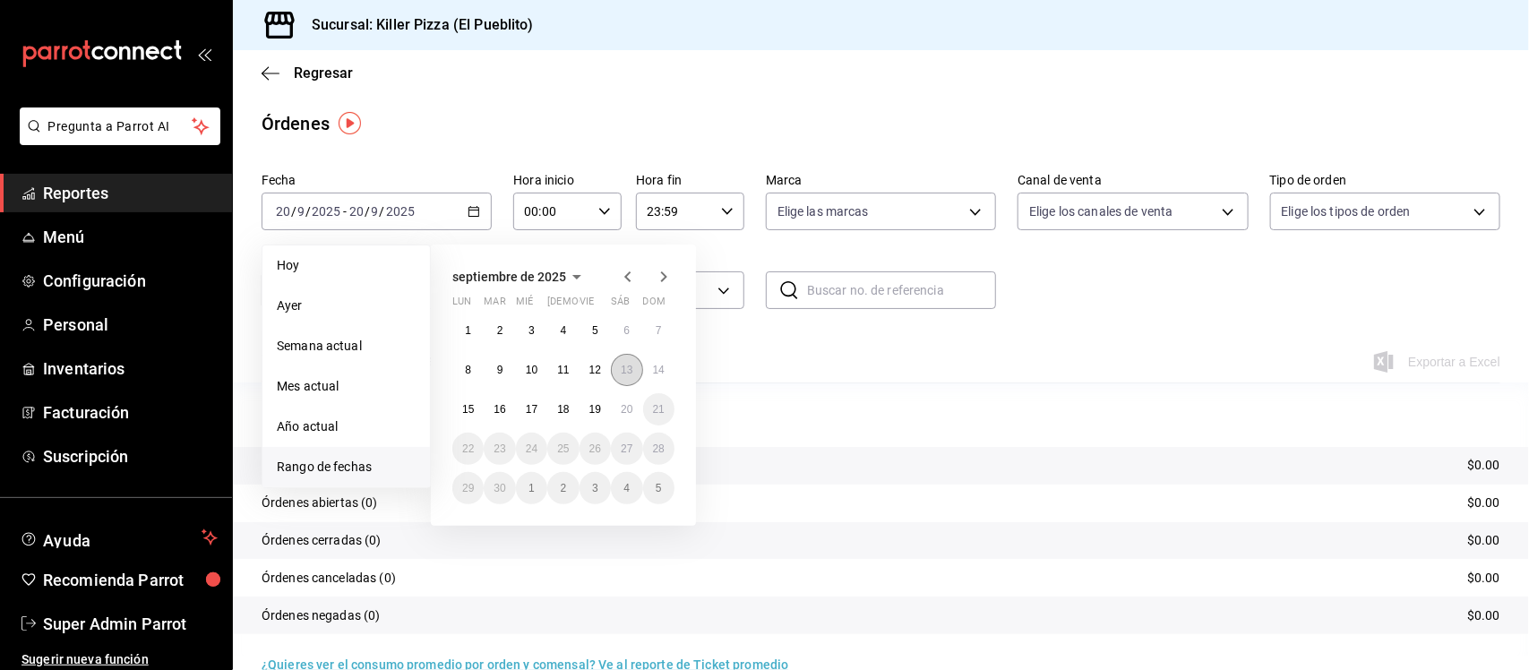
click at [639, 373] on button "13" at bounding box center [626, 370] width 31 height 32
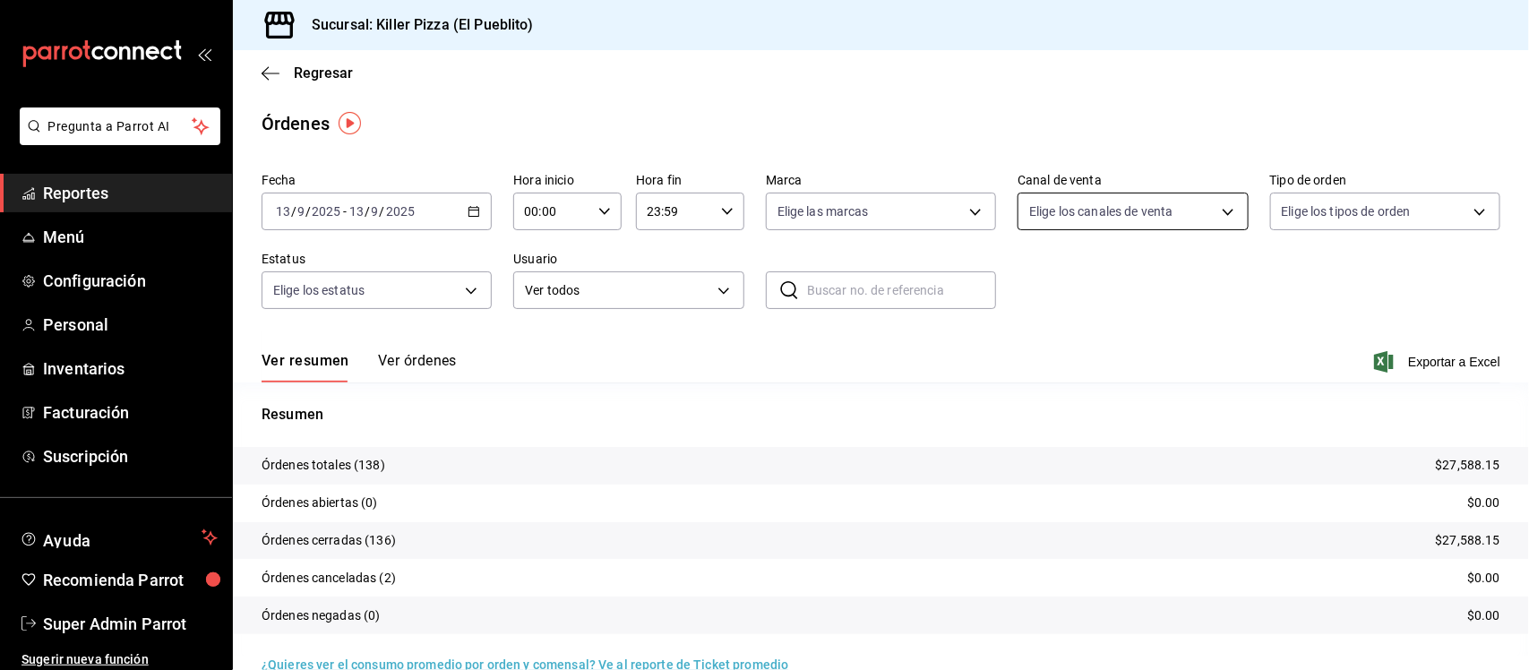
click at [1142, 213] on body "Pregunta a Parrot AI Reportes Menú Configuración Personal Inventarios Facturaci…" at bounding box center [764, 335] width 1529 height 670
click at [1019, 430] on li "Rappi" at bounding box center [1121, 421] width 226 height 40
type input "RAPPI"
checkbox input "true"
click at [1111, 90] on div at bounding box center [764, 335] width 1529 height 670
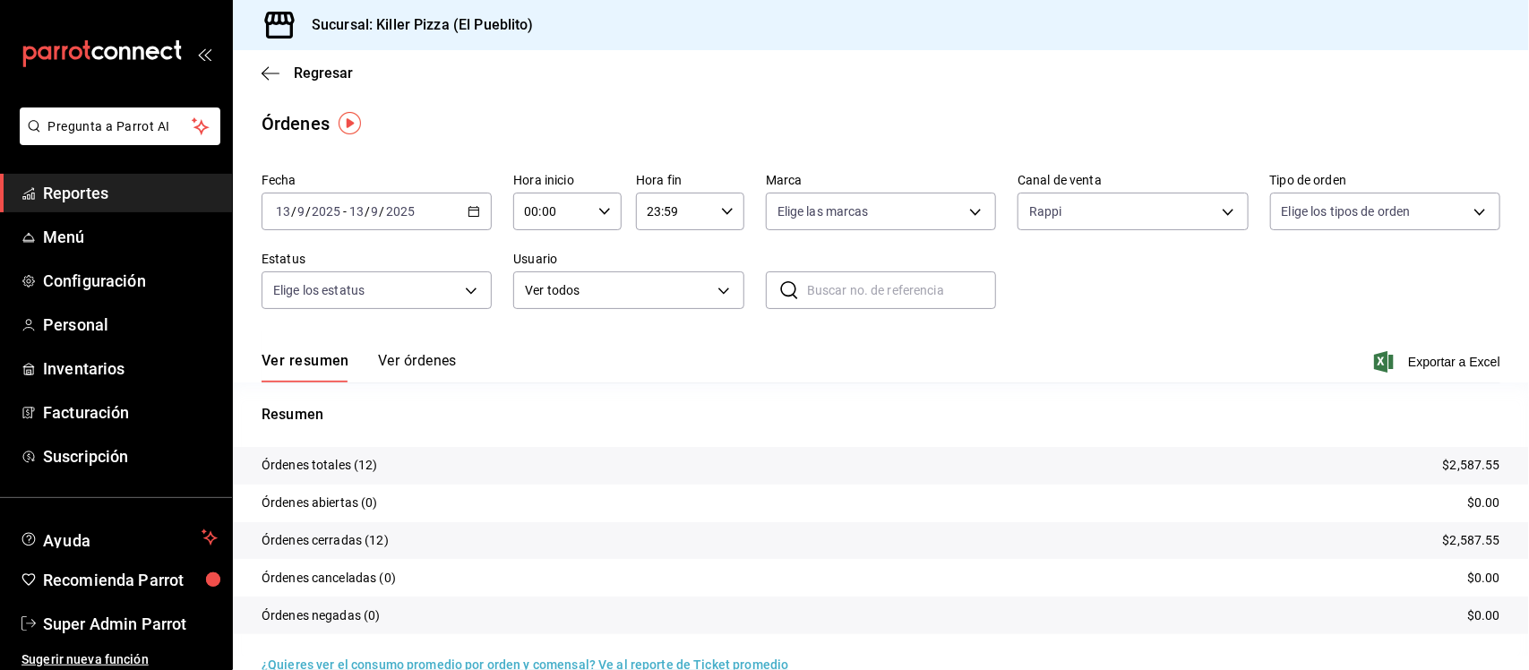
click at [430, 377] on button "Ver órdenes" at bounding box center [417, 367] width 79 height 30
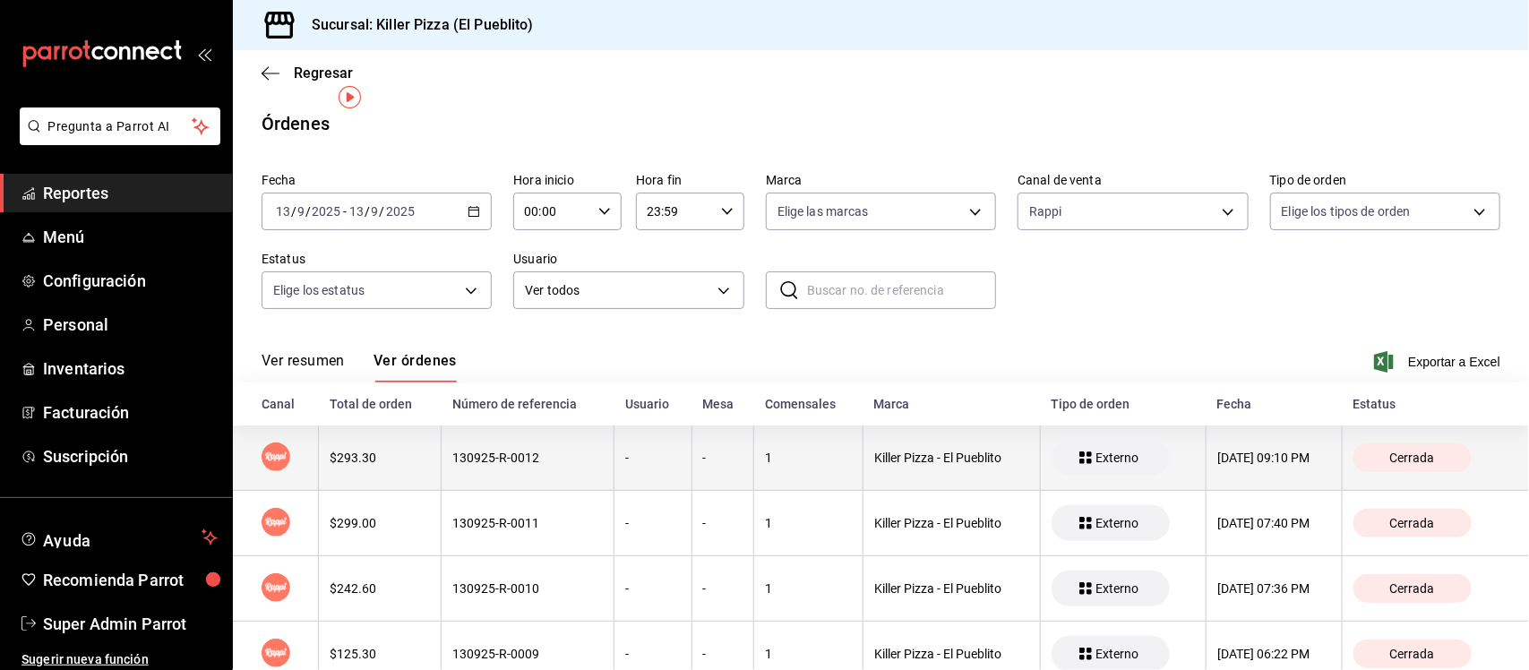
scroll to position [112, 0]
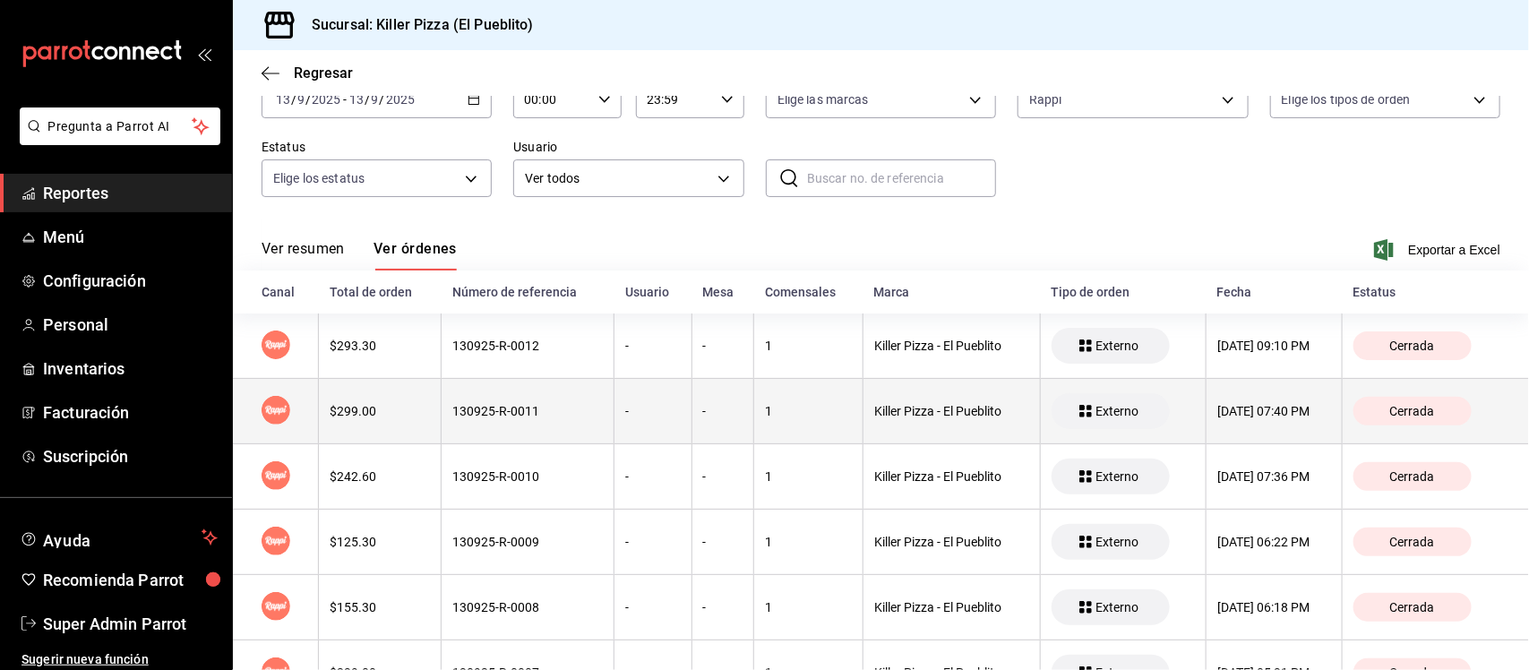
click at [480, 409] on div "130925-R-0011" at bounding box center [527, 411] width 150 height 14
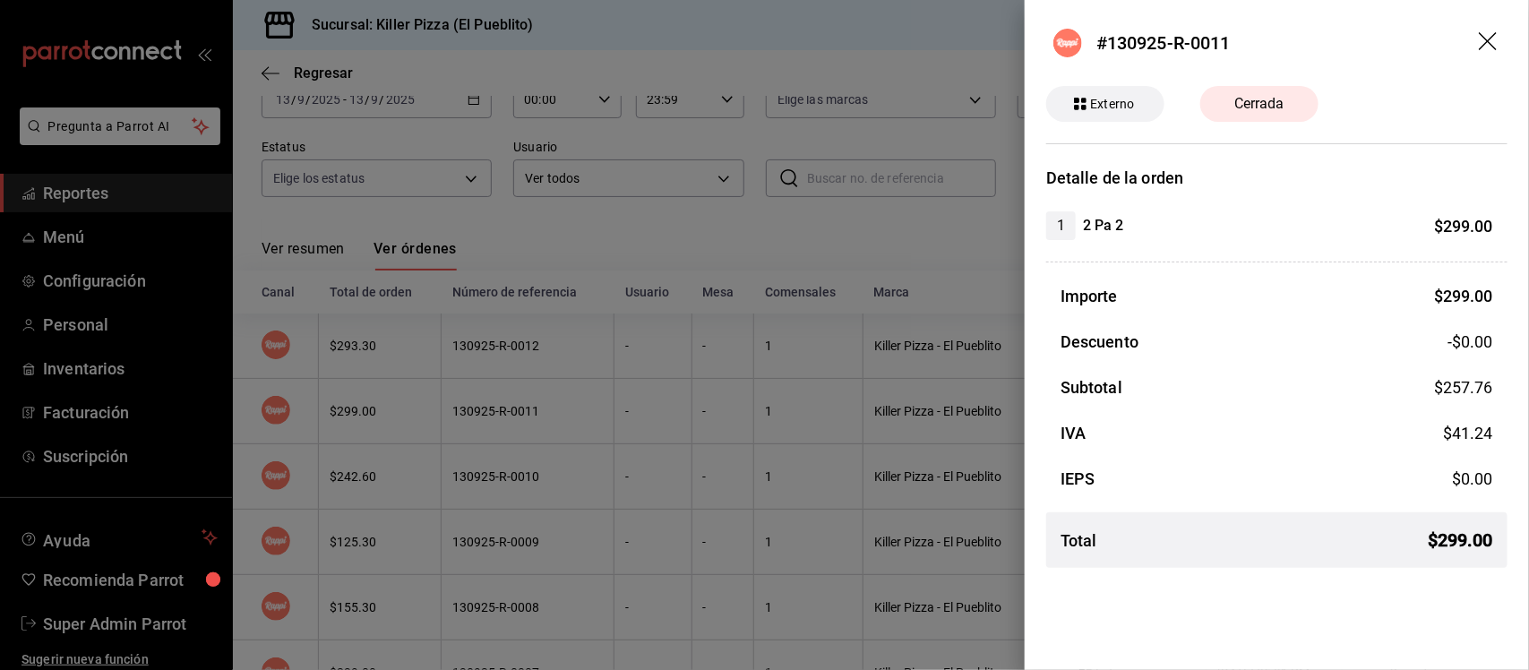
click at [1493, 28] on header "#130925-R-0011" at bounding box center [1277, 43] width 504 height 86
click at [1484, 40] on icon "drag" at bounding box center [1489, 42] width 21 height 21
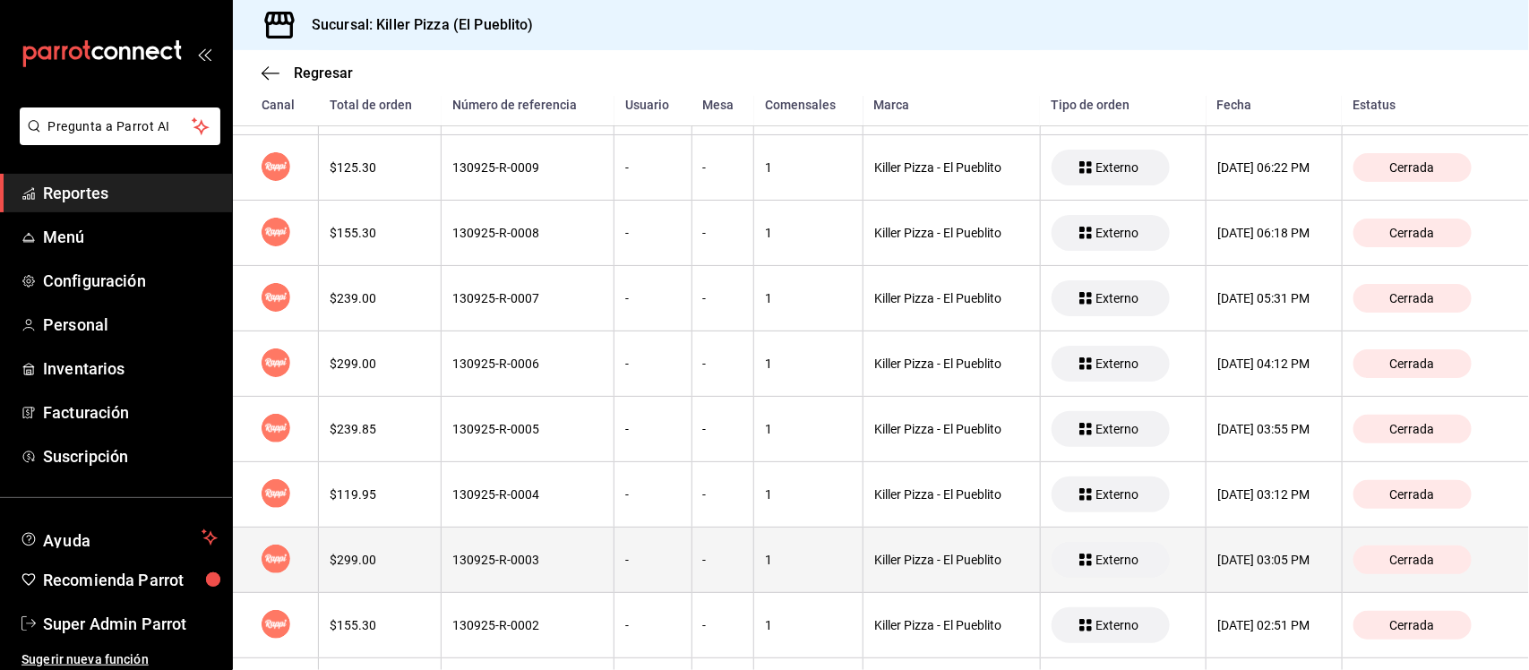
scroll to position [560, 0]
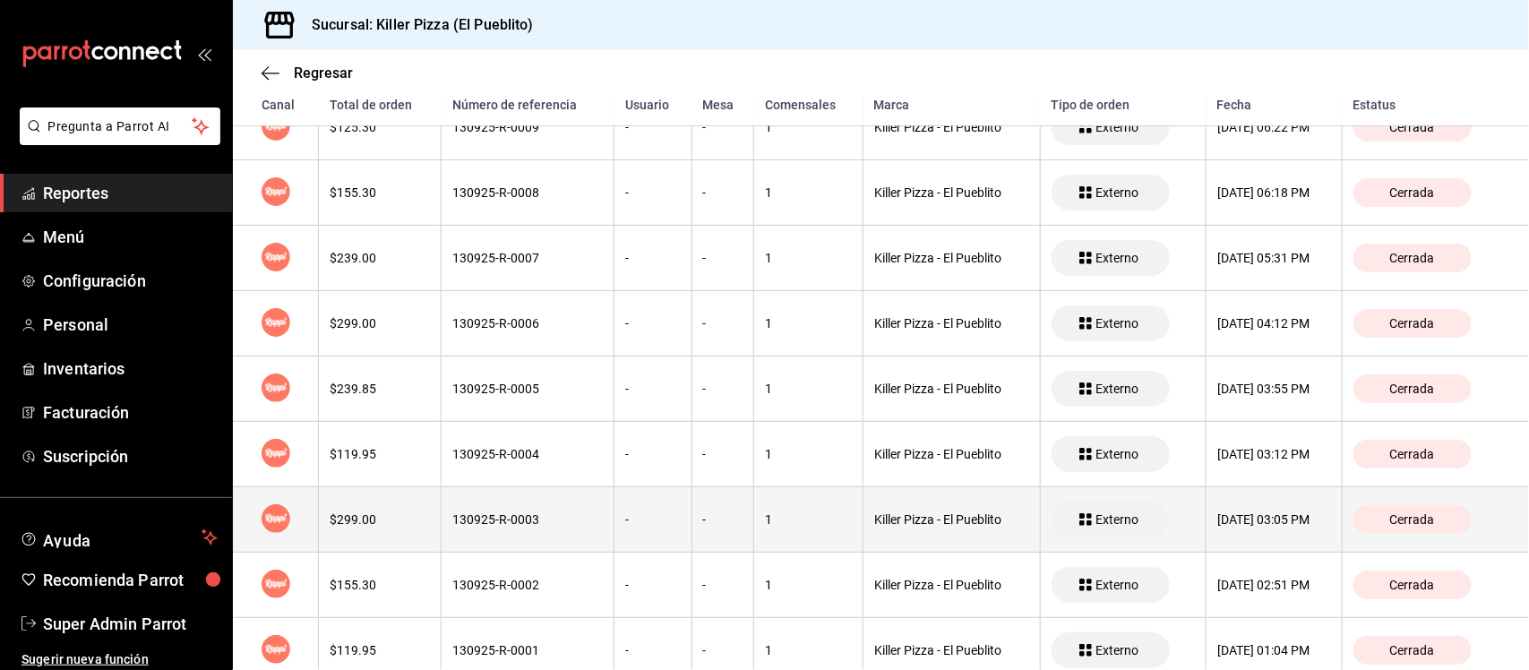
click at [522, 515] on div "130925-R-0003" at bounding box center [527, 519] width 150 height 14
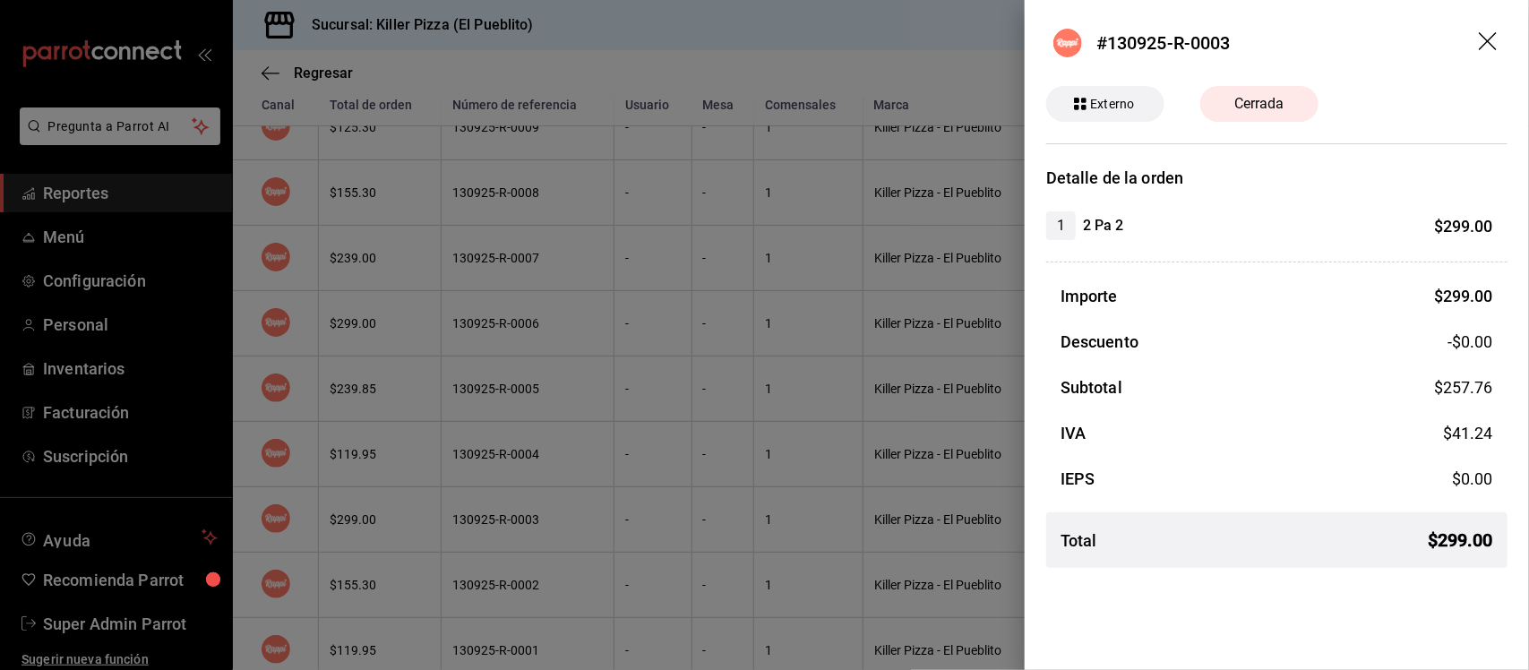
click at [1478, 42] on header "#130925-R-0003" at bounding box center [1277, 43] width 504 height 86
click at [1487, 43] on icon "drag" at bounding box center [1489, 42] width 21 height 21
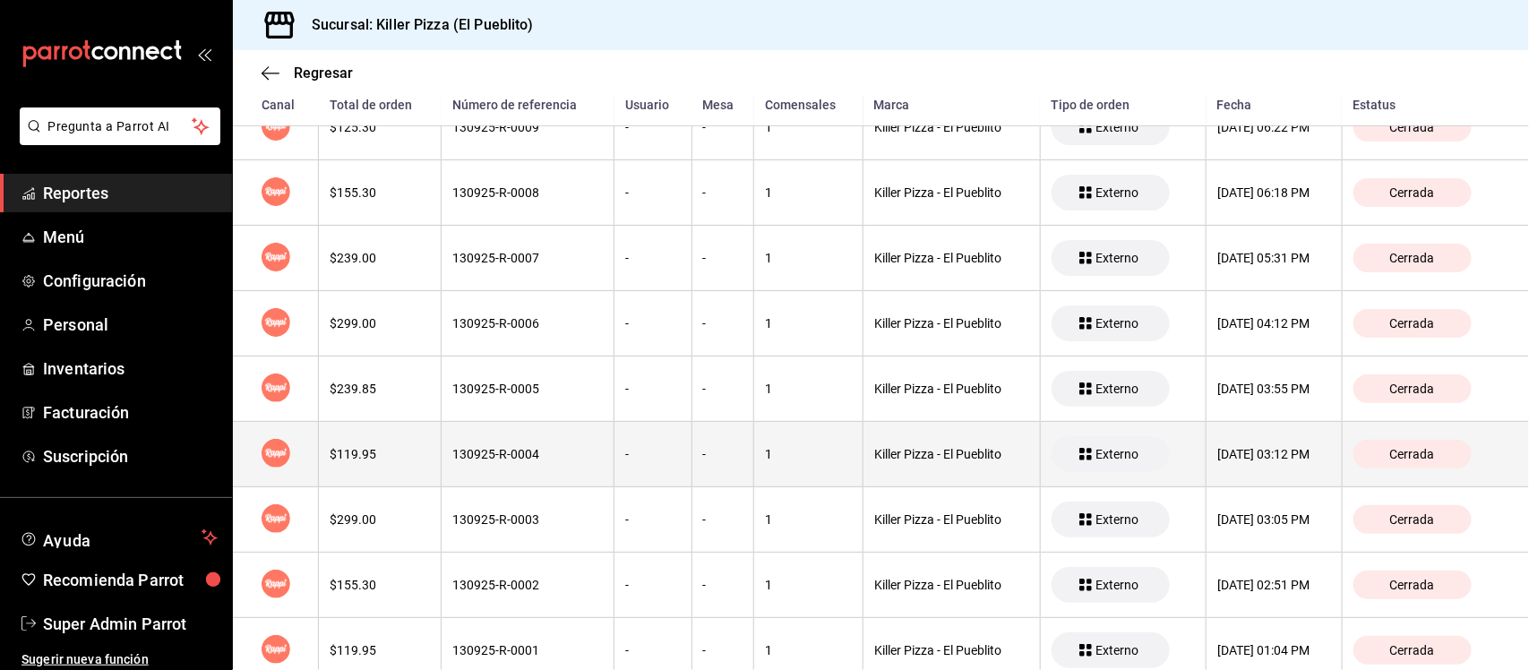
click at [530, 448] on th "130925-R-0004" at bounding box center [528, 454] width 173 height 65
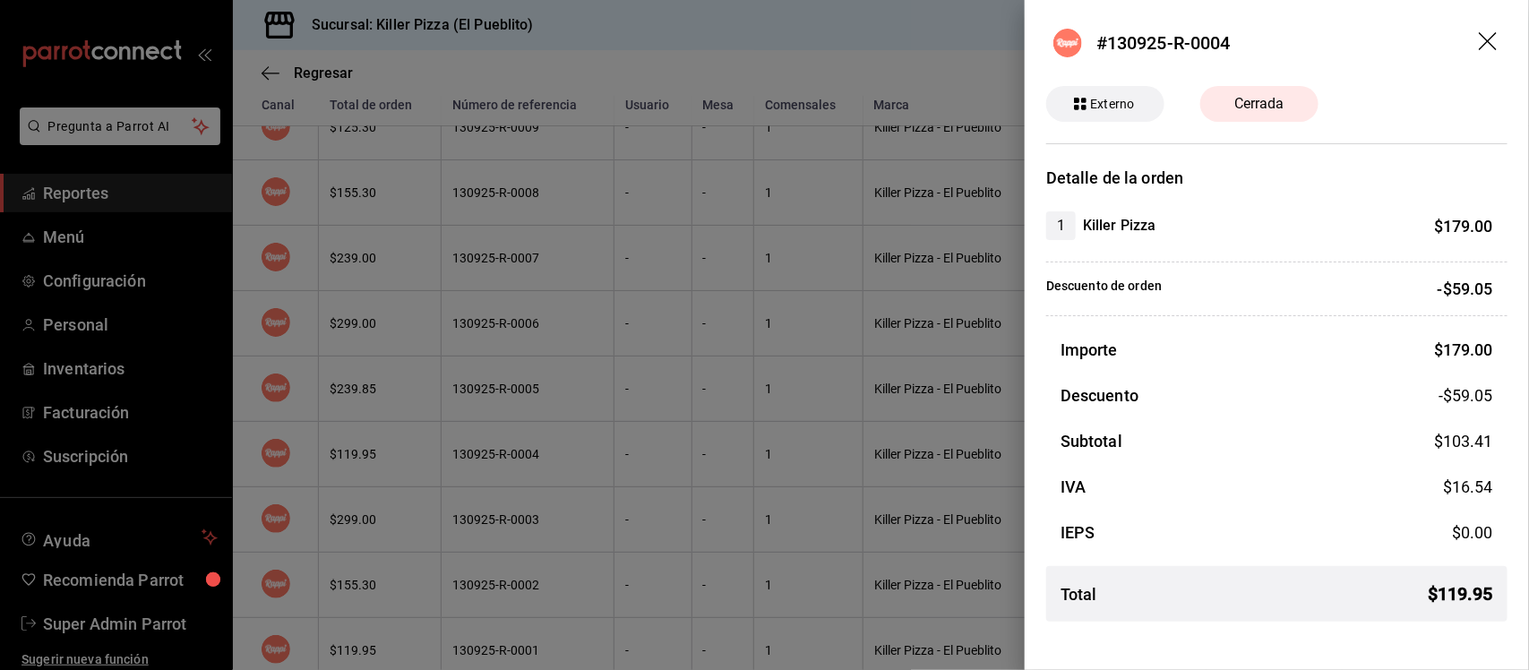
click at [1487, 32] on icon "drag" at bounding box center [1489, 42] width 21 height 21
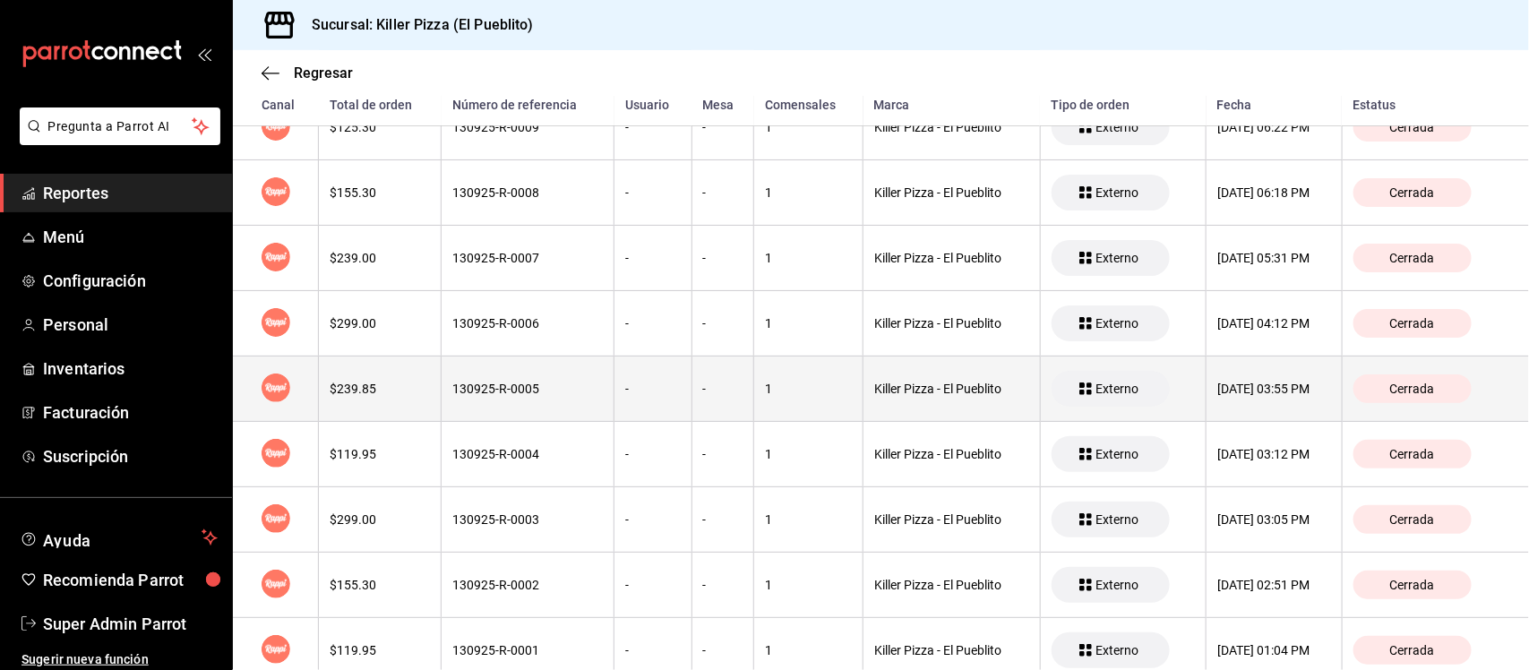
click at [503, 382] on div "130925-R-0005" at bounding box center [527, 389] width 150 height 14
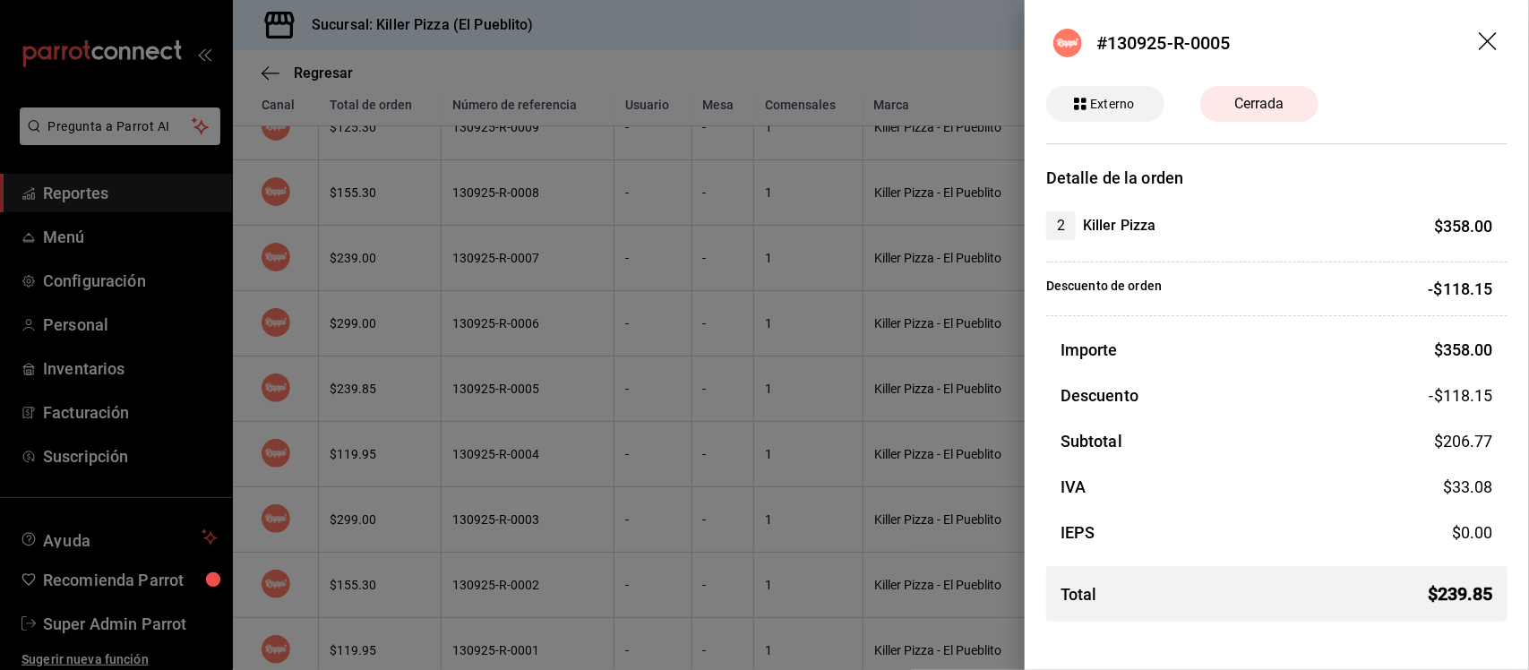
click at [1494, 41] on icon "drag" at bounding box center [1489, 42] width 21 height 21
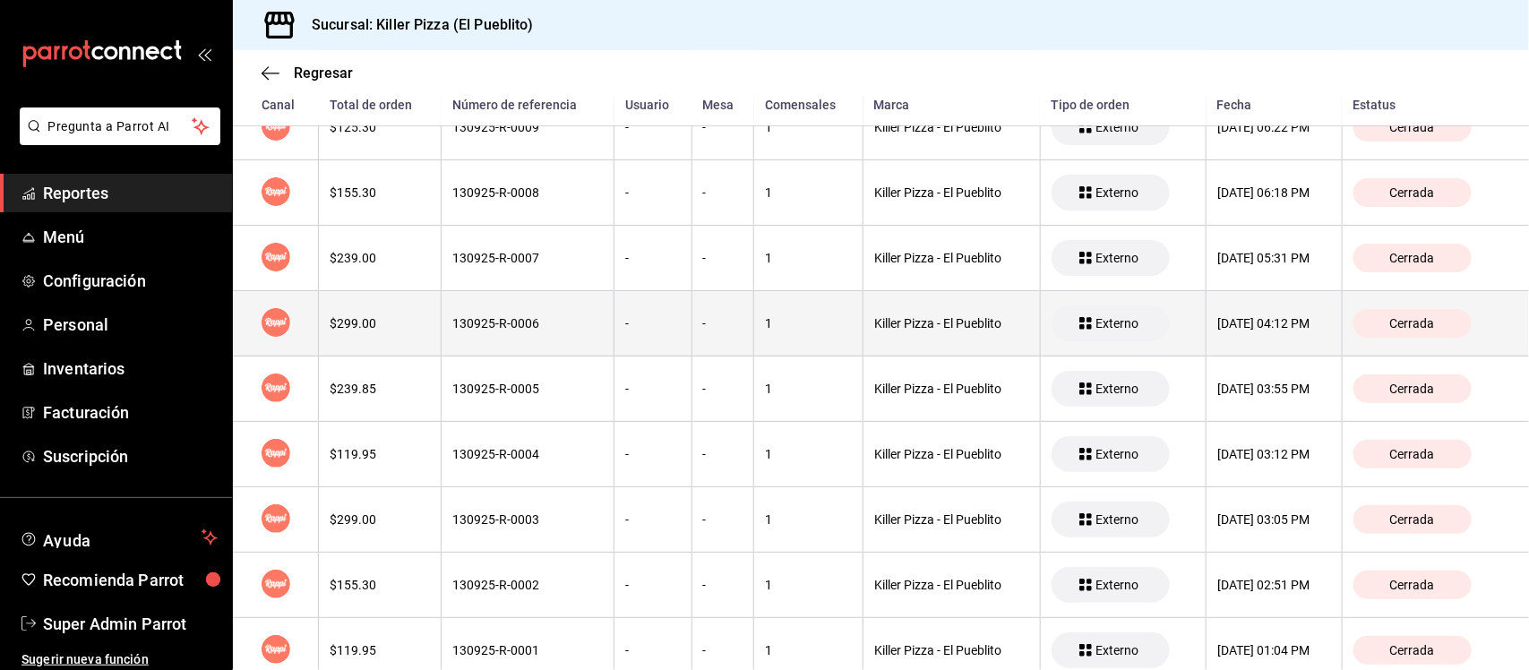
click at [535, 330] on div "130925-R-0006" at bounding box center [527, 323] width 150 height 14
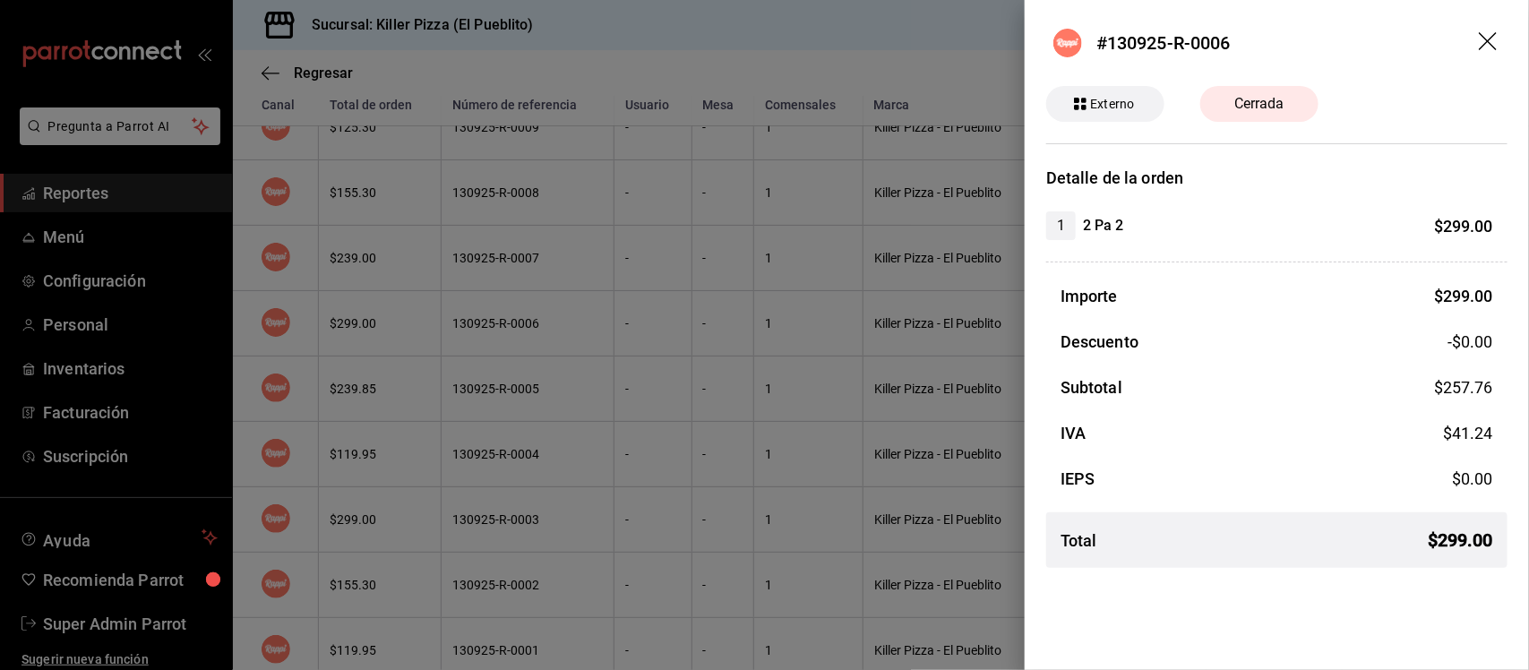
click at [1488, 42] on icon "drag" at bounding box center [1489, 42] width 21 height 21
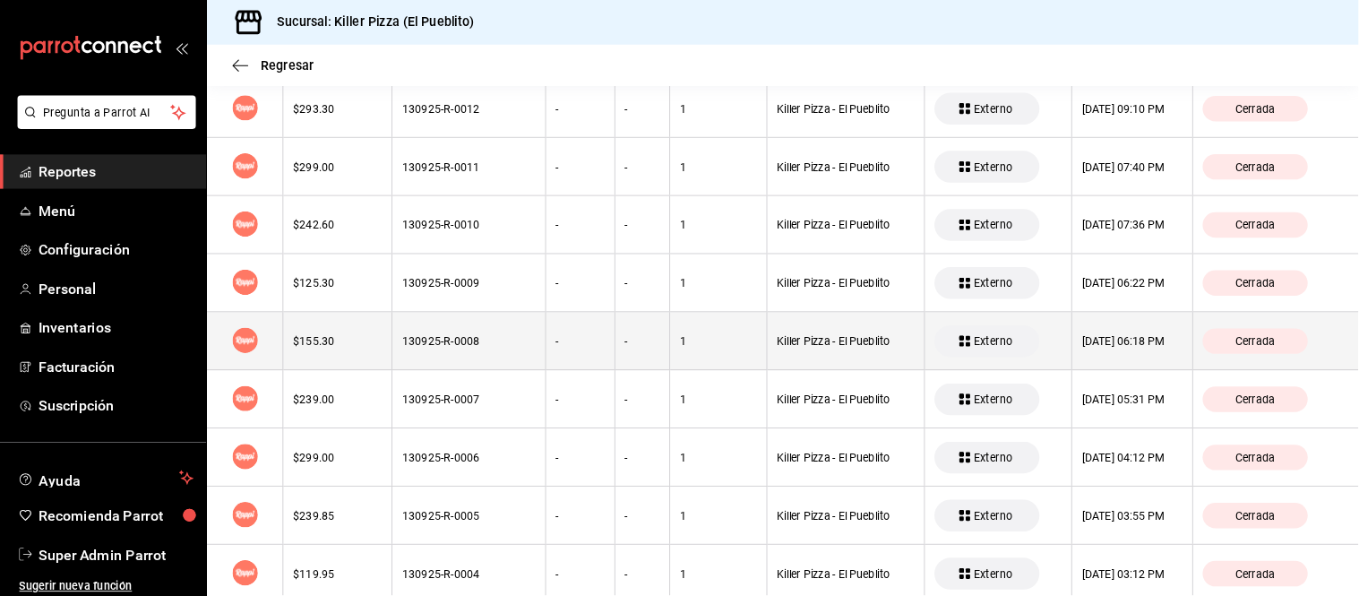
scroll to position [224, 0]
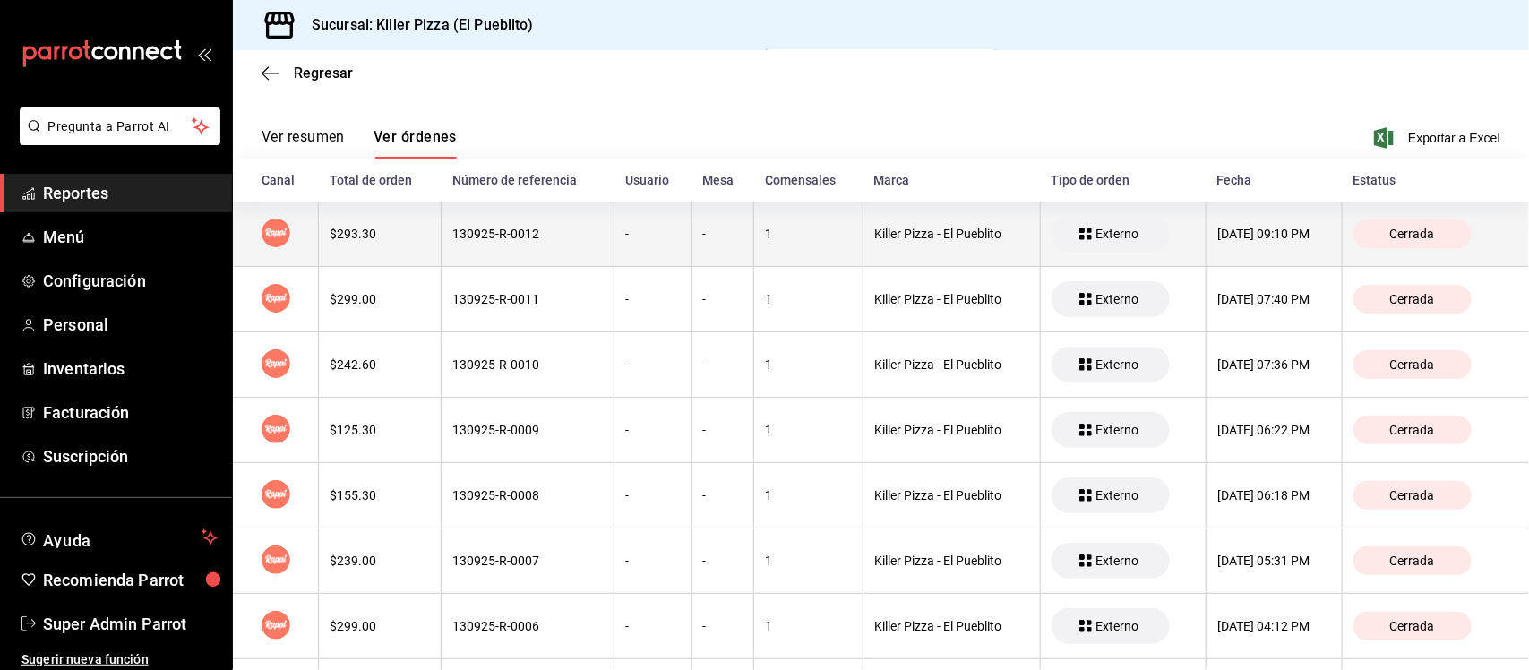
click at [516, 238] on div "130925-R-0012" at bounding box center [527, 234] width 150 height 14
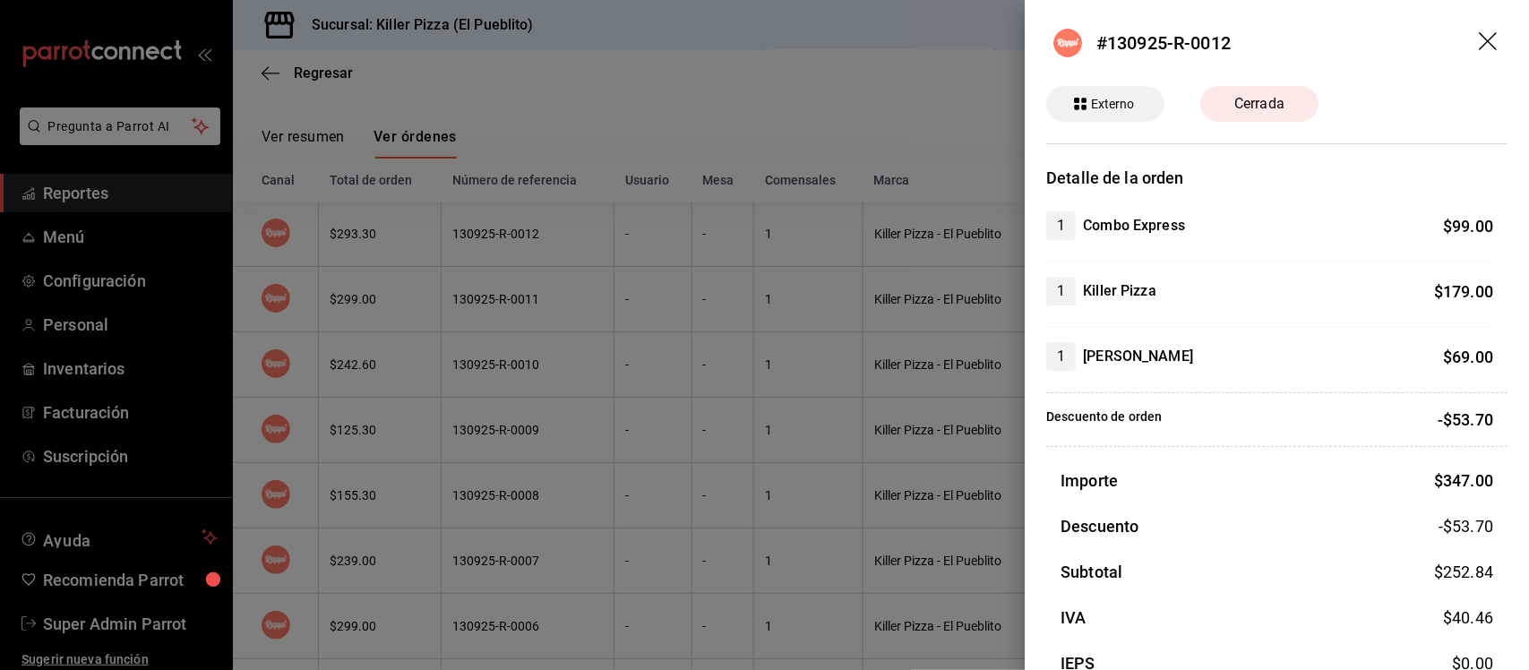
click at [1482, 41] on icon "drag" at bounding box center [1489, 42] width 21 height 21
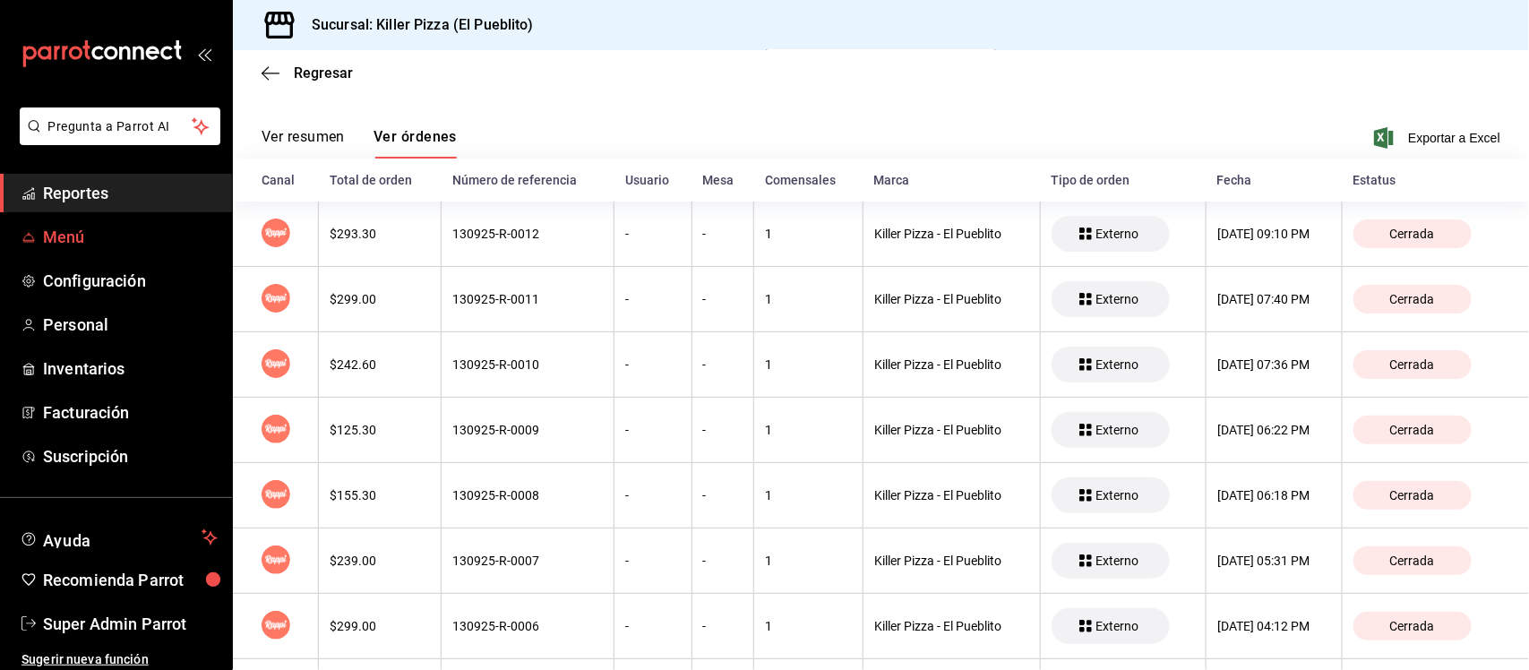
click at [72, 244] on span "Menú" at bounding box center [130, 237] width 175 height 24
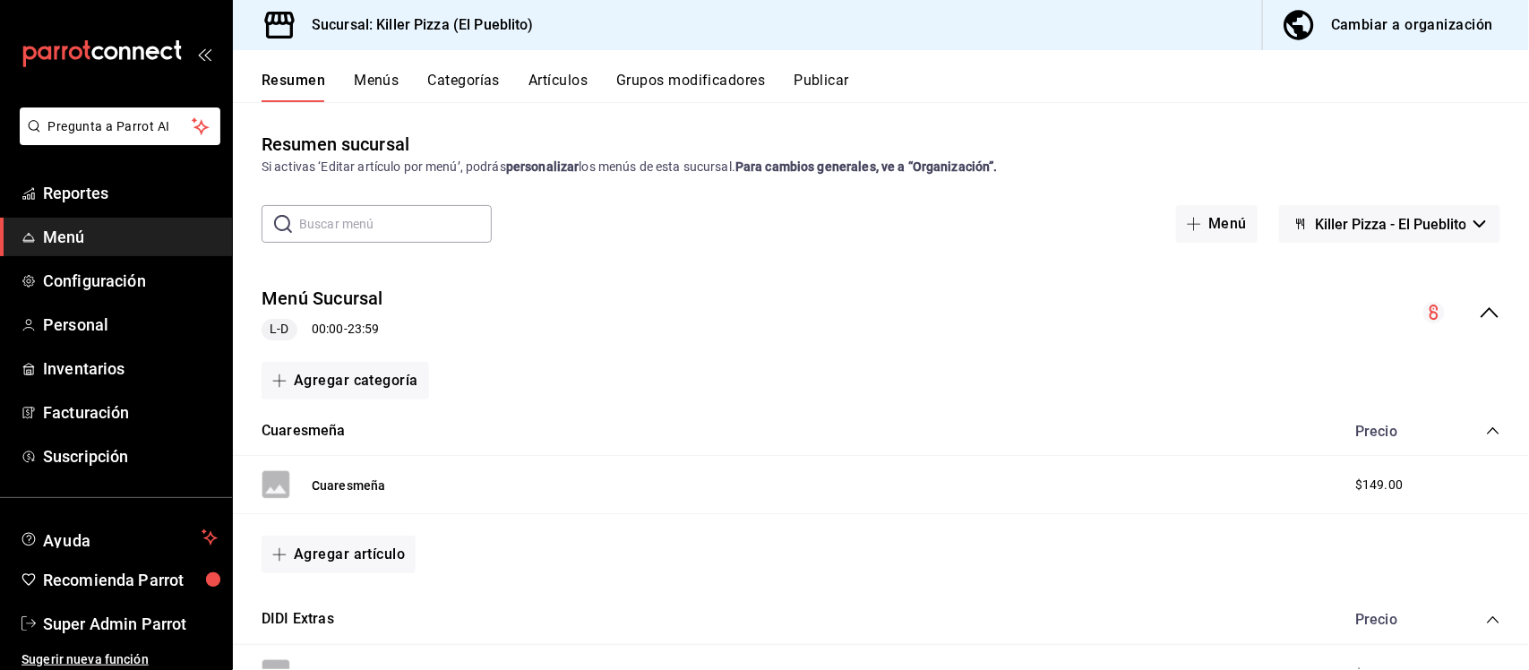
click at [1479, 313] on icon "collapse-menu-row" at bounding box center [1489, 312] width 21 height 21
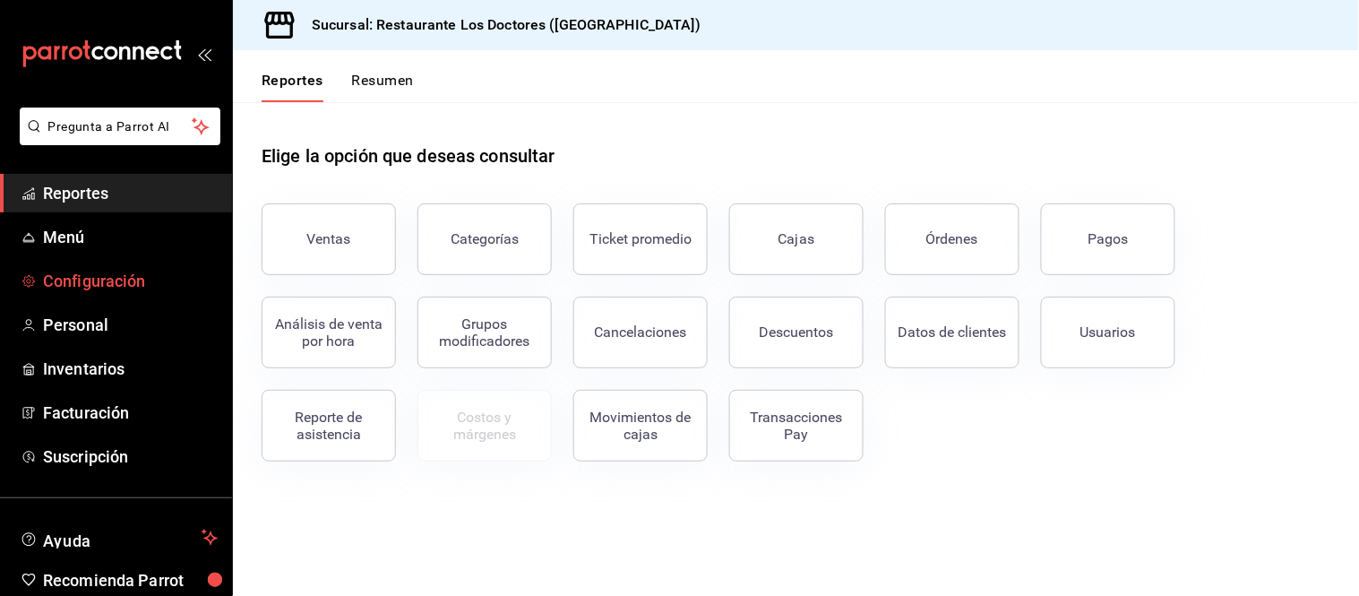
click at [94, 278] on span "Configuración" at bounding box center [130, 281] width 175 height 24
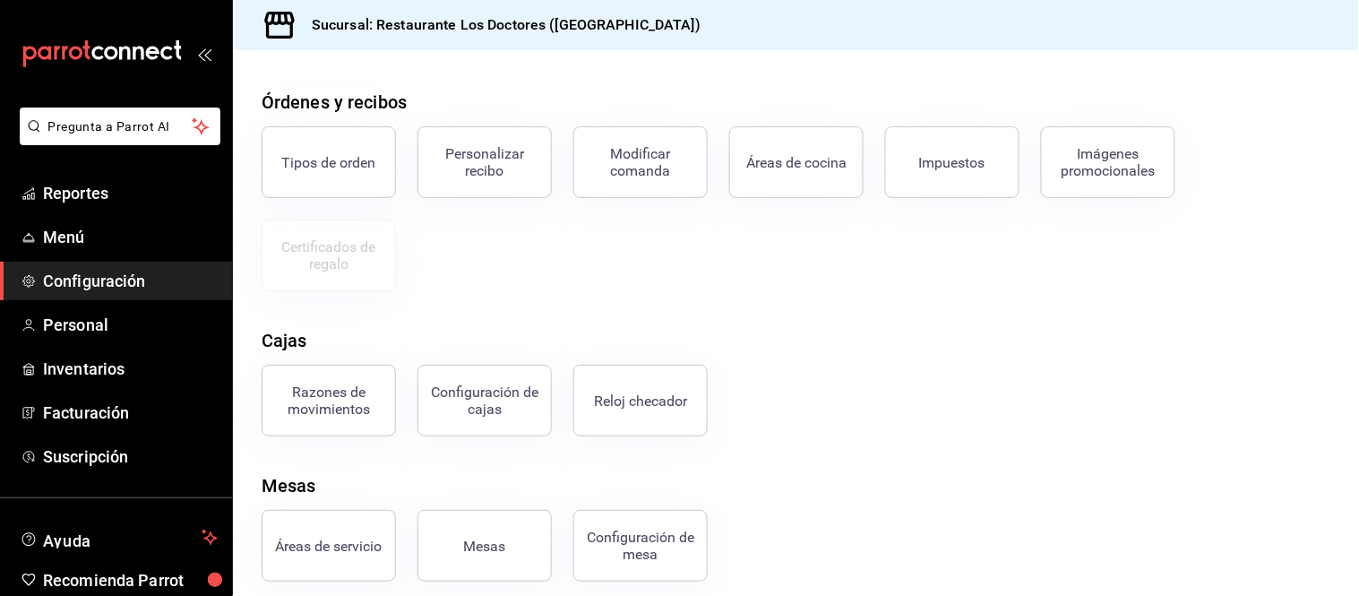
scroll to position [311, 0]
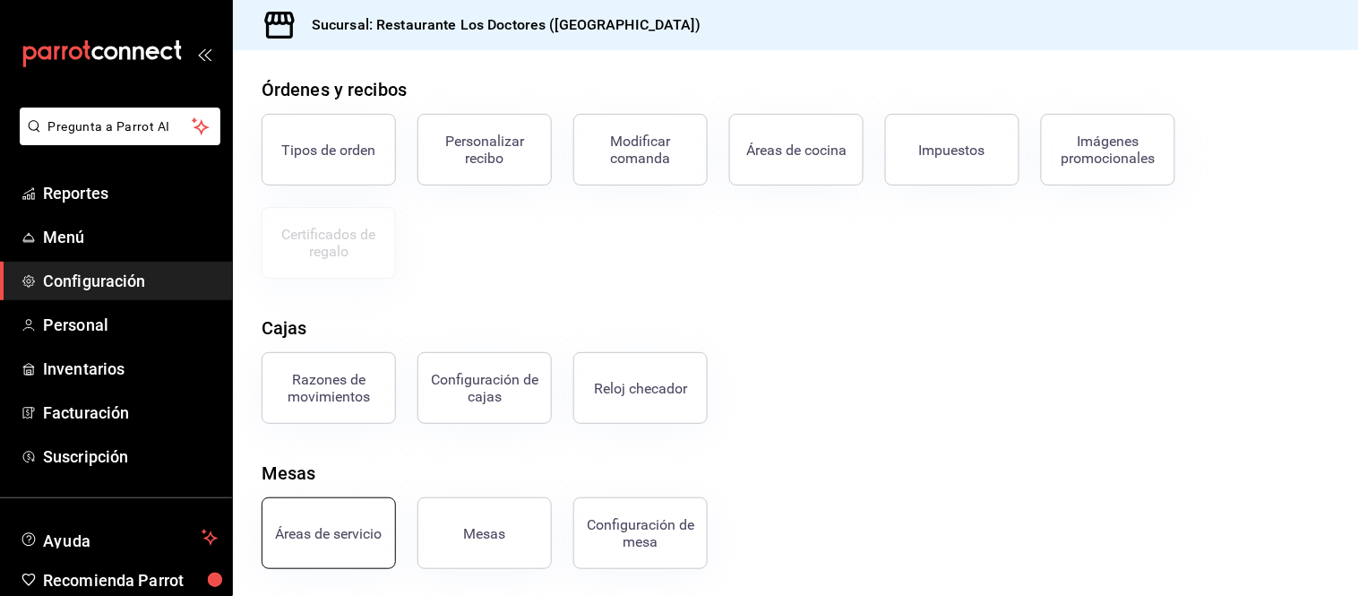
click at [377, 544] on button "Áreas de servicio" at bounding box center [329, 533] width 134 height 72
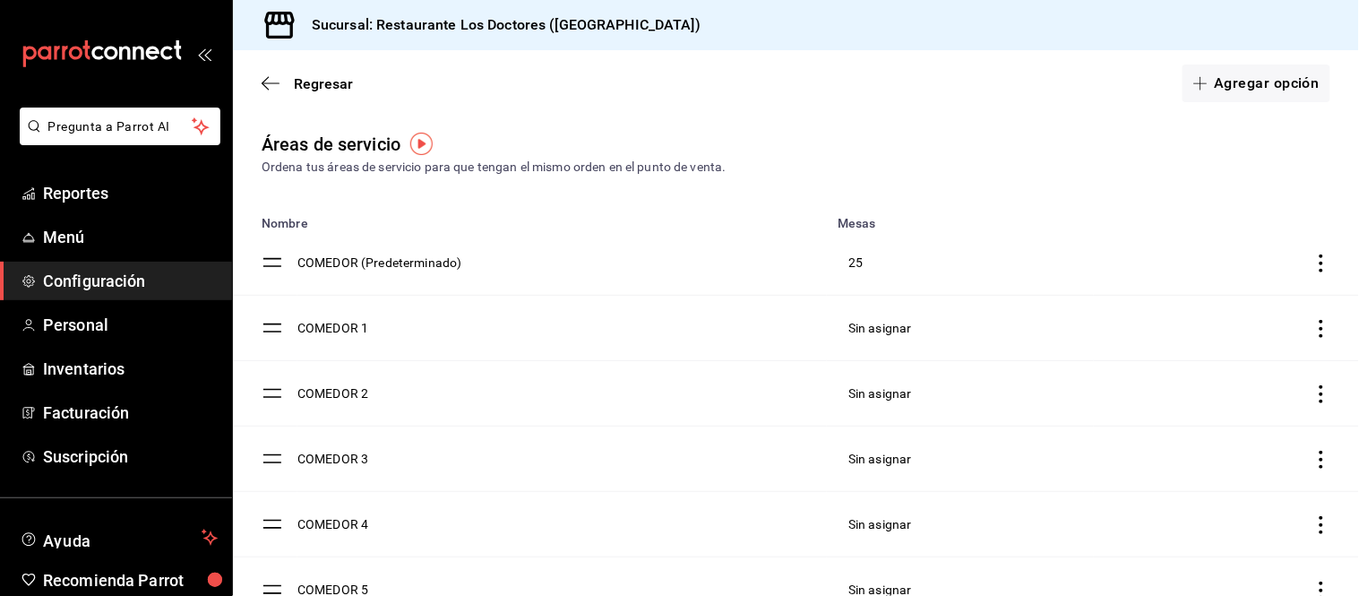
click at [1312, 328] on icon "discountsTable" at bounding box center [1321, 329] width 18 height 18
click at [1170, 371] on span "Eliminar" at bounding box center [1181, 374] width 46 height 14
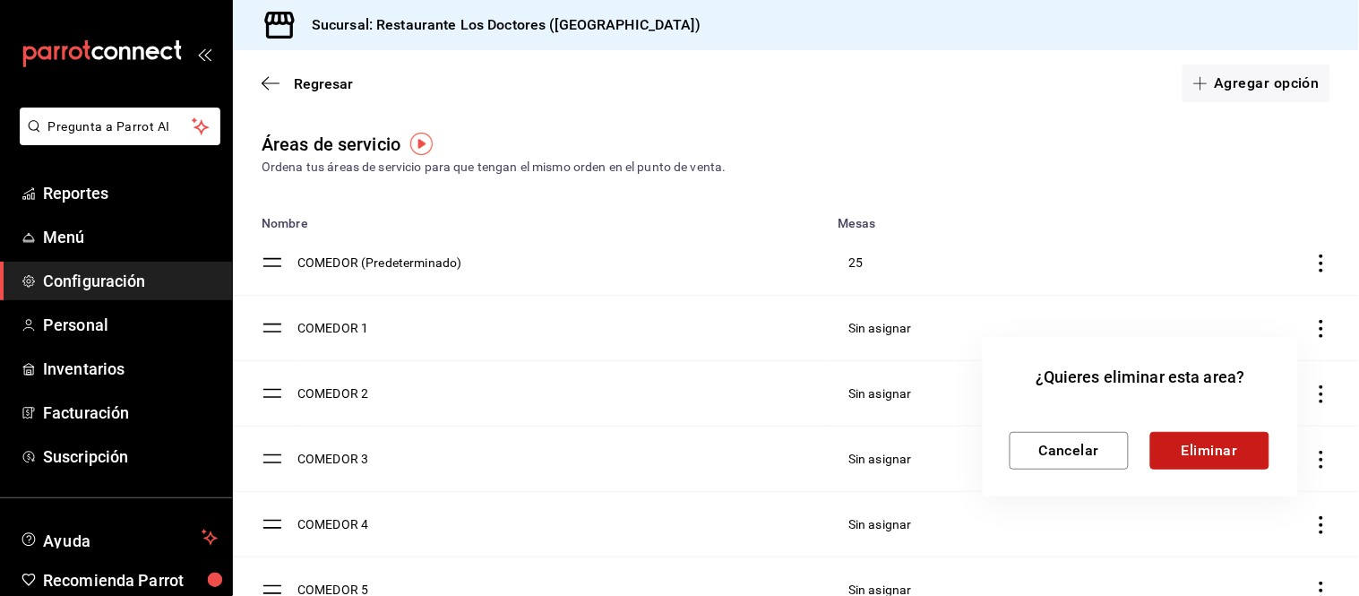
click at [1194, 461] on button "Eliminar" at bounding box center [1209, 451] width 119 height 38
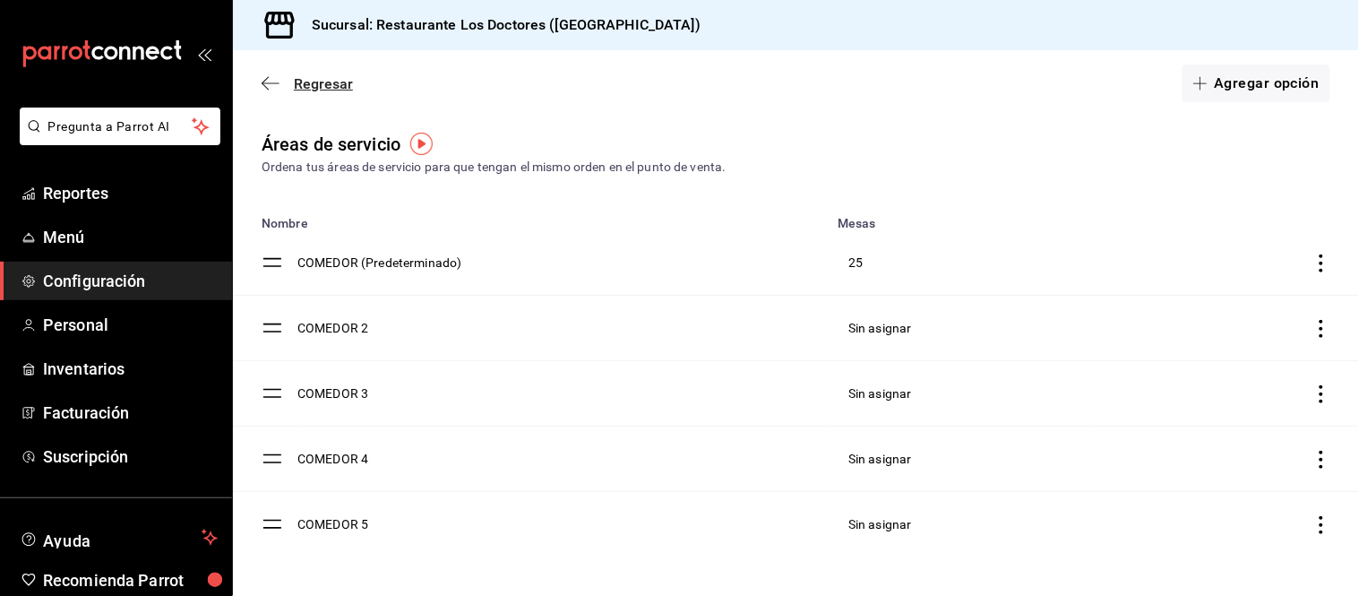
click at [271, 77] on icon "button" at bounding box center [271, 83] width 18 height 16
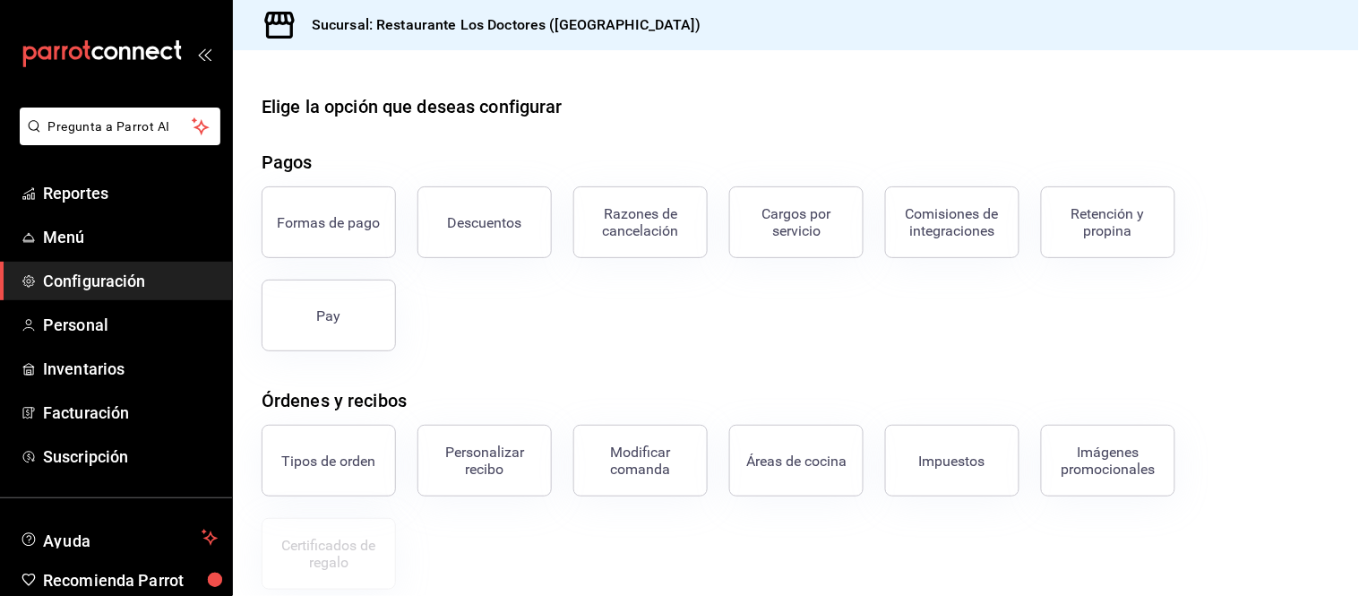
scroll to position [311, 0]
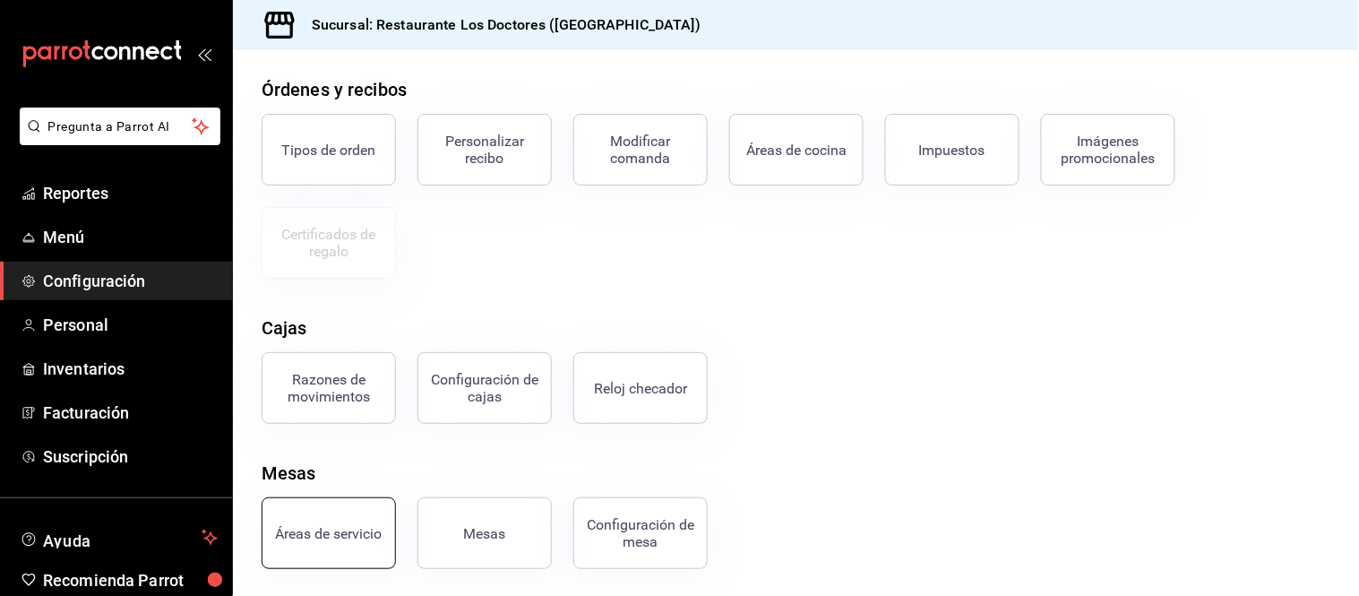
click at [368, 512] on button "Áreas de servicio" at bounding box center [329, 533] width 134 height 72
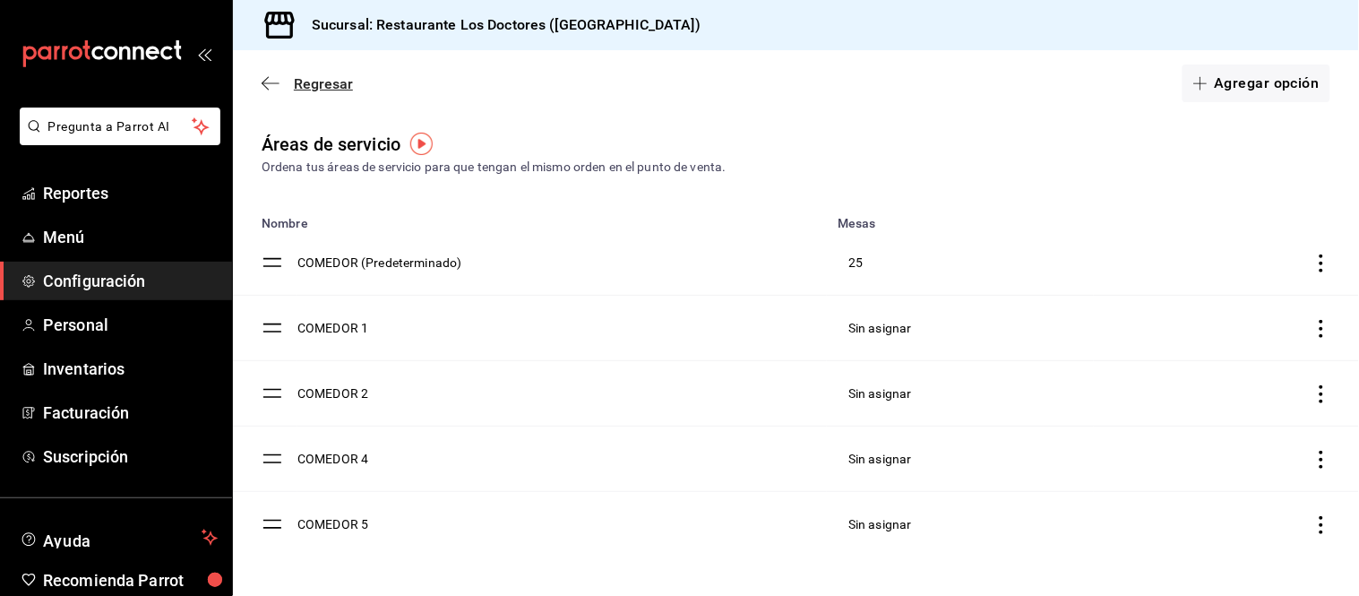
click at [279, 75] on span "Regresar" at bounding box center [307, 83] width 91 height 17
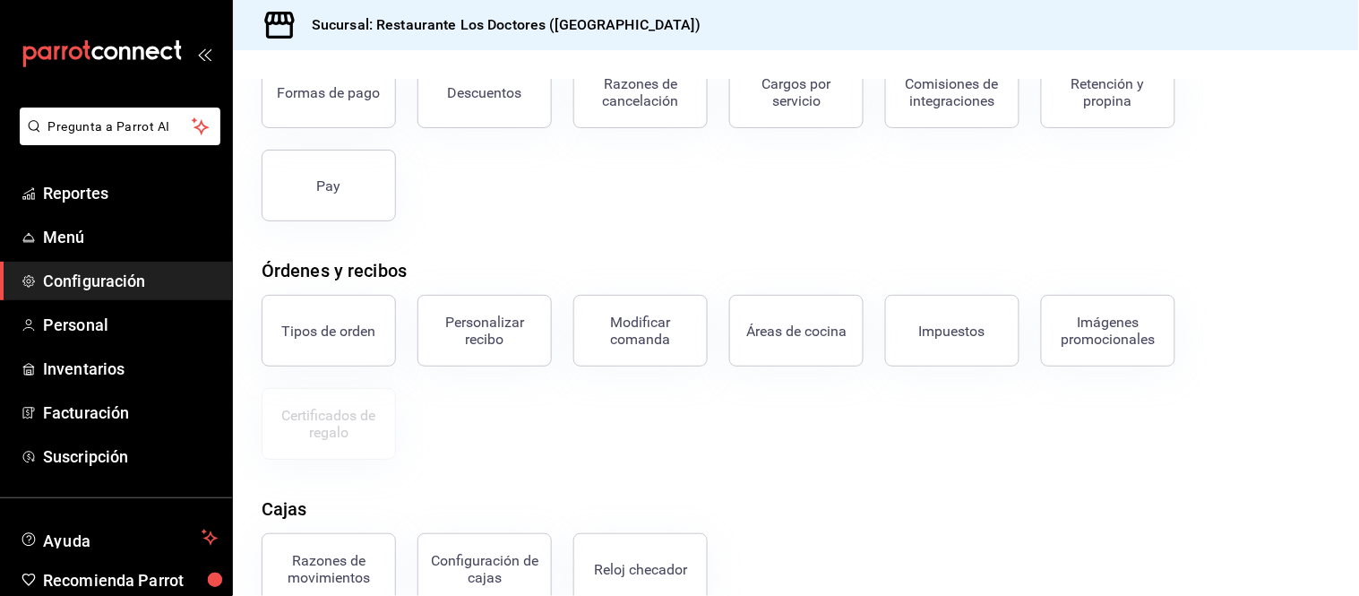
scroll to position [311, 0]
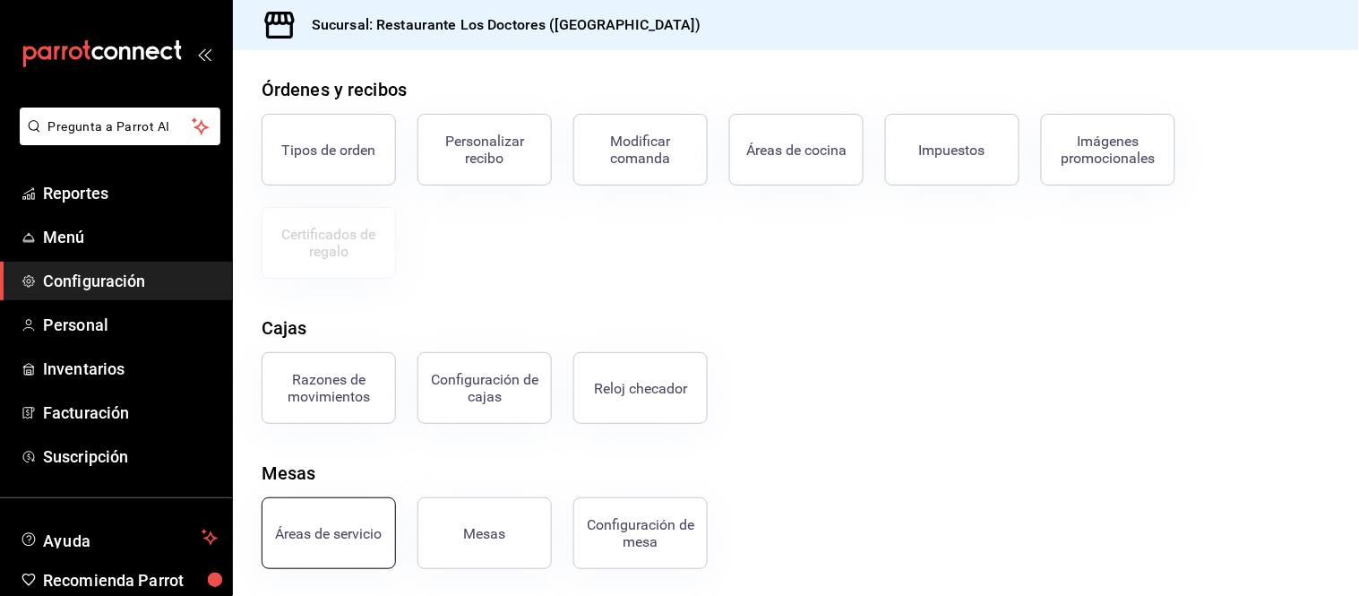
click at [363, 521] on button "Áreas de servicio" at bounding box center [329, 533] width 134 height 72
